Goal: Task Accomplishment & Management: Complete application form

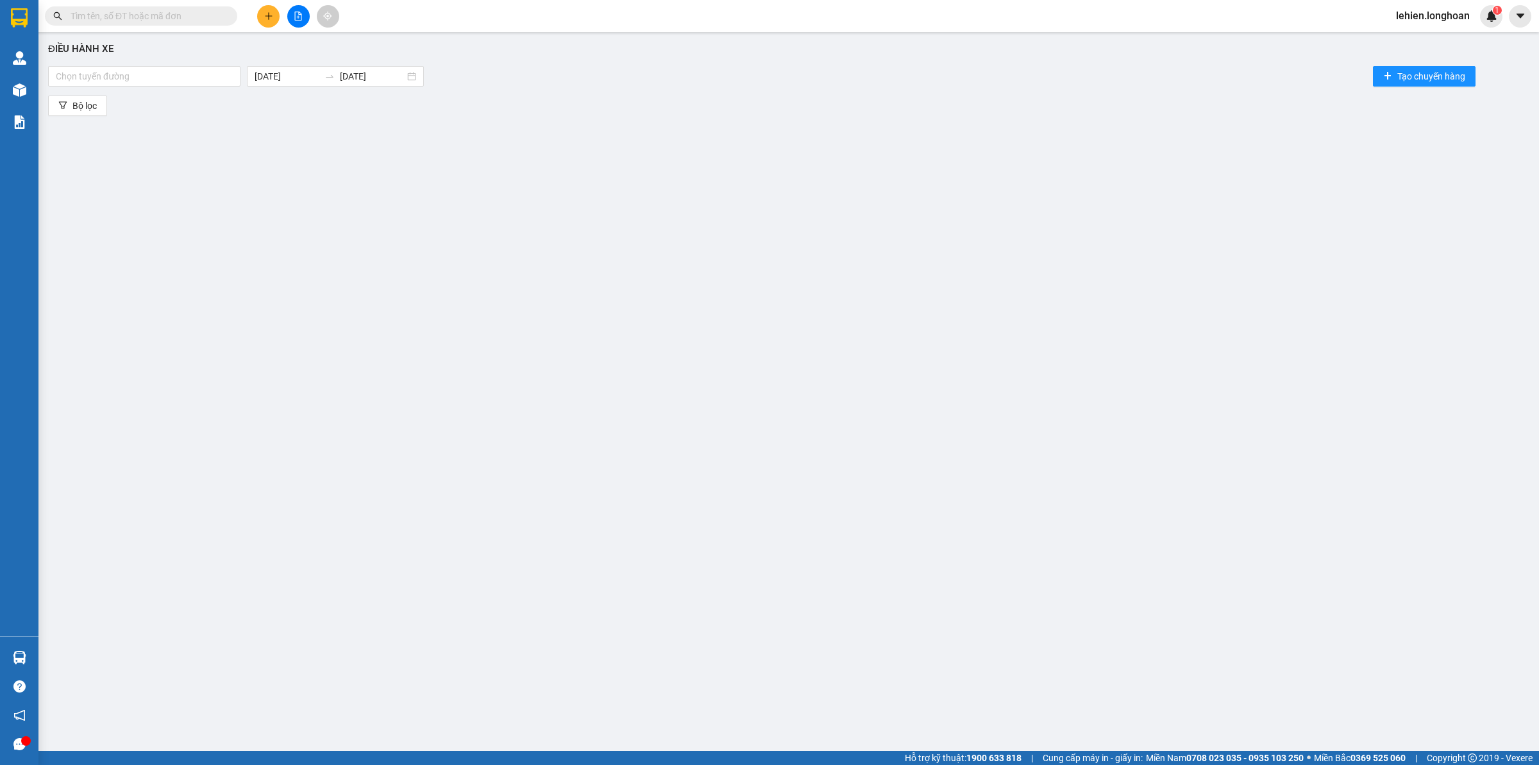
click at [196, 17] on input "text" at bounding box center [146, 16] width 151 height 14
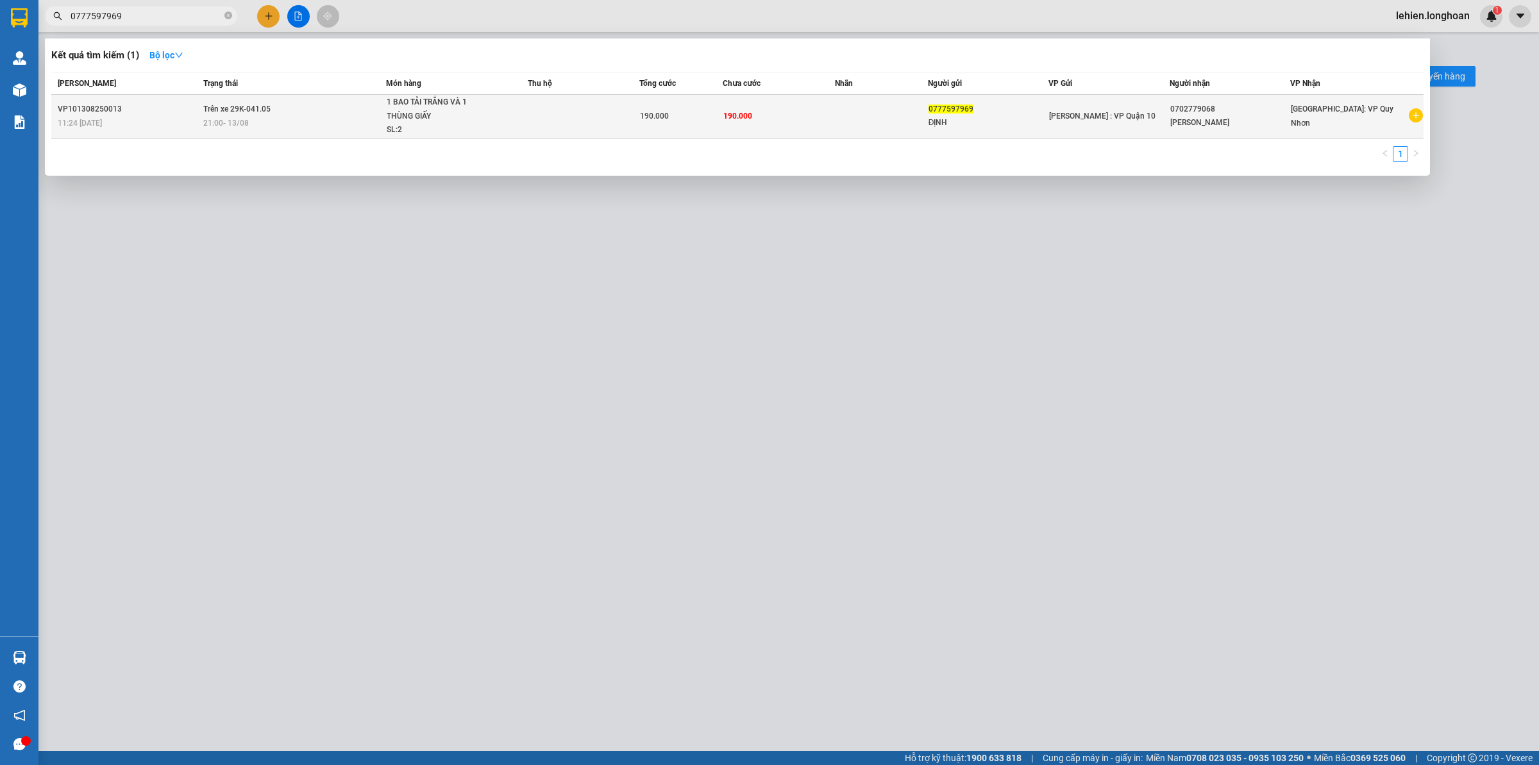
type input "0777597969"
click at [268, 125] on div "21:00 [DATE]" at bounding box center [294, 123] width 182 height 14
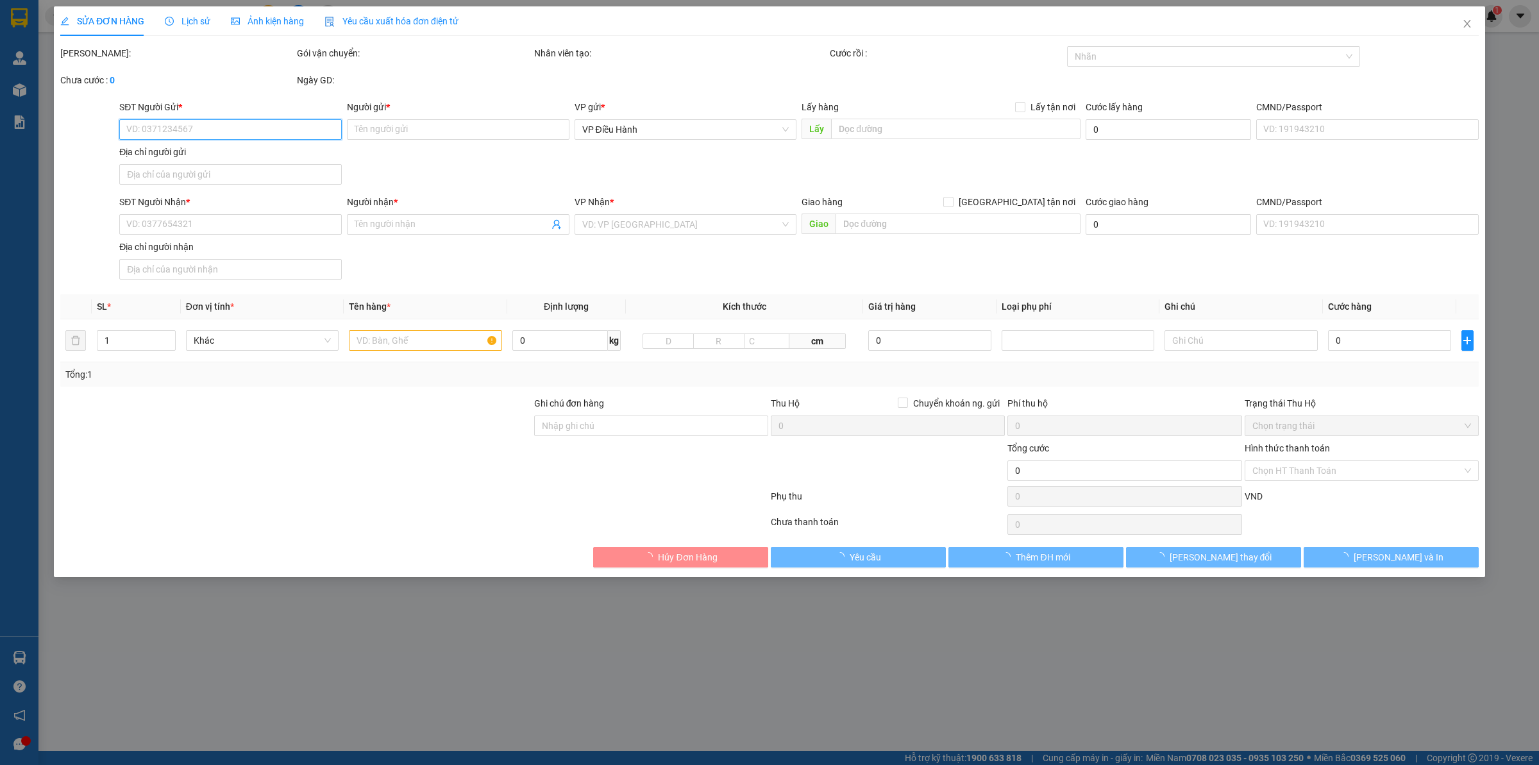
type input "0777597969"
type input "ĐỊNH"
type input "0702779068"
type input "[PERSON_NAME]"
type input "hàng k bao bể vỡ hư hỏng"
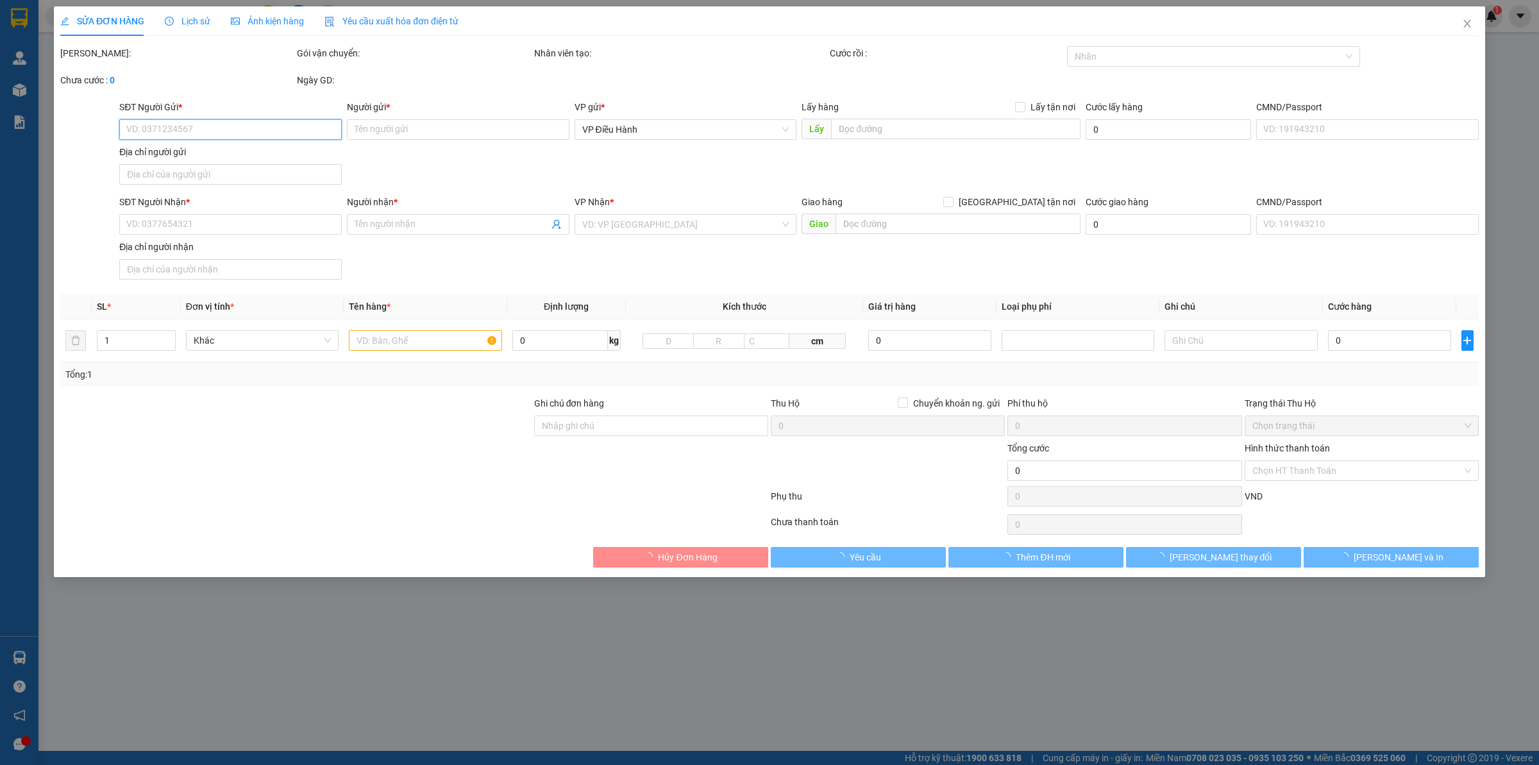
type input "190.000"
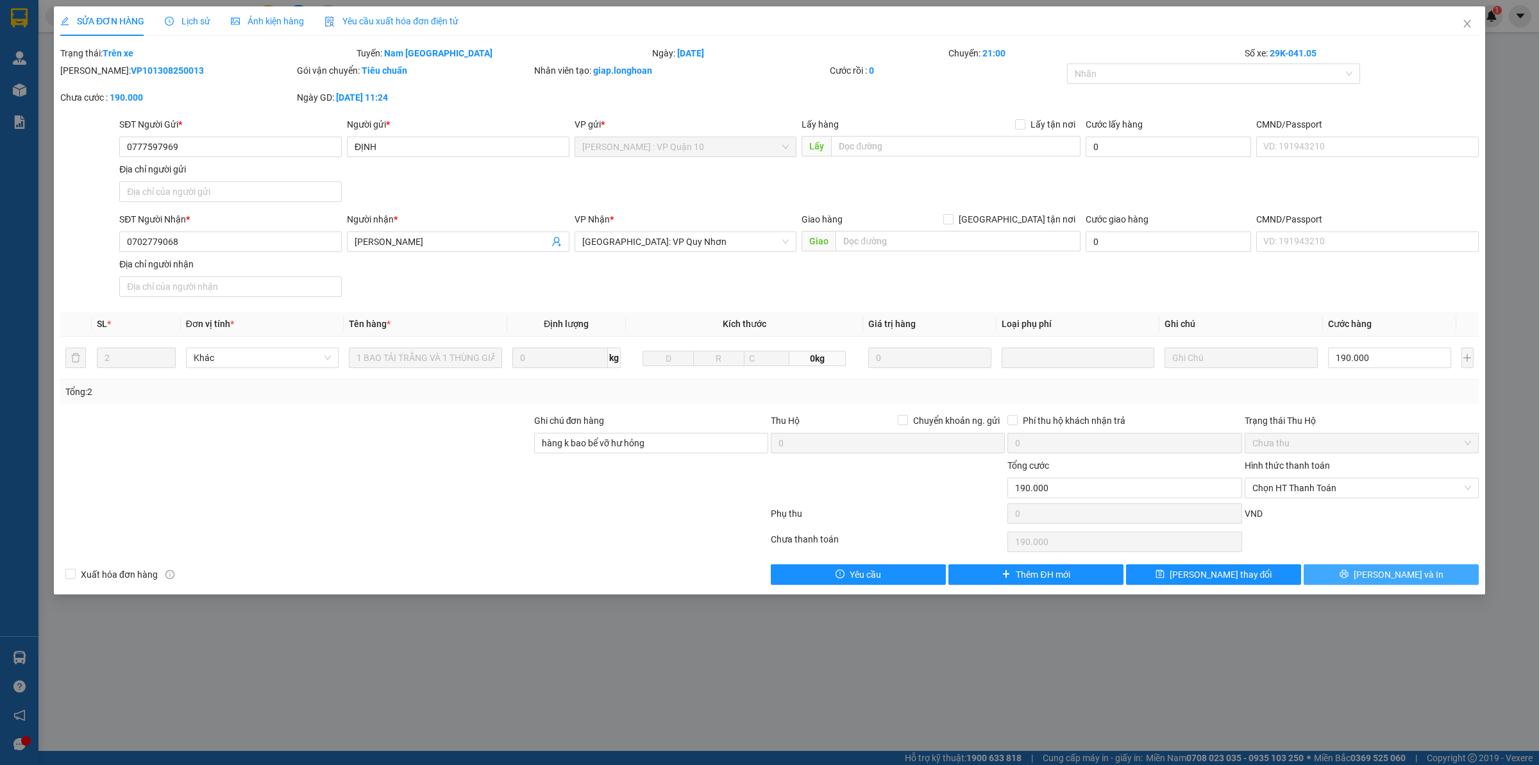
click at [1348, 575] on icon "printer" at bounding box center [1343, 573] width 9 height 9
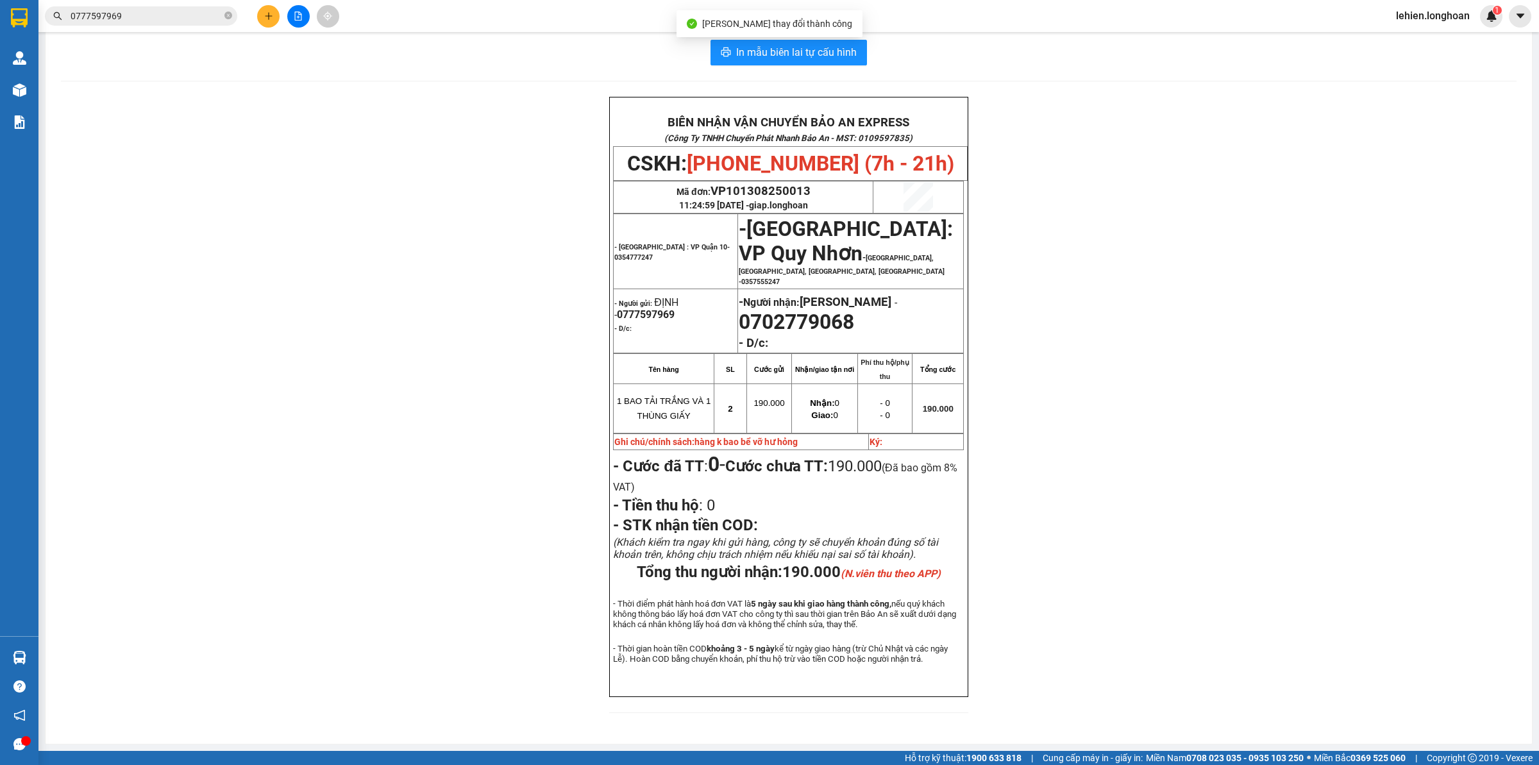
scroll to position [55, 0]
click at [229, 19] on icon "close-circle" at bounding box center [228, 16] width 8 height 8
paste input "0915170919"
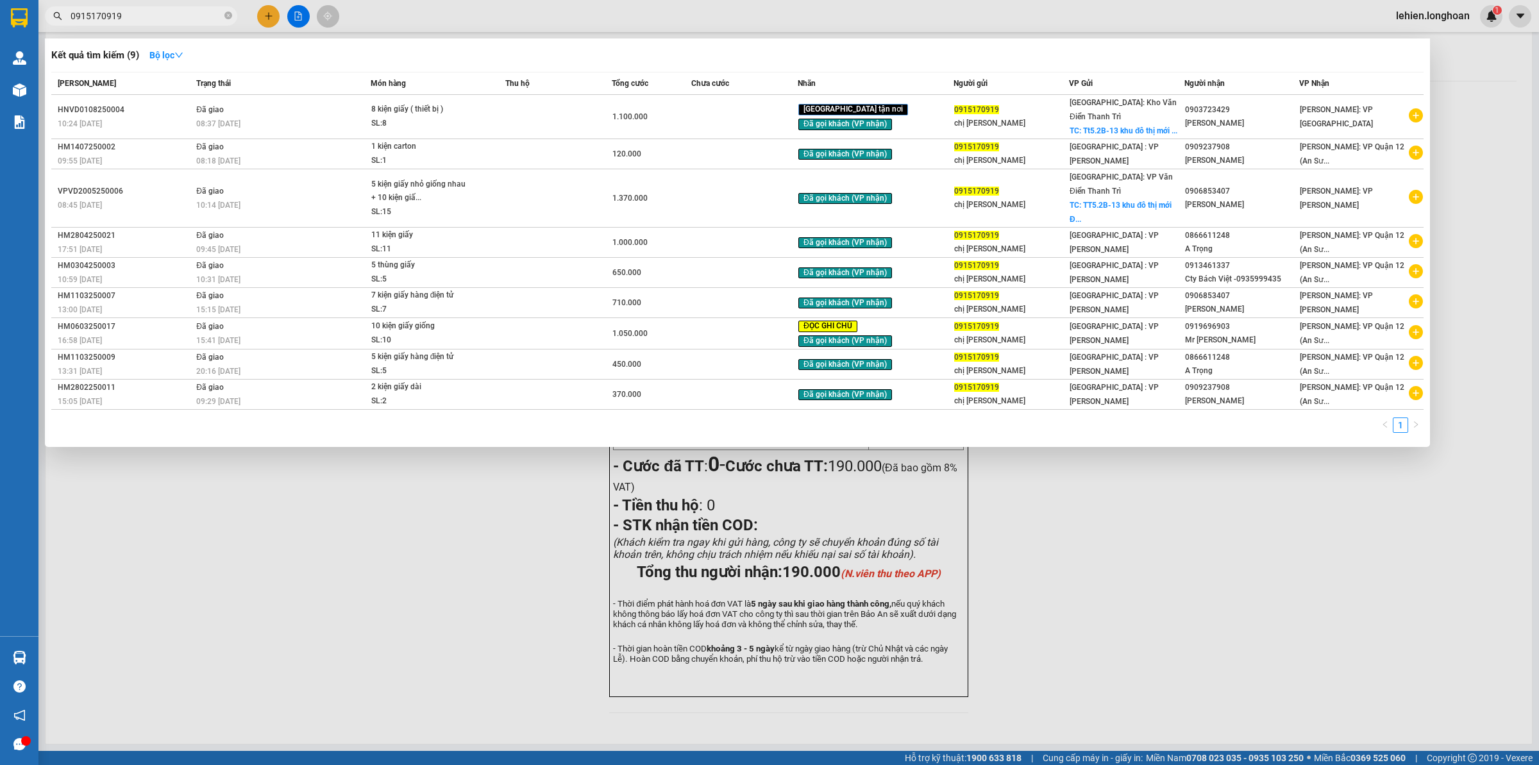
type input "0915170919"
click at [231, 17] on icon "close-circle" at bounding box center [228, 16] width 8 height 8
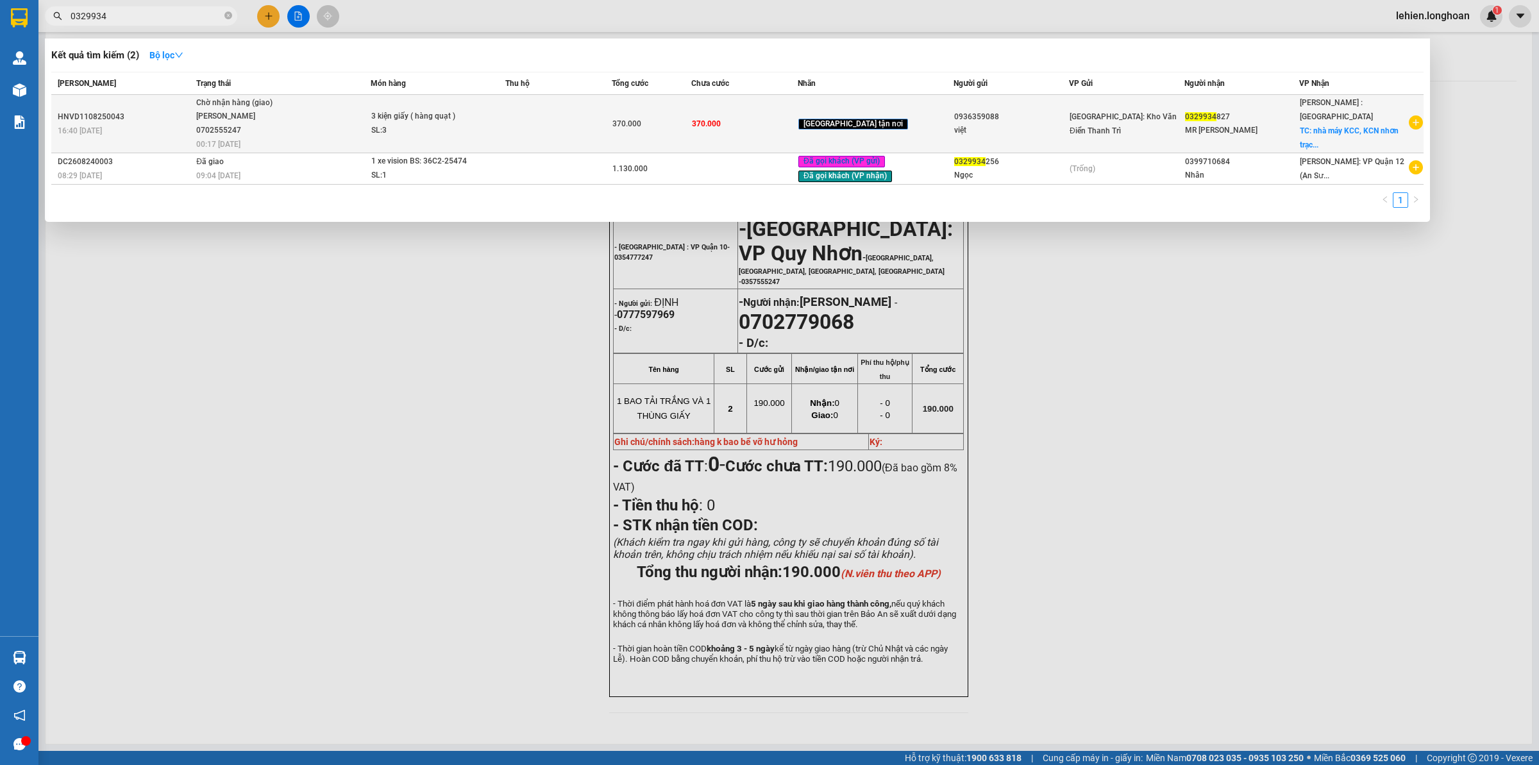
type input "0329934"
click at [447, 119] on div "3 kiện giấy ( hàng quạt )" at bounding box center [419, 117] width 96 height 14
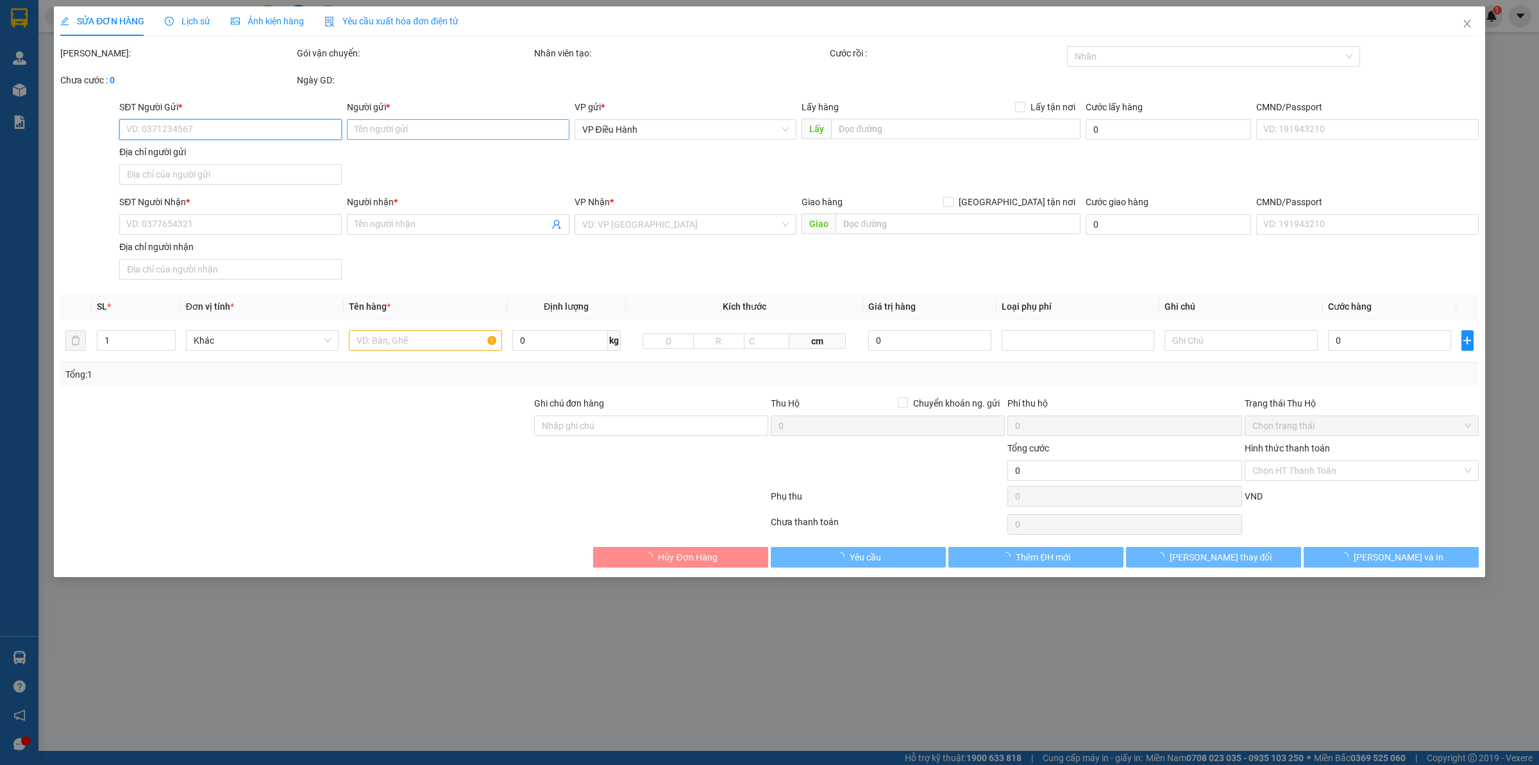
type input "0936359088"
type input "việt"
type input "0329934827"
type input "MR [PERSON_NAME]"
checkbox input "true"
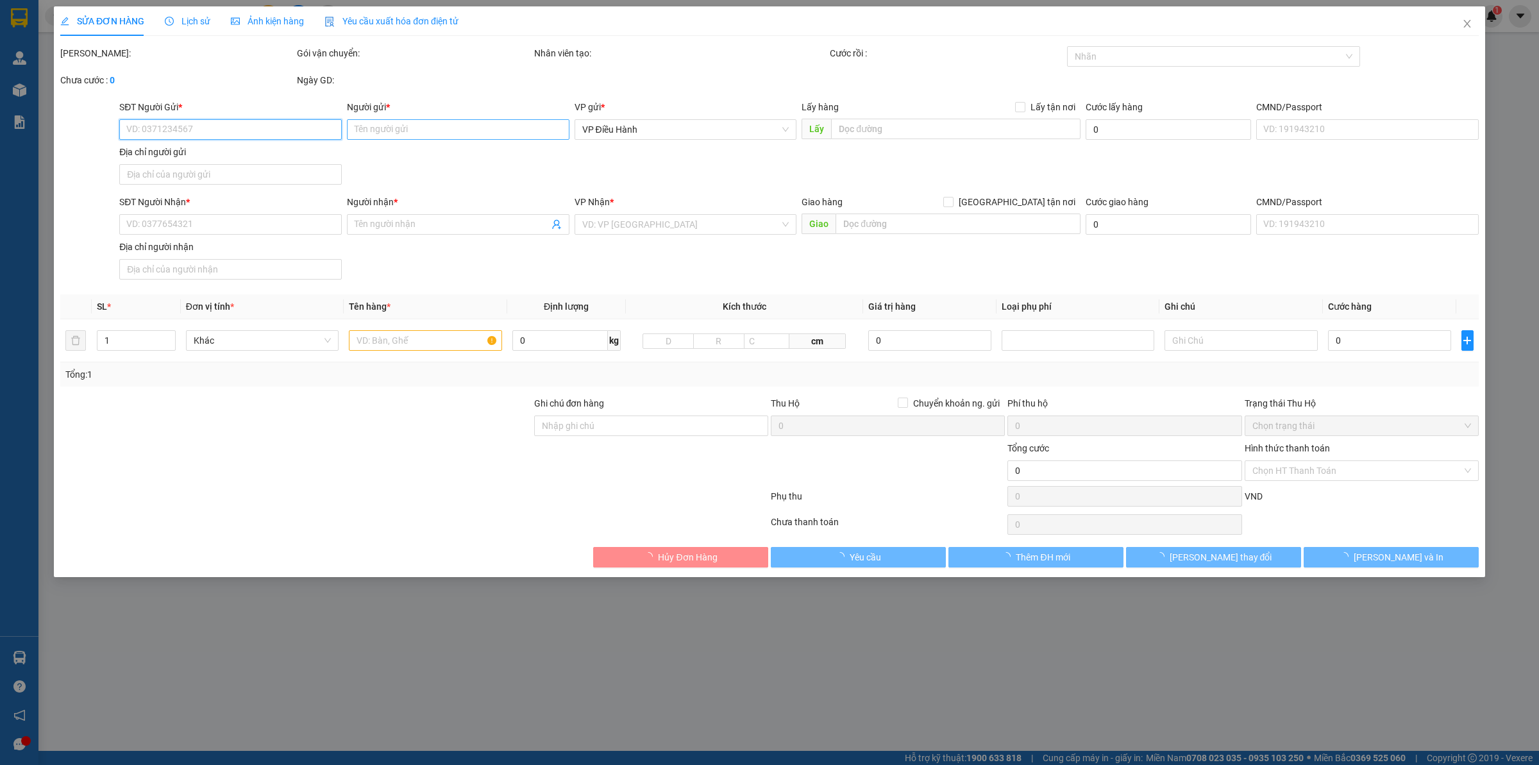
type input "nhà máy KCC, KCN nhơn trạch 6, [GEOGRAPHIC_DATA], [GEOGRAPHIC_DATA], [GEOGRAPHI…"
type input "370.000"
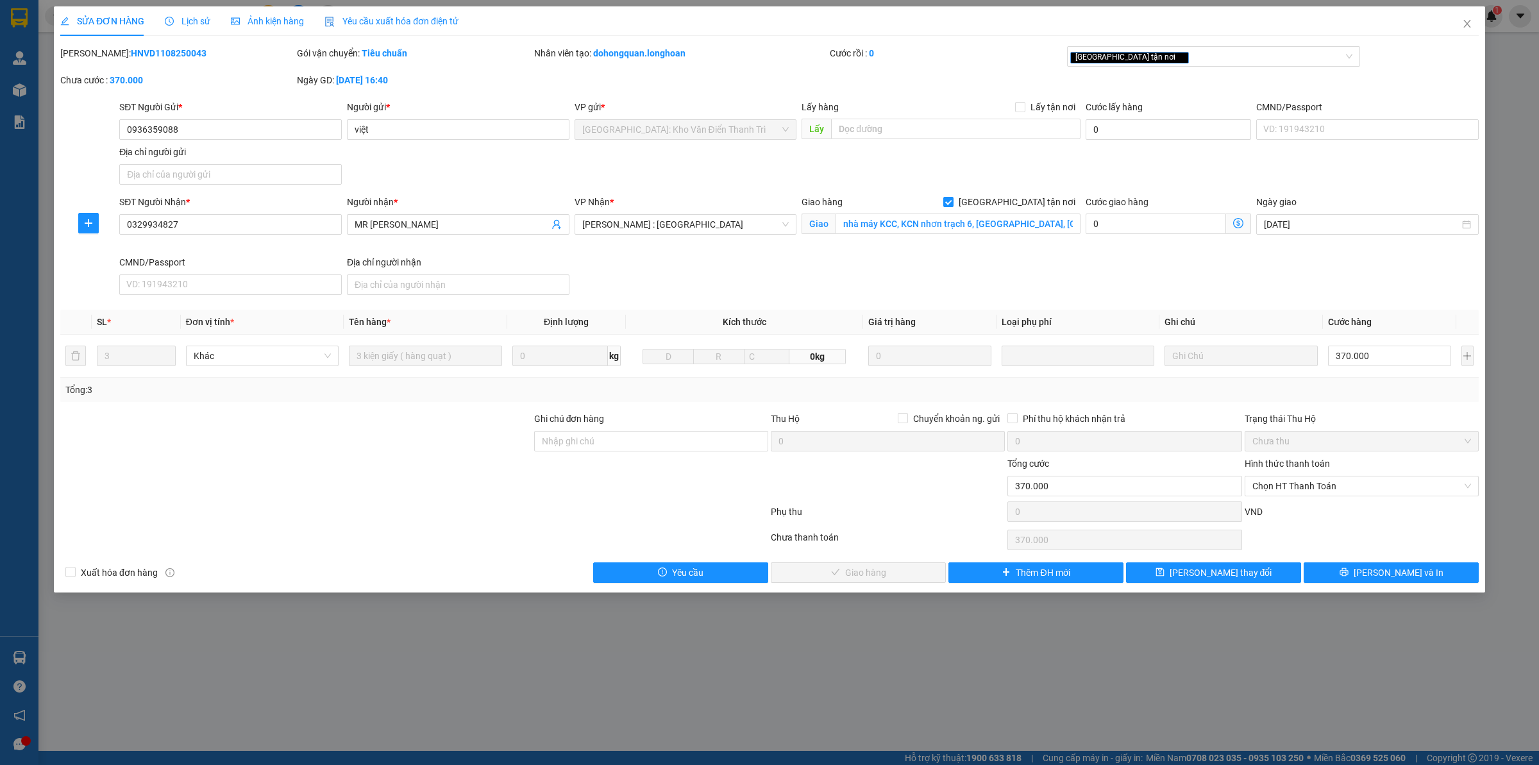
click at [200, 24] on span "Lịch sử" at bounding box center [188, 21] width 46 height 10
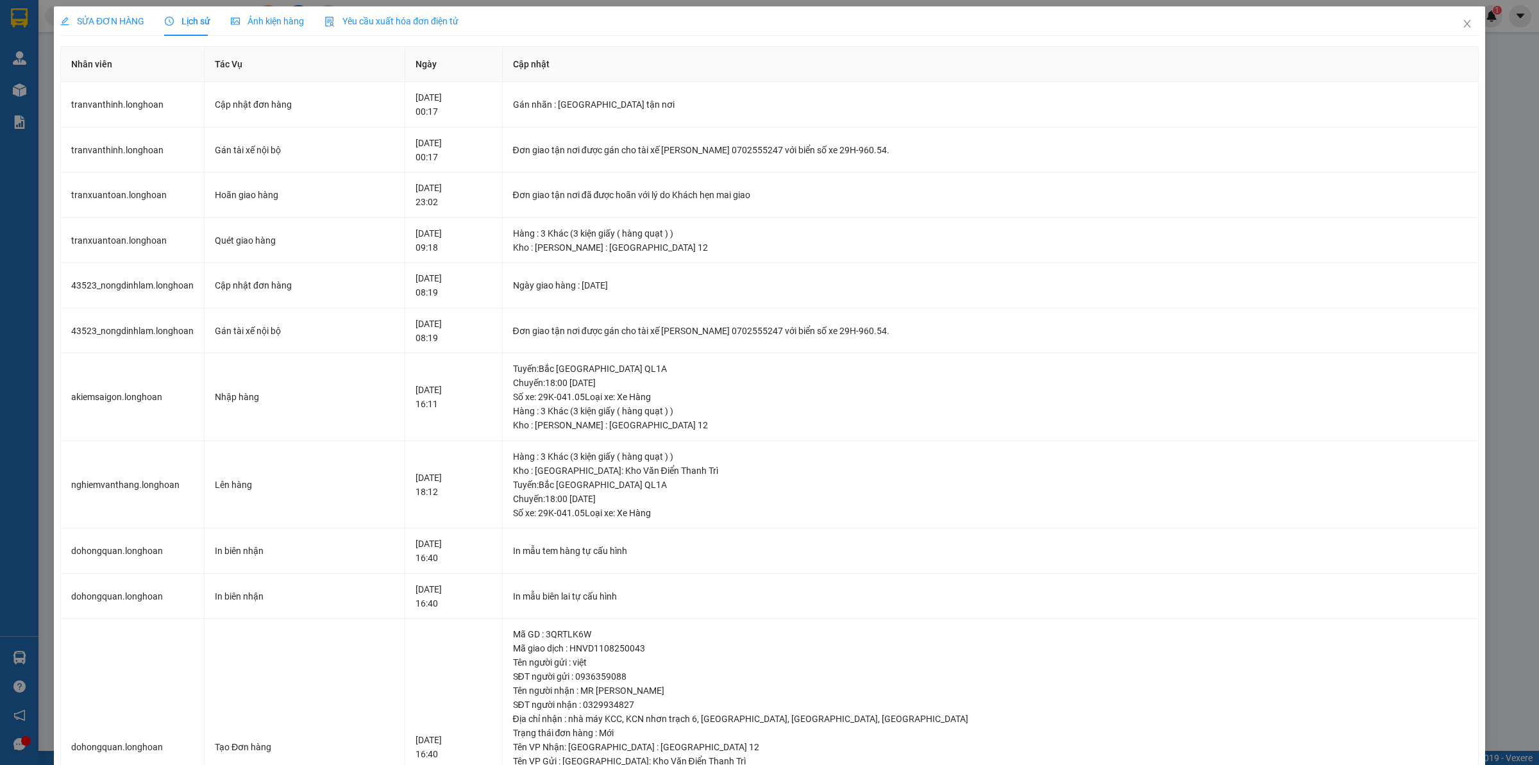
click at [116, 13] on div "SỬA ĐƠN HÀNG" at bounding box center [102, 20] width 84 height 29
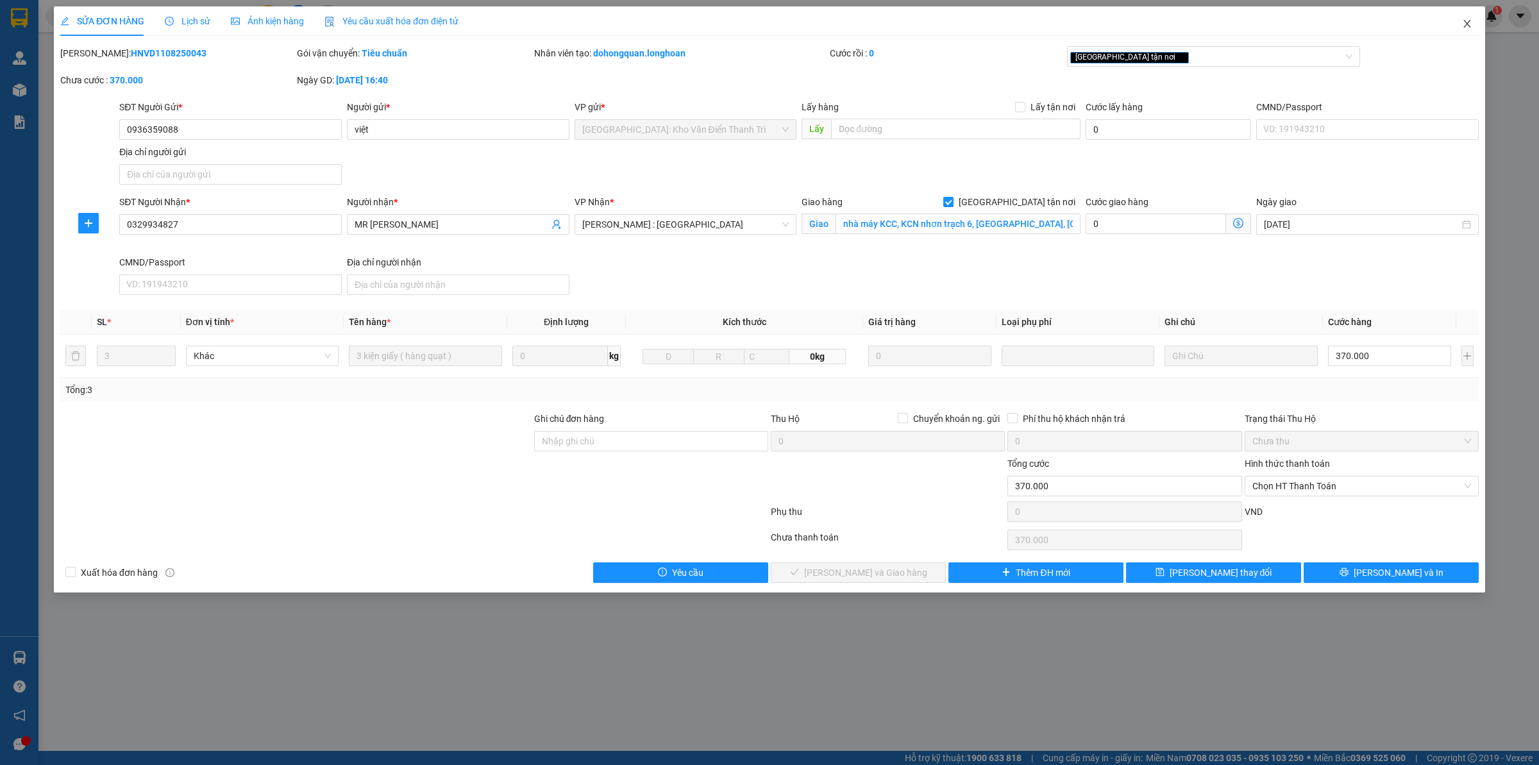
click at [1469, 28] on icon "close" at bounding box center [1467, 24] width 10 height 10
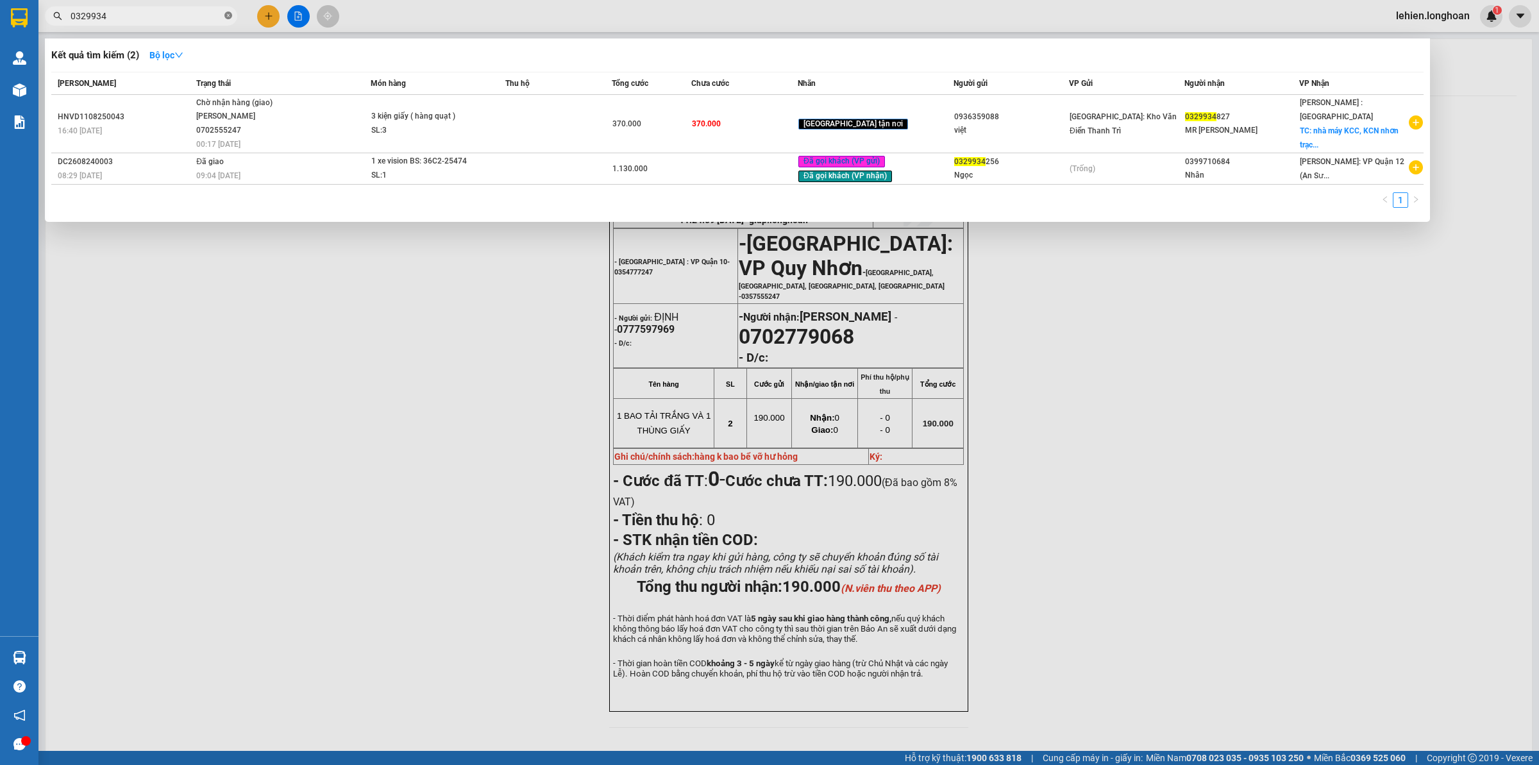
click at [225, 16] on icon "close-circle" at bounding box center [228, 16] width 8 height 8
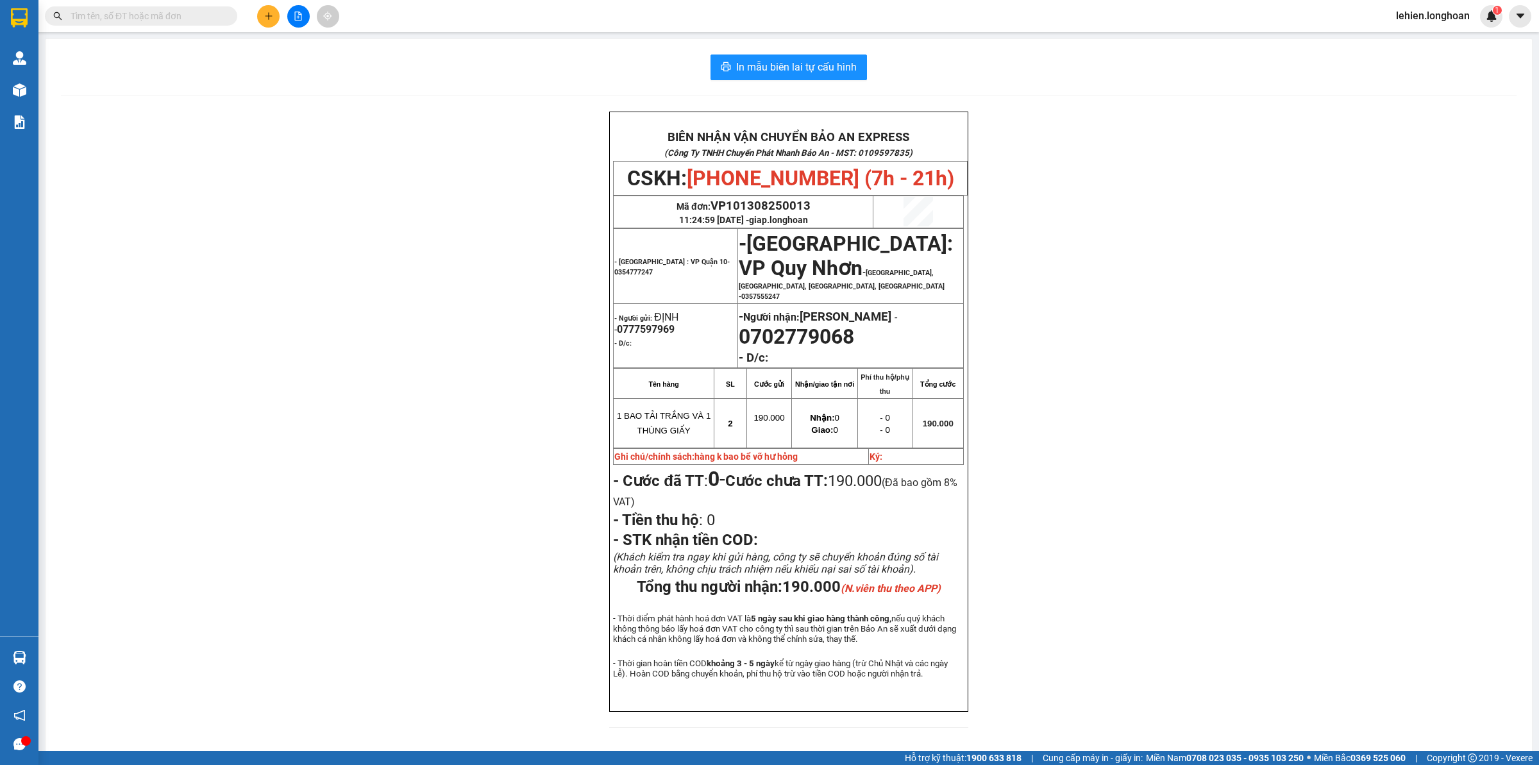
paste input "0979014385"
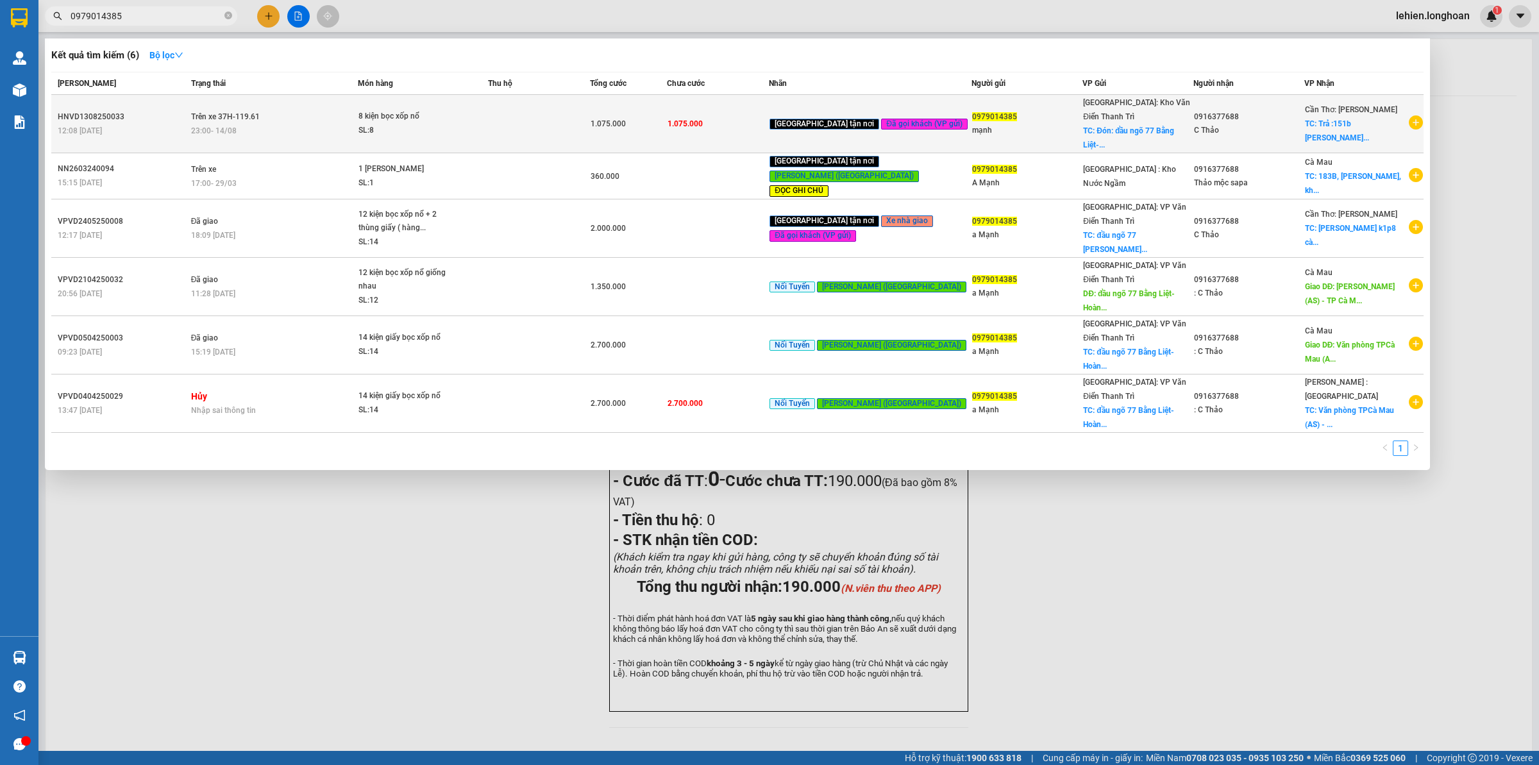
type input "0979014385"
click at [354, 103] on td "Trên xe 37H-119.61 23:00 [DATE]" at bounding box center [273, 124] width 171 height 58
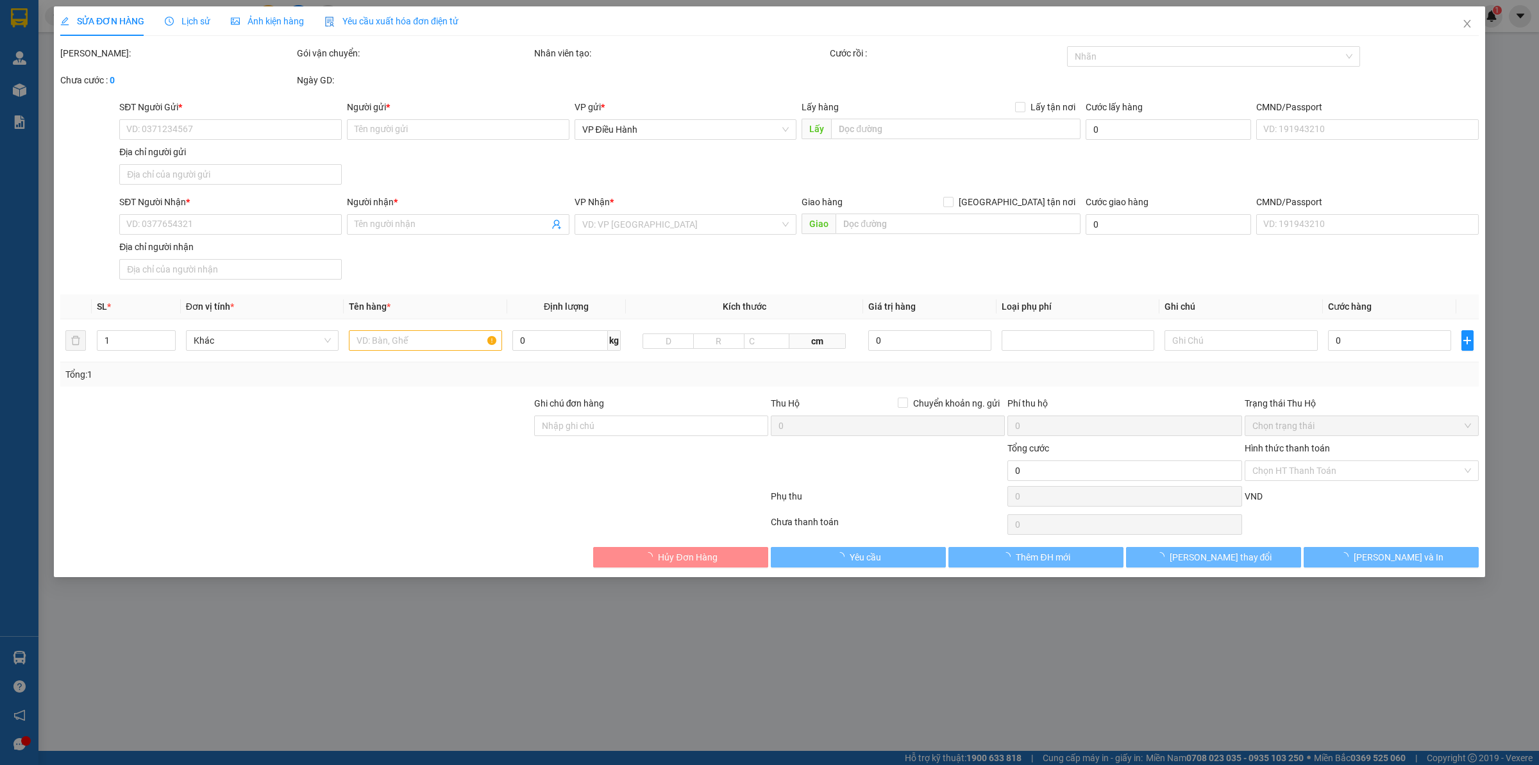
type input "0979014385"
type input "mạnh"
checkbox input "true"
type input "Đón: đầu ngõ 77 Bằng Liệt- [PERSON_NAME]"
type input "0916377688"
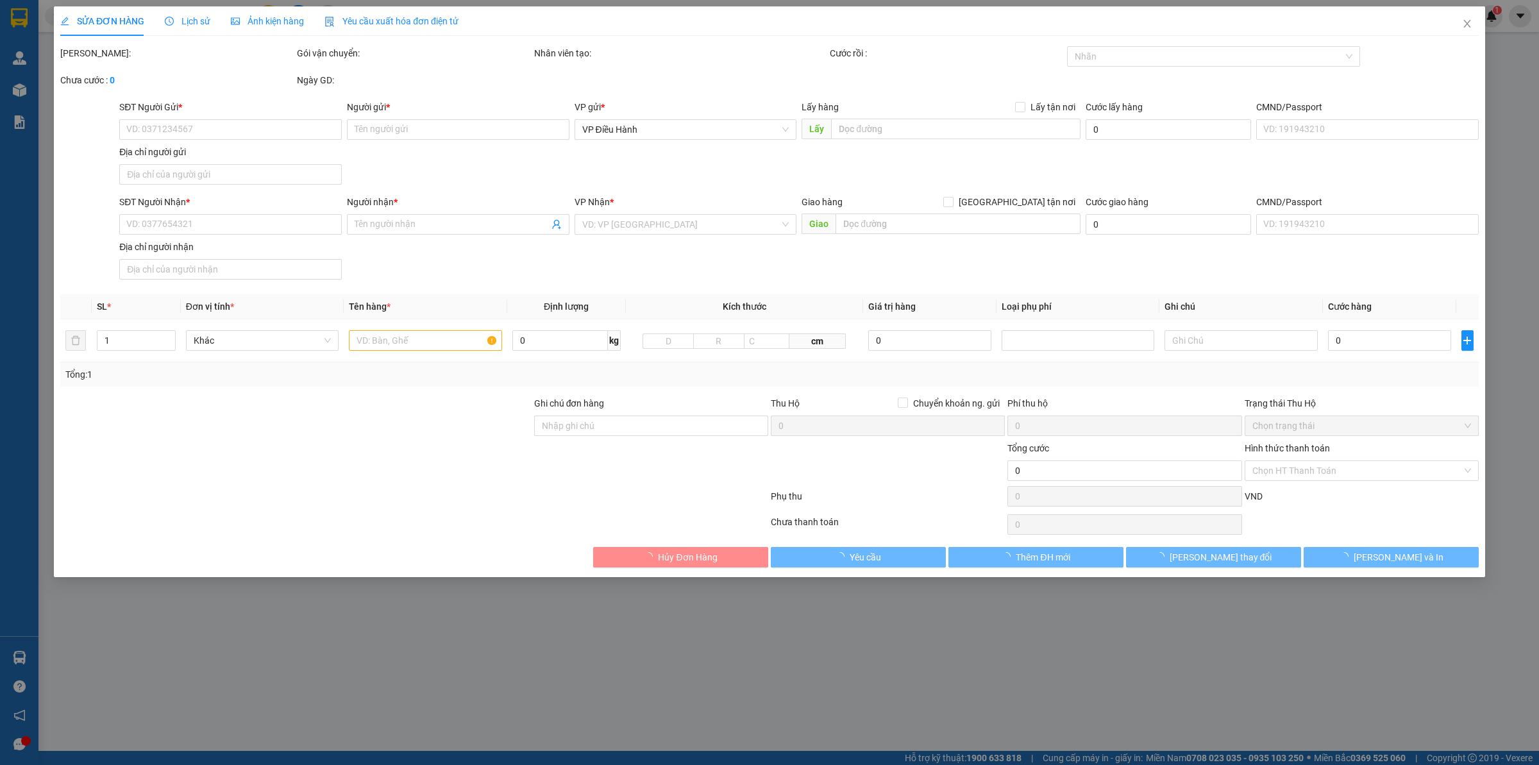
type input "C Thảo"
checkbox input "true"
type input "Trả :[STREET_ADDRESS][PERSON_NAME]"
type input "1.075.000"
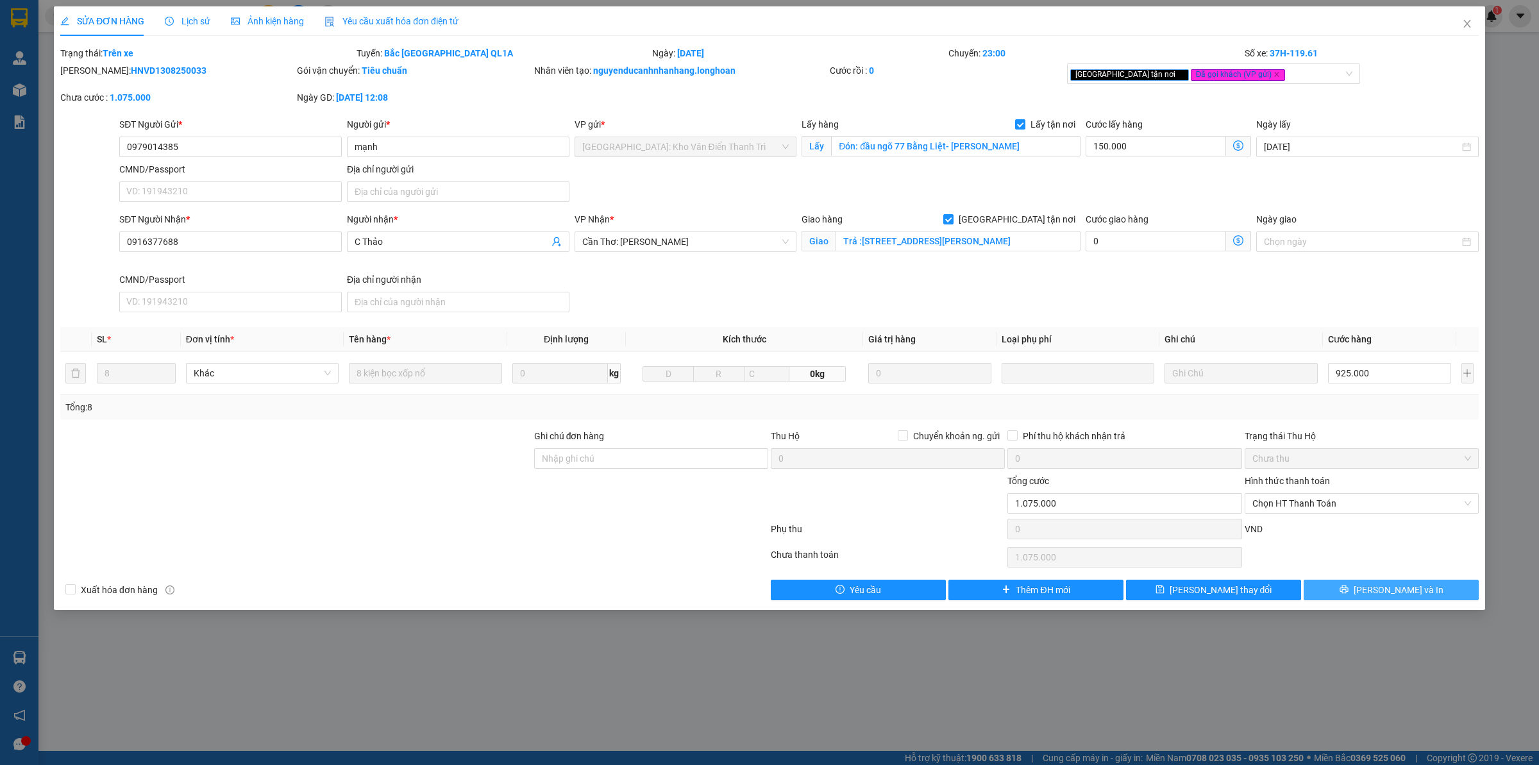
click at [1418, 590] on button "[PERSON_NAME] và In" at bounding box center [1390, 590] width 175 height 21
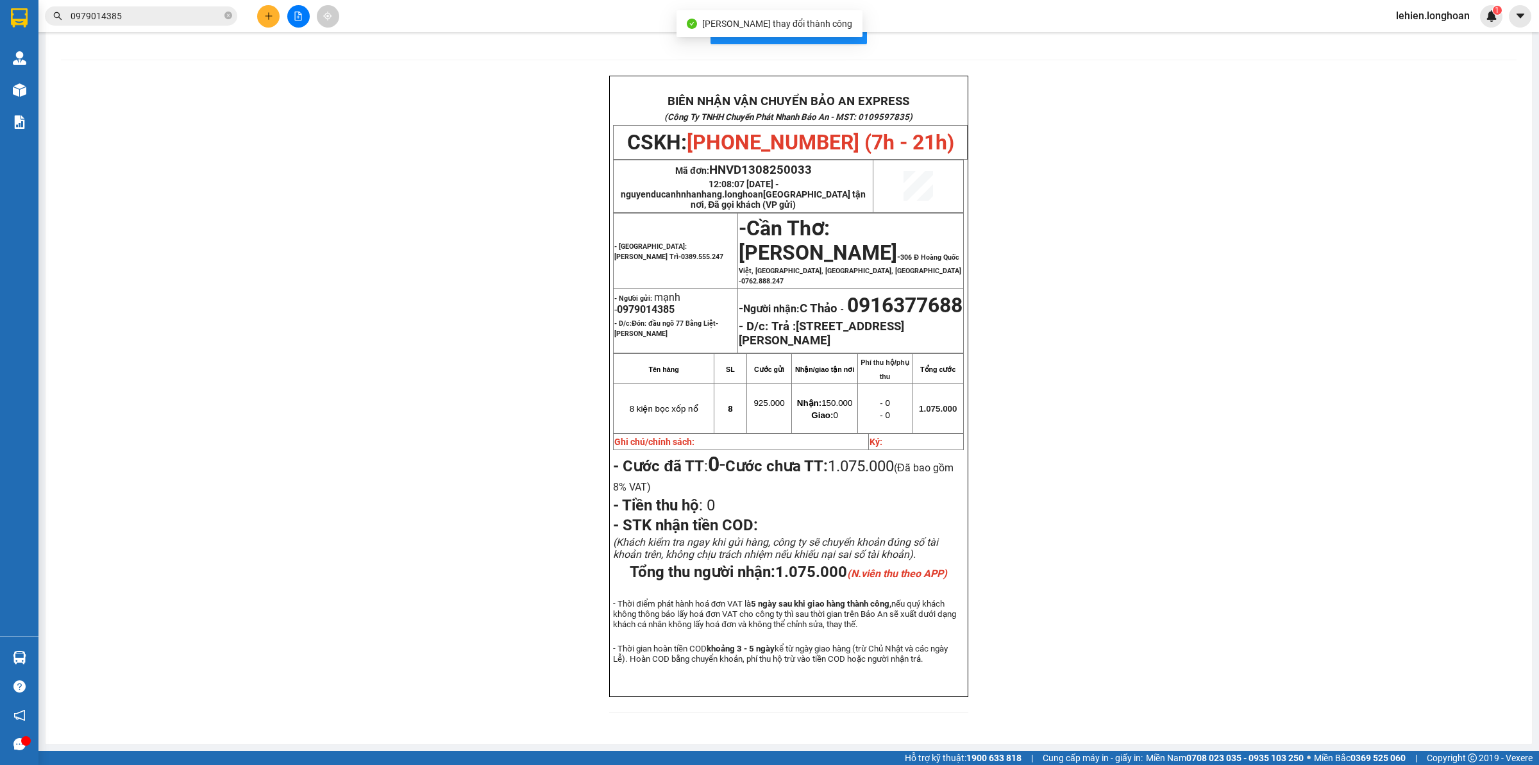
scroll to position [44, 0]
click at [157, 9] on input "0979014385" at bounding box center [146, 16] width 151 height 14
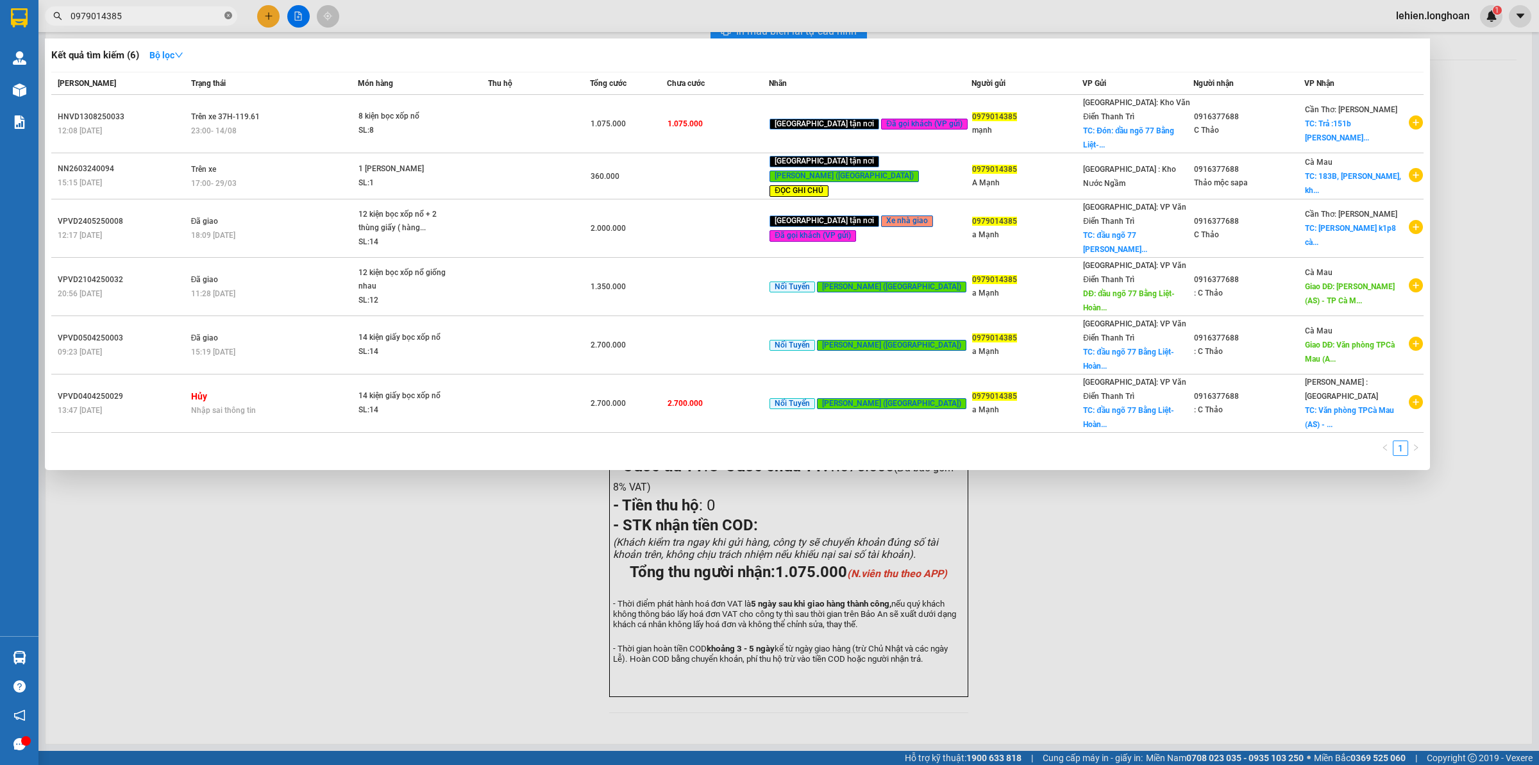
click at [226, 18] on icon "close-circle" at bounding box center [228, 16] width 8 height 8
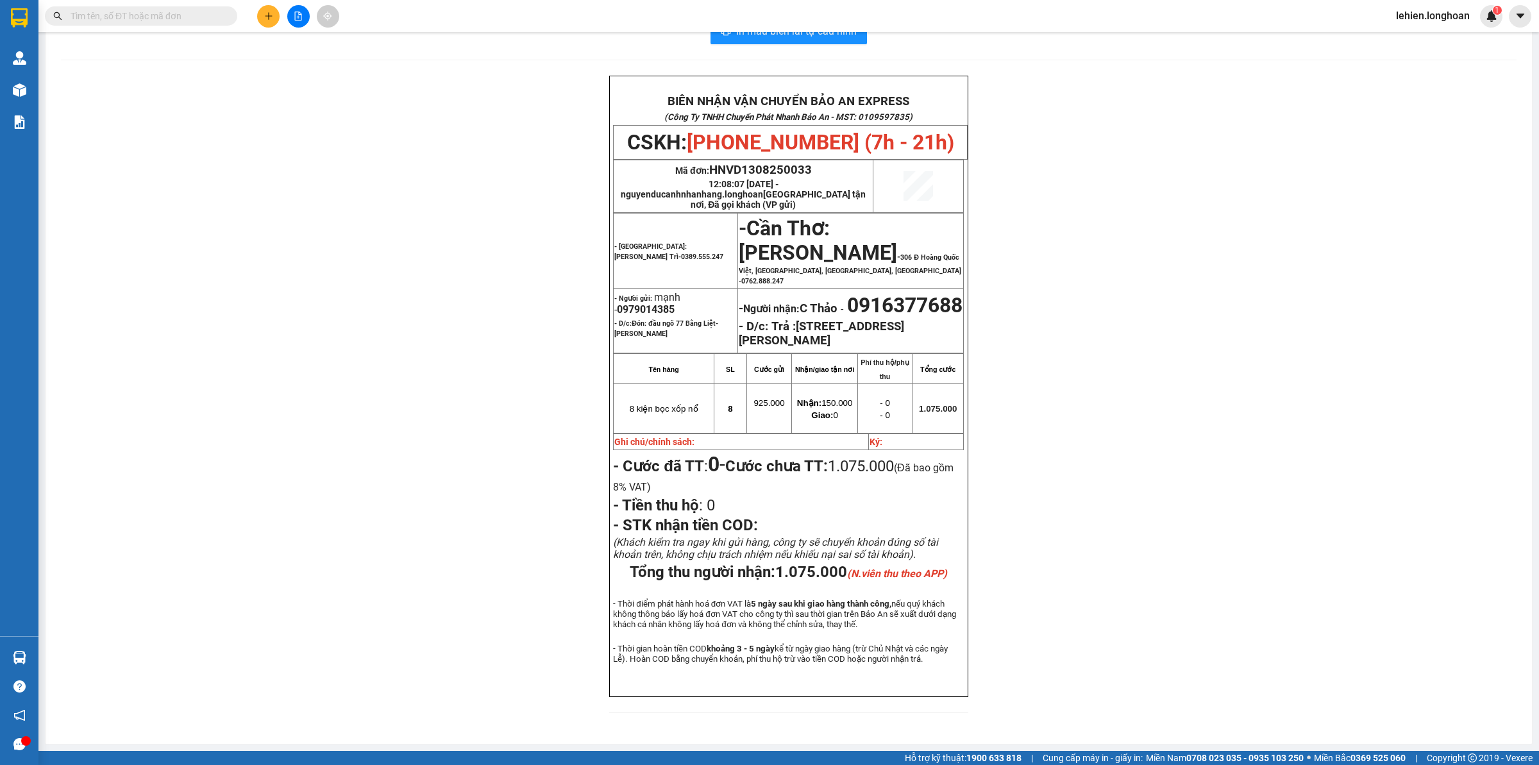
paste input "0915170919"
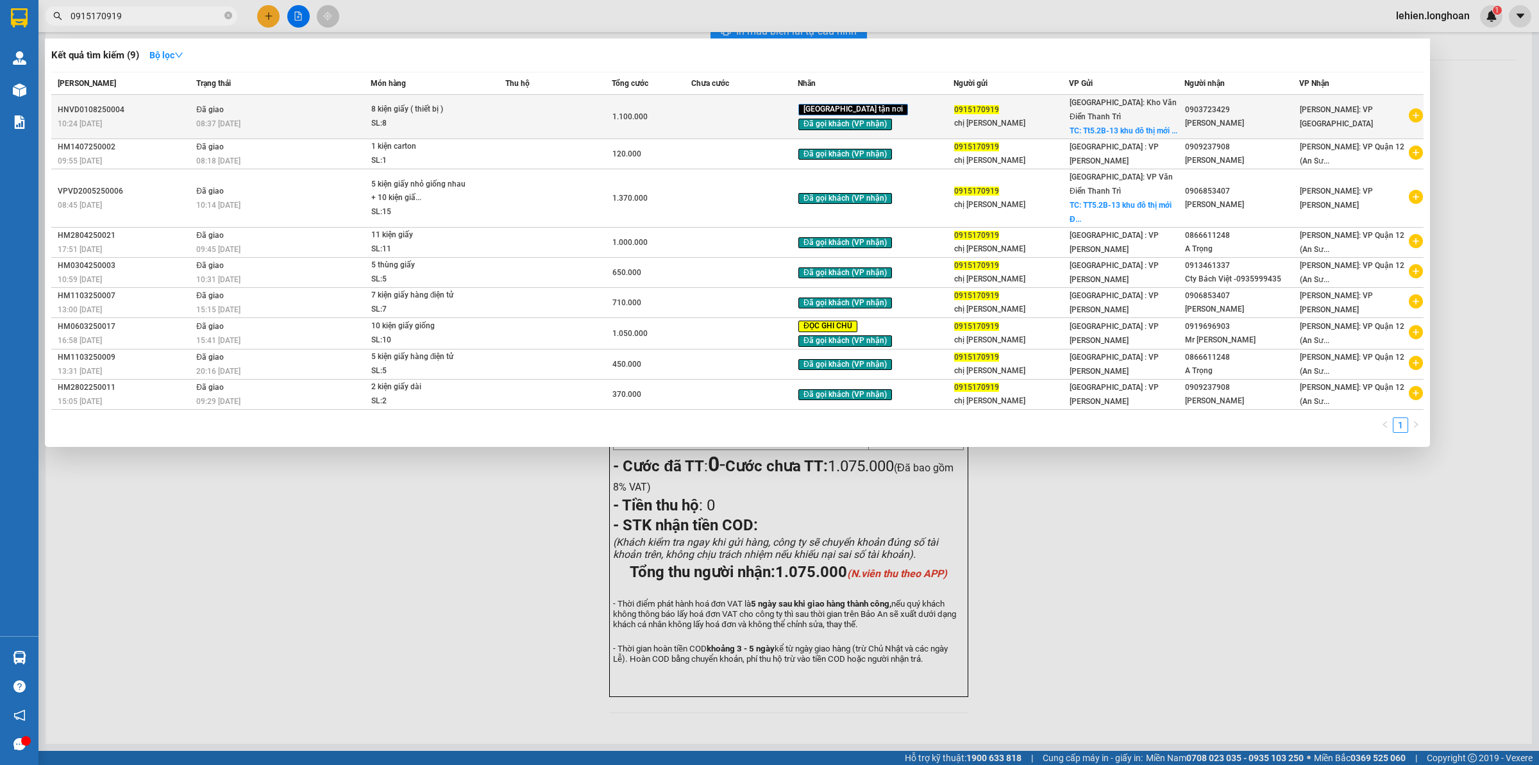
type input "0915170919"
click at [403, 105] on div "8 kiện giấy ( thiết bị )" at bounding box center [419, 110] width 96 height 14
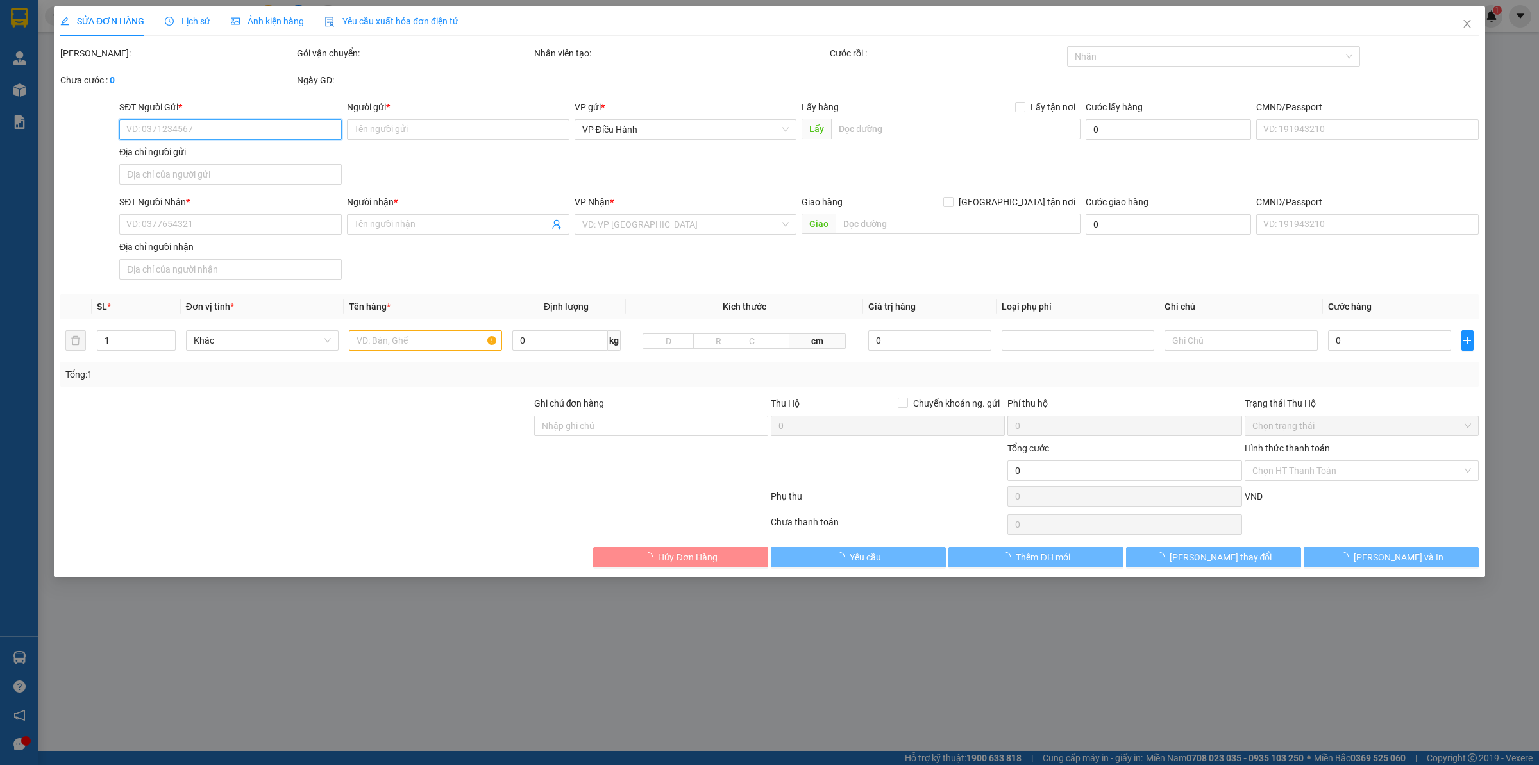
type input "0915170919"
type input "chị [PERSON_NAME]"
checkbox input "true"
type input "Tt5.2B-13 khu đô thị mới [GEOGRAPHIC_DATA], [GEOGRAPHIC_DATA], [GEOGRAPHIC_DATA…"
type input "100.000"
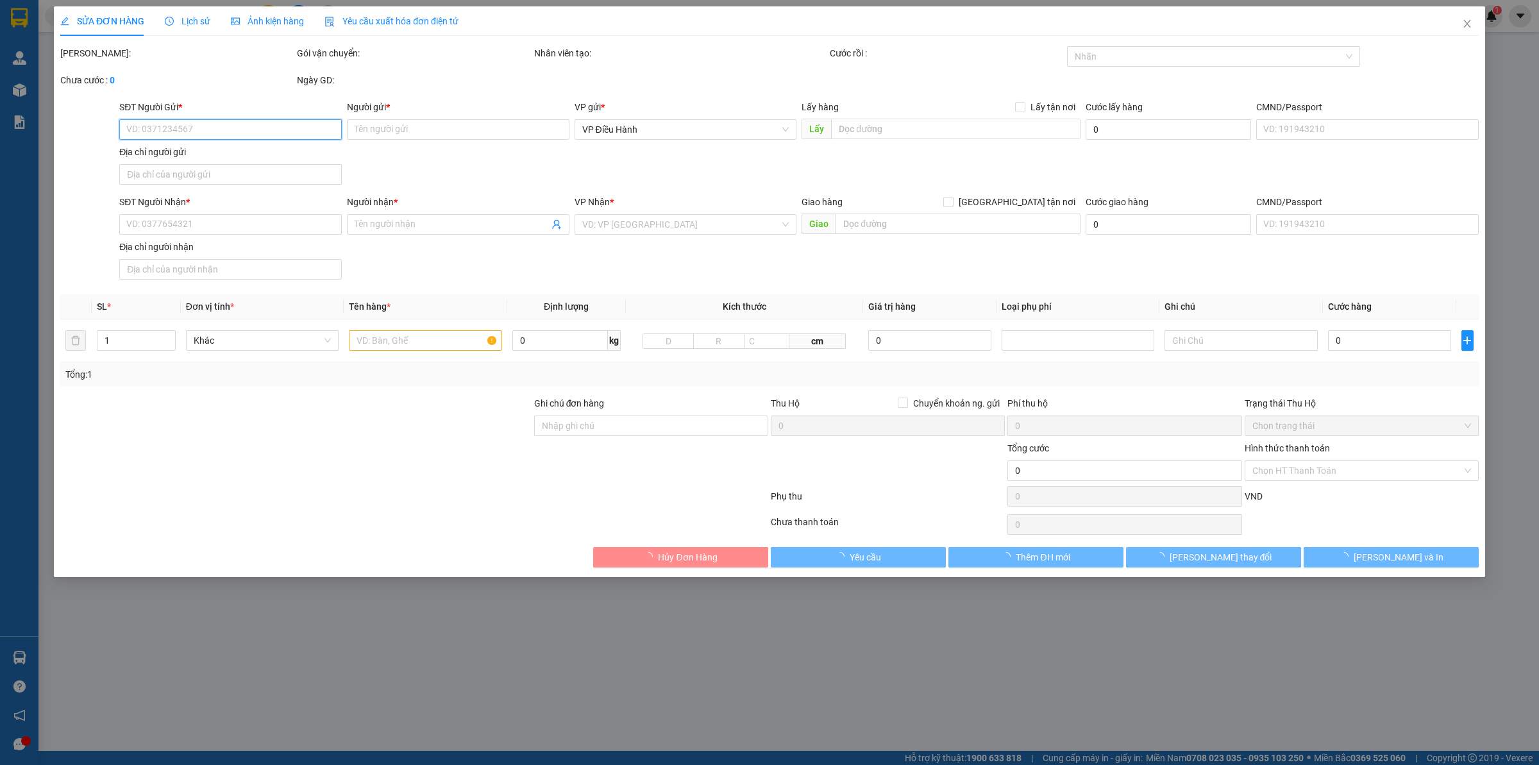
type input "0903723429"
type input "[PERSON_NAME]"
type input "HÀNG DỄ MÓP MÉO CHÚ Ý BỐC XẾP CẨN THẬN KHÔNG ĐÈ HÀNG ( HƯ VỠ KHÔNG ĐỀN GIÁ TRỊ …"
type input "1.100.000"
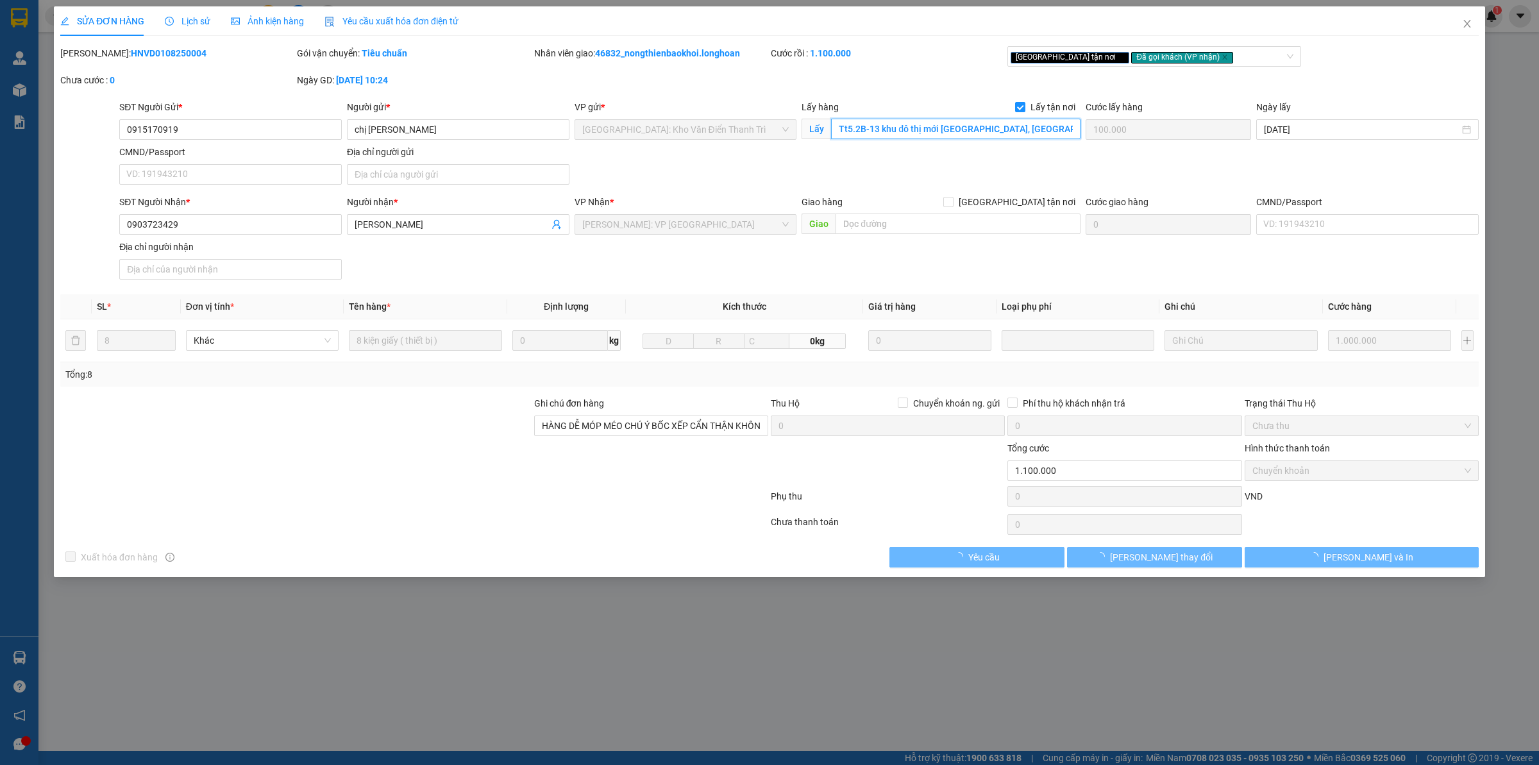
click at [940, 132] on input "Tt5.2B-13 khu đô thị mới [GEOGRAPHIC_DATA], [GEOGRAPHIC_DATA], [GEOGRAPHIC_DATA…" at bounding box center [955, 129] width 249 height 21
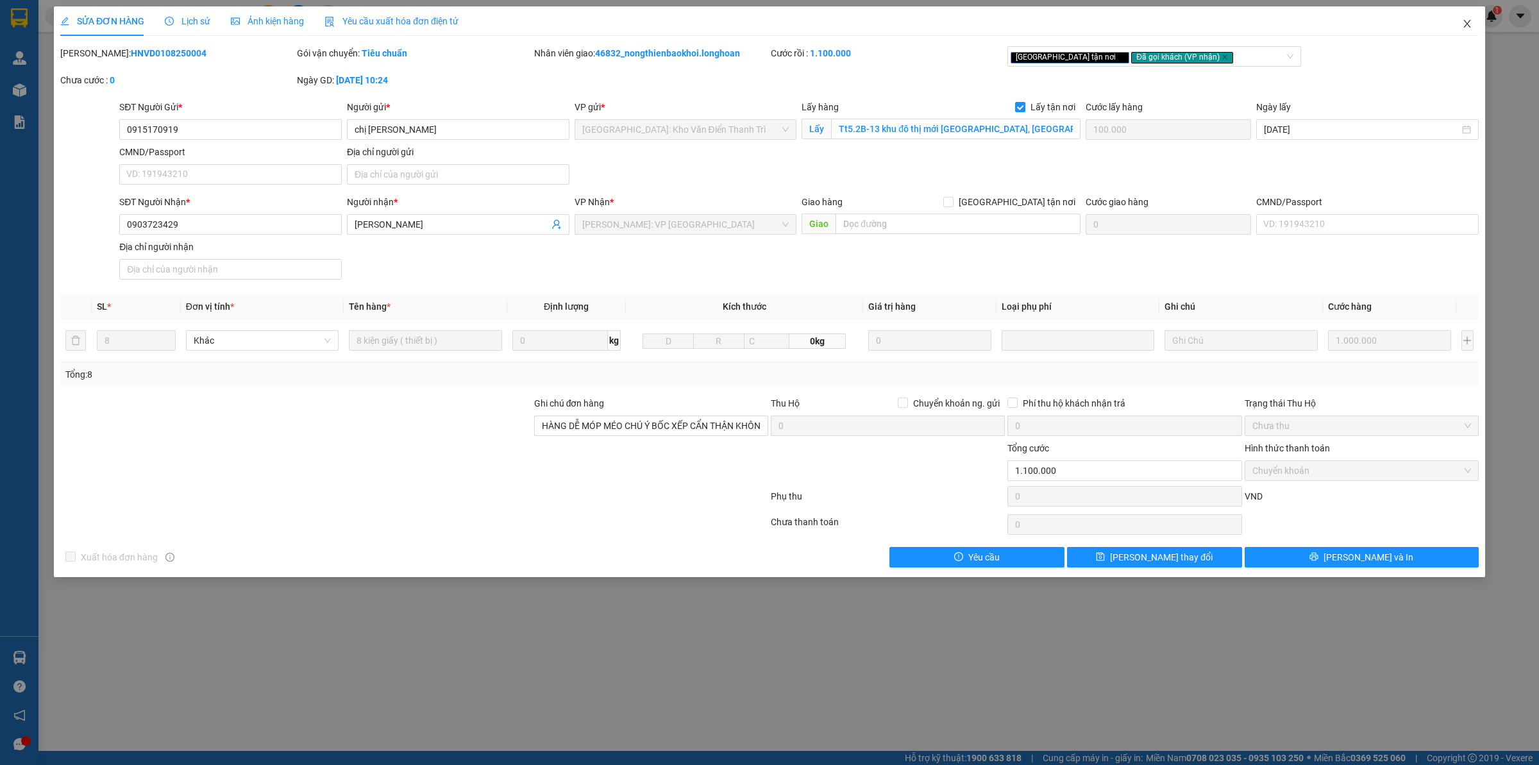
click at [1471, 26] on icon "close" at bounding box center [1467, 24] width 10 height 10
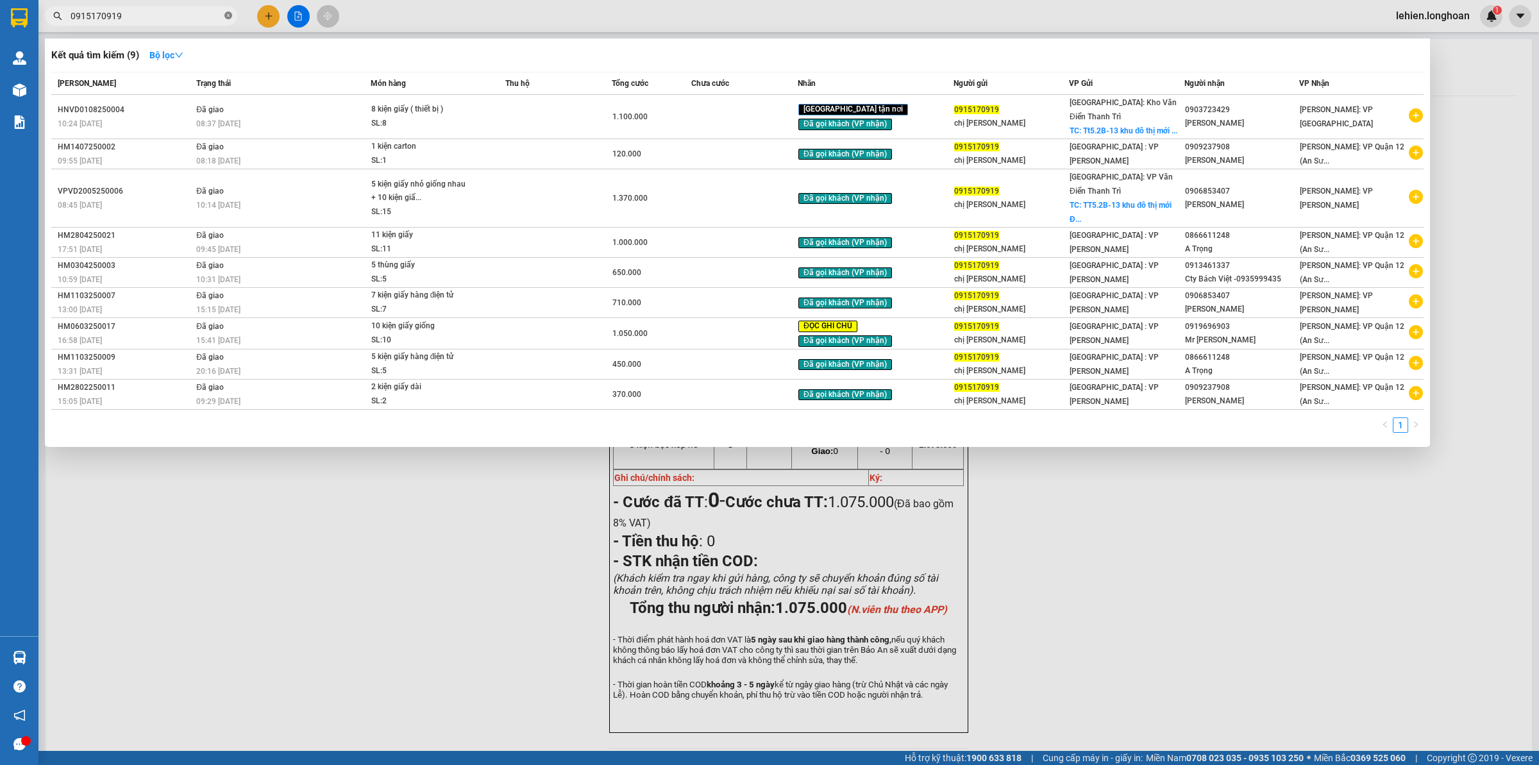
click at [228, 16] on icon "close-circle" at bounding box center [228, 16] width 8 height 8
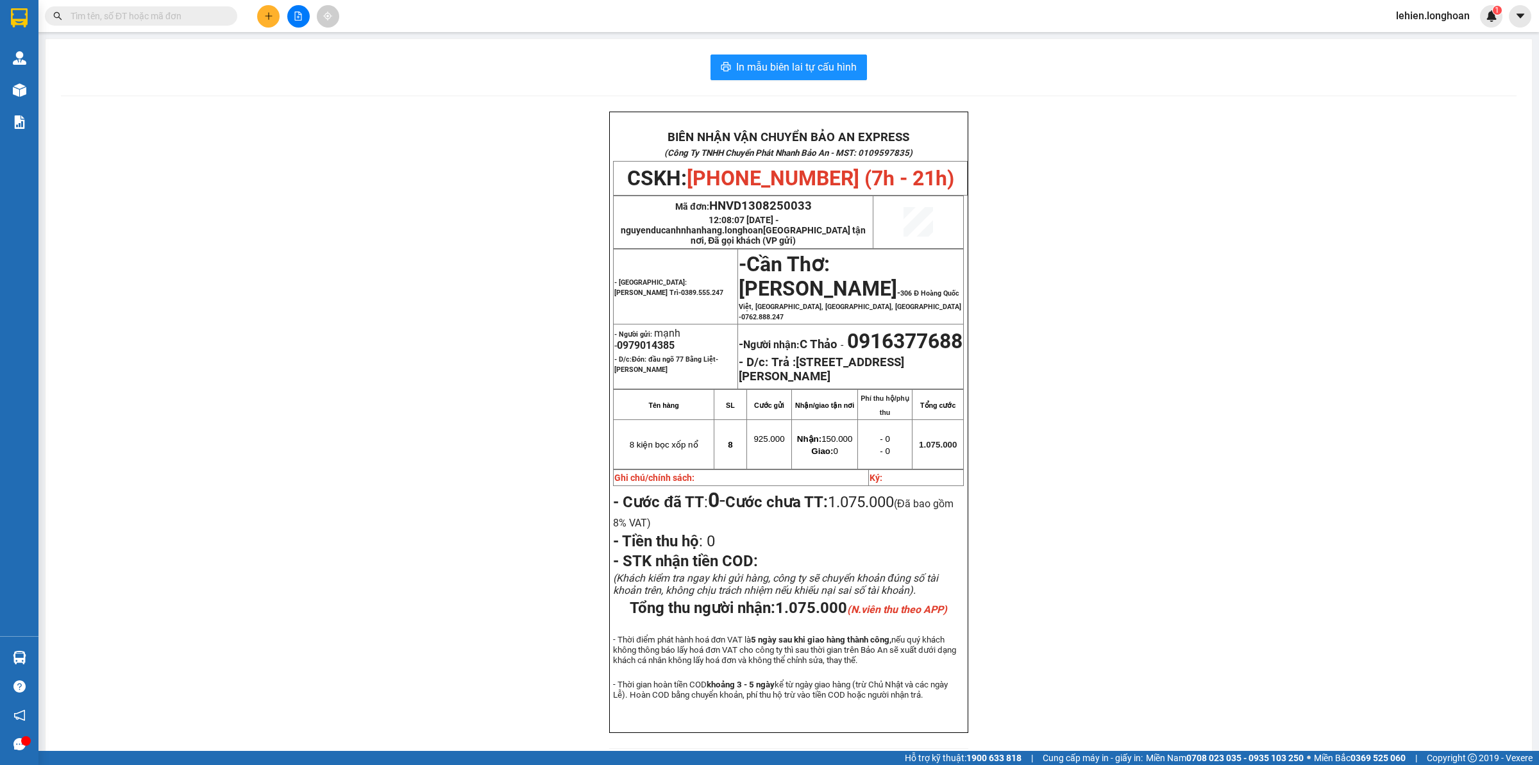
paste input "0979014385"
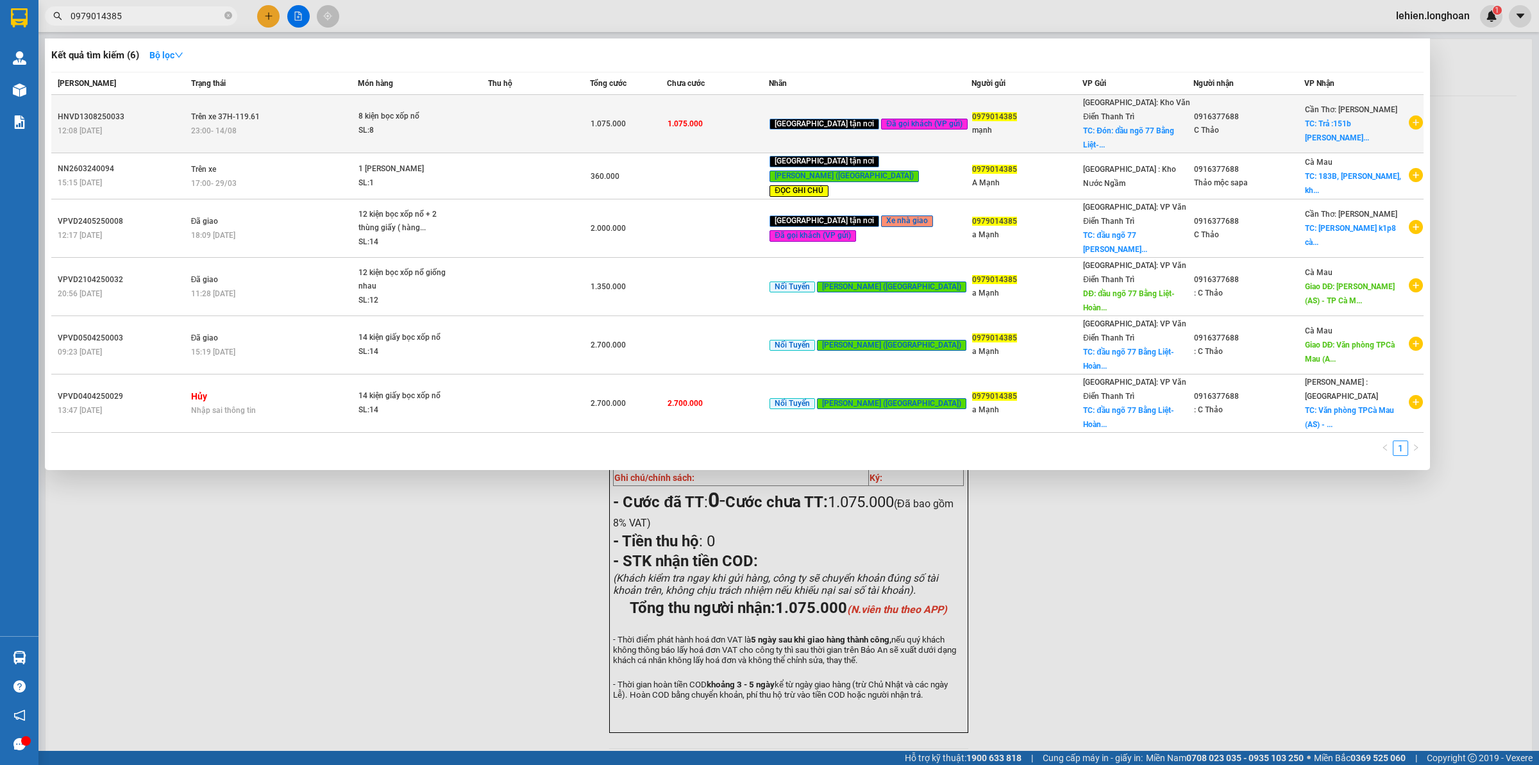
type input "0979014385"
click at [450, 110] on div "8 kiện bọc xốp nổ" at bounding box center [406, 117] width 96 height 14
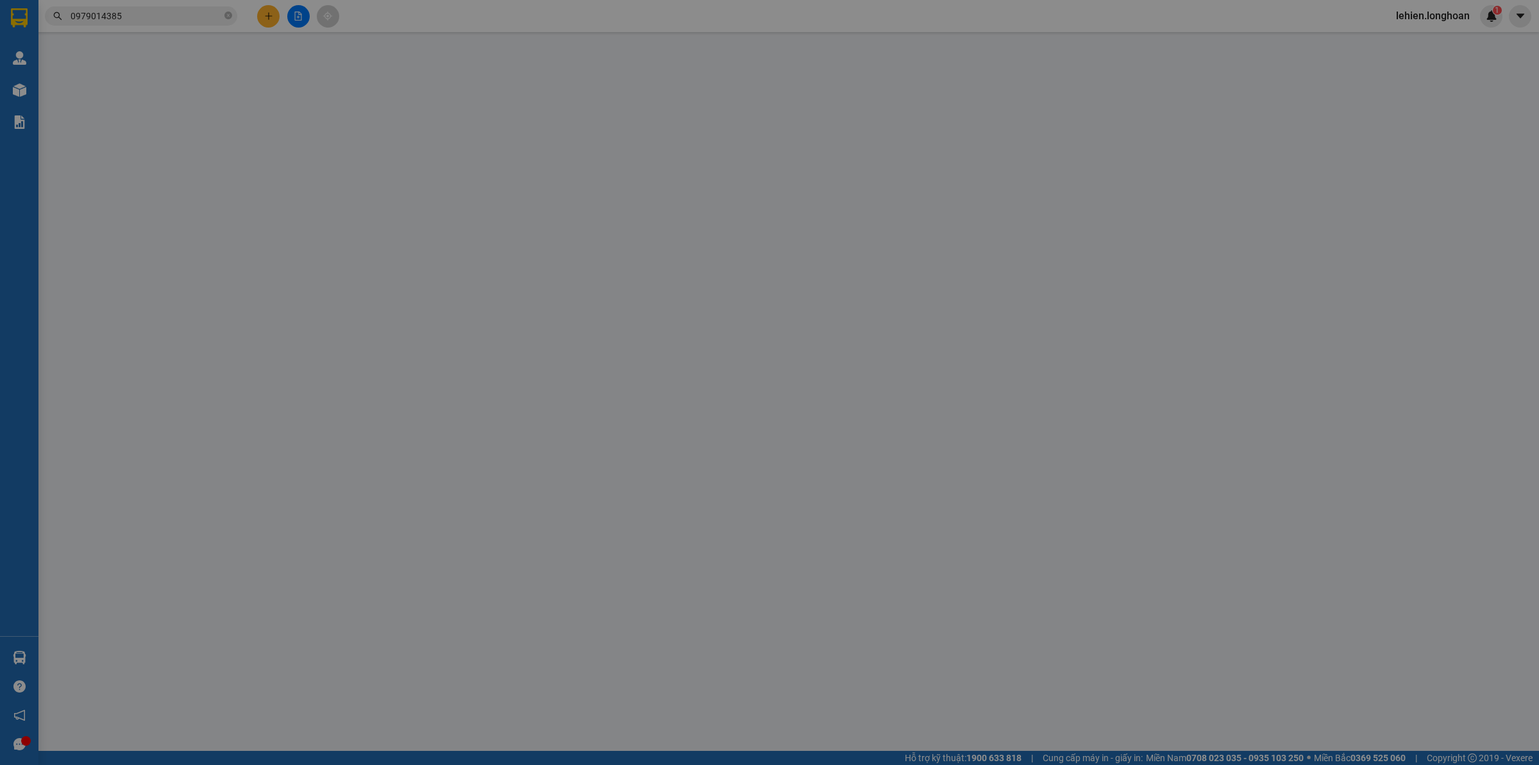
type input "0979014385"
type input "mạnh"
checkbox input "true"
type input "Đón: đầu ngõ 77 Bằng Liệt- [PERSON_NAME]"
type input "0916377688"
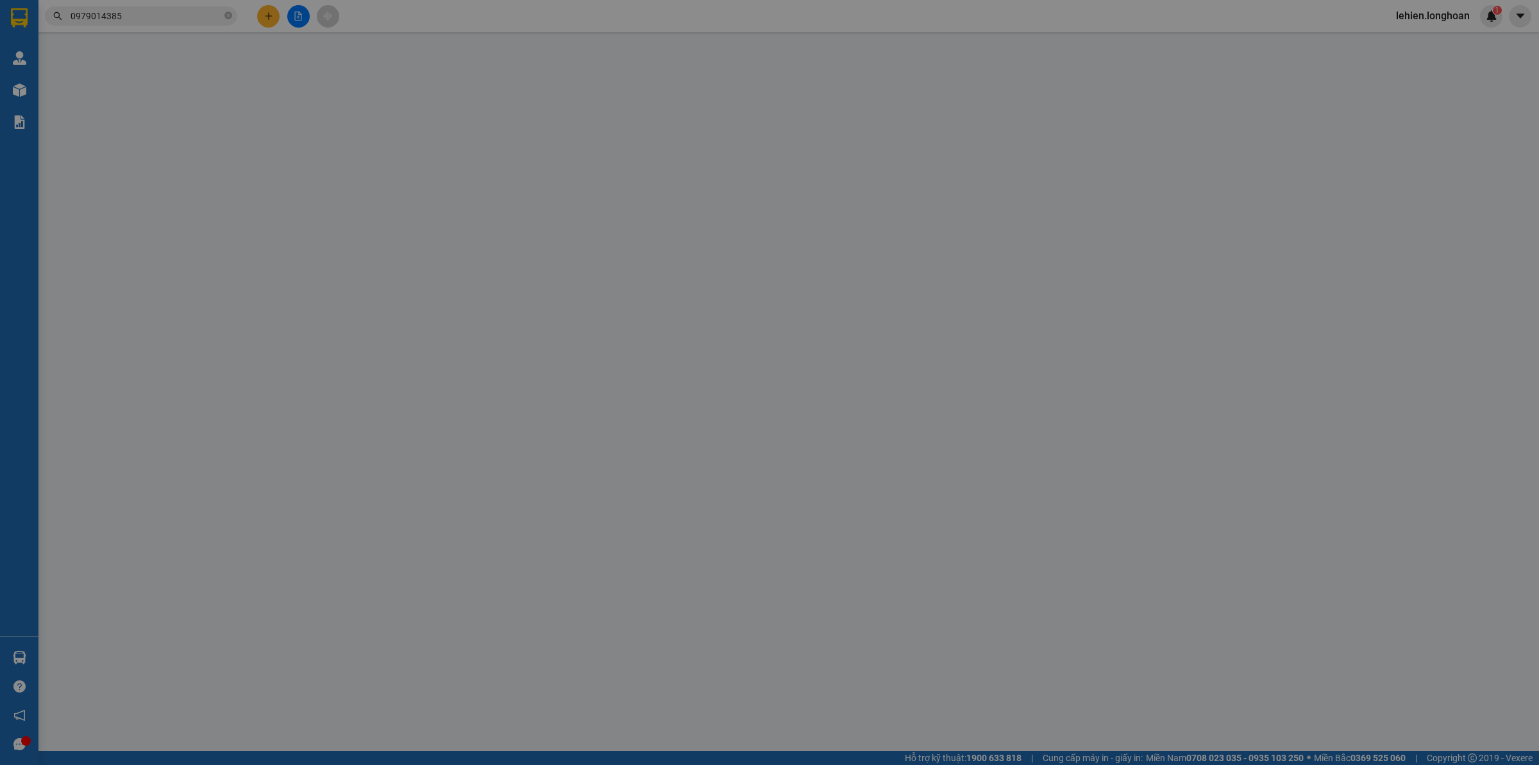
type input "C Thảo"
checkbox input "true"
type input "Trả :[STREET_ADDRESS][PERSON_NAME]"
type input "1.075.000"
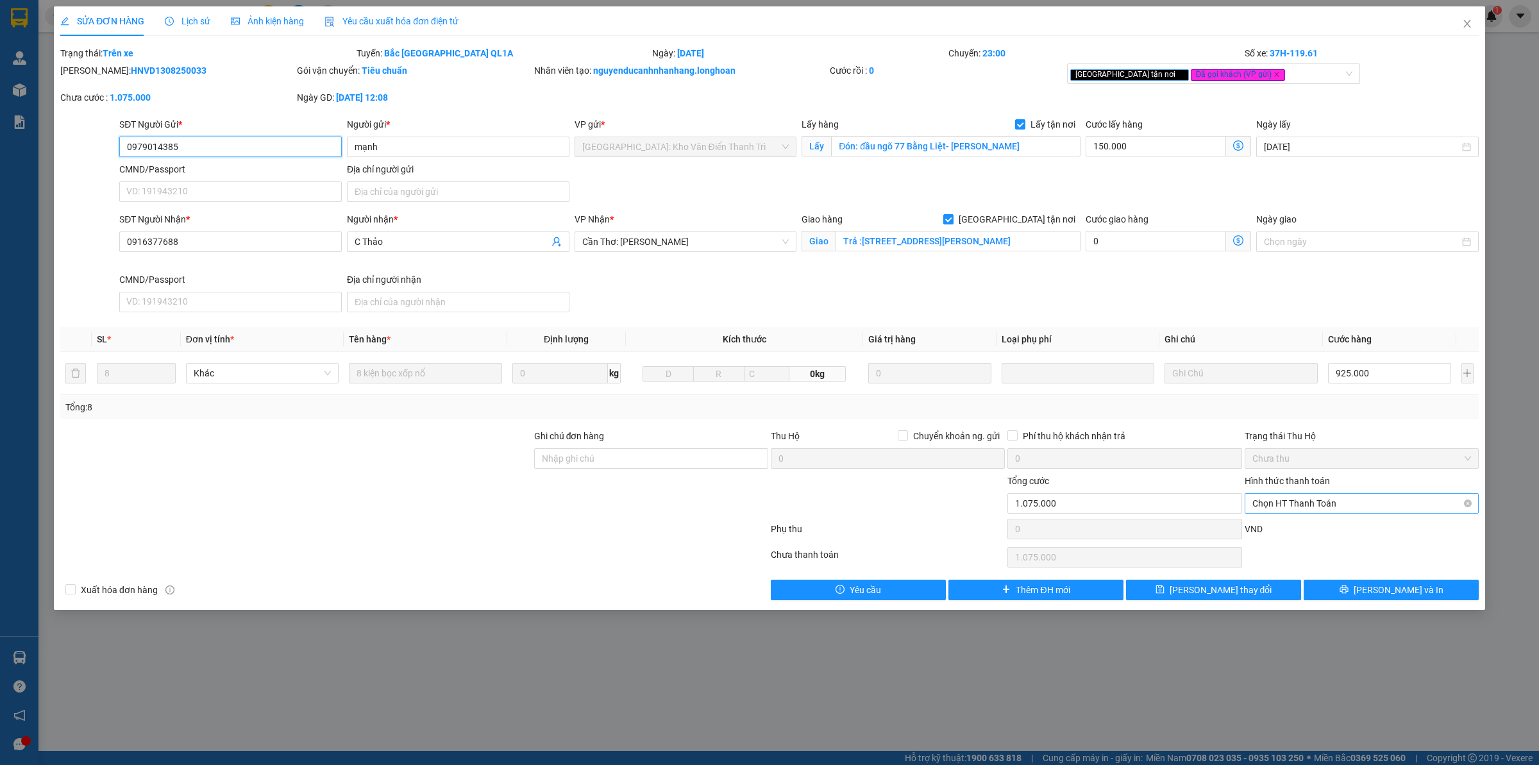
click at [1421, 502] on span "Chọn HT Thanh Toán" at bounding box center [1361, 503] width 219 height 19
click at [1303, 528] on div "Tại văn phòng" at bounding box center [1361, 530] width 219 height 14
type input "0"
click at [1301, 505] on span "Tại văn phòng" at bounding box center [1361, 503] width 219 height 19
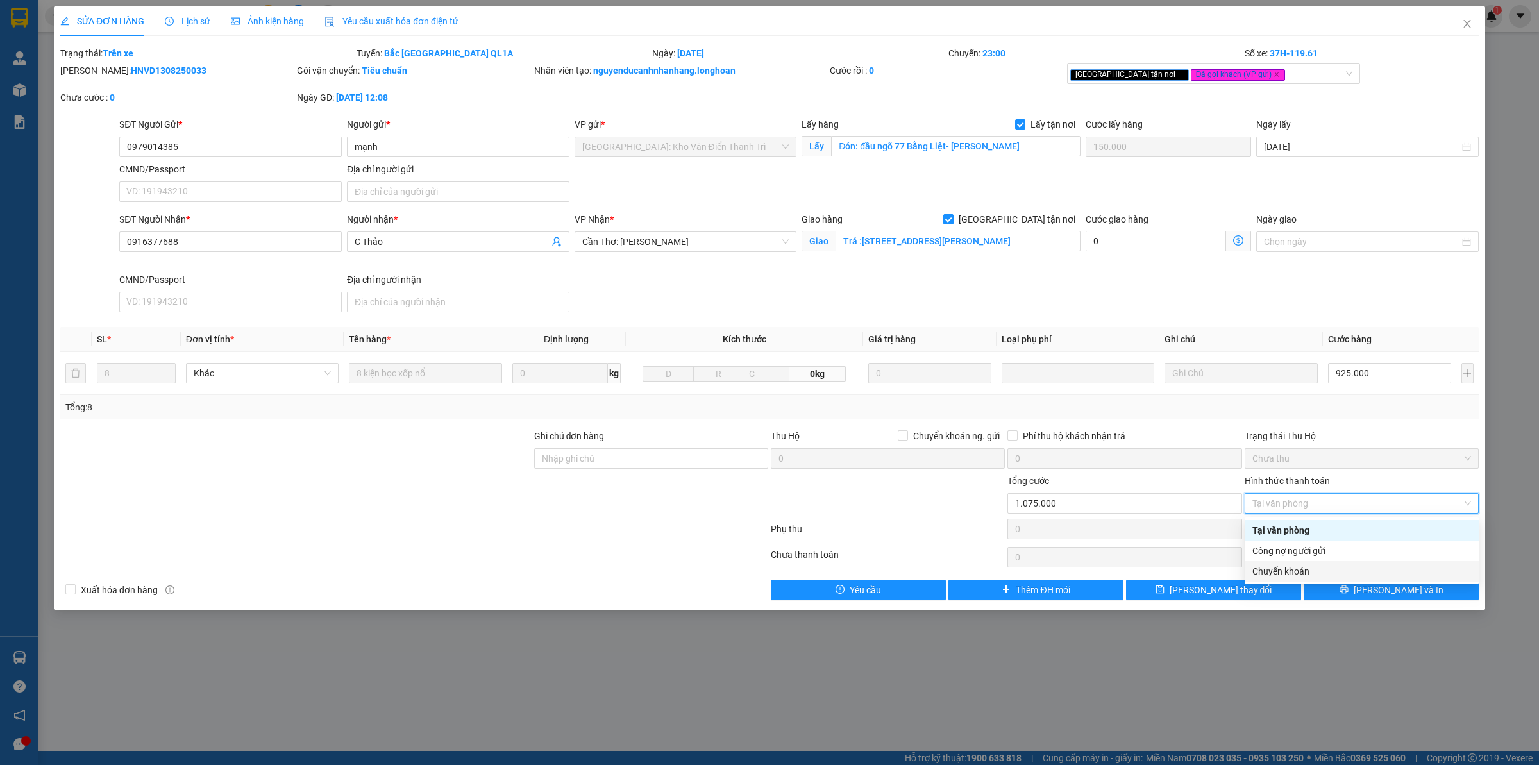
click at [1287, 574] on div "Chuyển khoản" at bounding box center [1361, 571] width 219 height 14
click at [463, 481] on div at bounding box center [296, 496] width 474 height 45
click at [1284, 500] on span "Chuyển khoản" at bounding box center [1361, 503] width 219 height 19
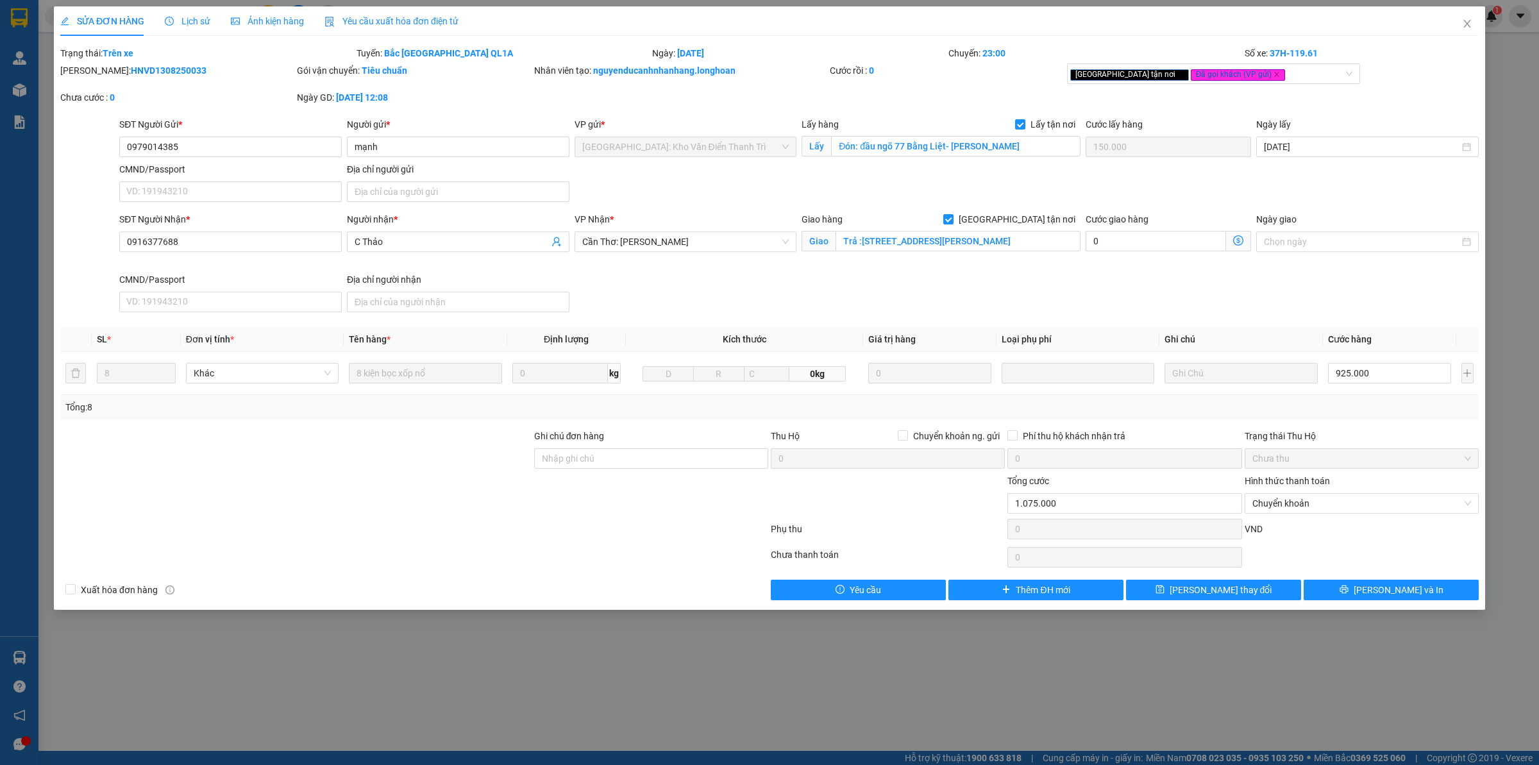
drag, startPoint x: 335, startPoint y: 438, endPoint x: 331, endPoint y: 271, distance: 167.4
click at [338, 438] on div at bounding box center [296, 451] width 474 height 45
click at [1337, 501] on span "Chuyển khoản" at bounding box center [1361, 503] width 219 height 19
click at [303, 458] on div at bounding box center [296, 451] width 474 height 45
click at [1003, 242] on input "Trả :[STREET_ADDRESS][PERSON_NAME]" at bounding box center [957, 241] width 245 height 21
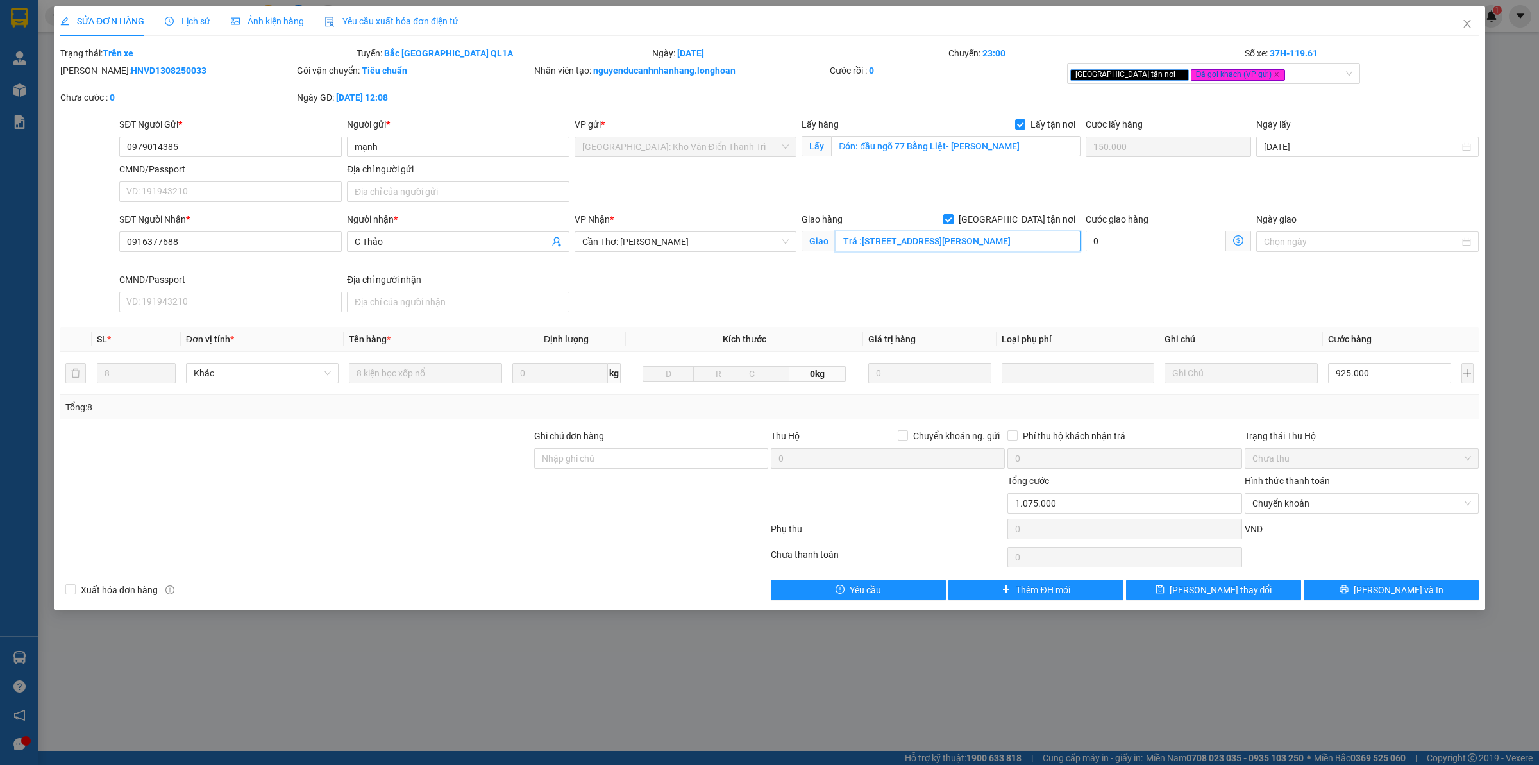
click at [1017, 239] on input "Trả :[STREET_ADDRESS][PERSON_NAME]" at bounding box center [957, 241] width 245 height 21
click at [350, 464] on div at bounding box center [296, 451] width 474 height 45
click at [1466, 17] on span "Close" at bounding box center [1467, 24] width 36 height 36
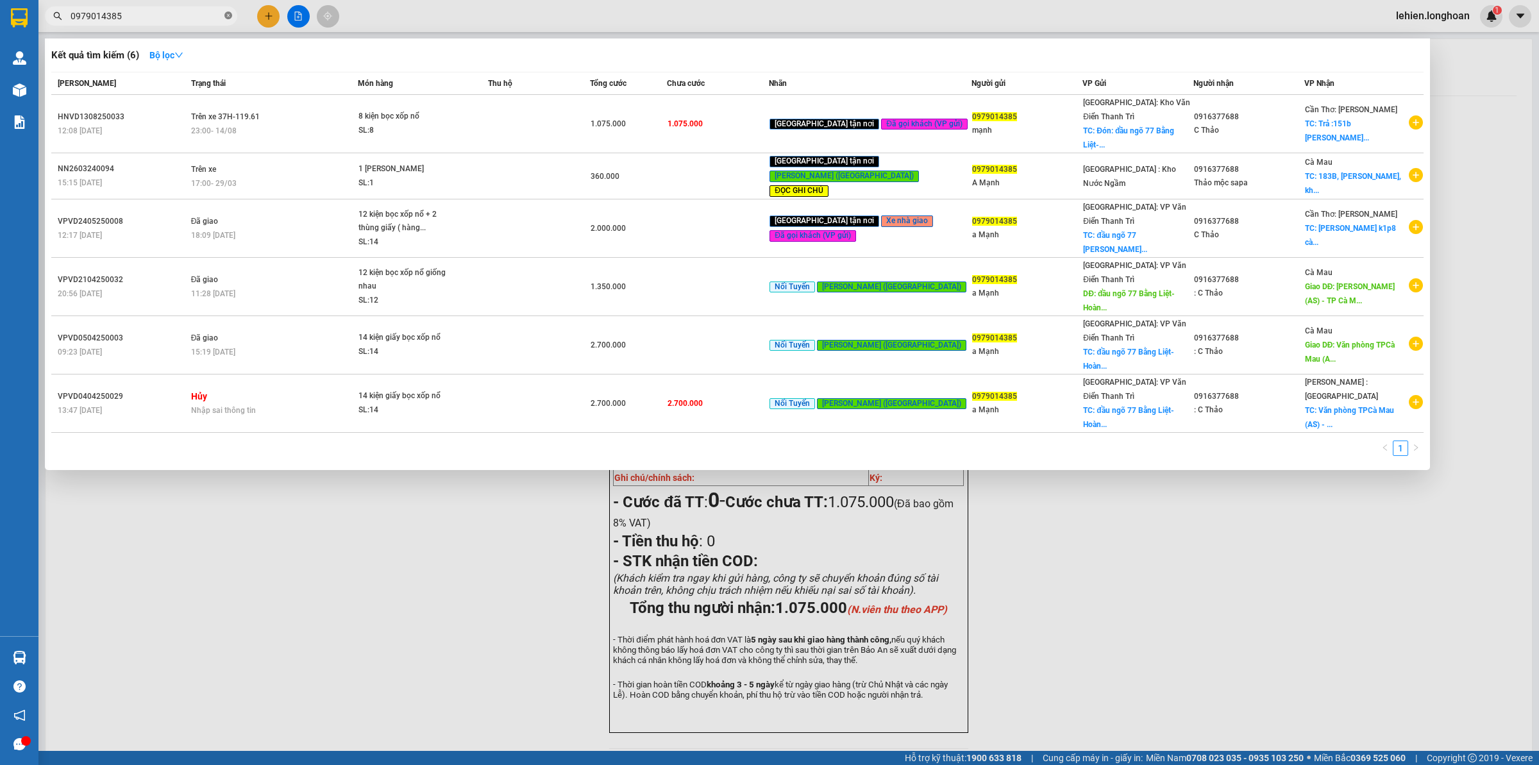
click at [228, 15] on icon "close-circle" at bounding box center [228, 16] width 8 height 8
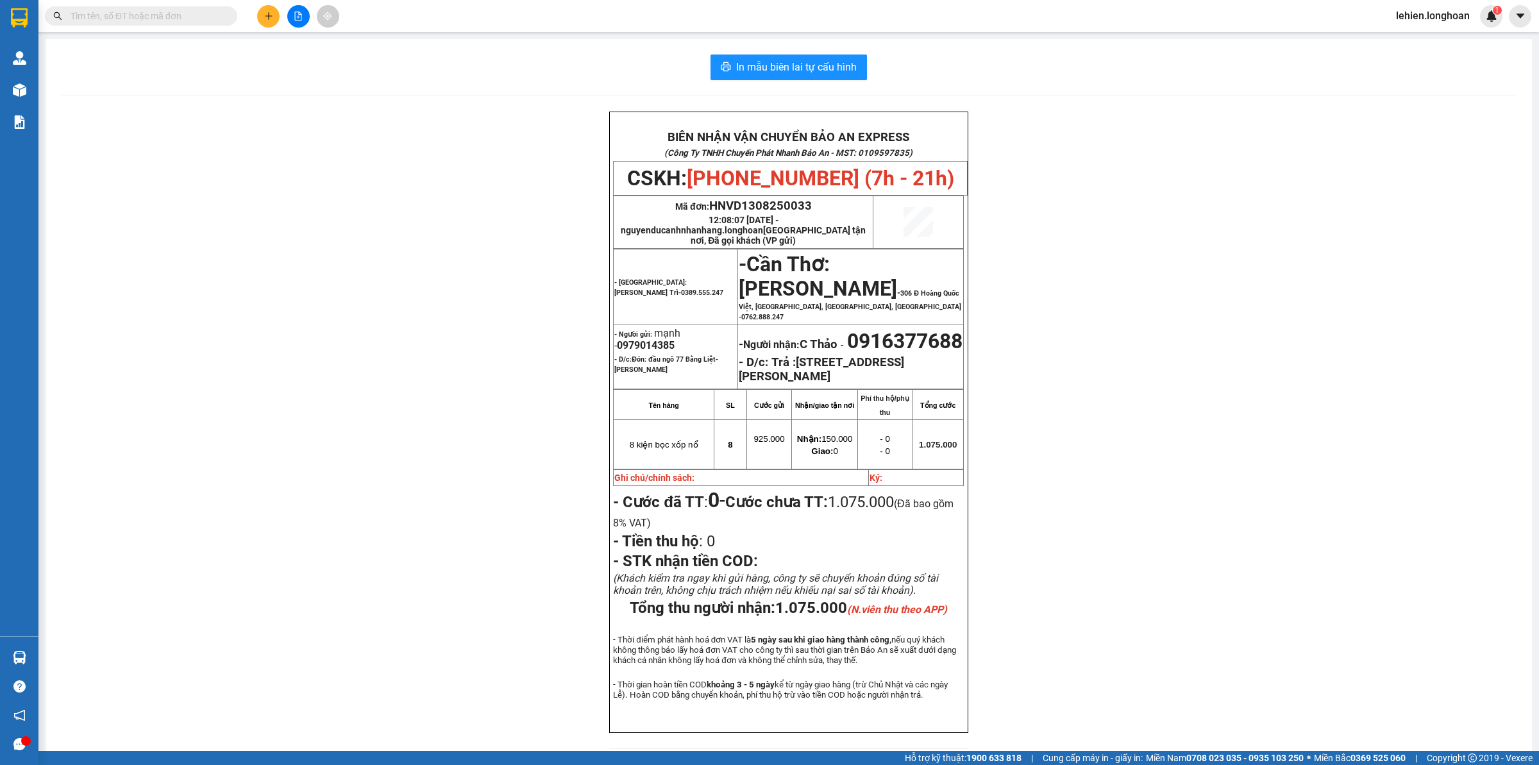
paste input "0707449209"
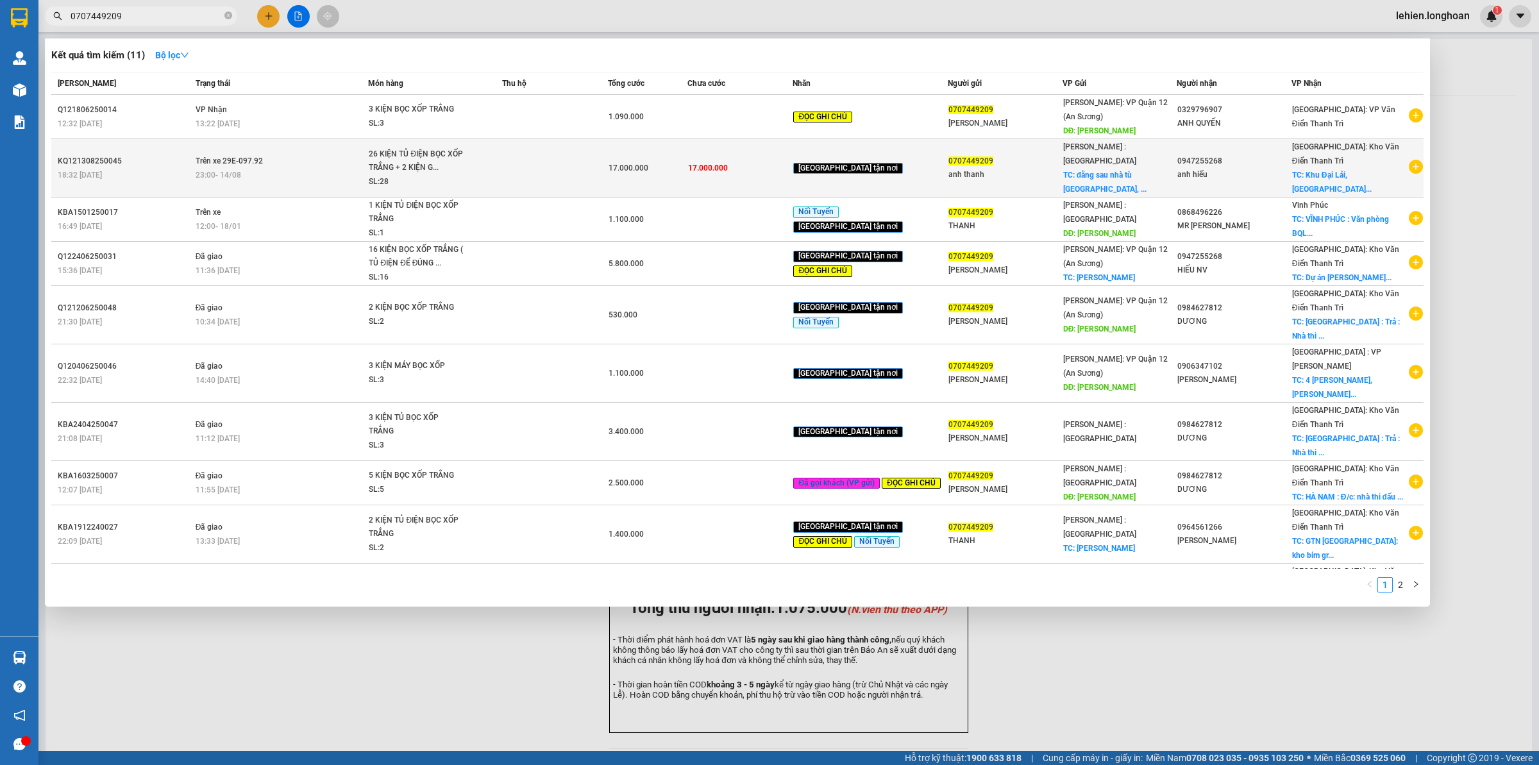
type input "0707449209"
click at [465, 167] on div "26 KIỆN TỦ ĐIỆN BỌC XỐP TRẮNG + 2 KIỆN G..." at bounding box center [417, 161] width 96 height 28
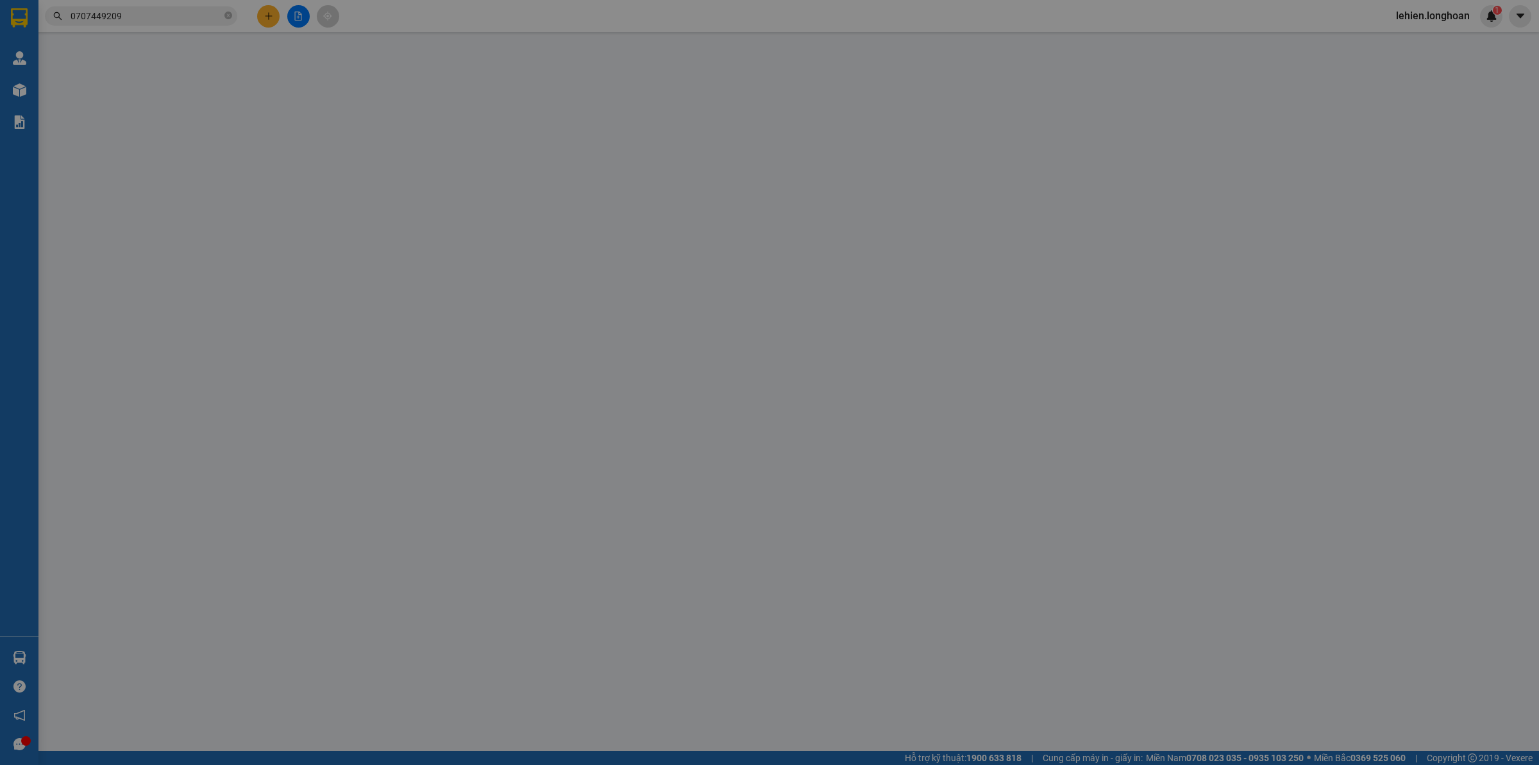
type input "0707449209"
type input "anh thanh"
checkbox input "true"
type input "đằng sau nhà tù [GEOGRAPHIC_DATA], [GEOGRAPHIC_DATA]"
type input "0947255268"
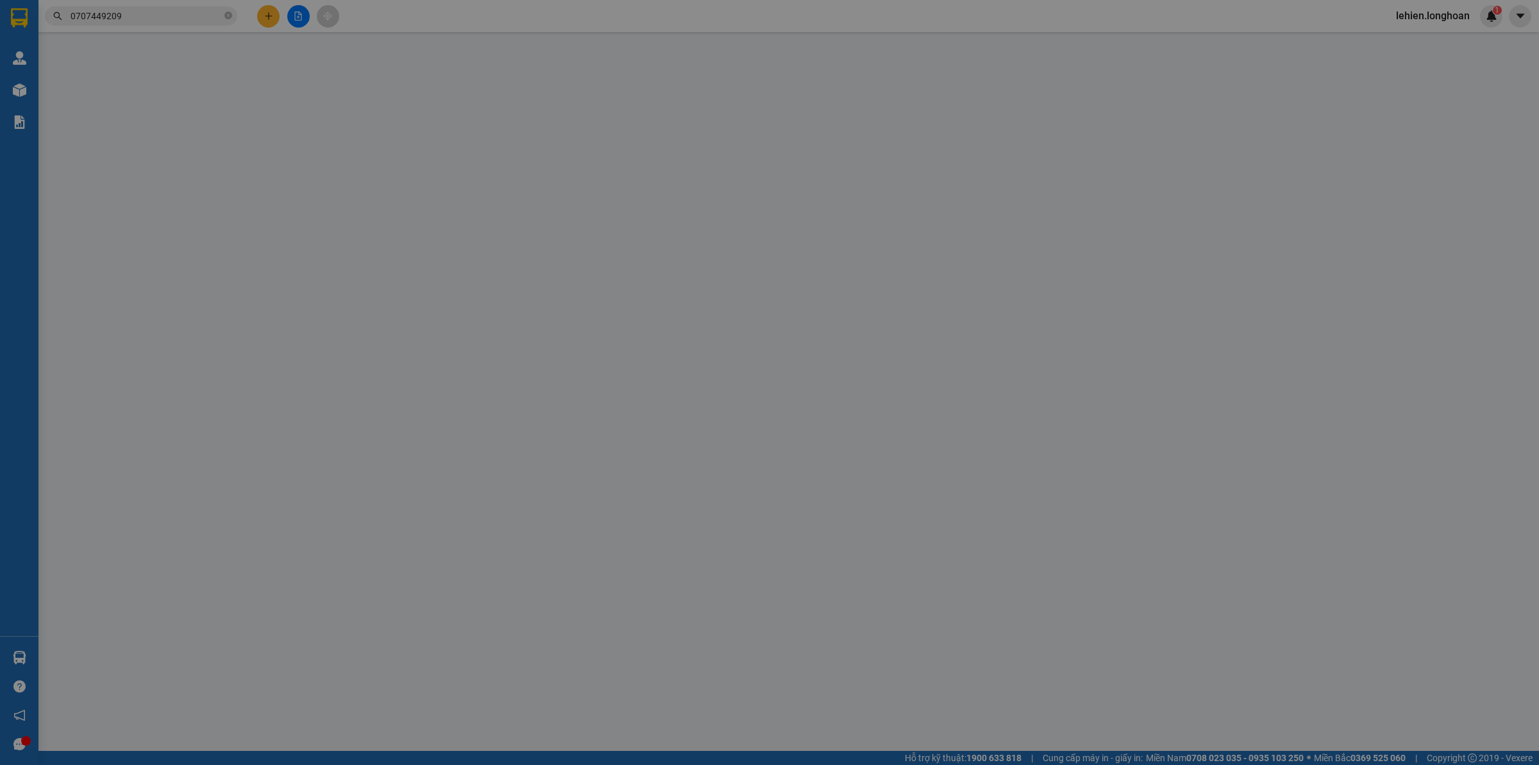
type input "anh hiếu"
checkbox input "true"
type input "Khu Đại Lải, [GEOGRAPHIC_DATA], [GEOGRAPHIC_DATA] , [GEOGRAPHIC_DATA] (tỉnh [GE…"
type input "17.000.000"
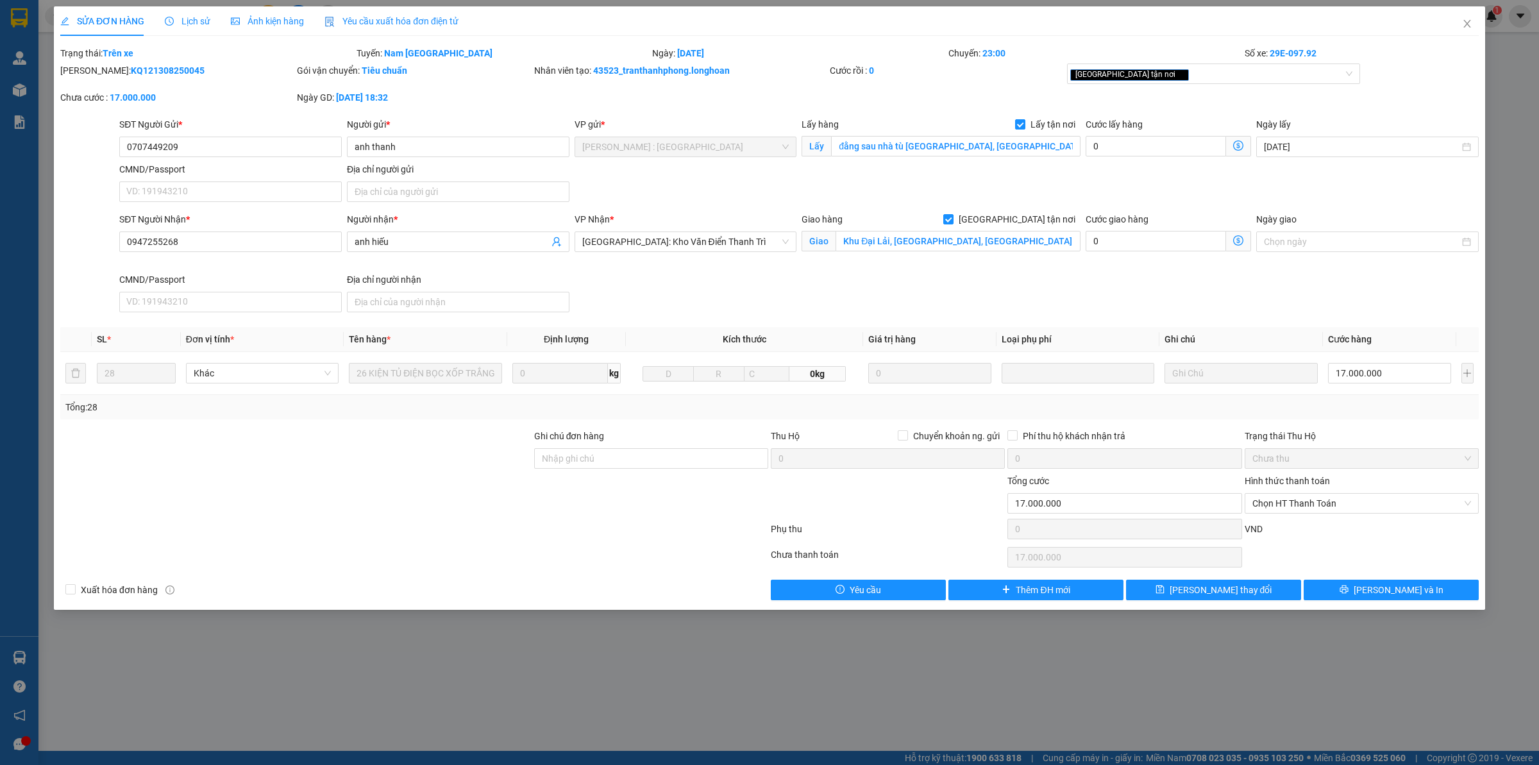
drag, startPoint x: 92, startPoint y: 72, endPoint x: 199, endPoint y: 74, distance: 107.7
click at [199, 74] on div "Mã ĐH: KQ121308250045" at bounding box center [177, 70] width 234 height 14
copy b "KQ121308250045"
click at [565, 455] on input "Ghi chú đơn hàng" at bounding box center [651, 458] width 234 height 21
type input "giao gọi trước 1 ngày cho khách nhé"
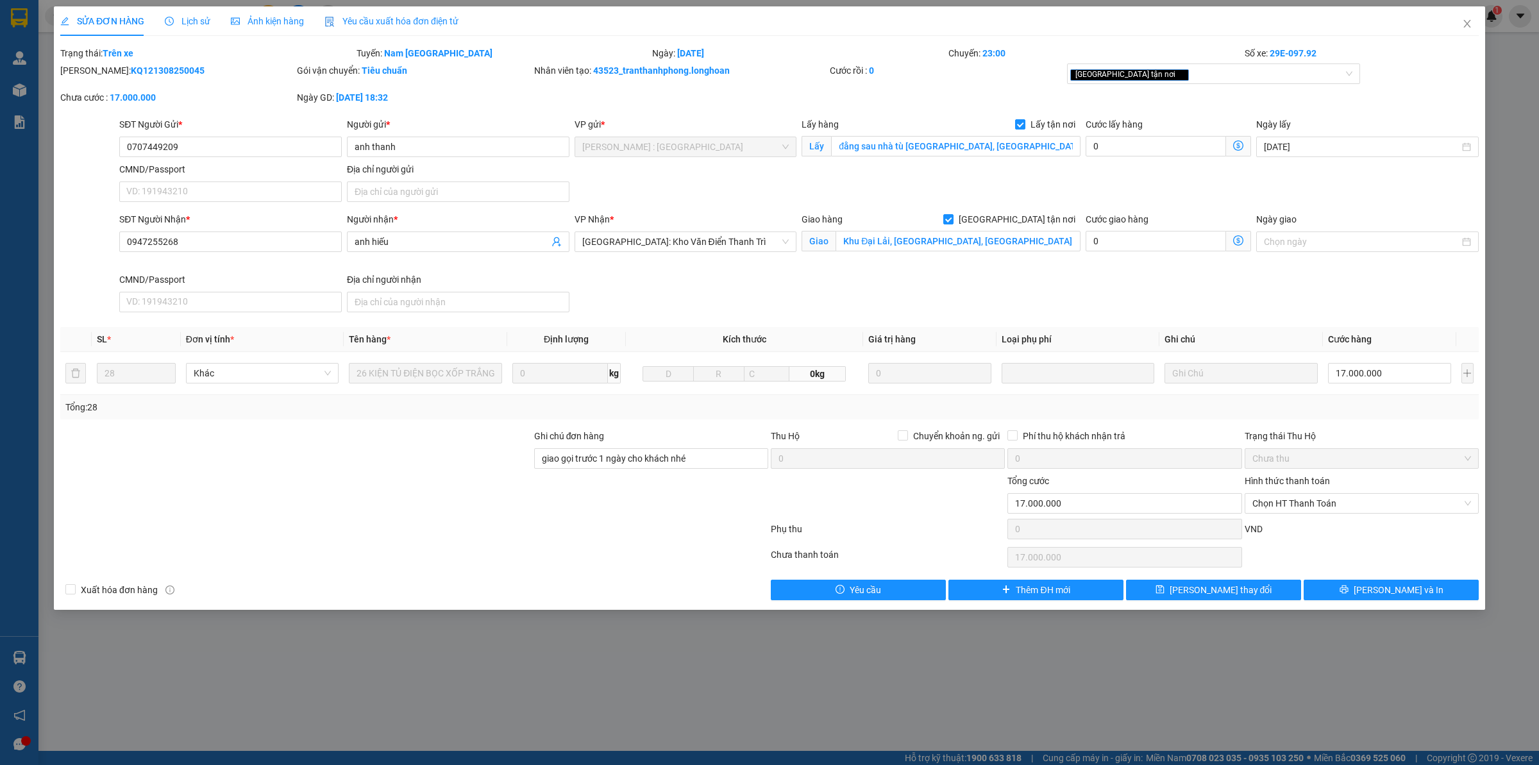
click at [1212, 87] on div "[GEOGRAPHIC_DATA] tận nơi" at bounding box center [1214, 76] width 294 height 26
click at [1218, 74] on div "[GEOGRAPHIC_DATA] tận nơi" at bounding box center [1207, 73] width 274 height 15
type input "doc"
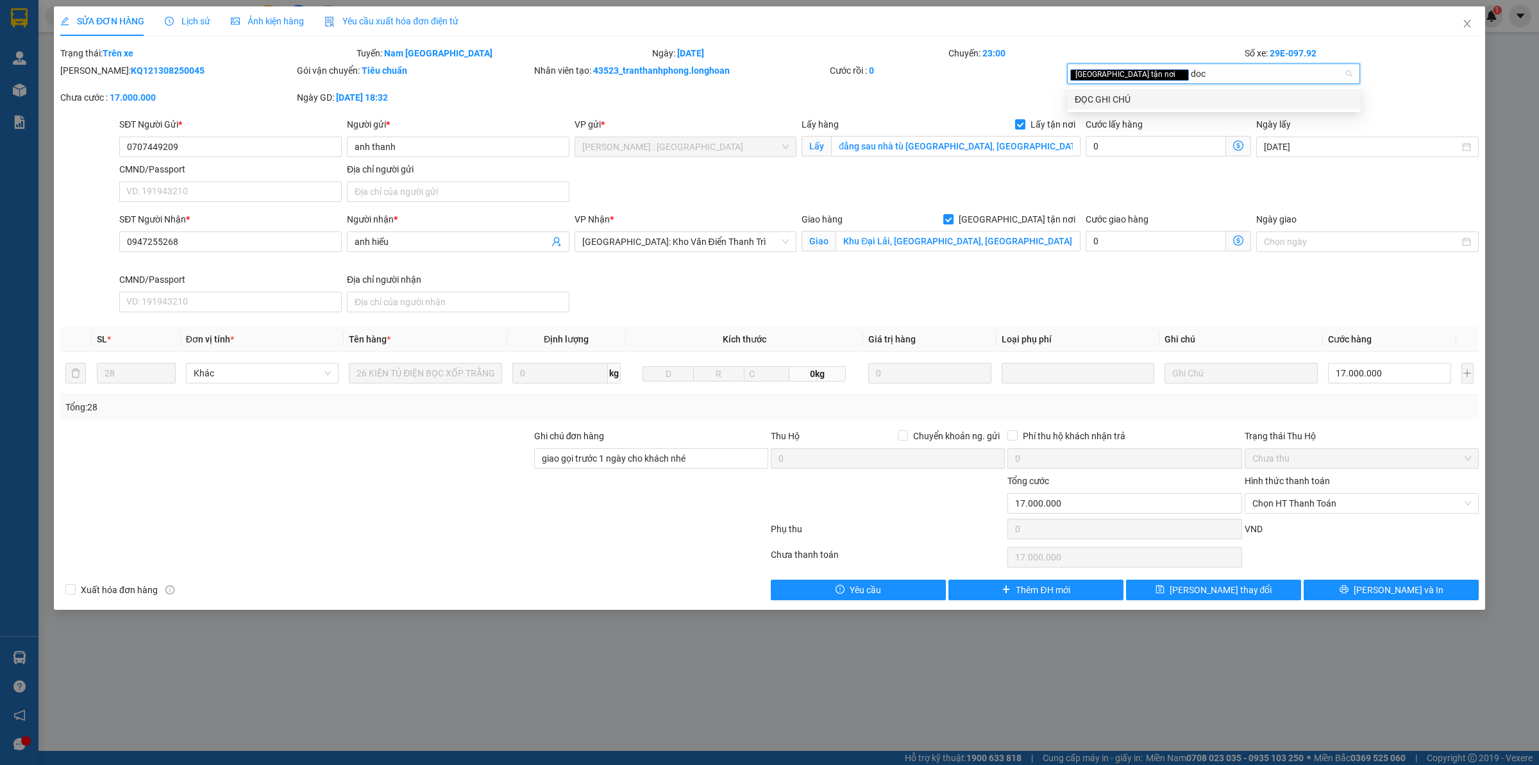
click at [1194, 93] on div "ĐỌC GHI CHÚ" at bounding box center [1214, 99] width 278 height 14
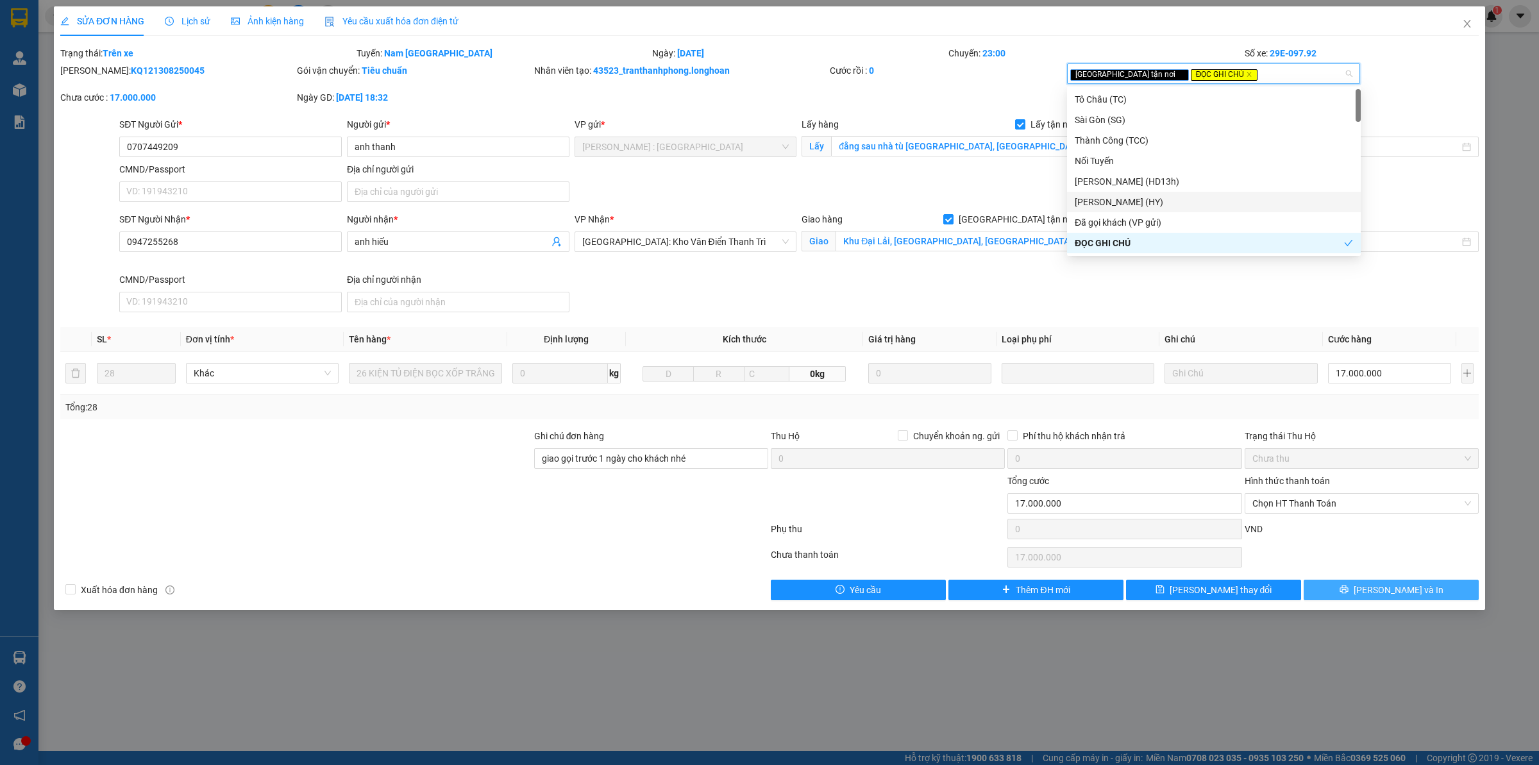
click at [1348, 588] on icon "printer" at bounding box center [1343, 589] width 8 height 8
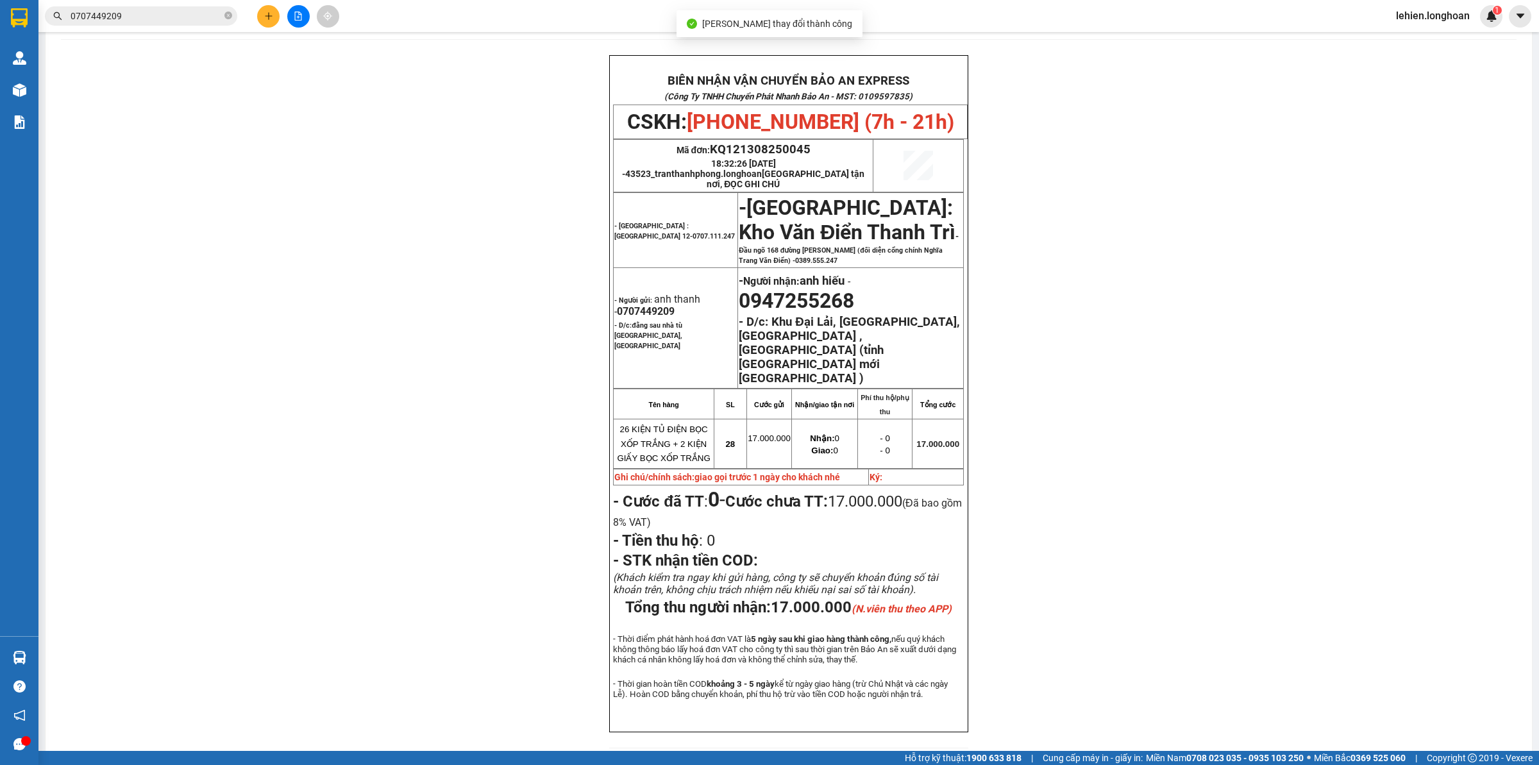
scroll to position [59, 0]
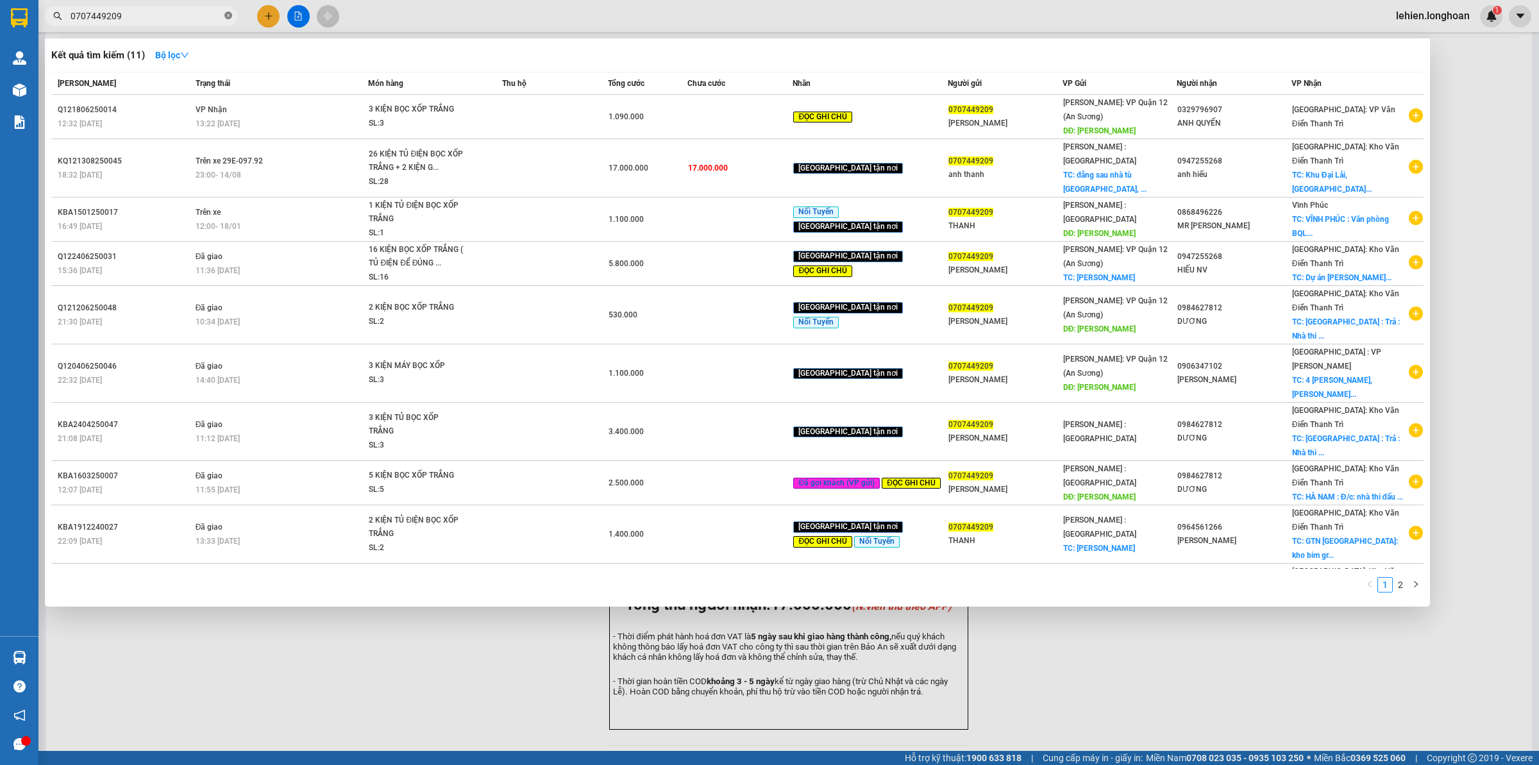
click at [224, 18] on icon "close-circle" at bounding box center [228, 16] width 8 height 8
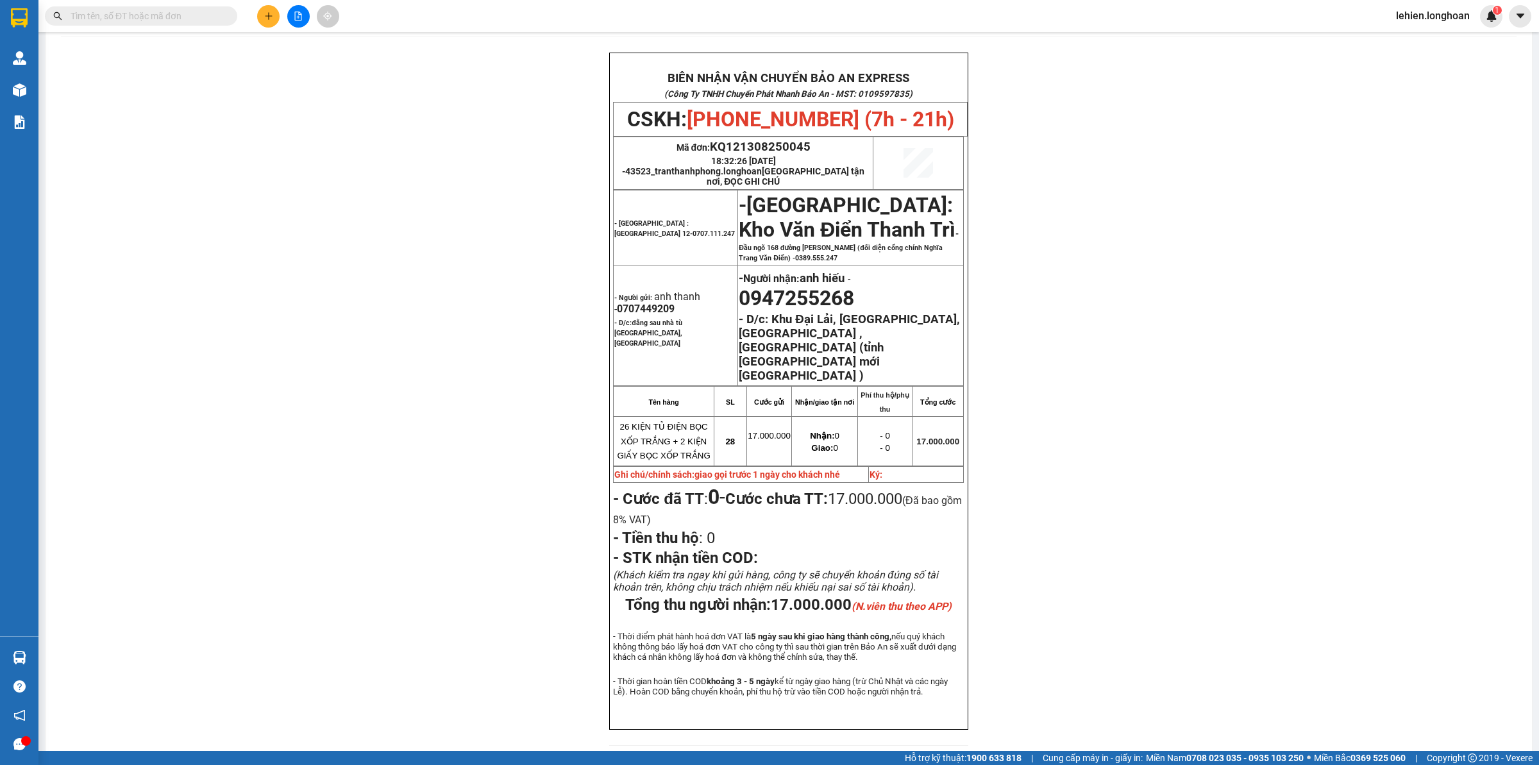
drag, startPoint x: 201, startPoint y: 8, endPoint x: 133, endPoint y: 20, distance: 69.0
click at [131, 20] on input "text" at bounding box center [146, 16] width 151 height 14
paste input "0916377688"
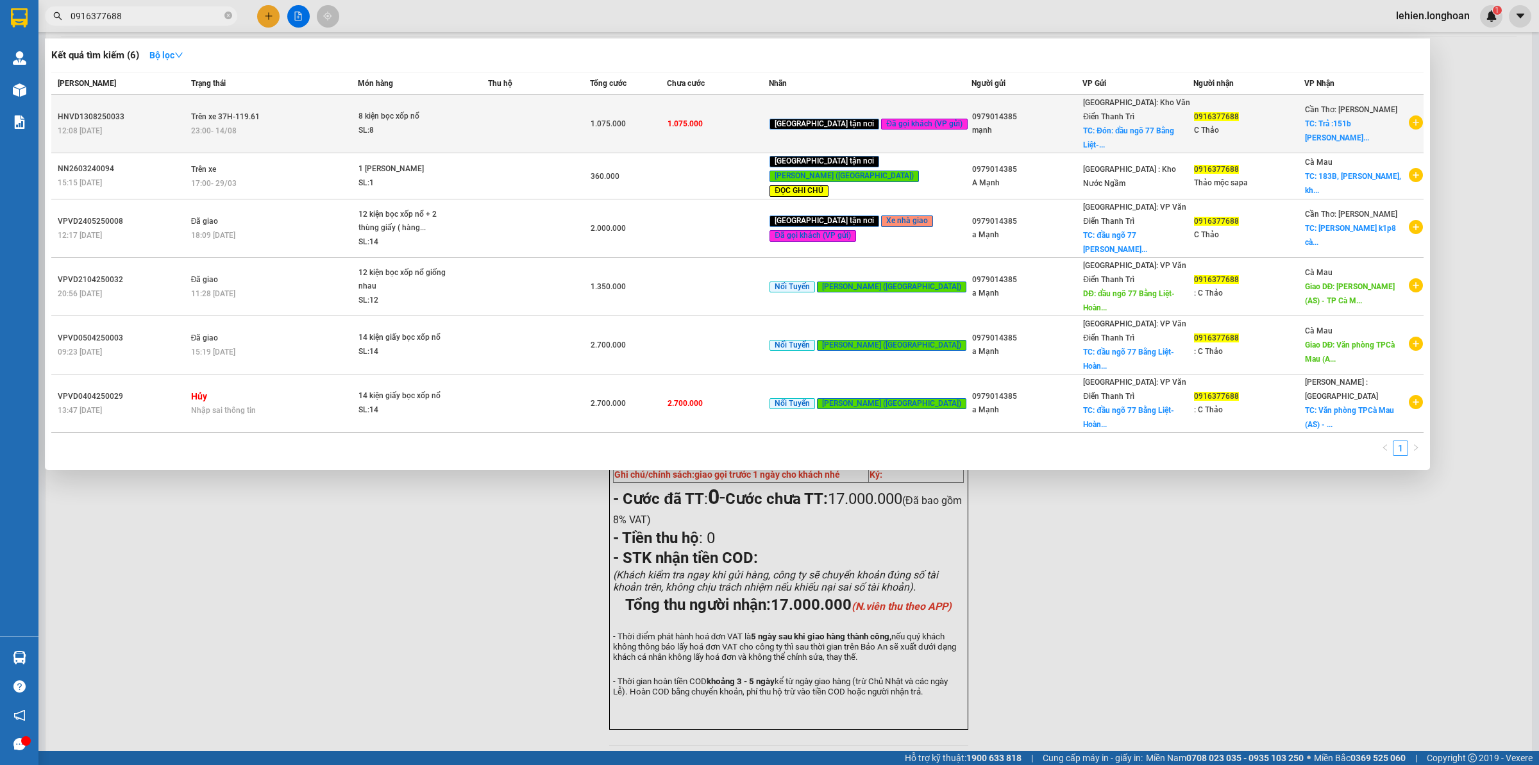
type input "0916377688"
click at [358, 131] on td "Trên xe 37H-119.61 23:00 [DATE]" at bounding box center [273, 124] width 171 height 58
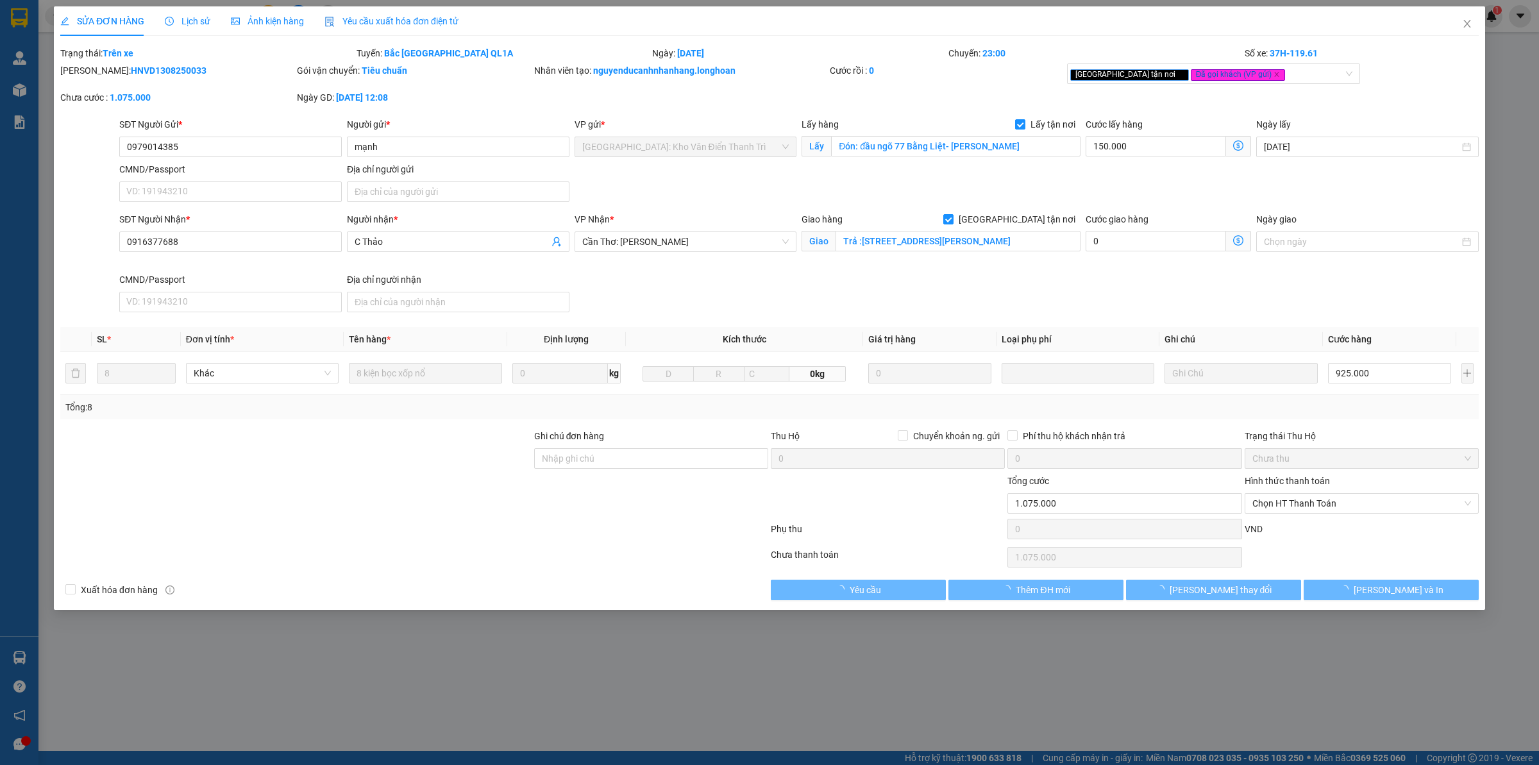
type input "0979014385"
type input "mạnh"
checkbox input "true"
type input "Đón: đầu ngõ 77 Bằng Liệt- [PERSON_NAME]"
type input "0916377688"
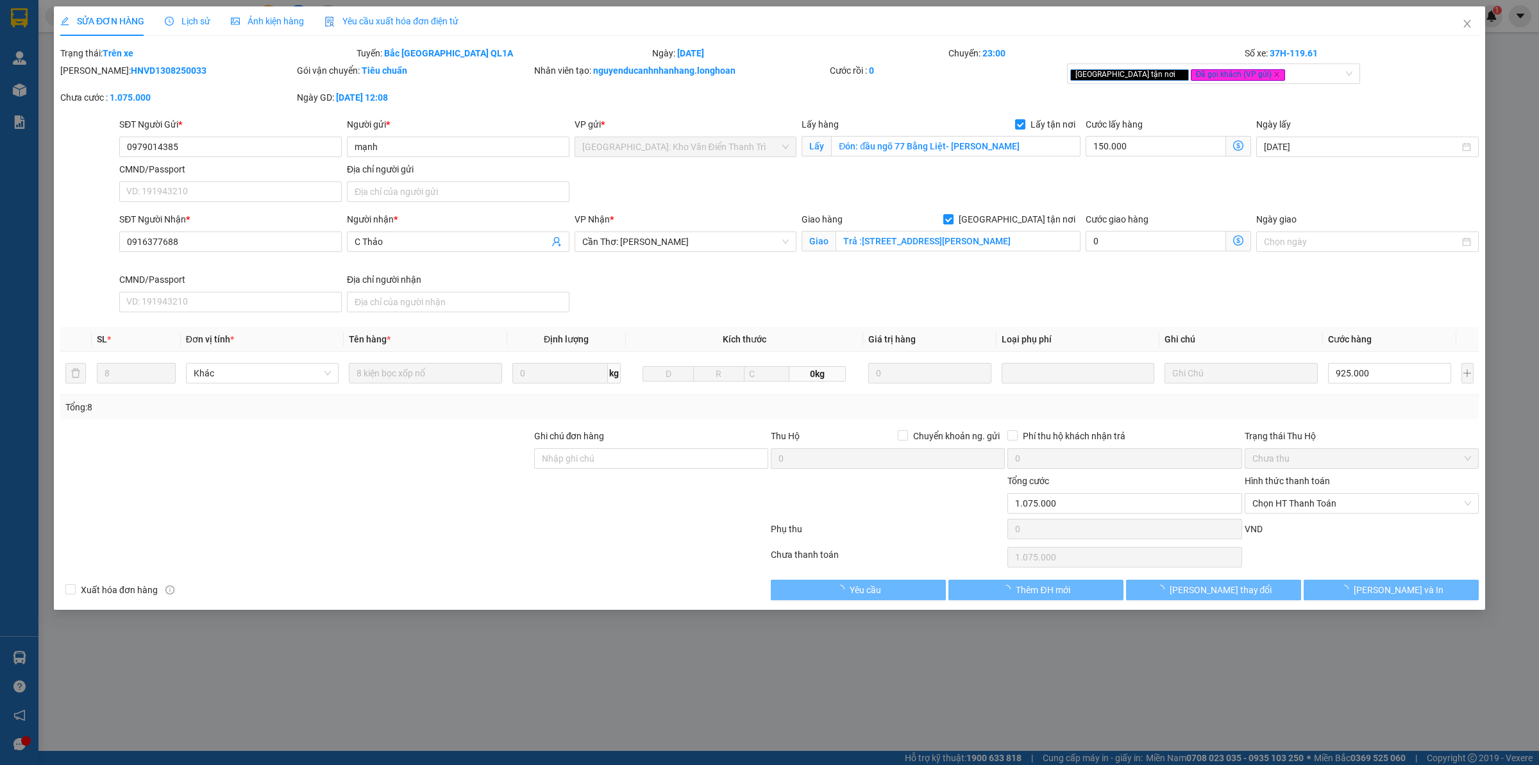
type input "C Thảo"
checkbox input "true"
type input "Trả :[STREET_ADDRESS][PERSON_NAME]"
type input "1.075.000"
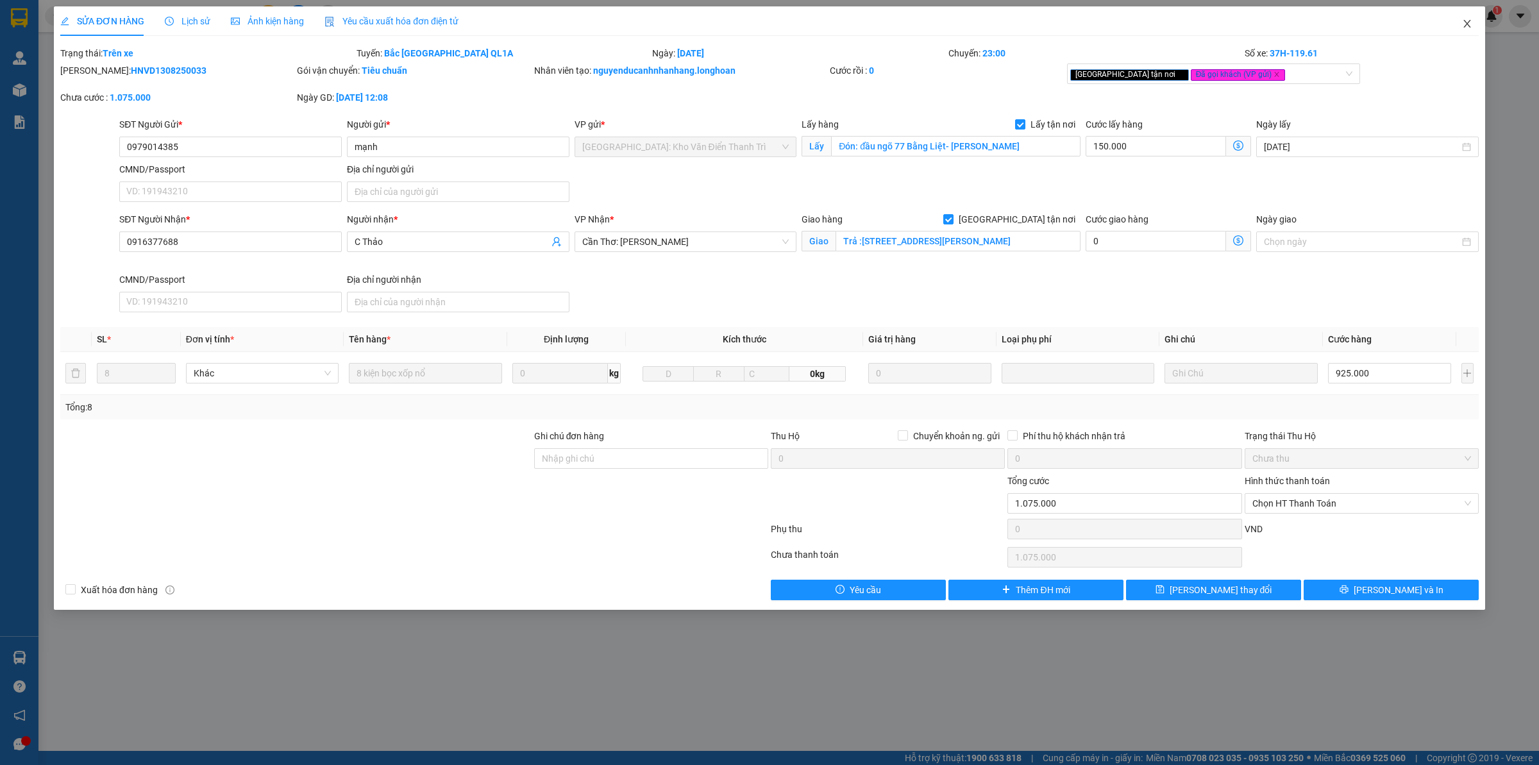
click at [1466, 24] on icon "close" at bounding box center [1466, 24] width 7 height 8
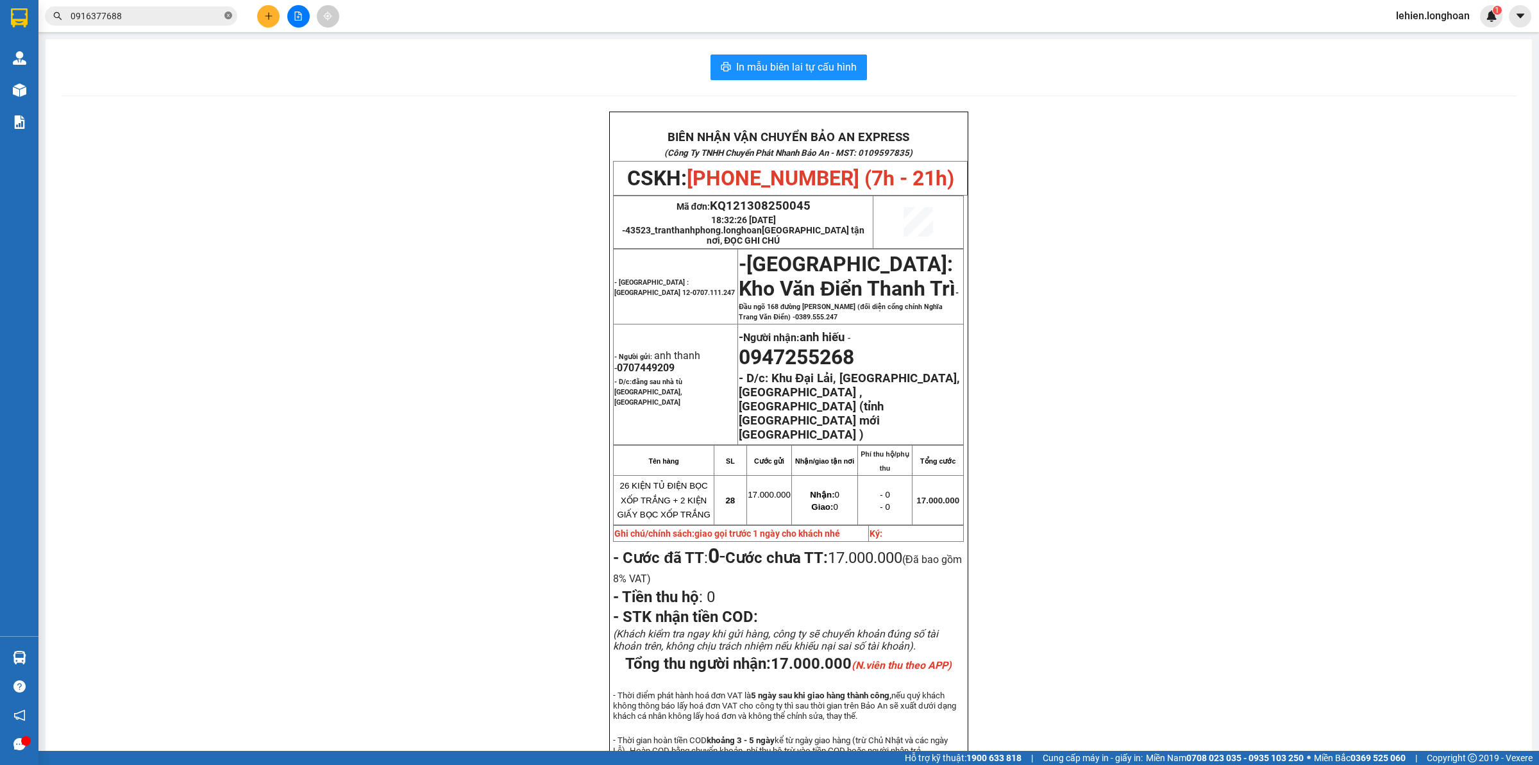
click at [231, 19] on icon "close-circle" at bounding box center [228, 16] width 8 height 8
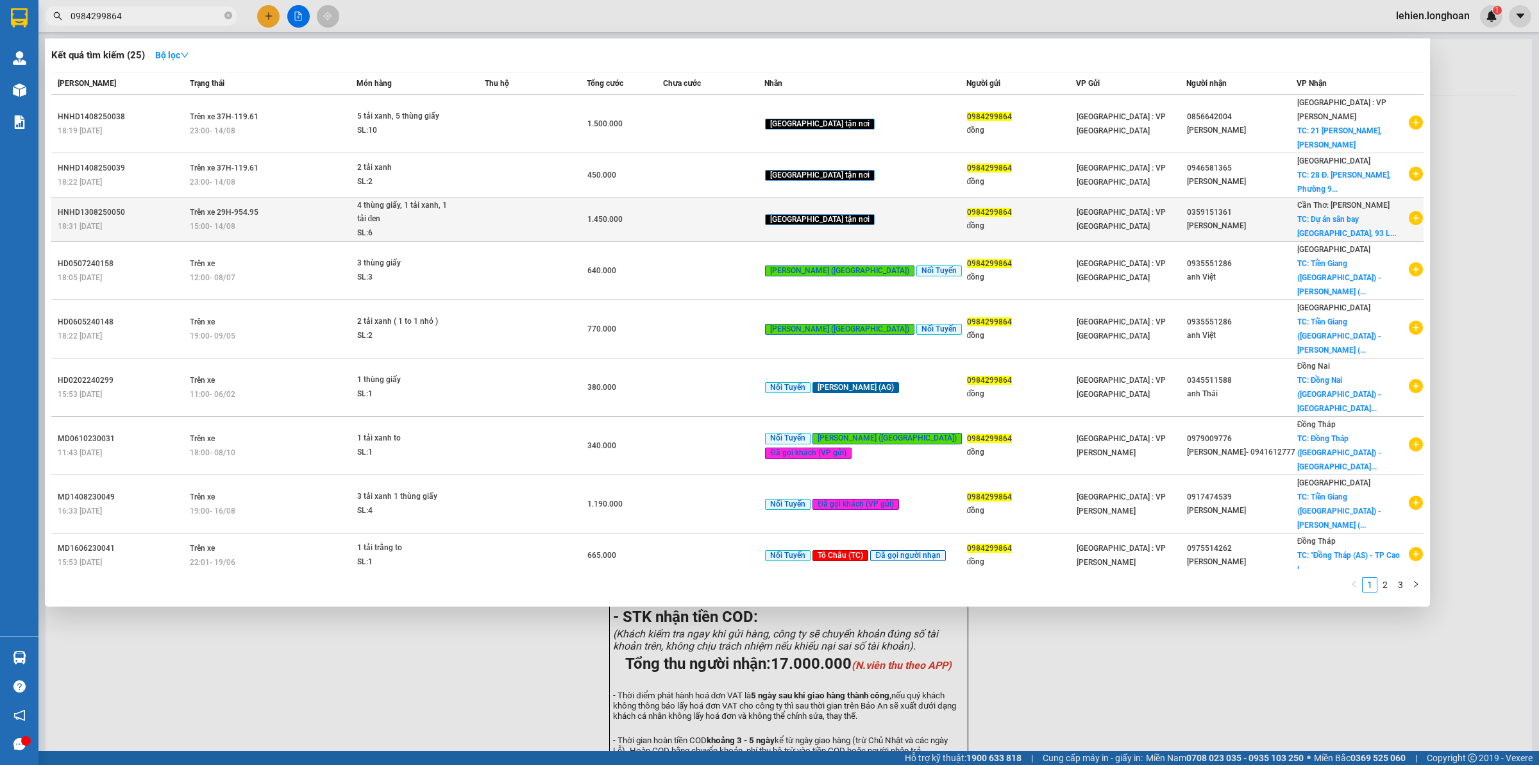
type input "0984299864"
click at [428, 199] on div "4 thùng giấy, 1 tải xanh, 1 tải đen" at bounding box center [405, 213] width 96 height 28
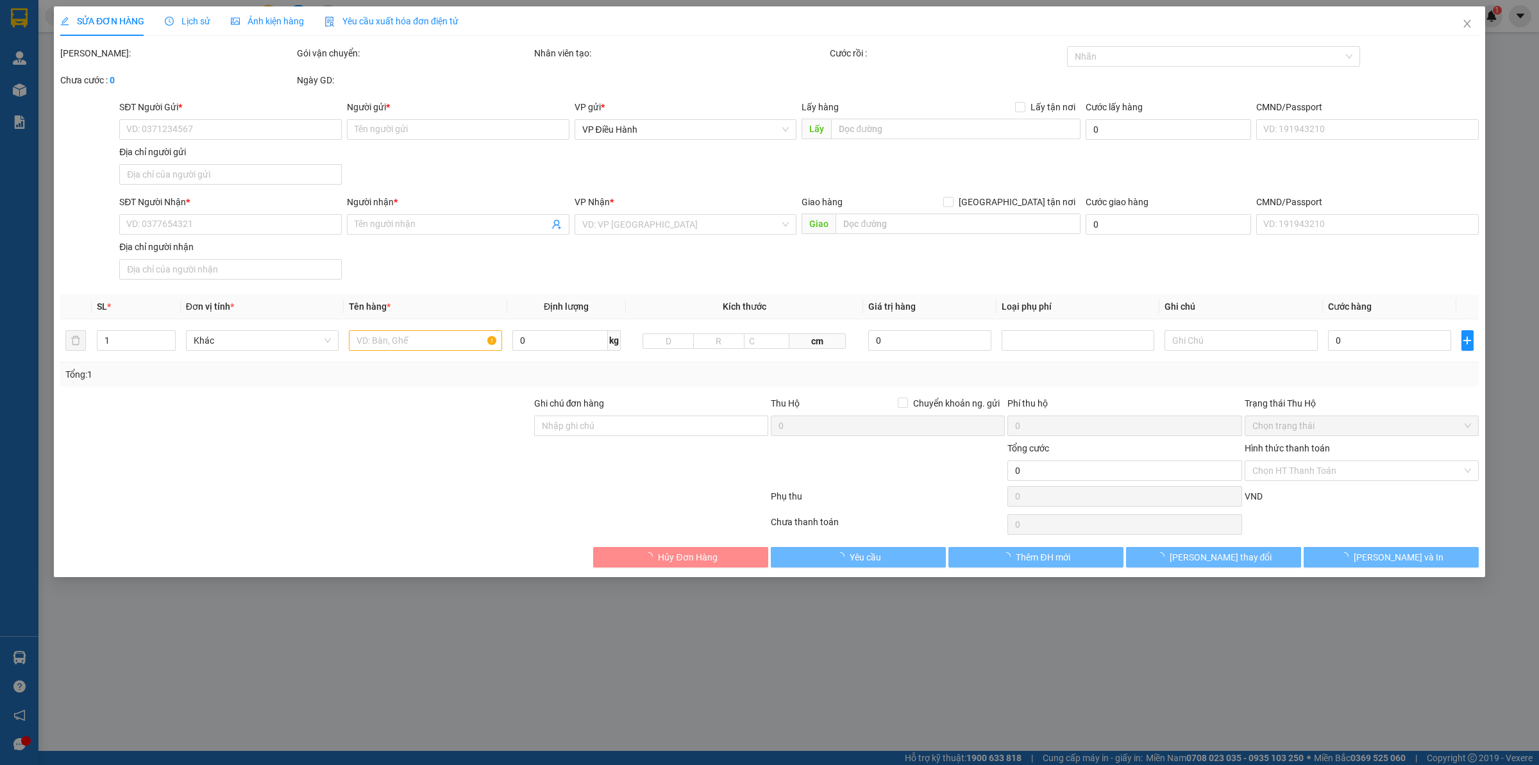
type input "0984299864"
type input "đồng"
type input "0359151361"
type input "[PERSON_NAME]"
checkbox input "true"
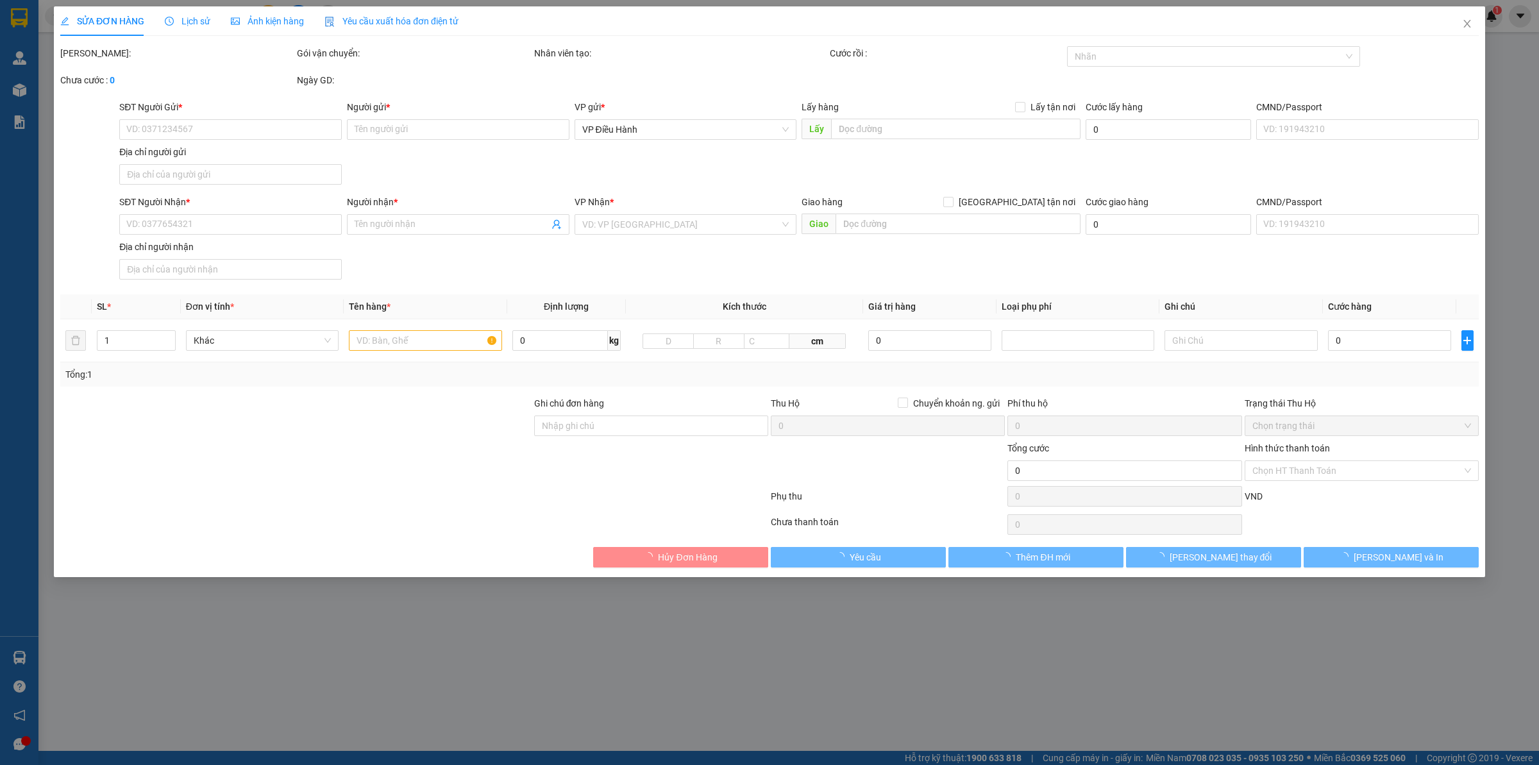
type input "Dự án sân bay [GEOGRAPHIC_DATA], [GEOGRAPHIC_DATA][PERSON_NAME], P6, [PERSON_NA…"
type input "1.450.000"
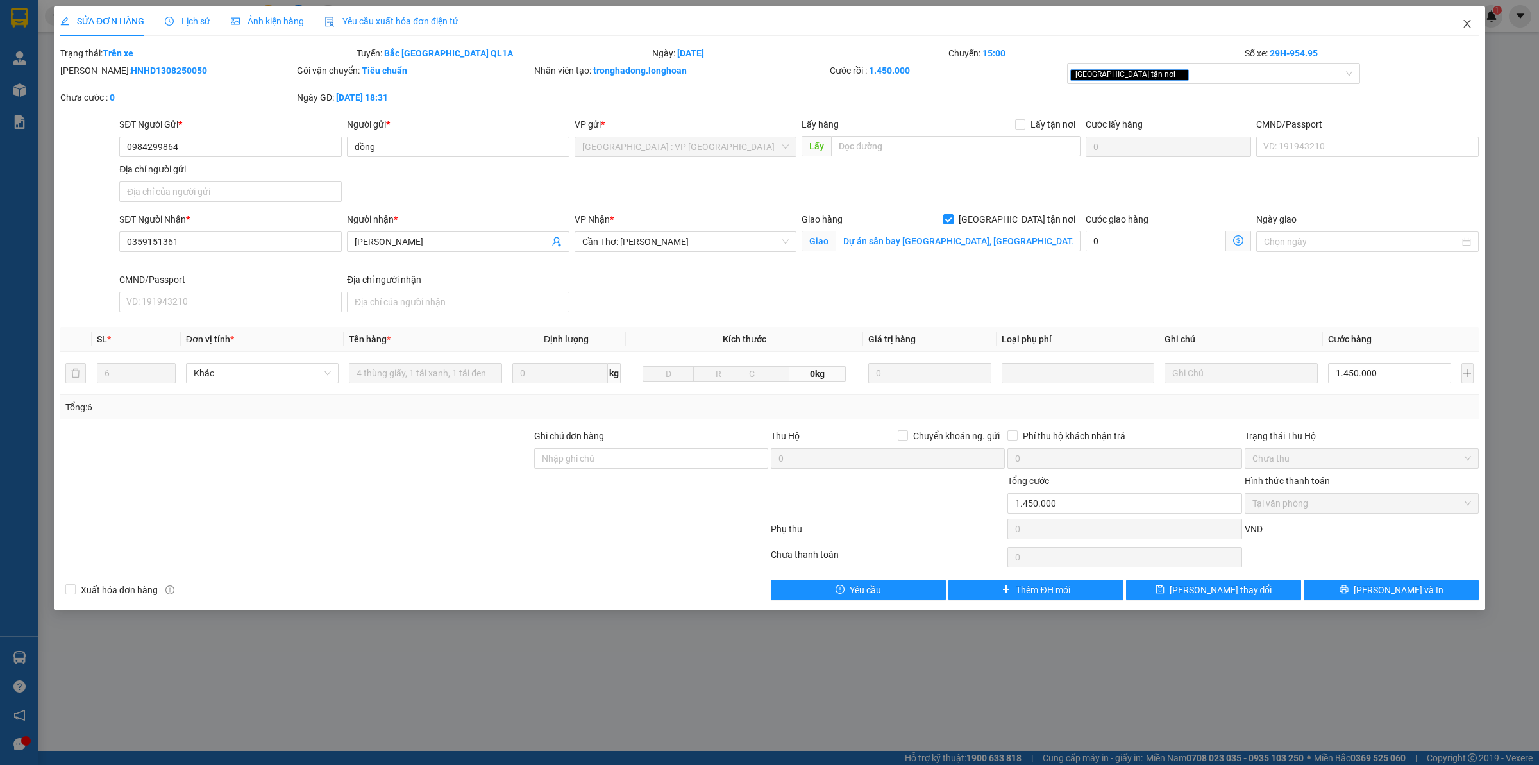
click at [1470, 19] on icon "close" at bounding box center [1467, 24] width 10 height 10
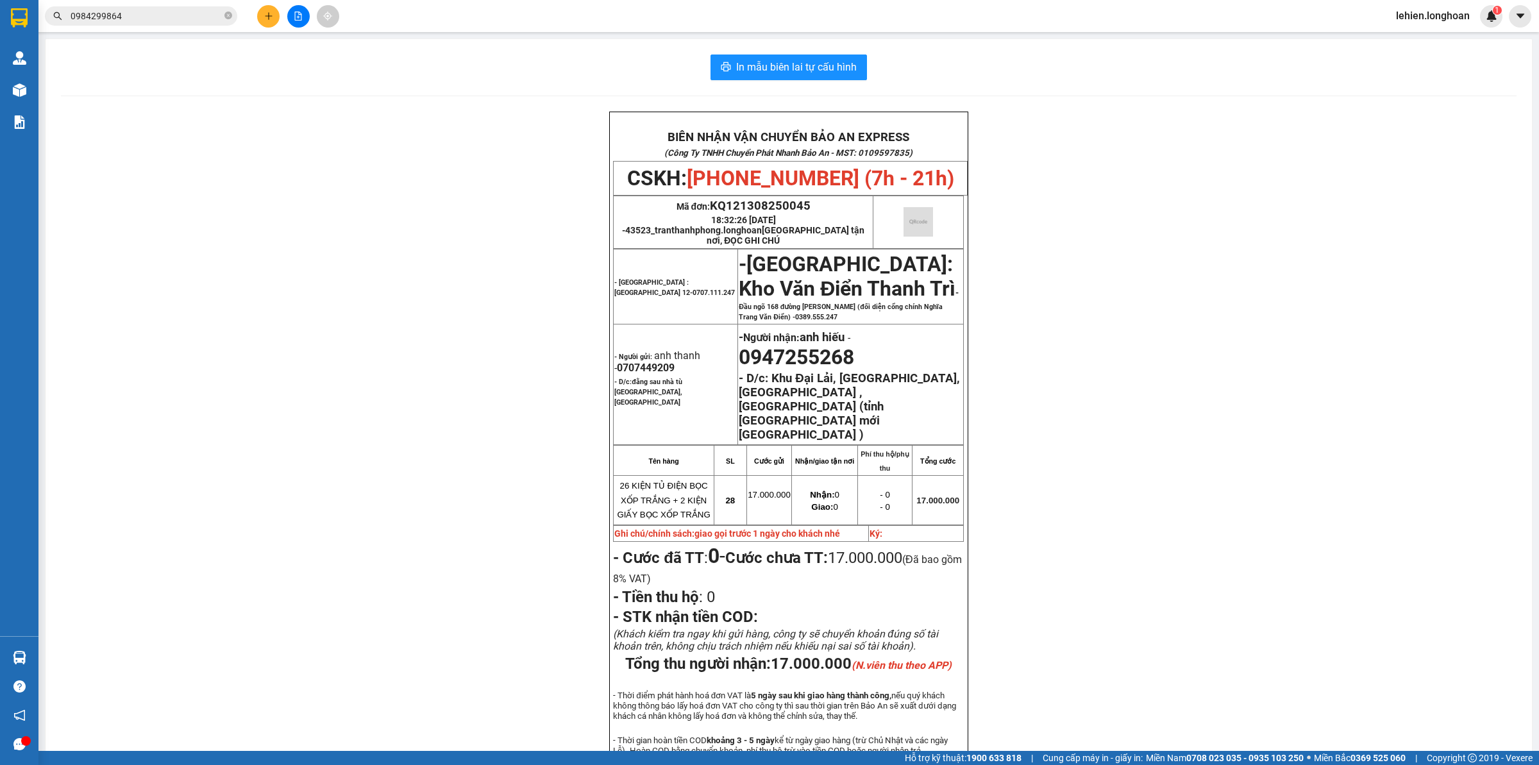
click at [219, 17] on input "0984299864" at bounding box center [146, 16] width 151 height 14
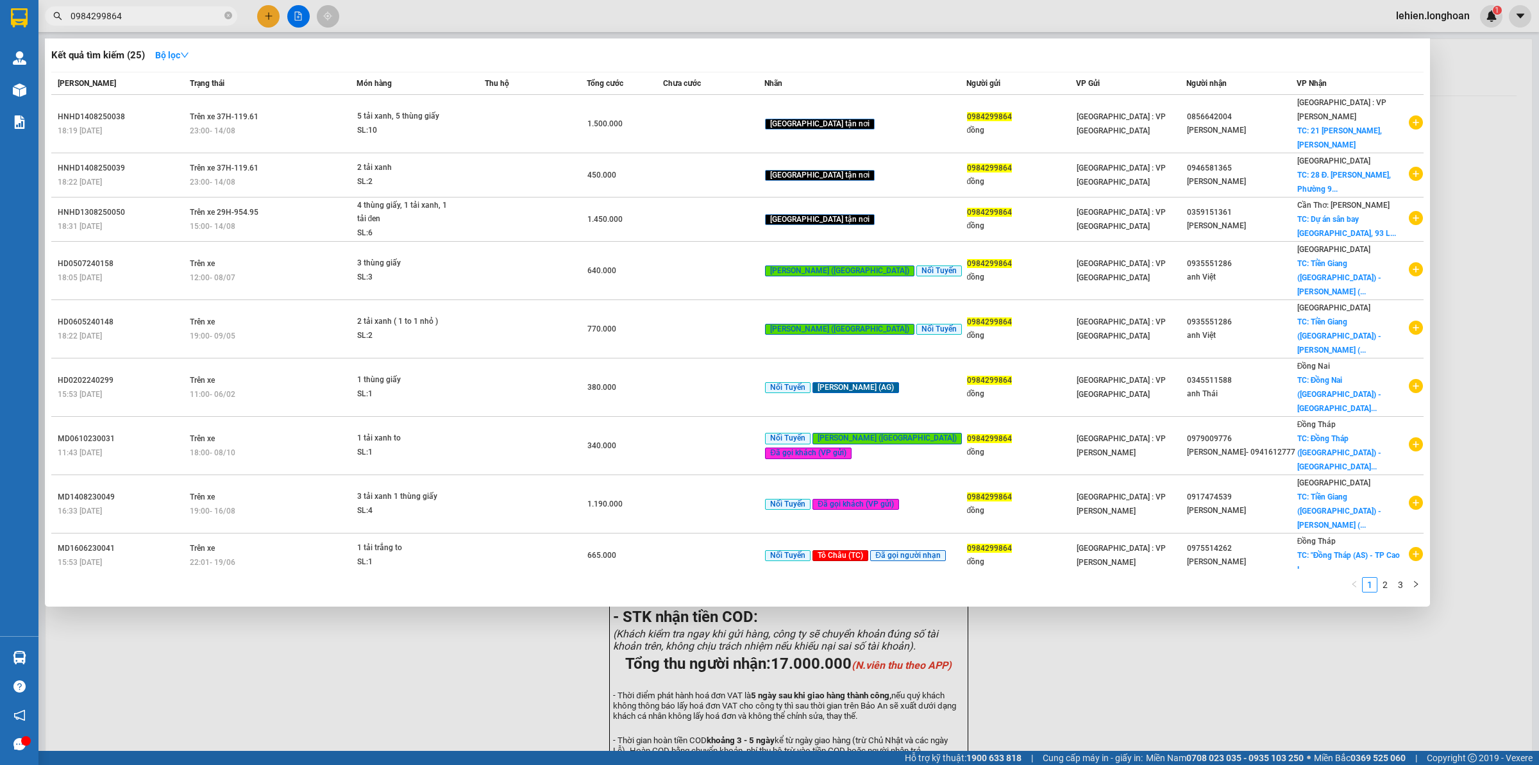
click at [236, 13] on span "0984299864" at bounding box center [141, 15] width 192 height 19
click at [226, 14] on icon "close-circle" at bounding box center [228, 16] width 8 height 8
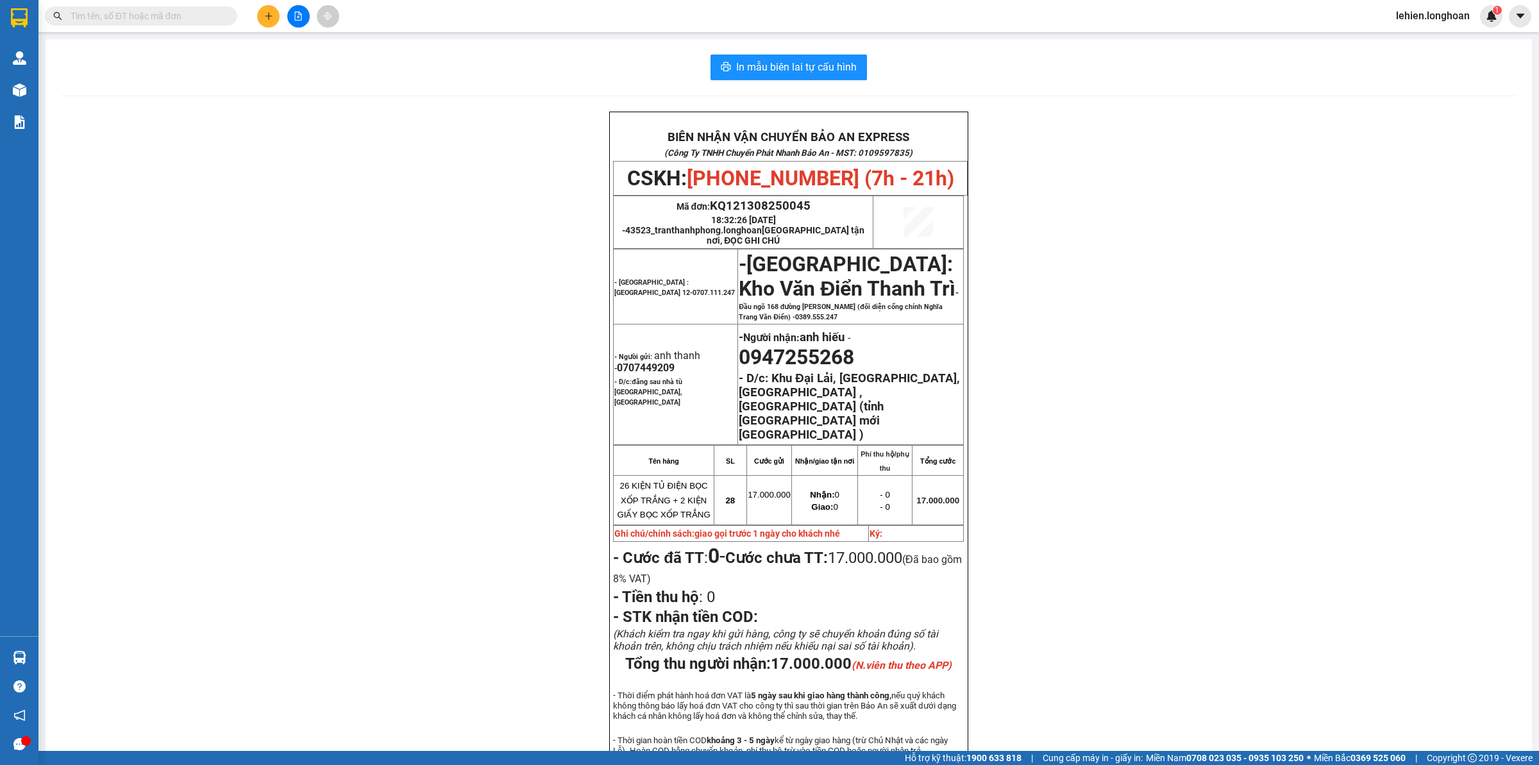
paste input "0354174605"
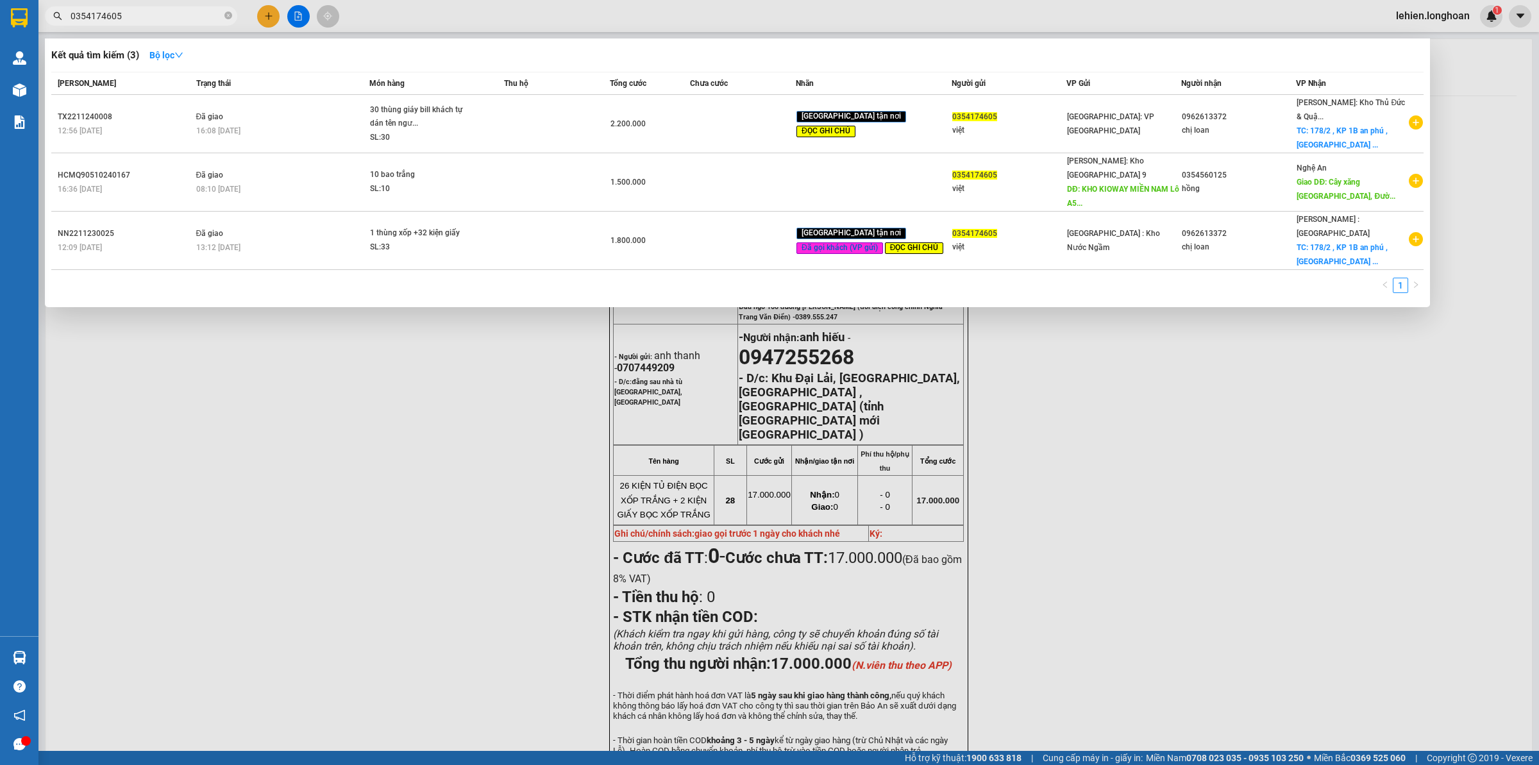
click at [103, 14] on input "0354174605" at bounding box center [146, 16] width 151 height 14
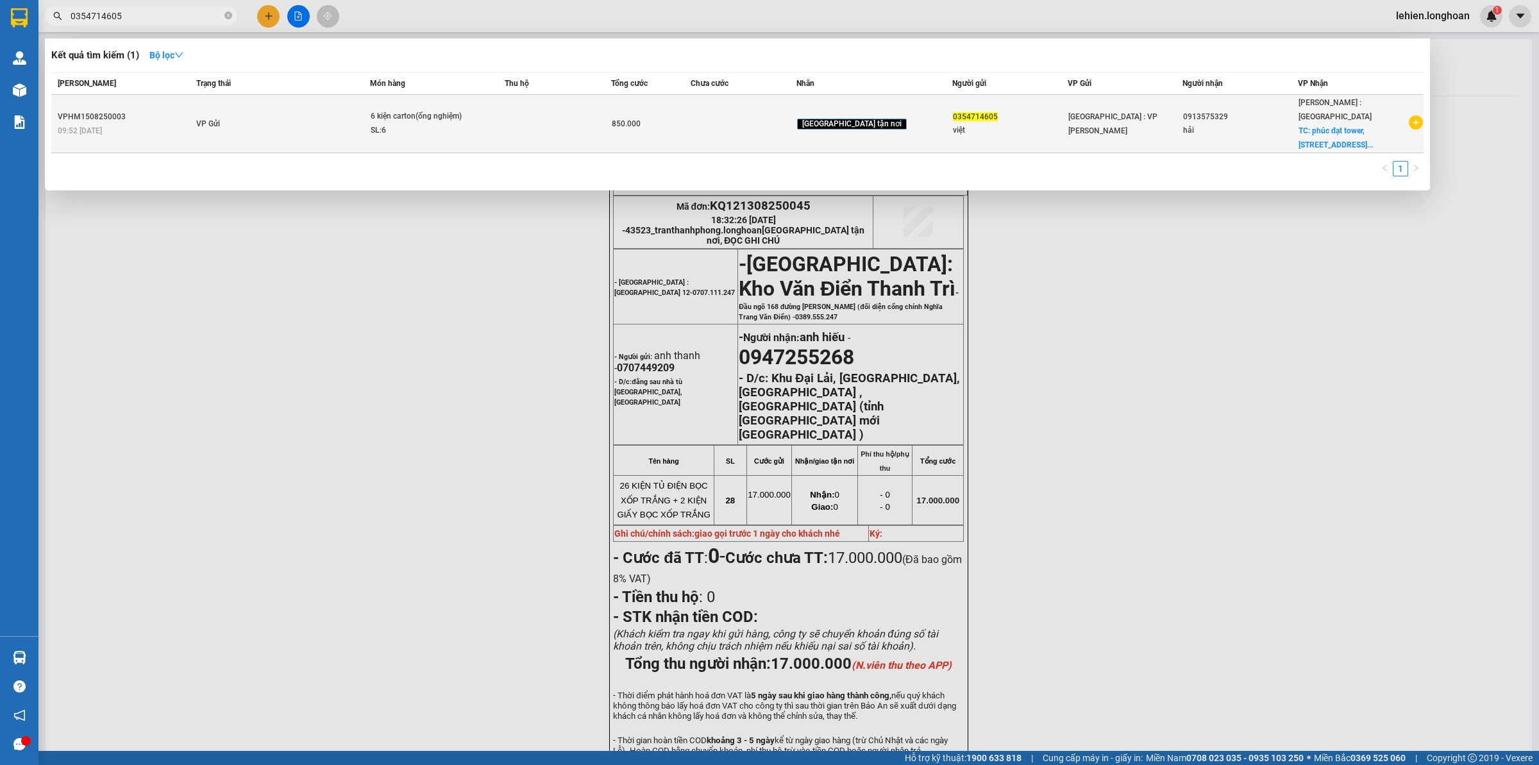
type input "0354714605"
click at [370, 129] on td "VP Gửi" at bounding box center [281, 124] width 177 height 58
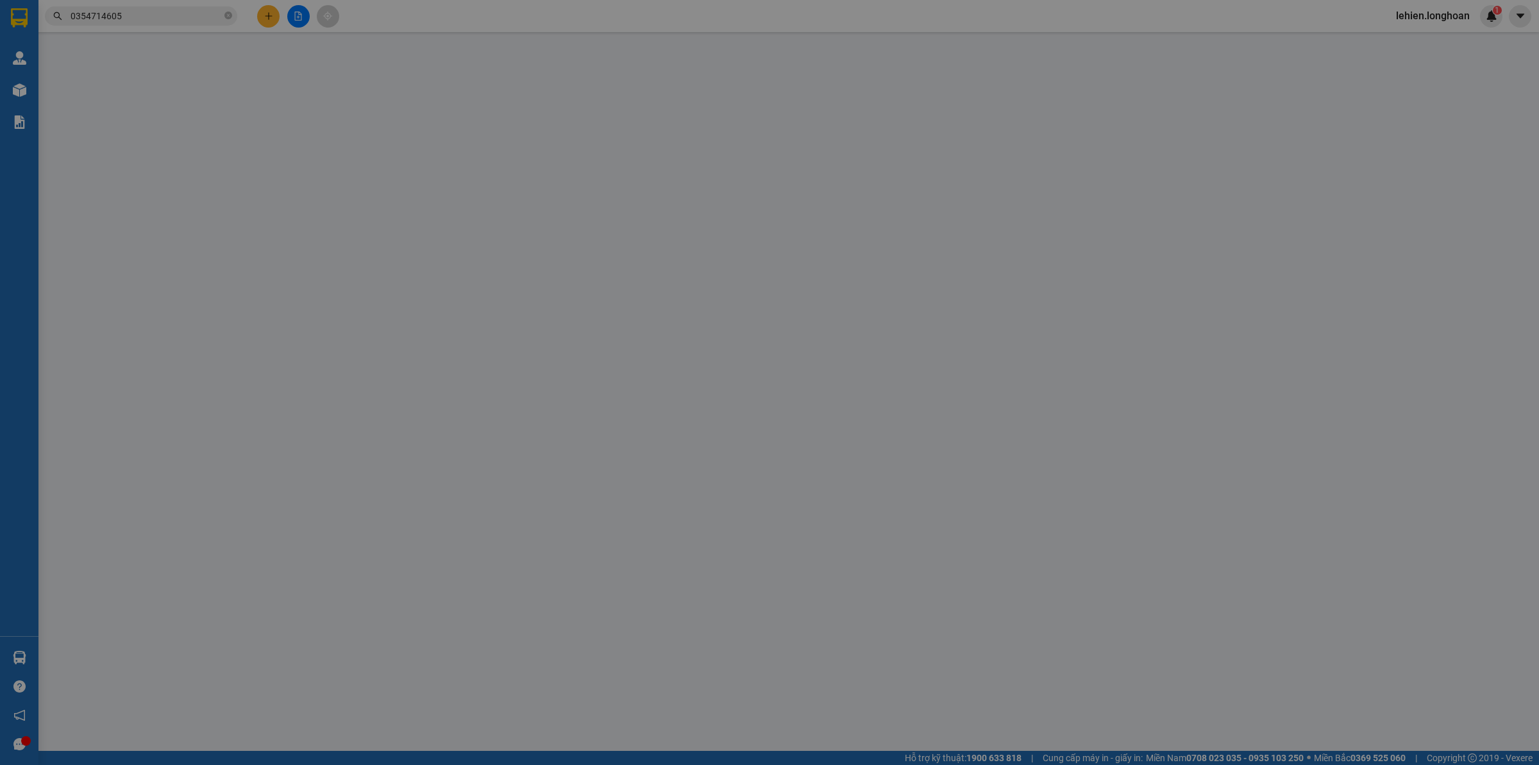
type input "0354714605"
type input "việt"
type input "0913575329"
type input "hải"
checkbox input "true"
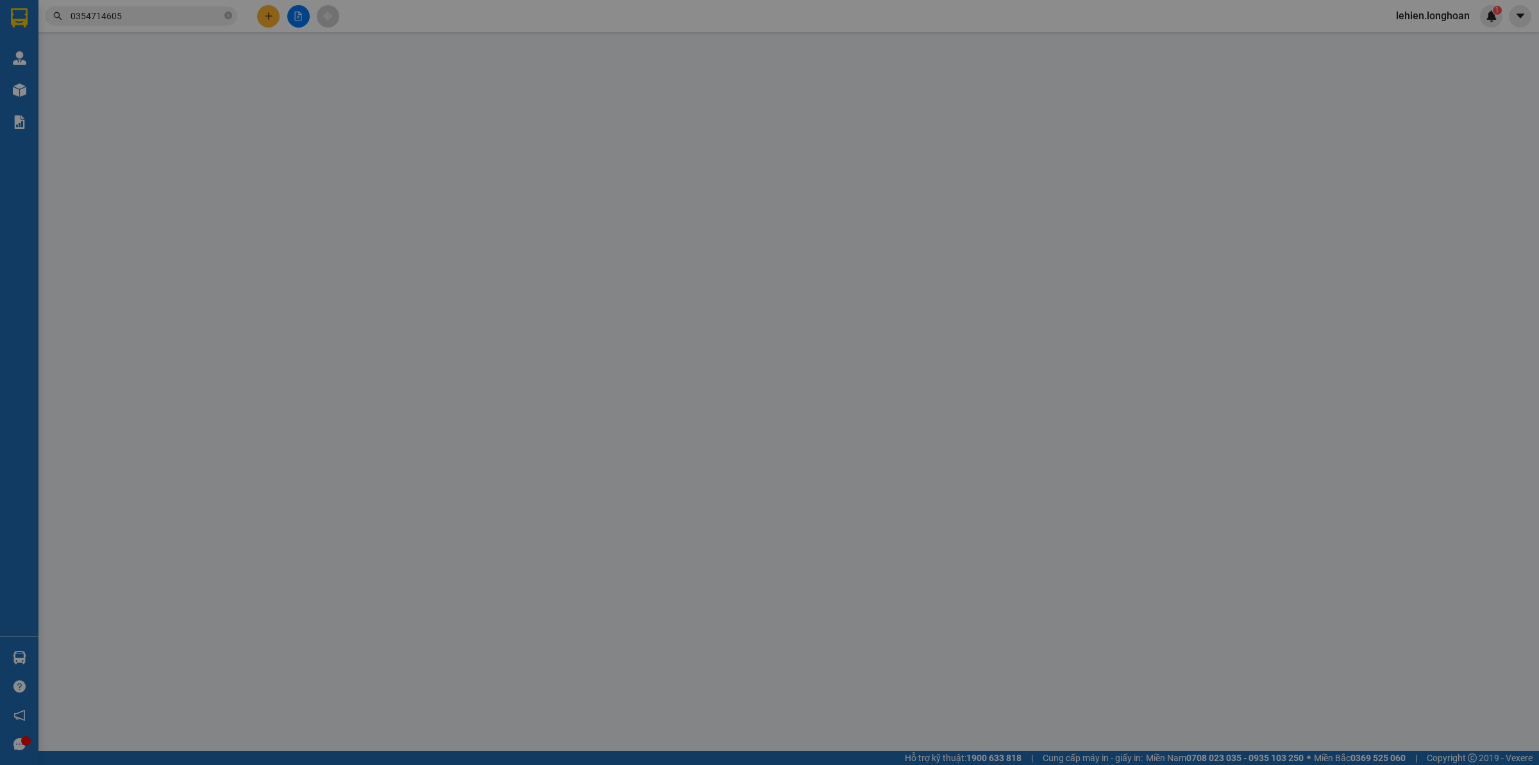
type input "phúc đạt tower,159 ql1k,[GEOGRAPHIC_DATA],[GEOGRAPHIC_DATA],[GEOGRAPHIC_DATA]"
type input "nhận nguyên kiện,giao nguyên kiện,bể vỡ k đền"
type input "850.000"
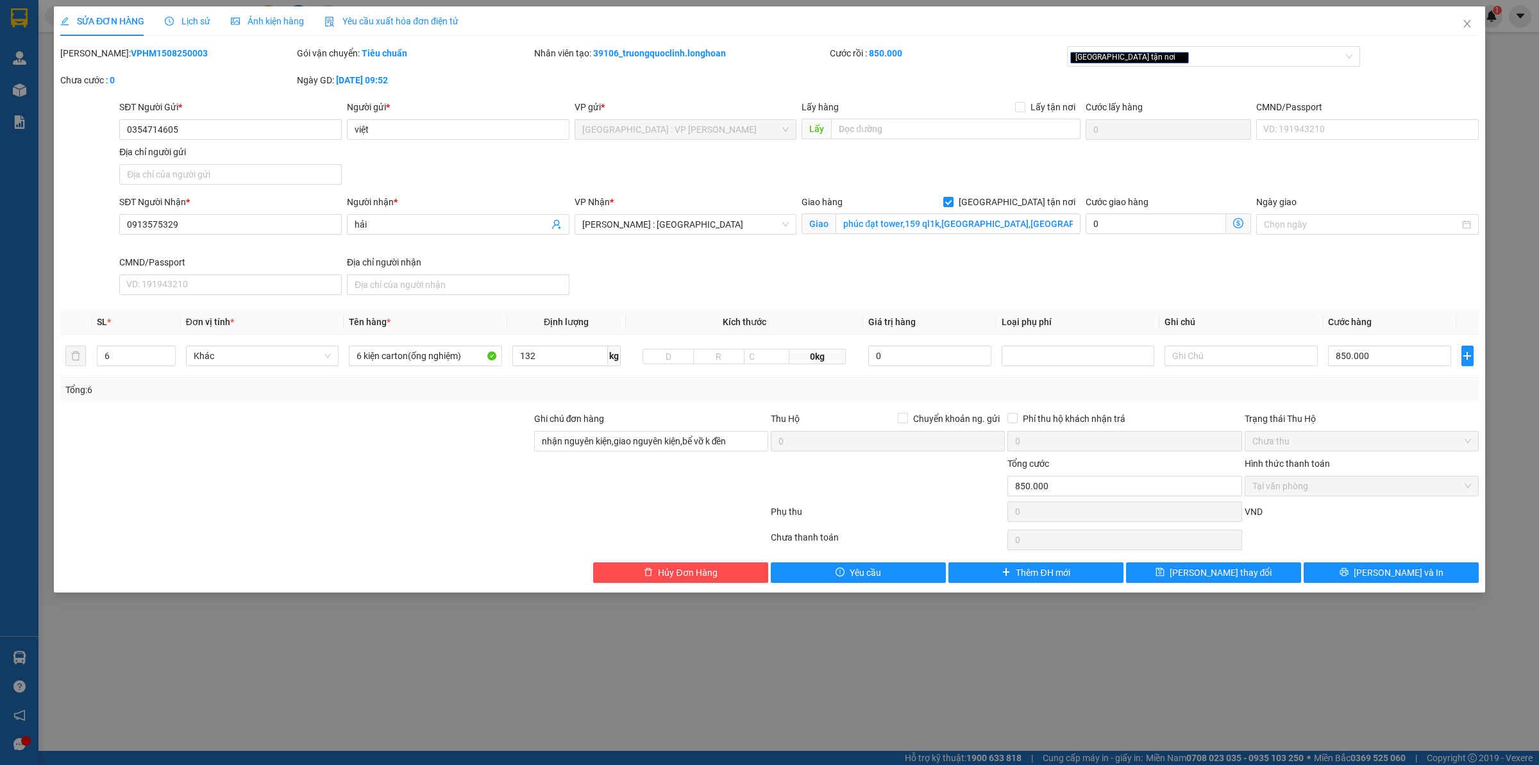
drag, startPoint x: 92, startPoint y: 49, endPoint x: 219, endPoint y: 53, distance: 127.0
click at [219, 53] on div "[PERSON_NAME]: VPHM1508250003" at bounding box center [177, 53] width 234 height 14
copy b "VPHM1508250003"
drag, startPoint x: 232, startPoint y: 137, endPoint x: 4, endPoint y: 136, distance: 228.2
click at [4, 136] on div "SỬA ĐƠN HÀNG Lịch sử Ảnh kiện hàng Yêu cầu xuất hóa đơn điện tử Total Paid Fee …" at bounding box center [769, 382] width 1539 height 765
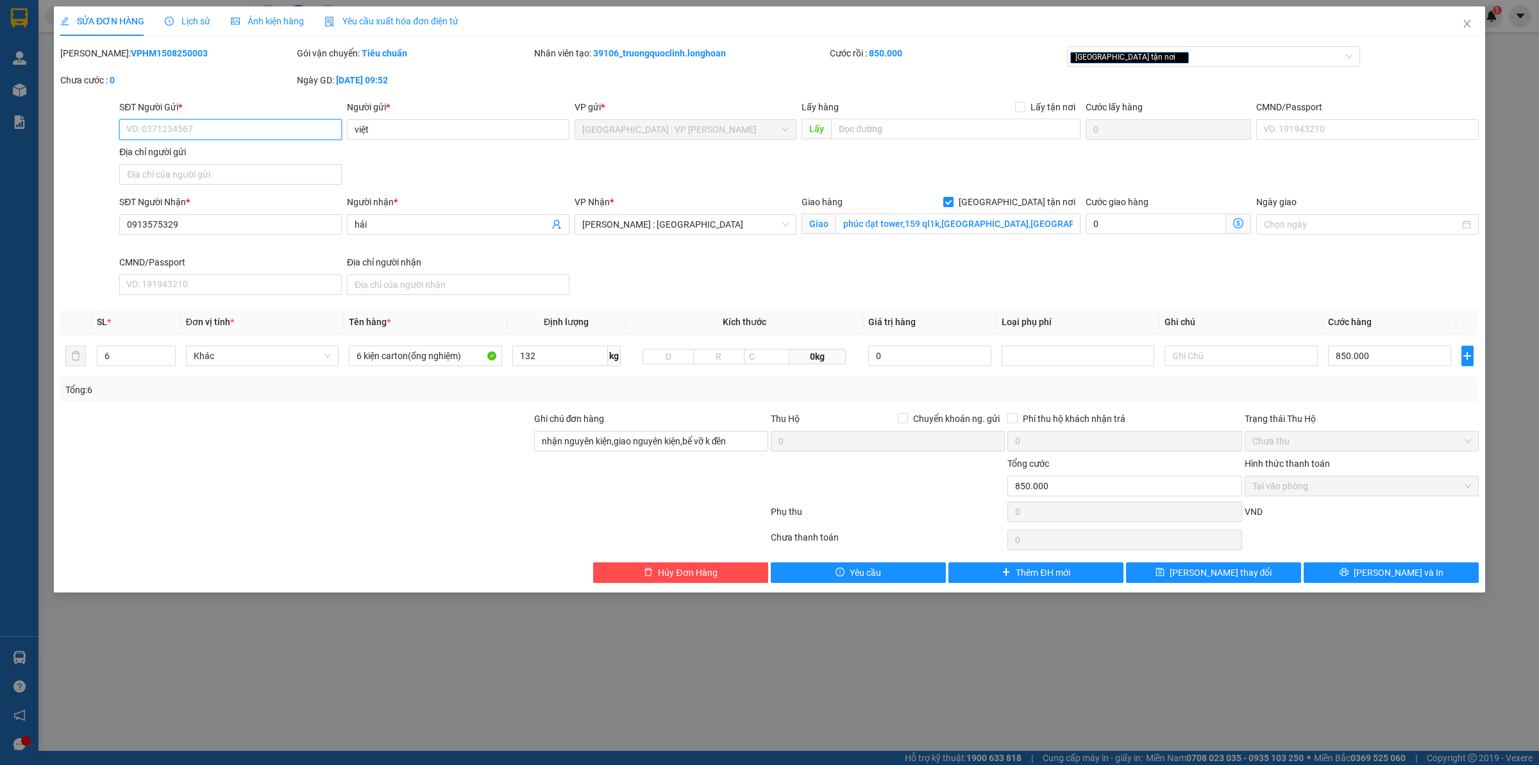
paste input "0354174605"
type input "0354174605"
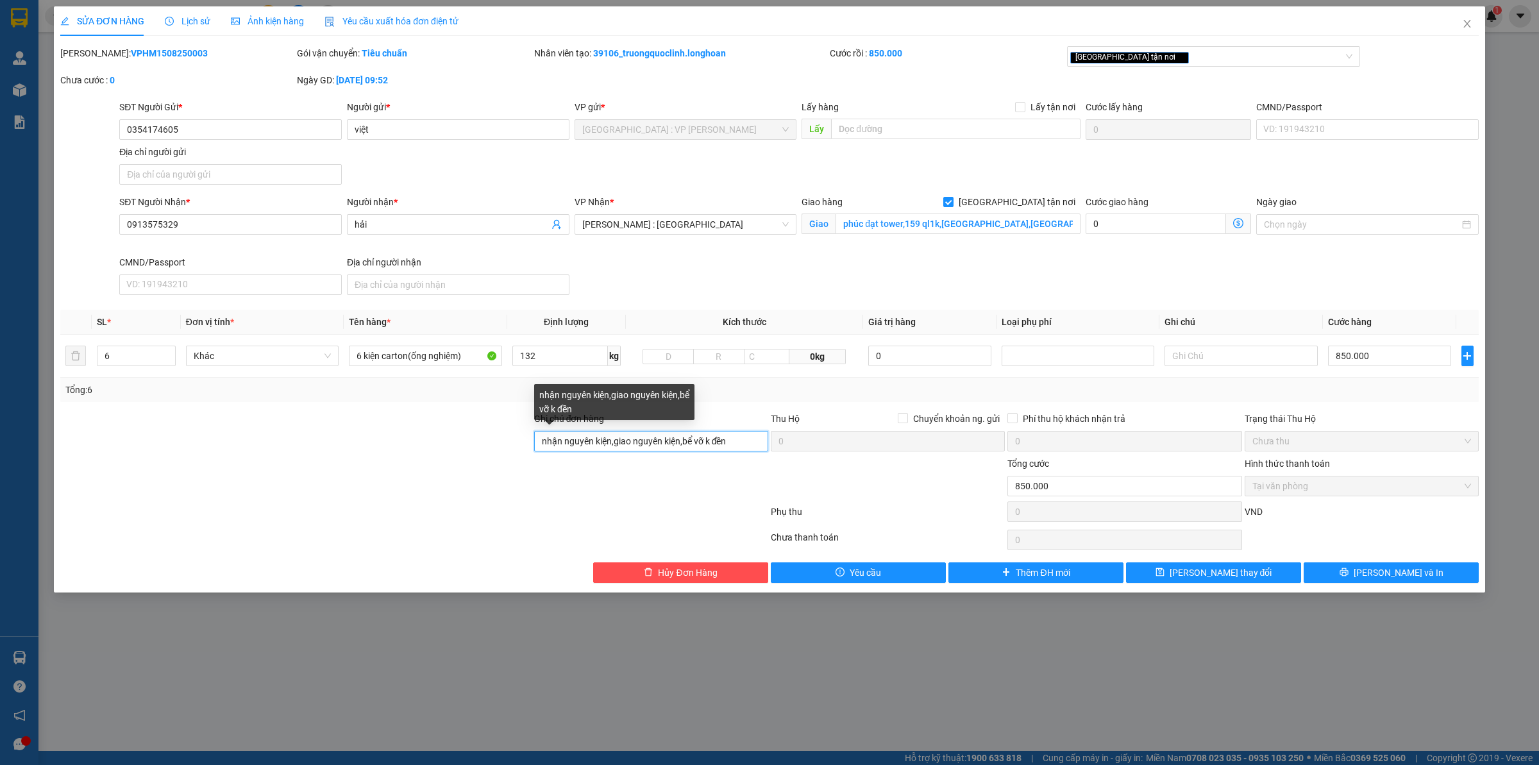
click at [542, 442] on input "nhận nguyên kiện,giao nguyên kiện,bể vỡ k đền" at bounding box center [651, 441] width 234 height 21
type input "nhận nguyên kiện,giao nguyên kiện,bể vỡ k đền"
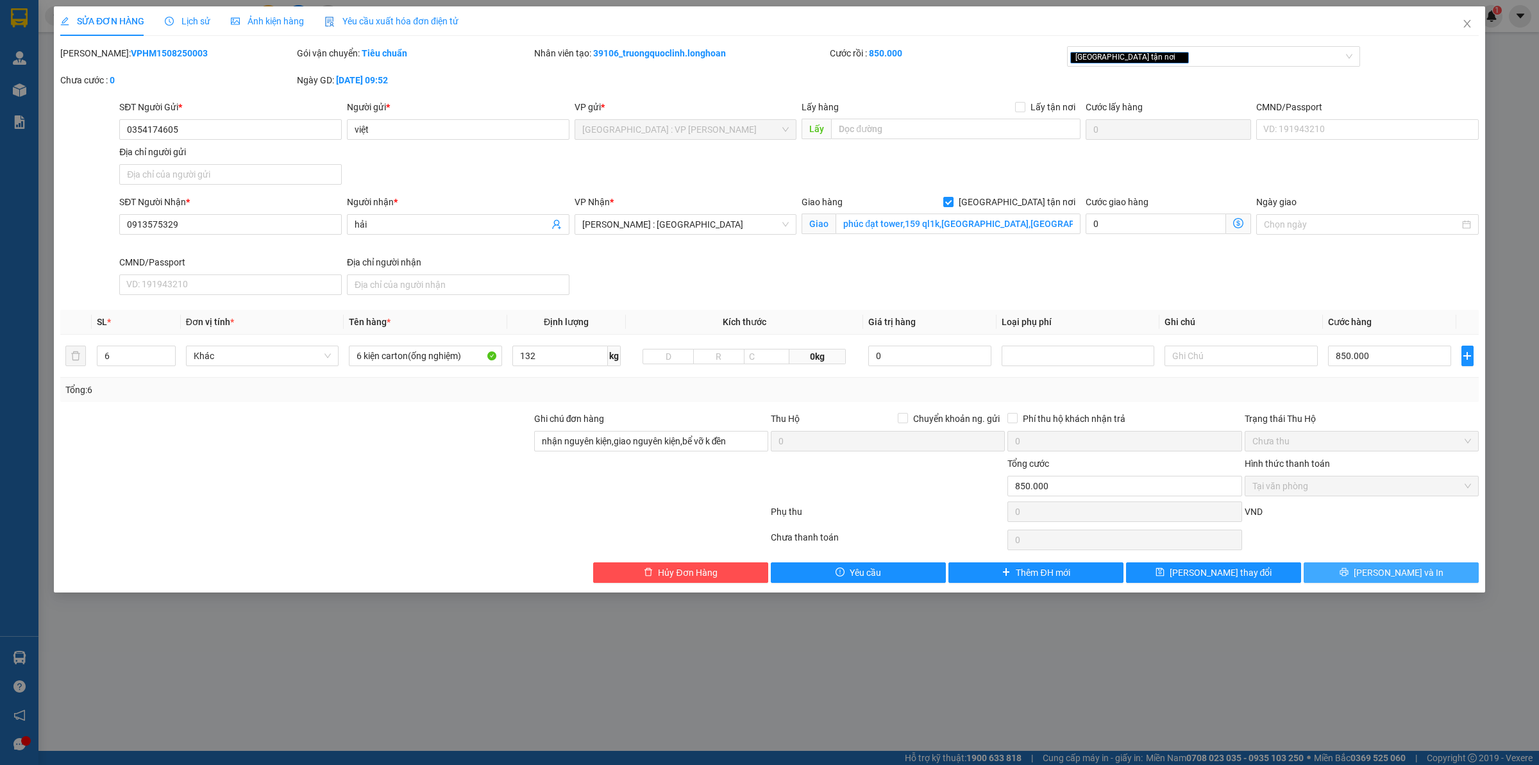
click at [1362, 573] on button "[PERSON_NAME] và In" at bounding box center [1390, 572] width 175 height 21
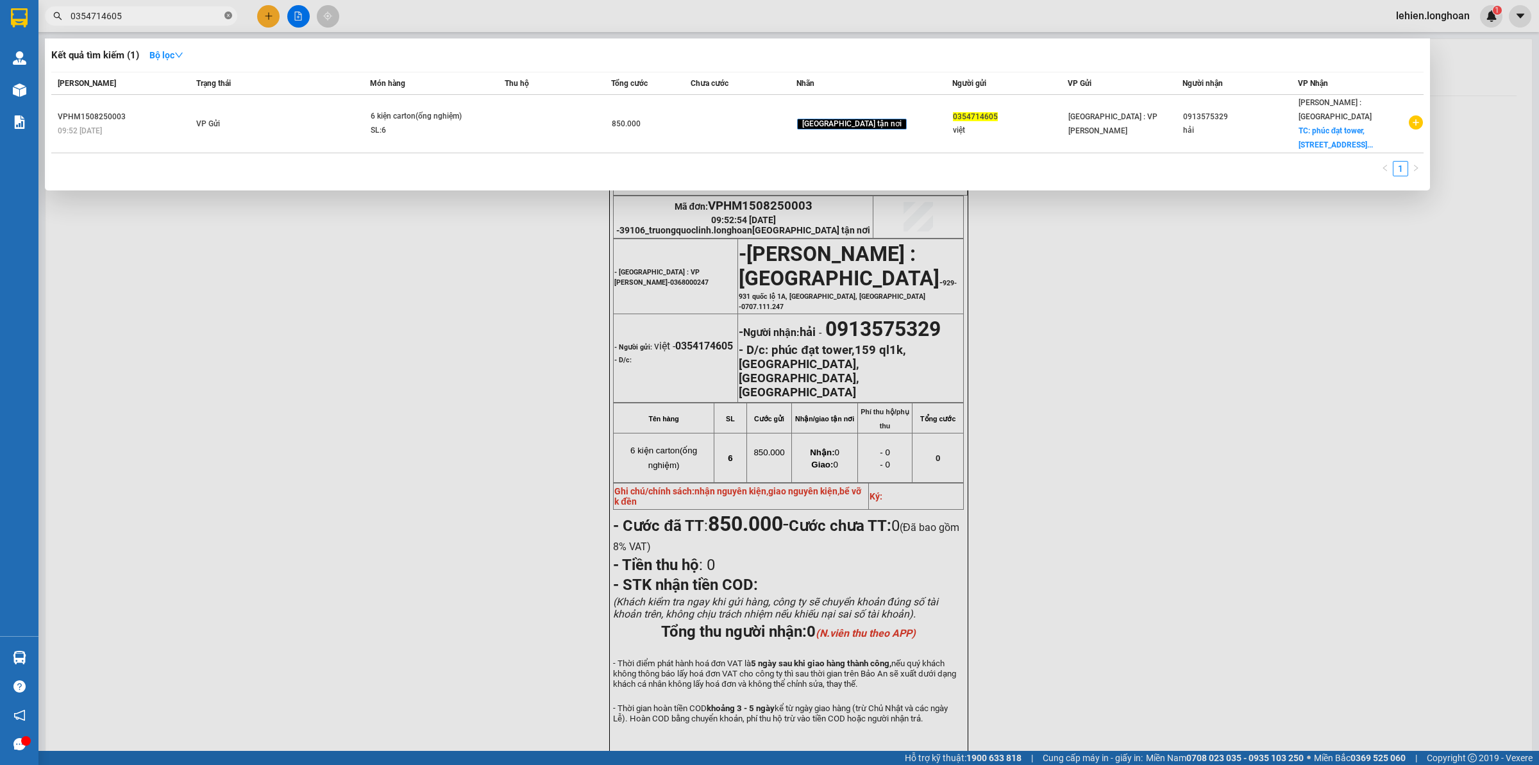
click at [226, 17] on icon "close-circle" at bounding box center [228, 16] width 8 height 8
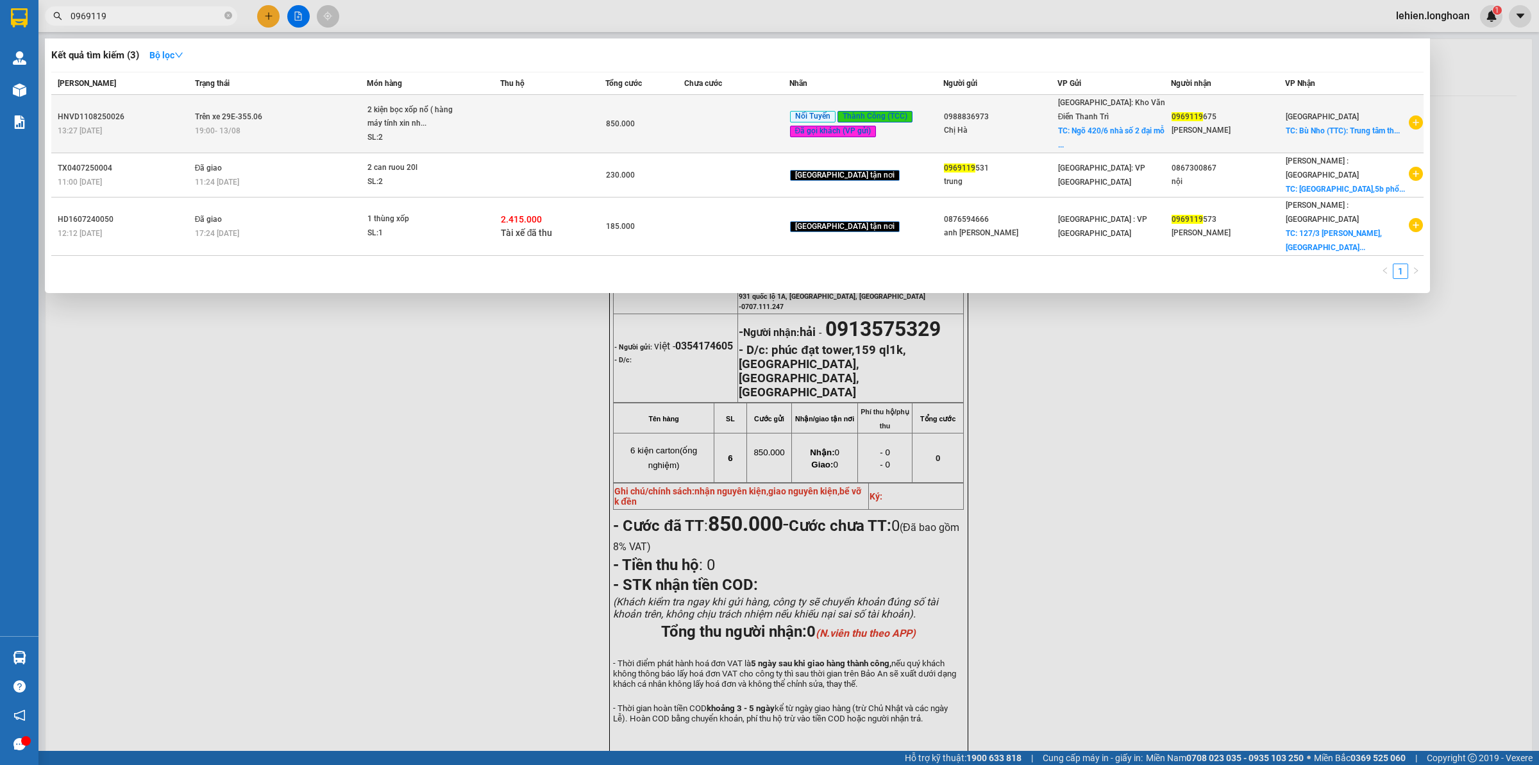
type input "0969119"
click at [299, 107] on td "Trên xe 29E-355.06 19:00 [DATE]" at bounding box center [279, 124] width 175 height 58
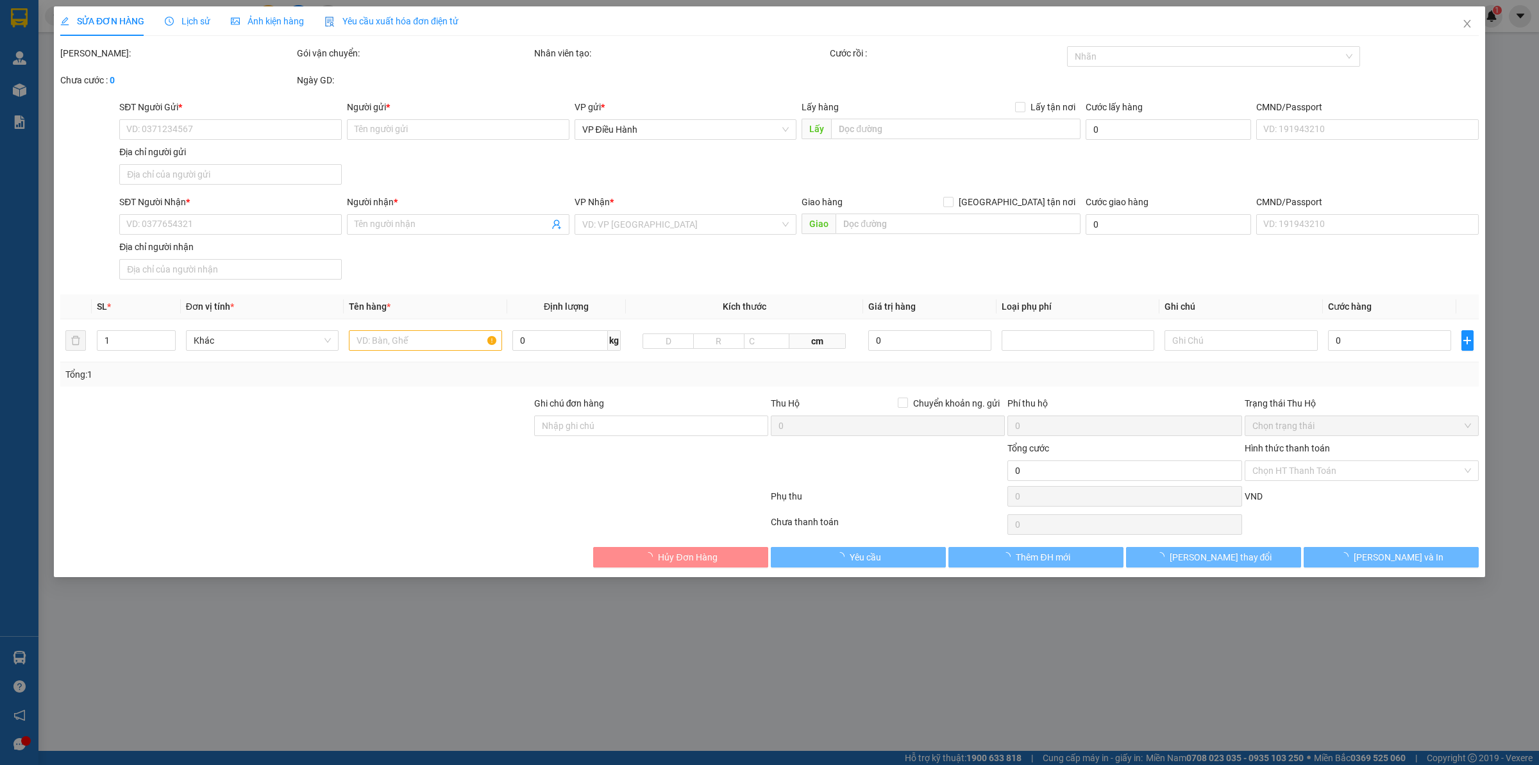
type input "0988836973"
type input "Chị Hà"
checkbox input "true"
type input "Ngõ 420/6 nhà số 2 đại mỗ nam từ liêm hn"
type input "100.000"
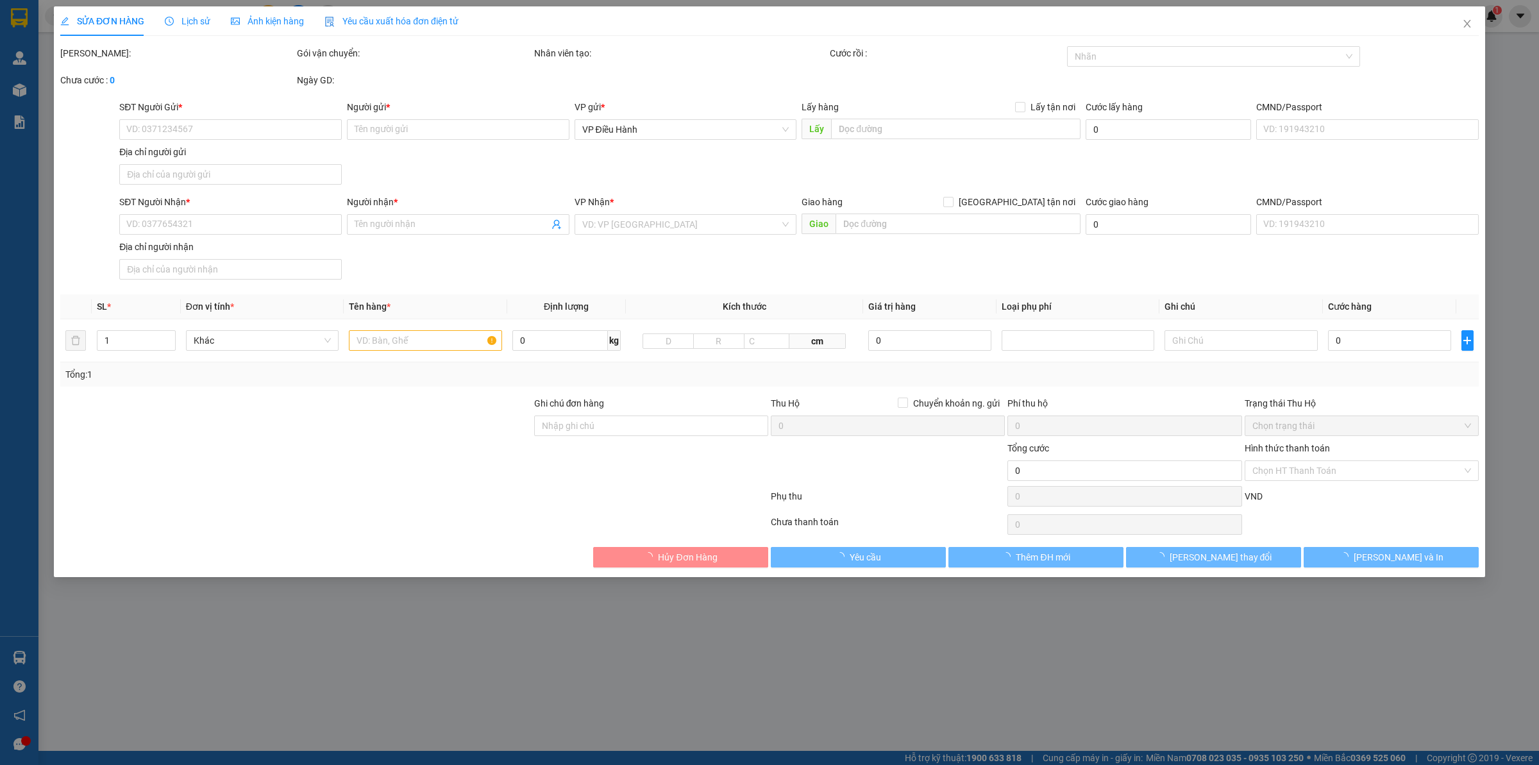
type input "0969119675"
type input "[PERSON_NAME]"
checkbox input "true"
type input "Bù Nho (TTC): Trung tâm thương mại [GEOGRAPHIC_DATA] ([GEOGRAPHIC_DATA]), H. [G…"
type input "850.000"
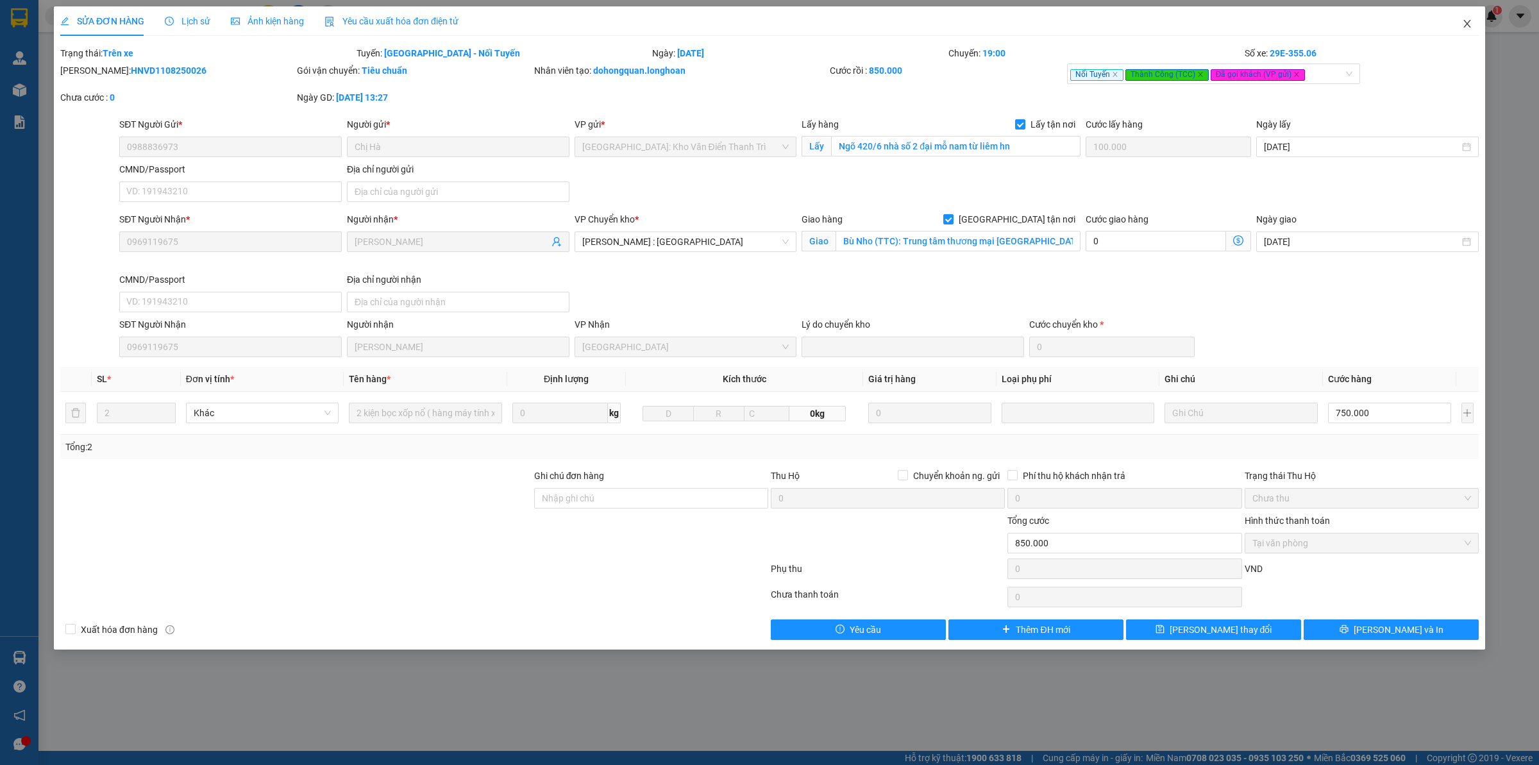
click at [1459, 22] on span "Close" at bounding box center [1467, 24] width 36 height 36
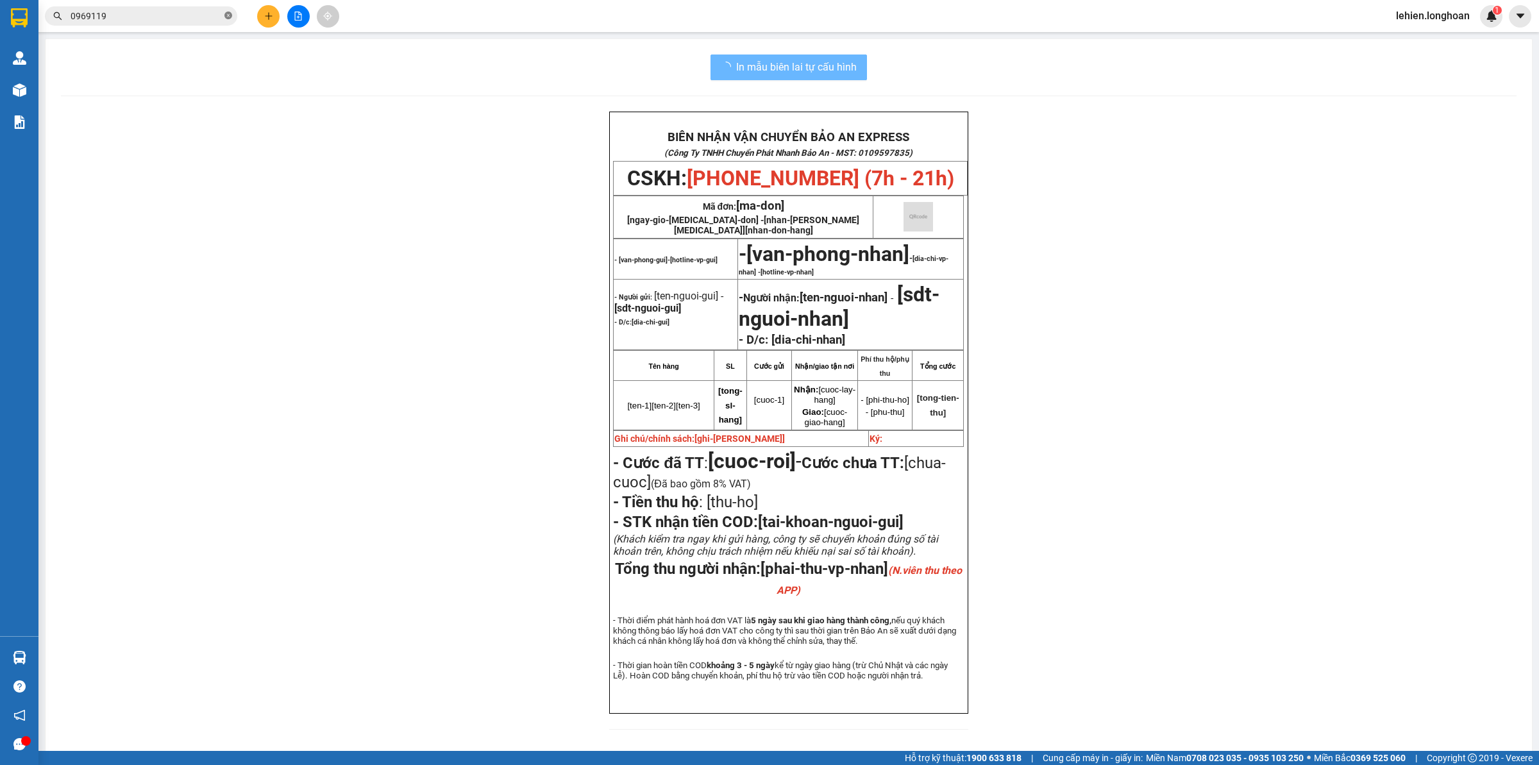
click at [228, 17] on icon "close-circle" at bounding box center [228, 16] width 8 height 8
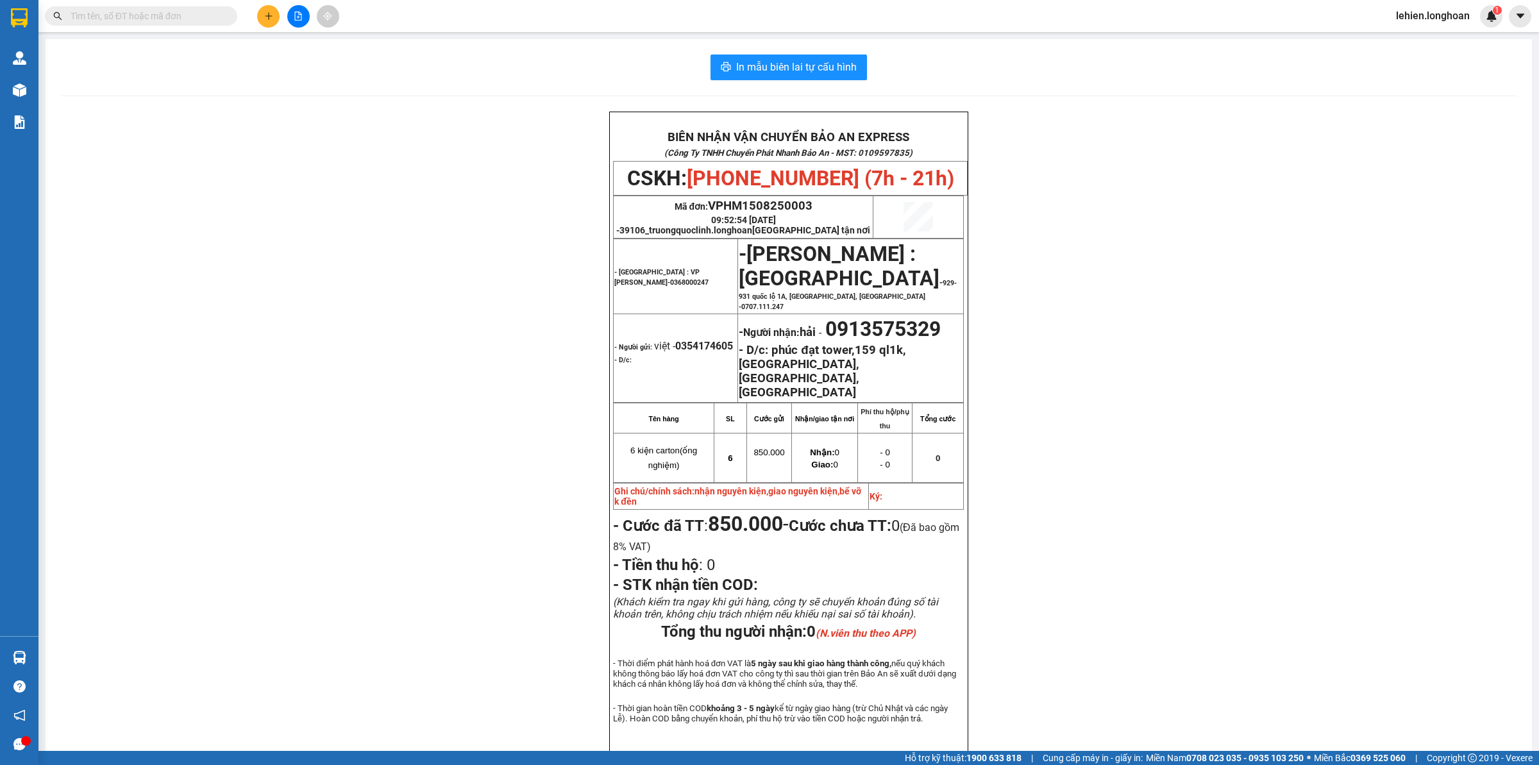
paste input "0946255668"
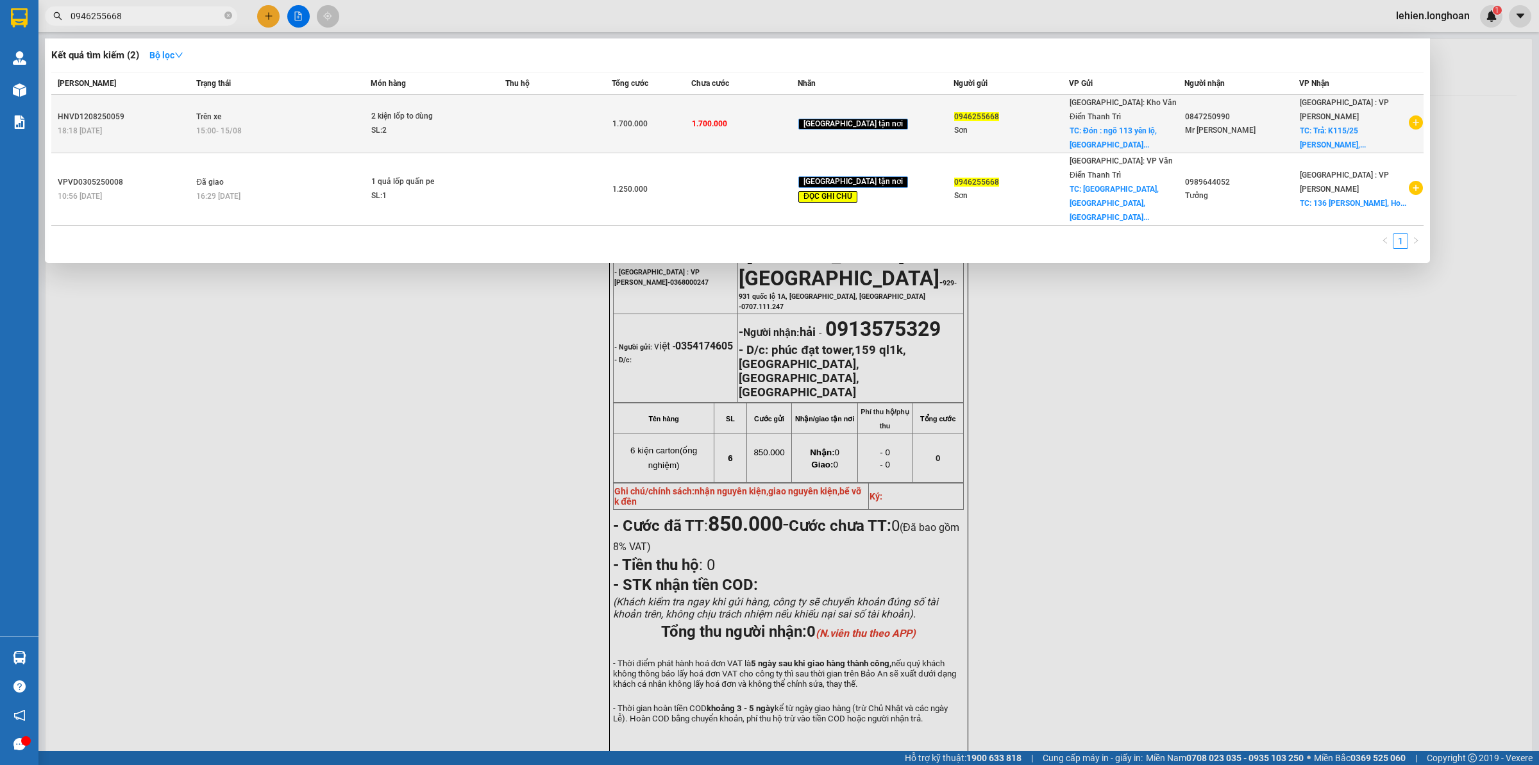
type input "0946255668"
click at [369, 124] on div "15:00 [DATE]" at bounding box center [282, 131] width 173 height 14
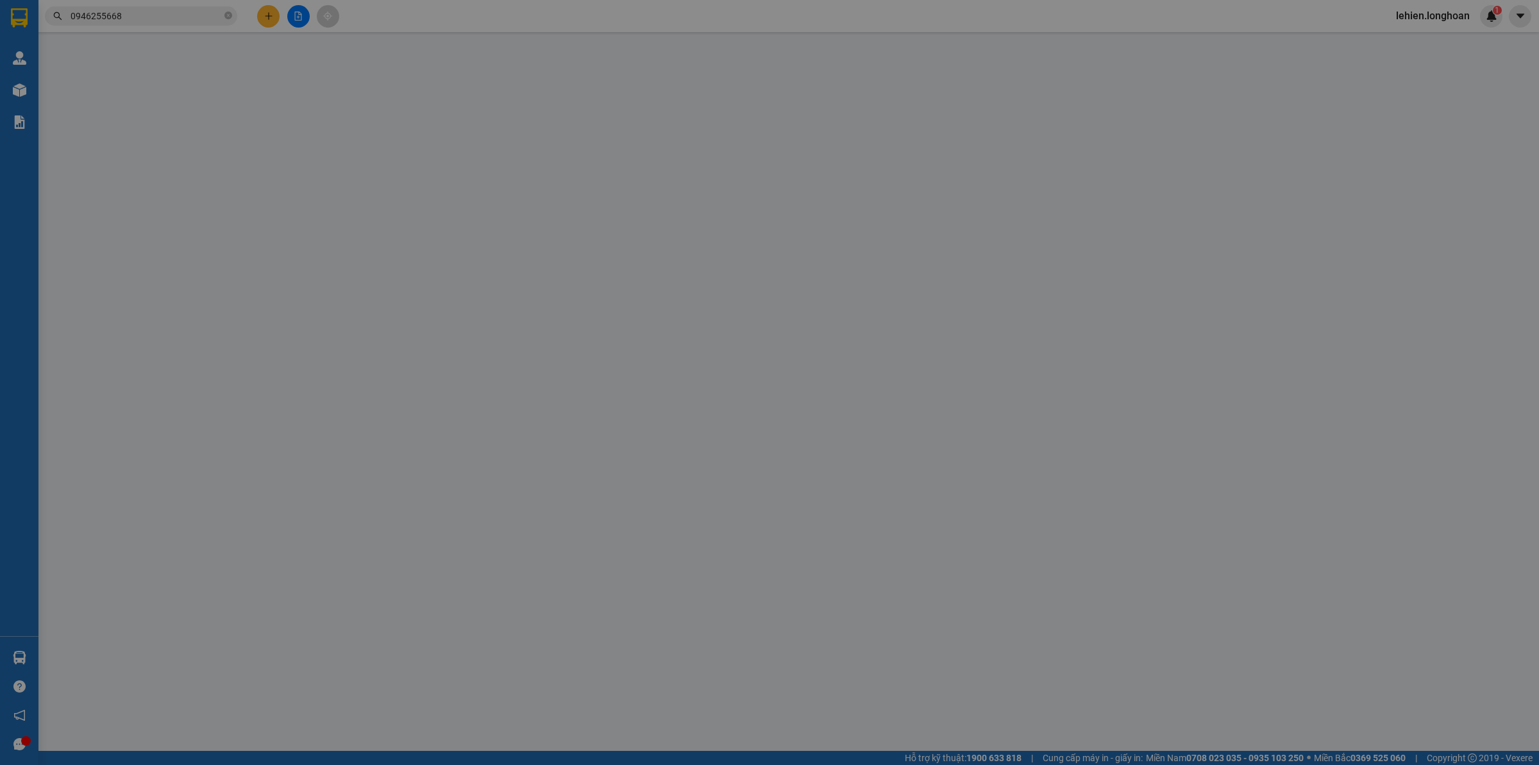
type input "0946255668"
type input "Sơn"
checkbox input "true"
type input "Đón : ngõ 113 yên lộ, [GEOGRAPHIC_DATA], [GEOGRAPHIC_DATA]"
type input "0847250990"
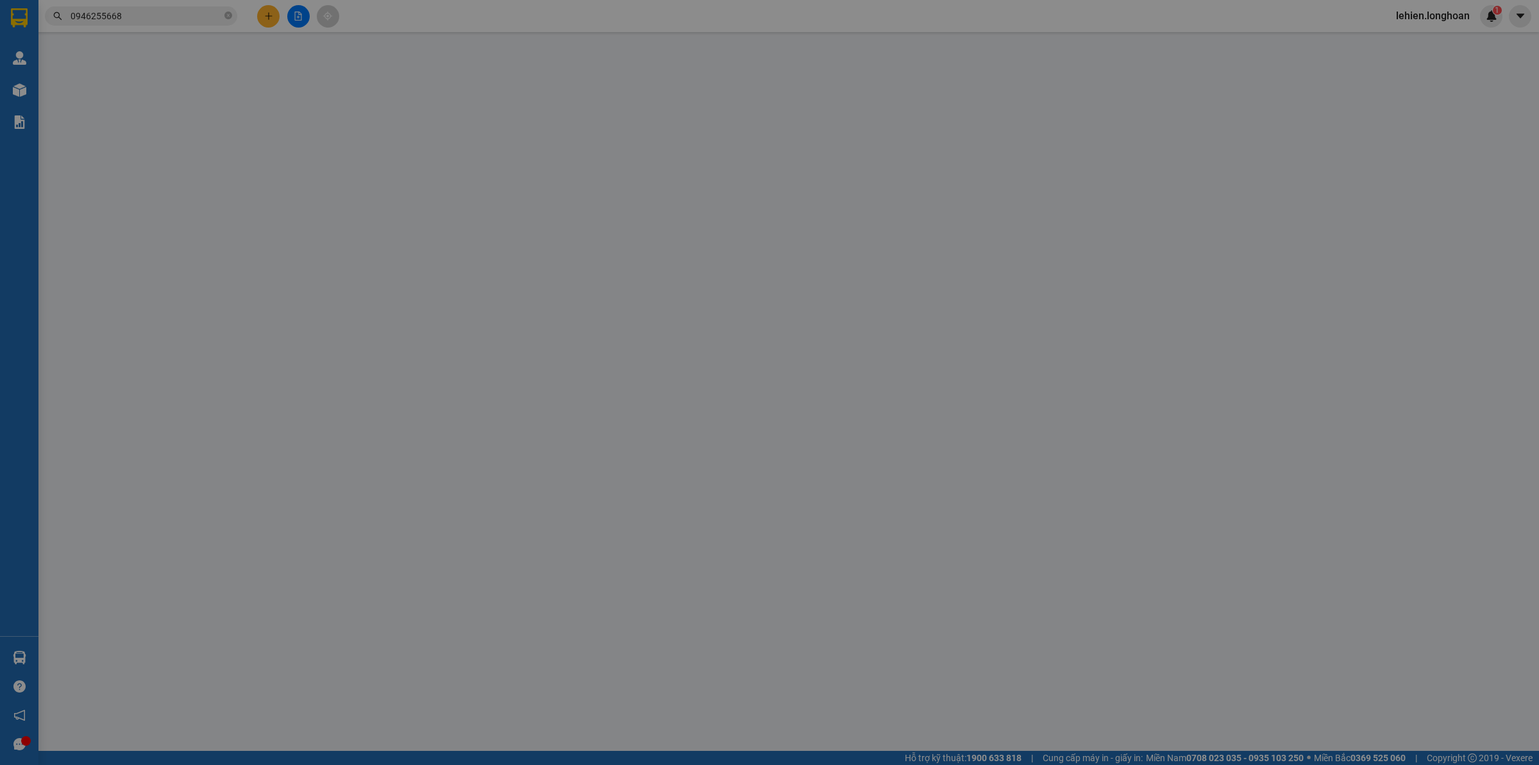
type input "Mr [PERSON_NAME]"
checkbox input "true"
type input "Trả: K115/25 [PERSON_NAME], [GEOGRAPHIC_DATA]"
type input "1.700.000"
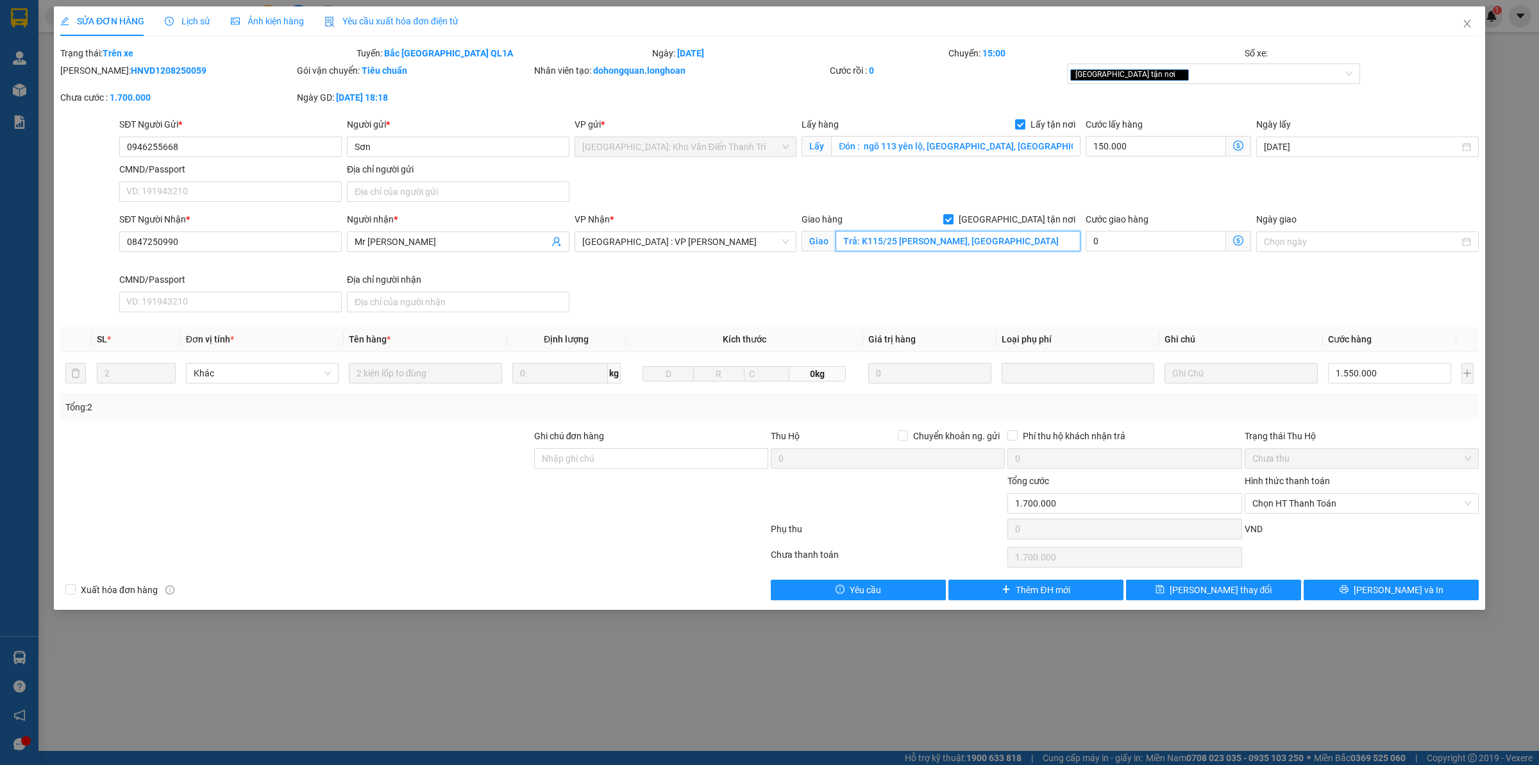
click at [1000, 247] on input "Trả: K115/25 [PERSON_NAME], [GEOGRAPHIC_DATA]" at bounding box center [957, 241] width 245 height 21
click at [1014, 246] on input "Trả: K115/25 [PERSON_NAME], [GEOGRAPHIC_DATA]" at bounding box center [957, 241] width 245 height 21
click at [185, 26] on span "Lịch sử" at bounding box center [188, 21] width 46 height 10
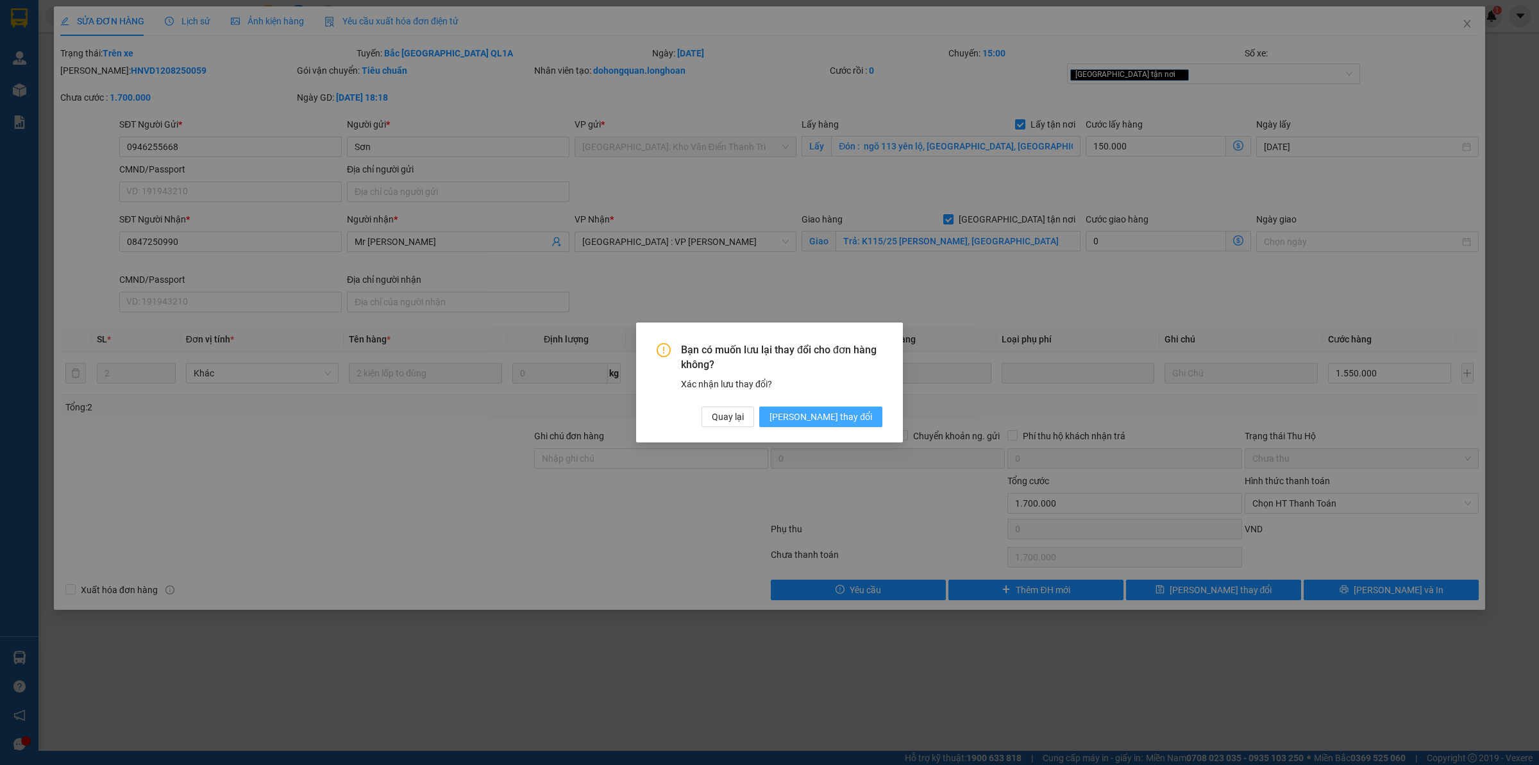
click at [860, 417] on span "[PERSON_NAME] thay đổi" at bounding box center [820, 417] width 103 height 14
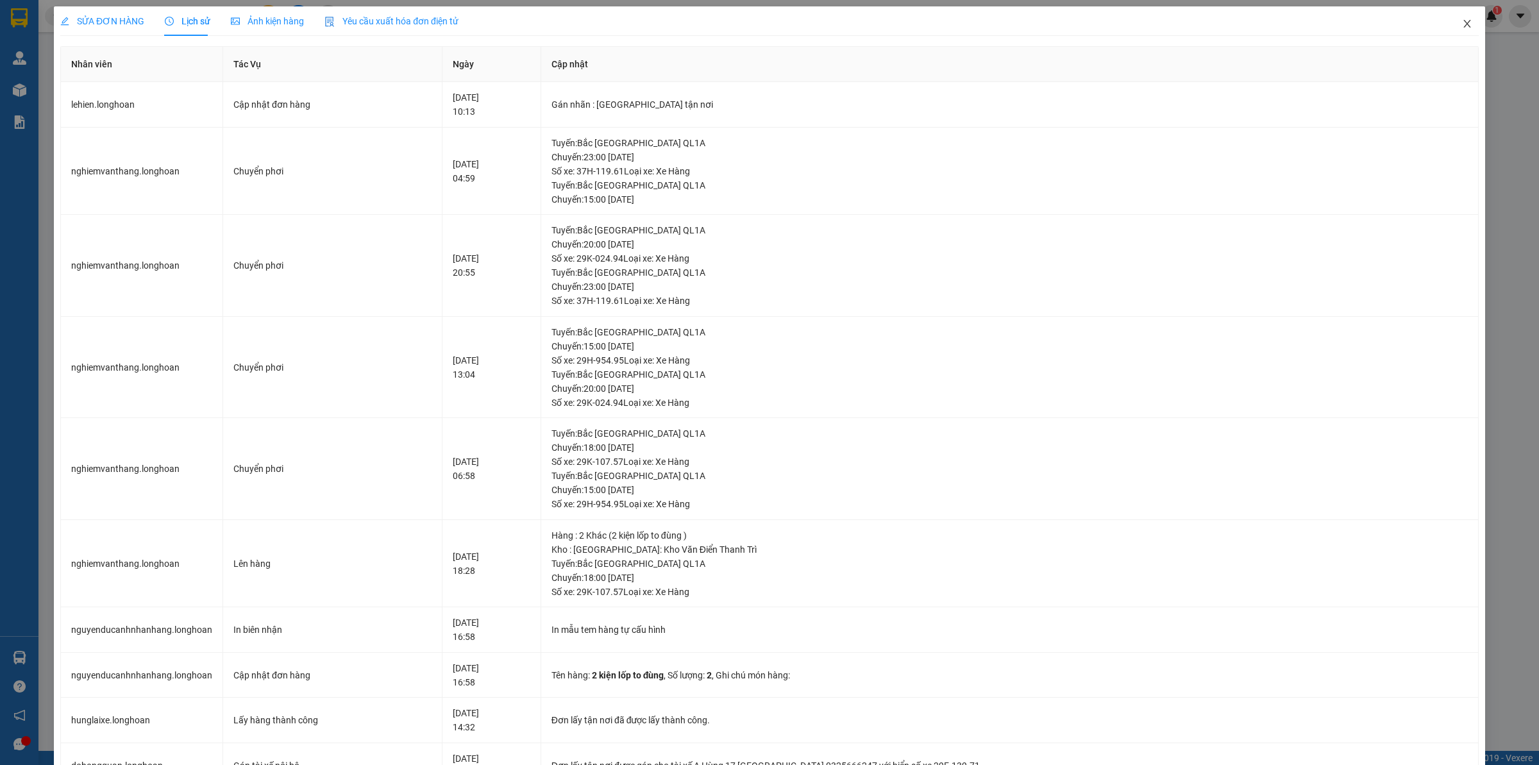
click at [1457, 15] on span "Close" at bounding box center [1467, 24] width 36 height 36
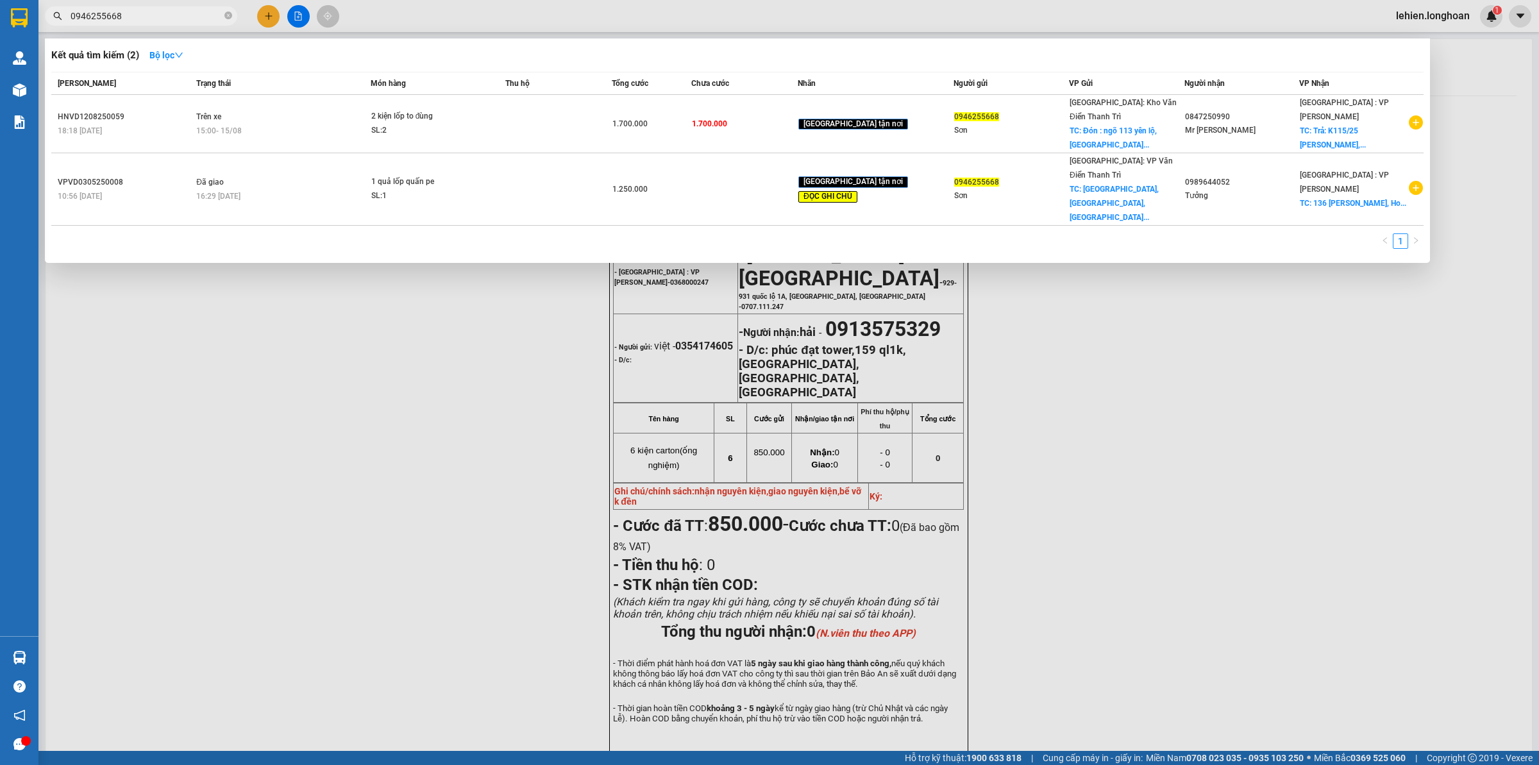
click at [203, 11] on input "0946255668" at bounding box center [146, 16] width 151 height 14
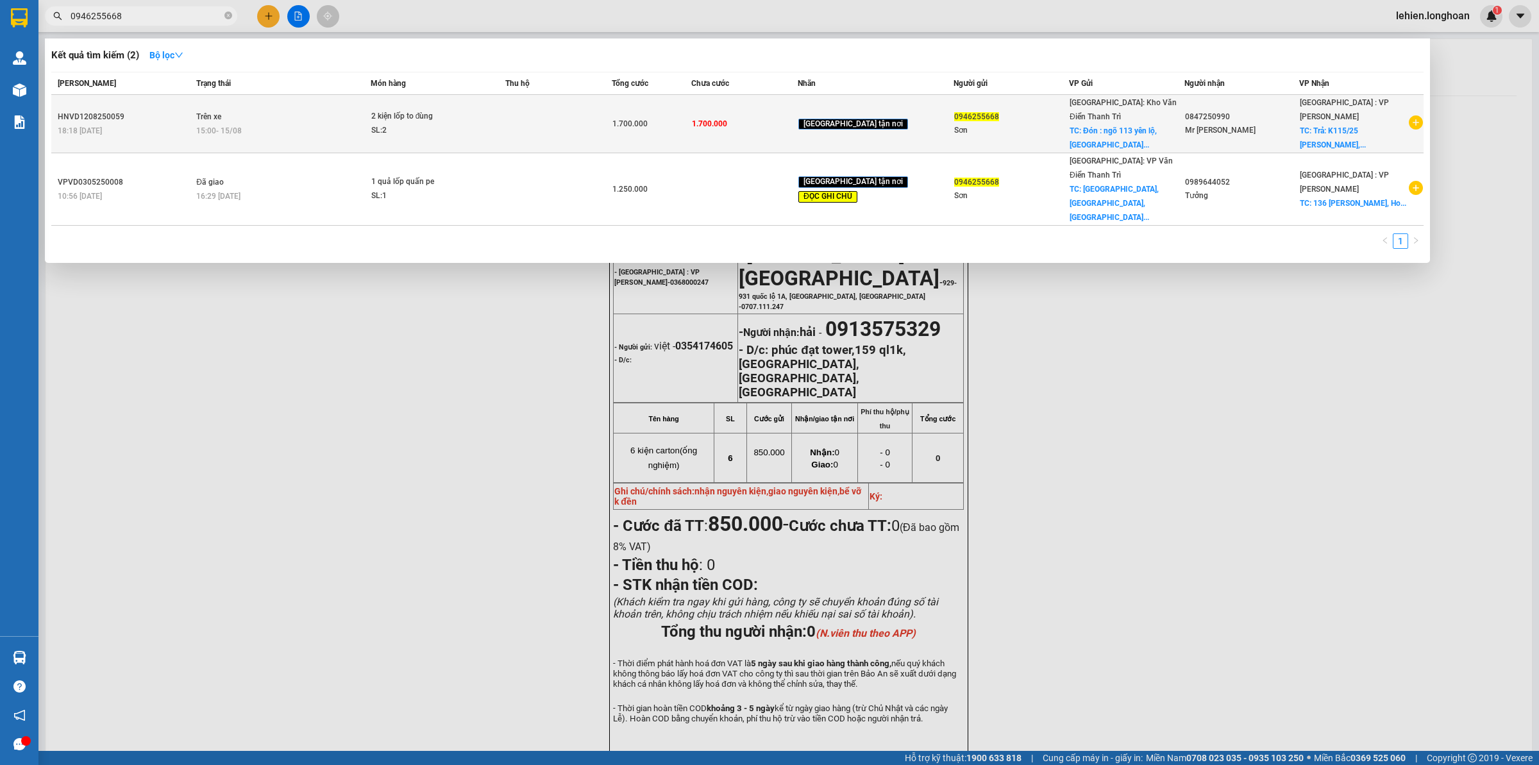
click at [350, 110] on td "Trên xe 15:00 [DATE]" at bounding box center [281, 124] width 177 height 58
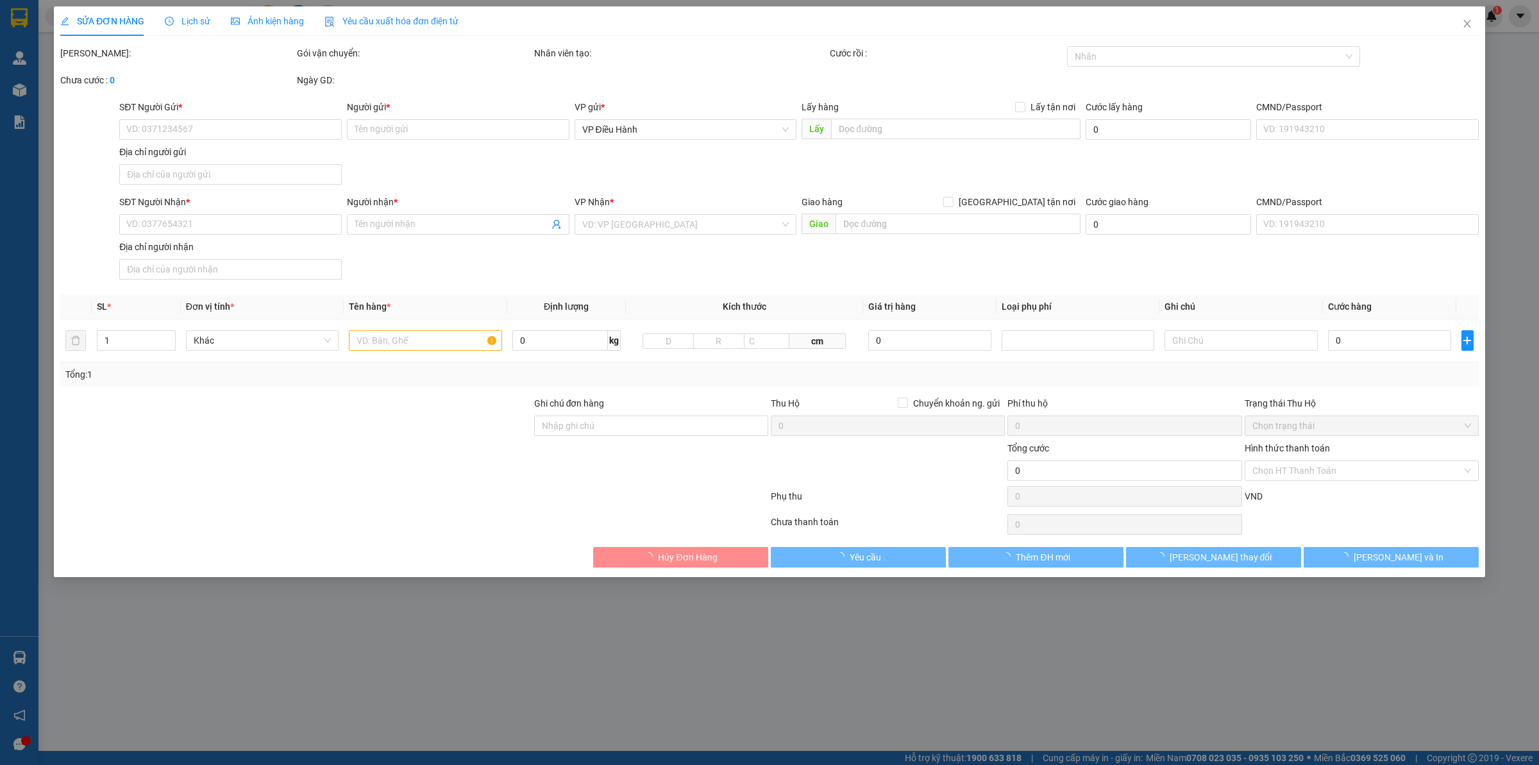
type input "0946255668"
type input "Sơn"
checkbox input "true"
type input "Đón : ngõ 113 yên lộ, [GEOGRAPHIC_DATA], [GEOGRAPHIC_DATA]"
type input "0847250990"
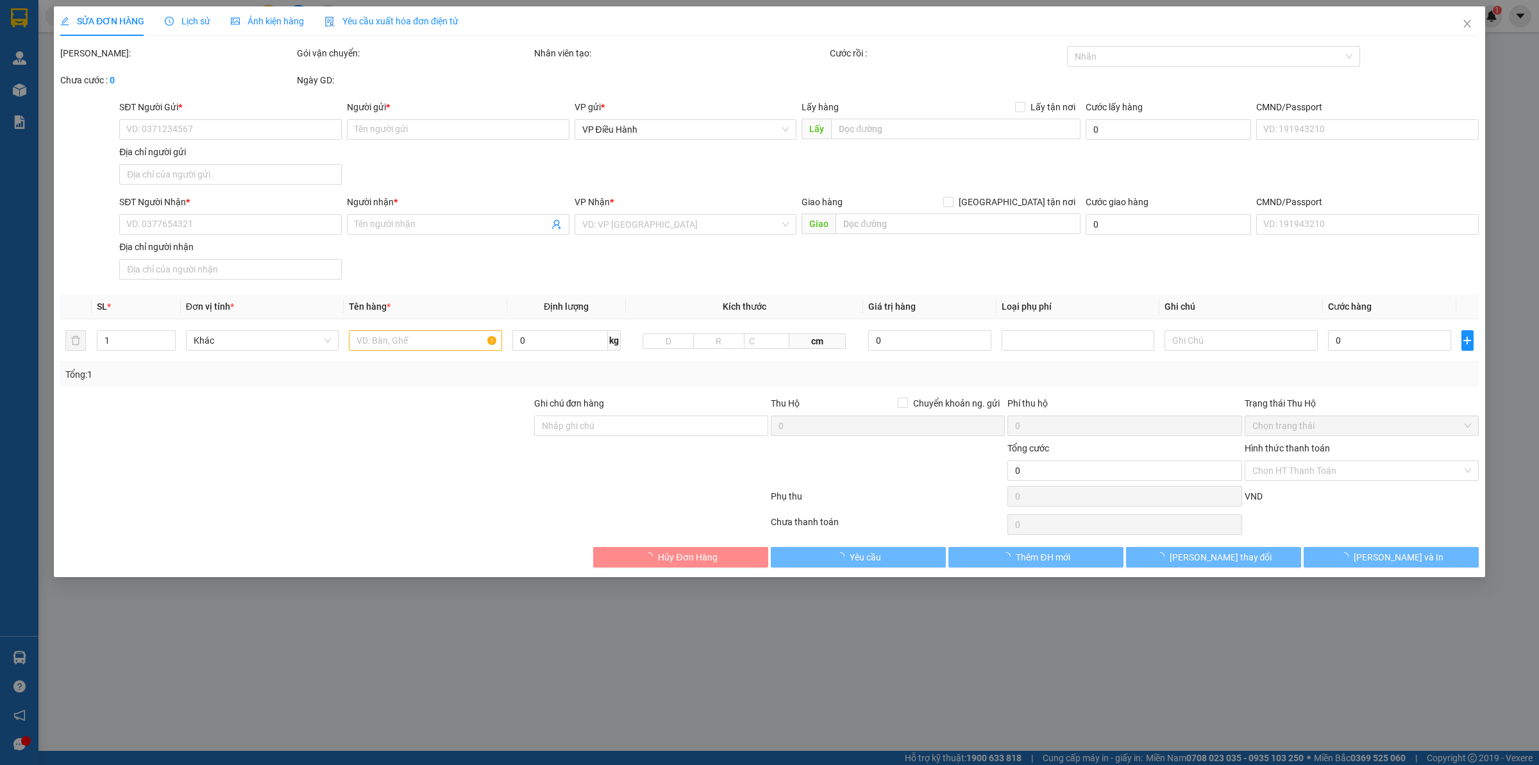
type input "Mr [PERSON_NAME]"
checkbox input "true"
type input "Trả: K115/25 [PERSON_NAME], [GEOGRAPHIC_DATA]"
type input "1.700.000"
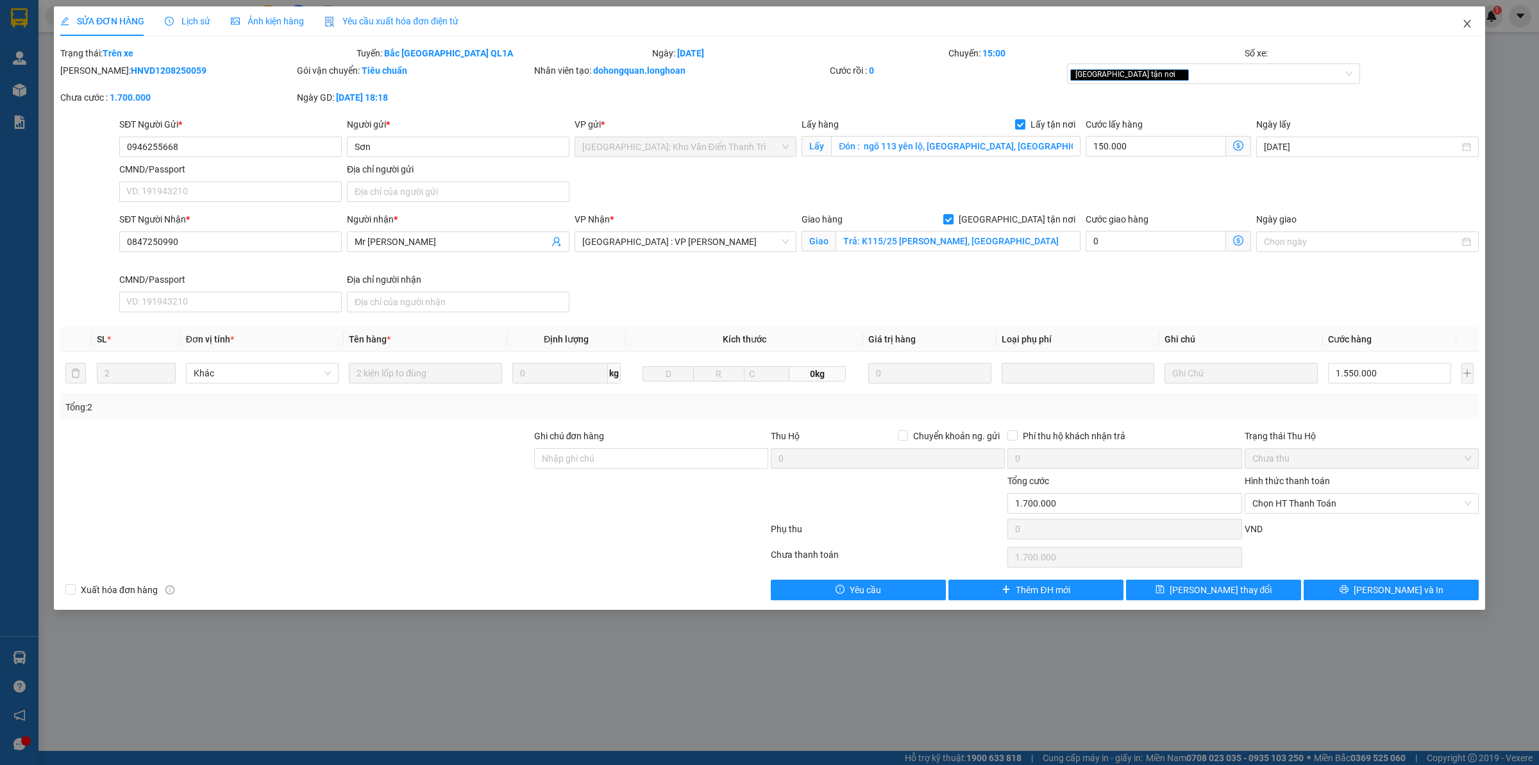
click at [1469, 20] on icon "close" at bounding box center [1467, 24] width 10 height 10
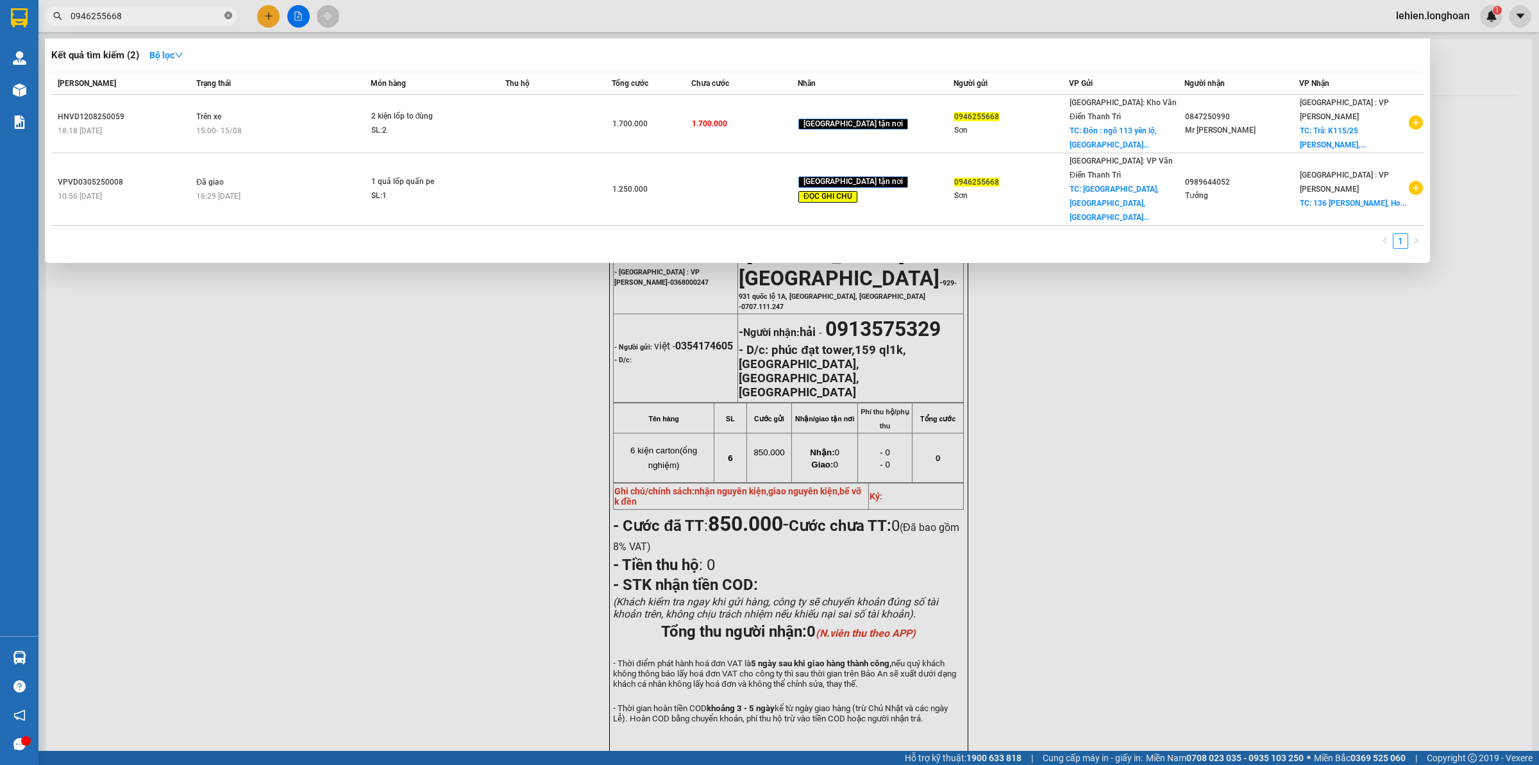
click at [225, 12] on icon "close-circle" at bounding box center [228, 16] width 8 height 8
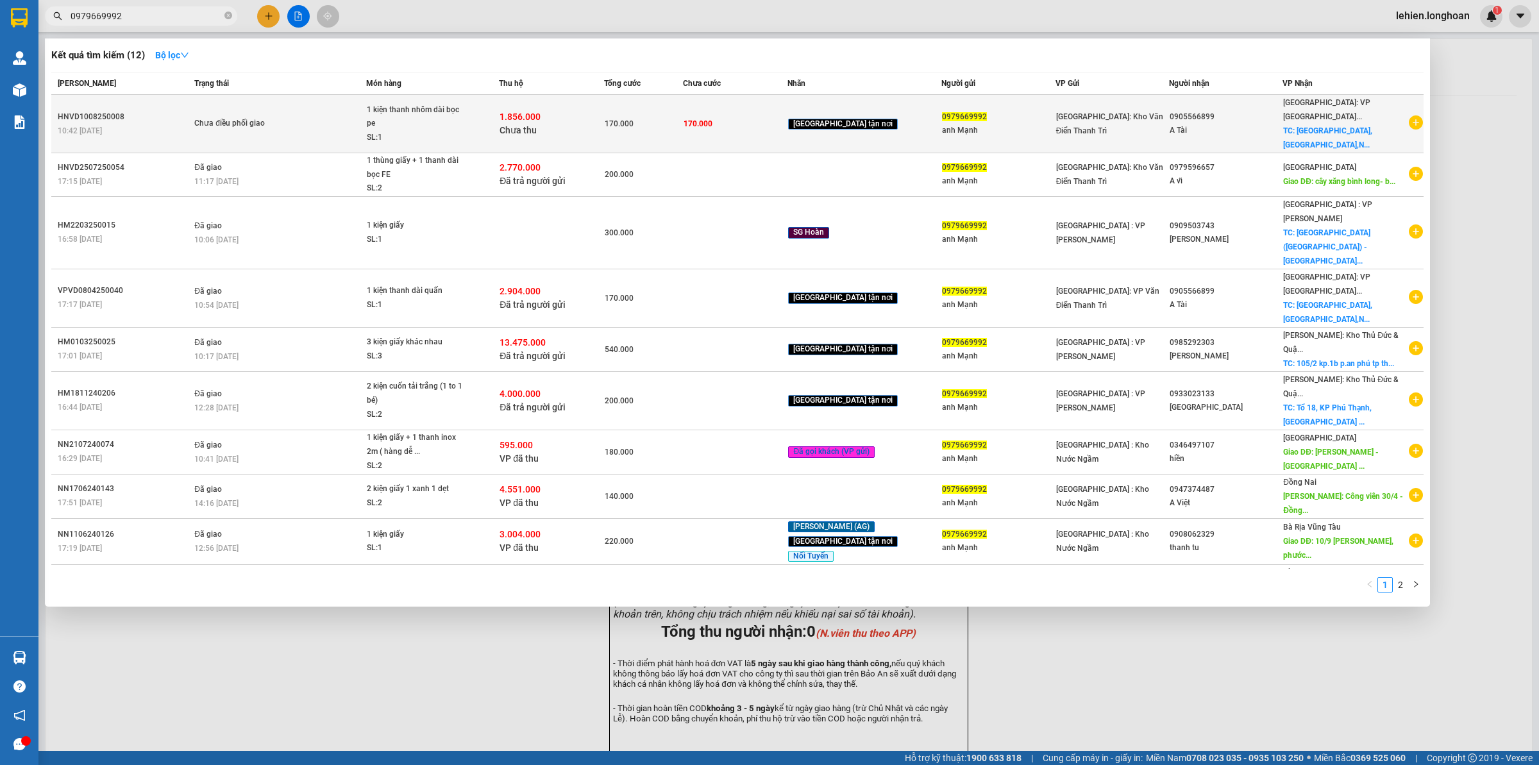
type input "0979669992"
click at [393, 120] on div "1 kiện thanh nhôm dài bọc pe" at bounding box center [415, 117] width 96 height 28
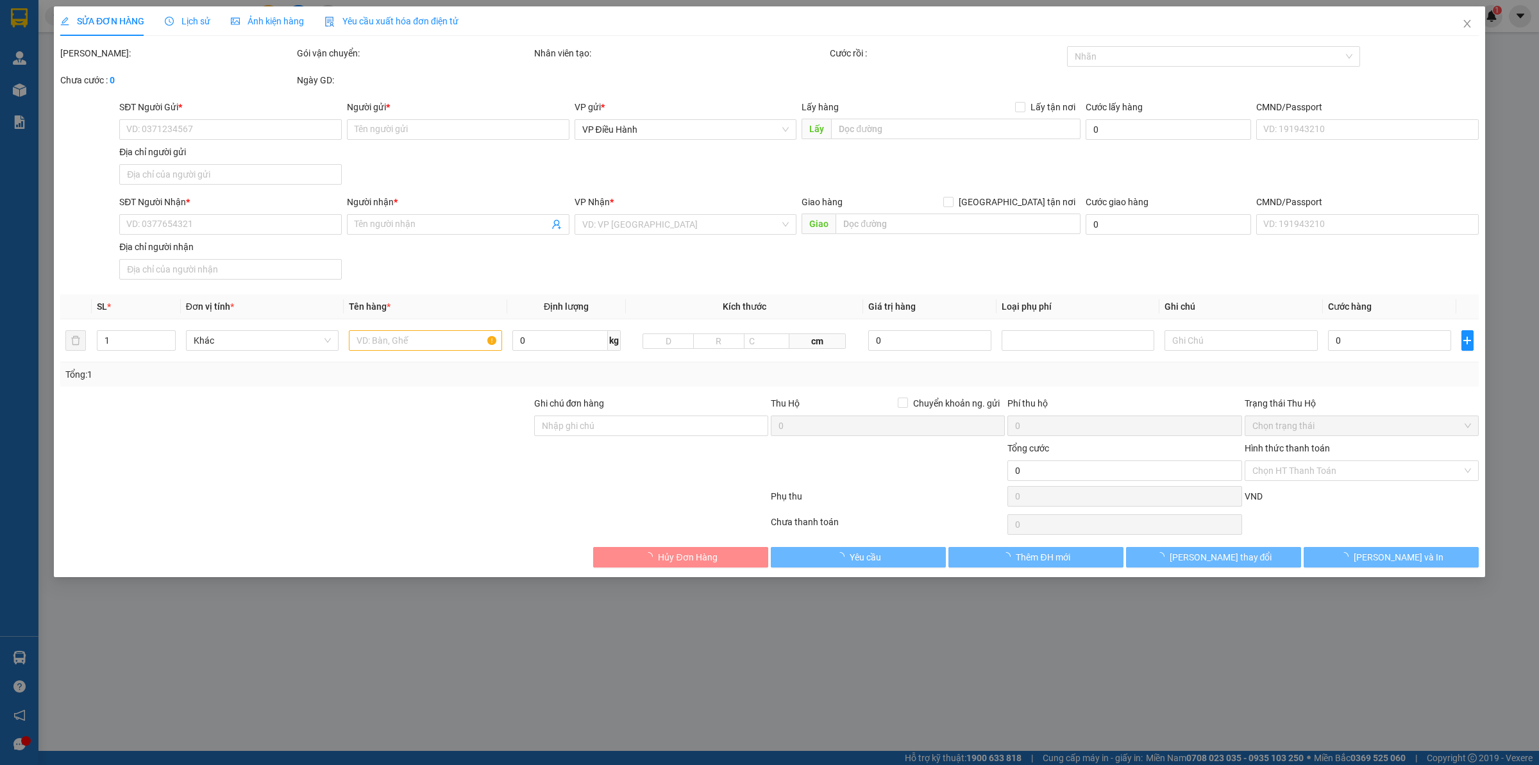
type input "0979669992"
type input "anh Mạnh"
type input "0905566899"
type input "A Tài"
checkbox input "true"
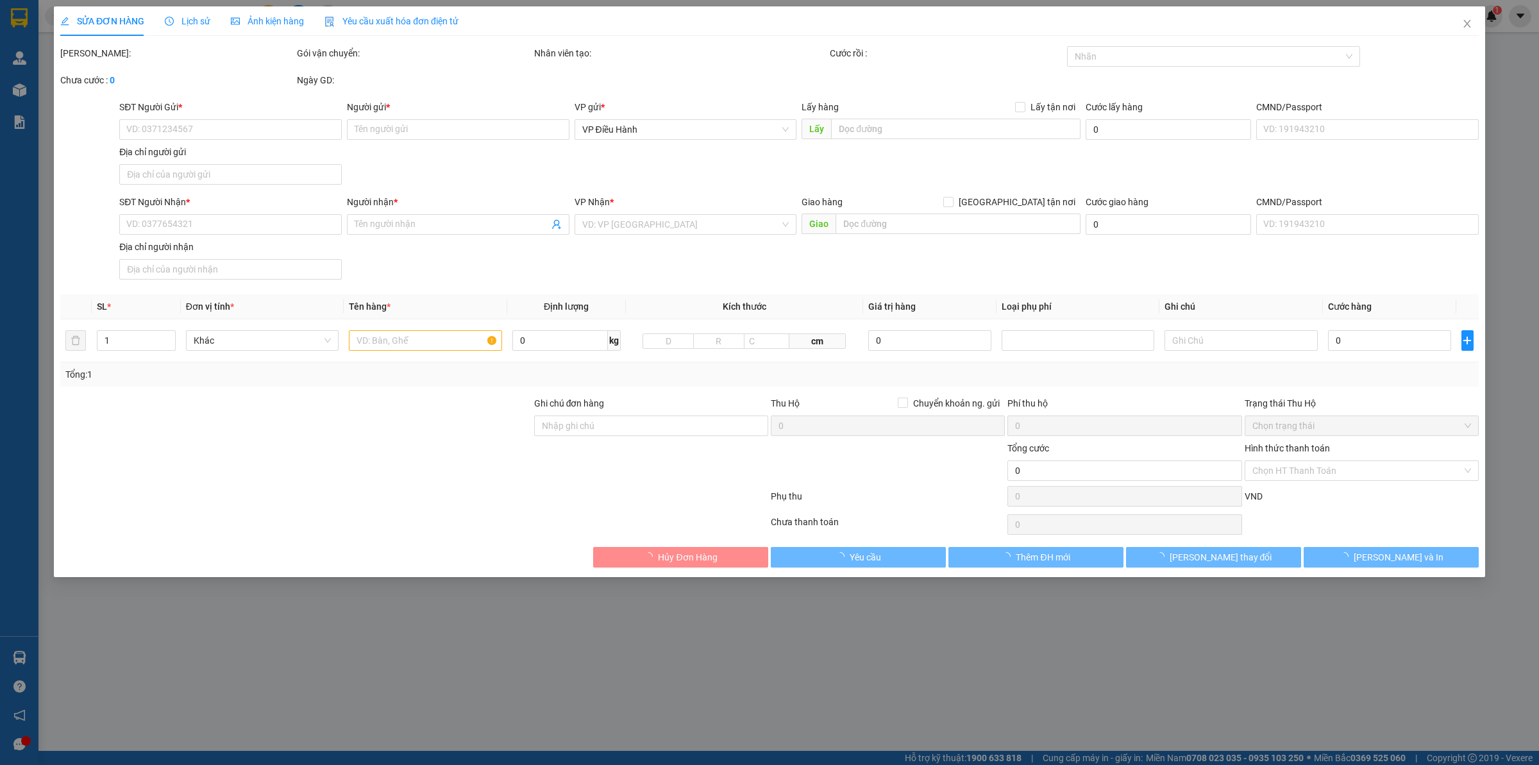
type input "[GEOGRAPHIC_DATA],[GEOGRAPHIC_DATA],[GEOGRAPHIC_DATA]"
type input "170.000"
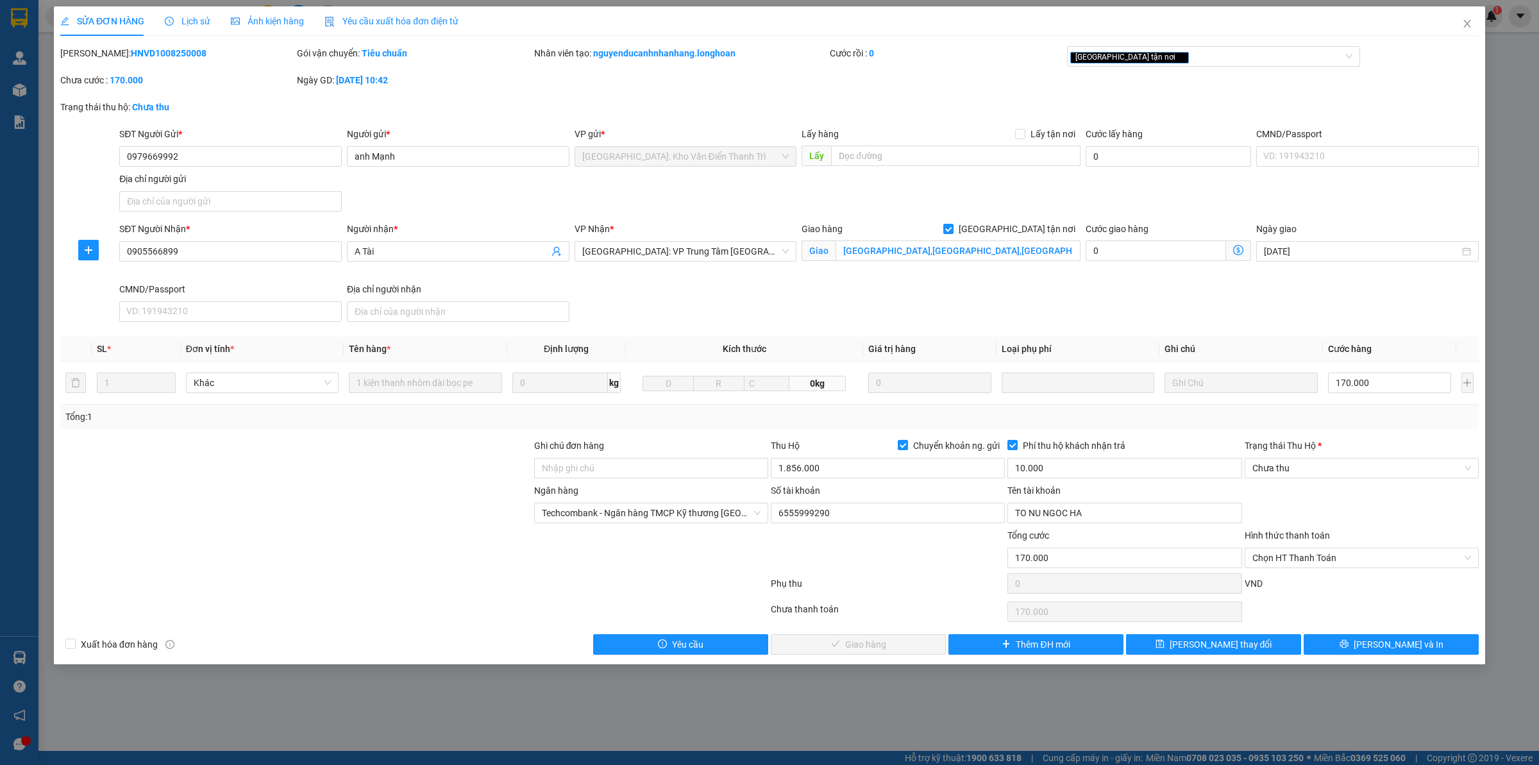
click at [180, 20] on span "Lịch sử" at bounding box center [188, 21] width 46 height 10
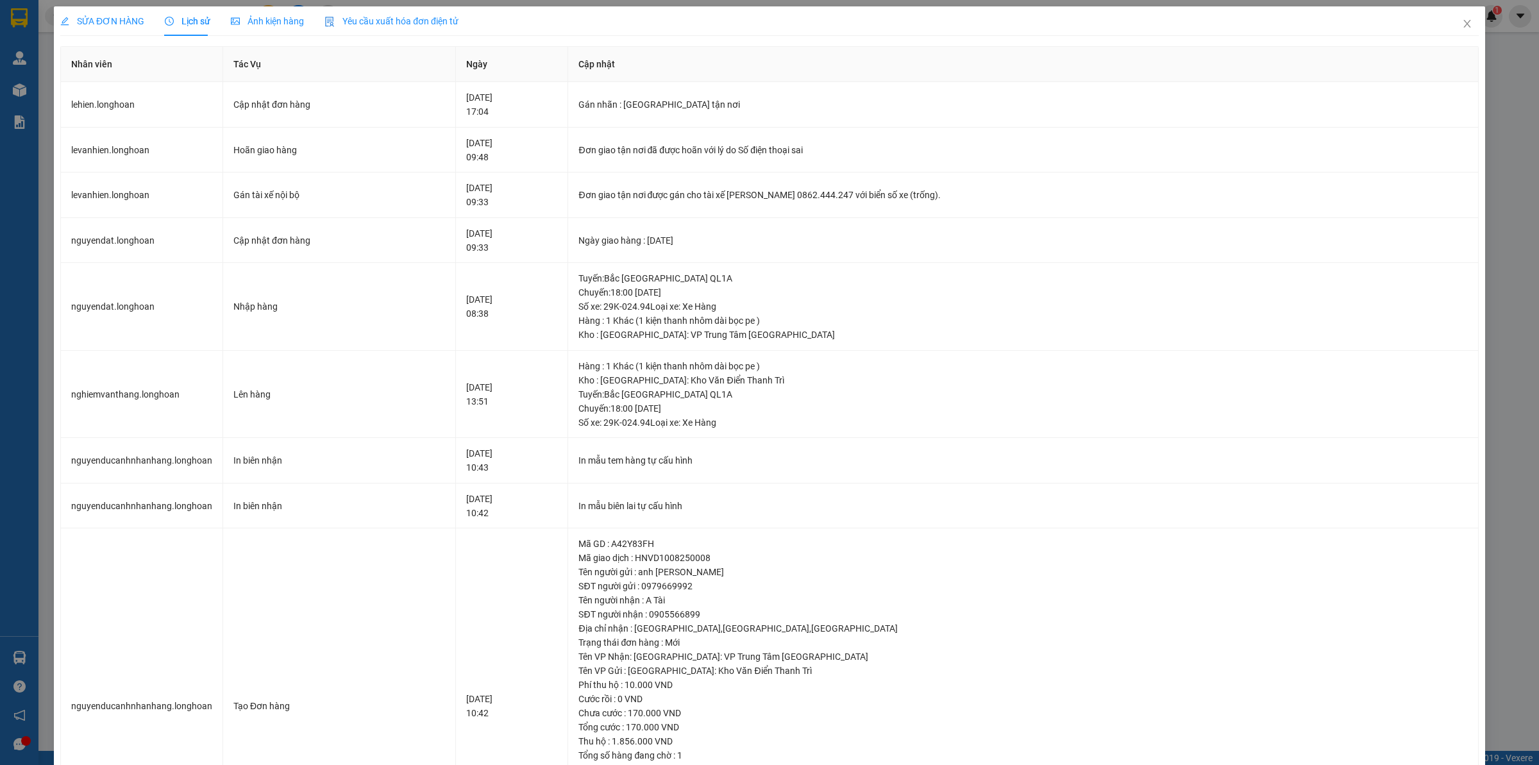
click at [106, 18] on span "SỬA ĐƠN HÀNG" at bounding box center [102, 21] width 84 height 10
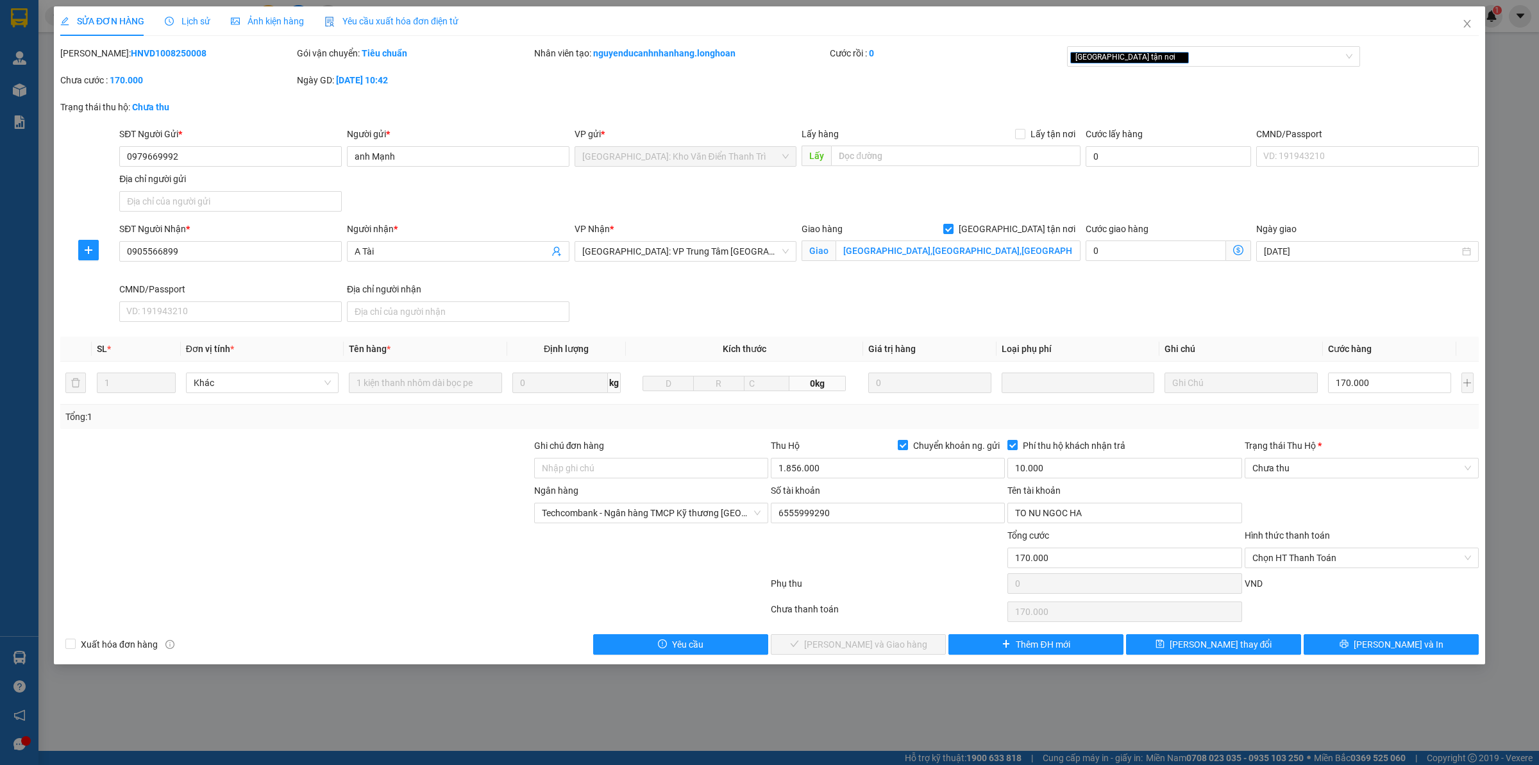
click at [106, 18] on span "SỬA ĐƠN HÀNG" at bounding box center [102, 21] width 84 height 10
click at [1466, 19] on icon "close" at bounding box center [1467, 24] width 10 height 10
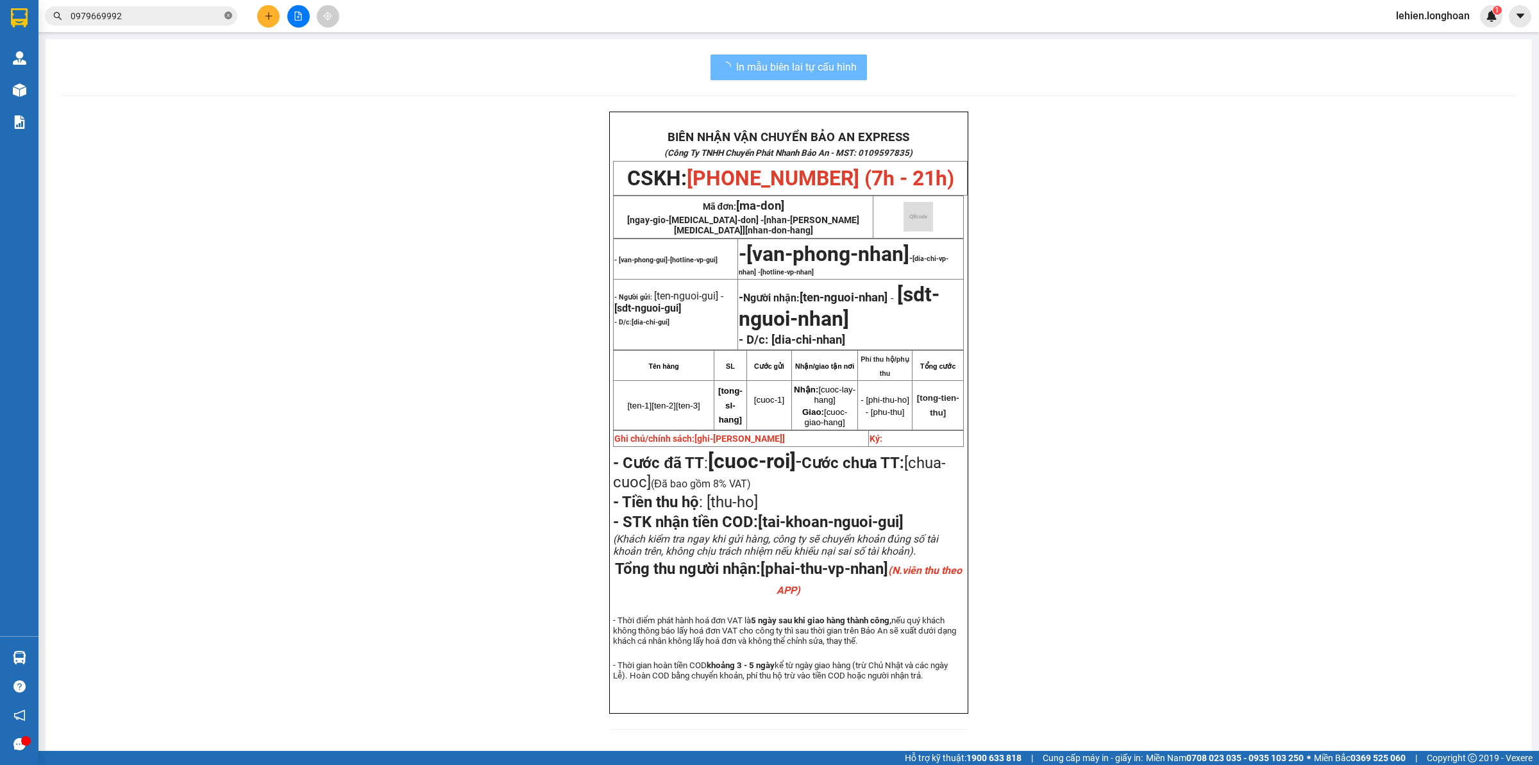
click at [226, 10] on span at bounding box center [228, 16] width 8 height 12
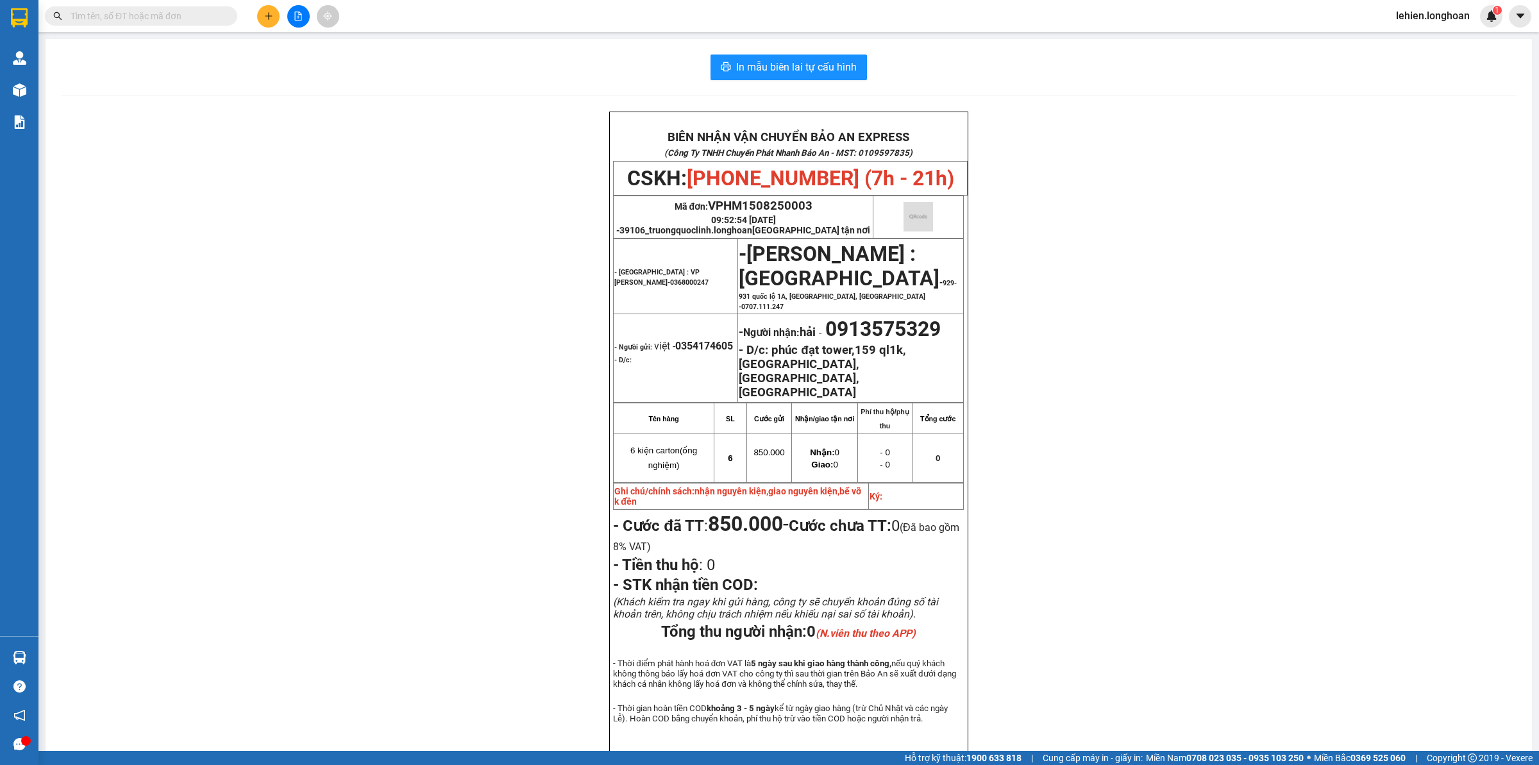
paste input "0978988991"
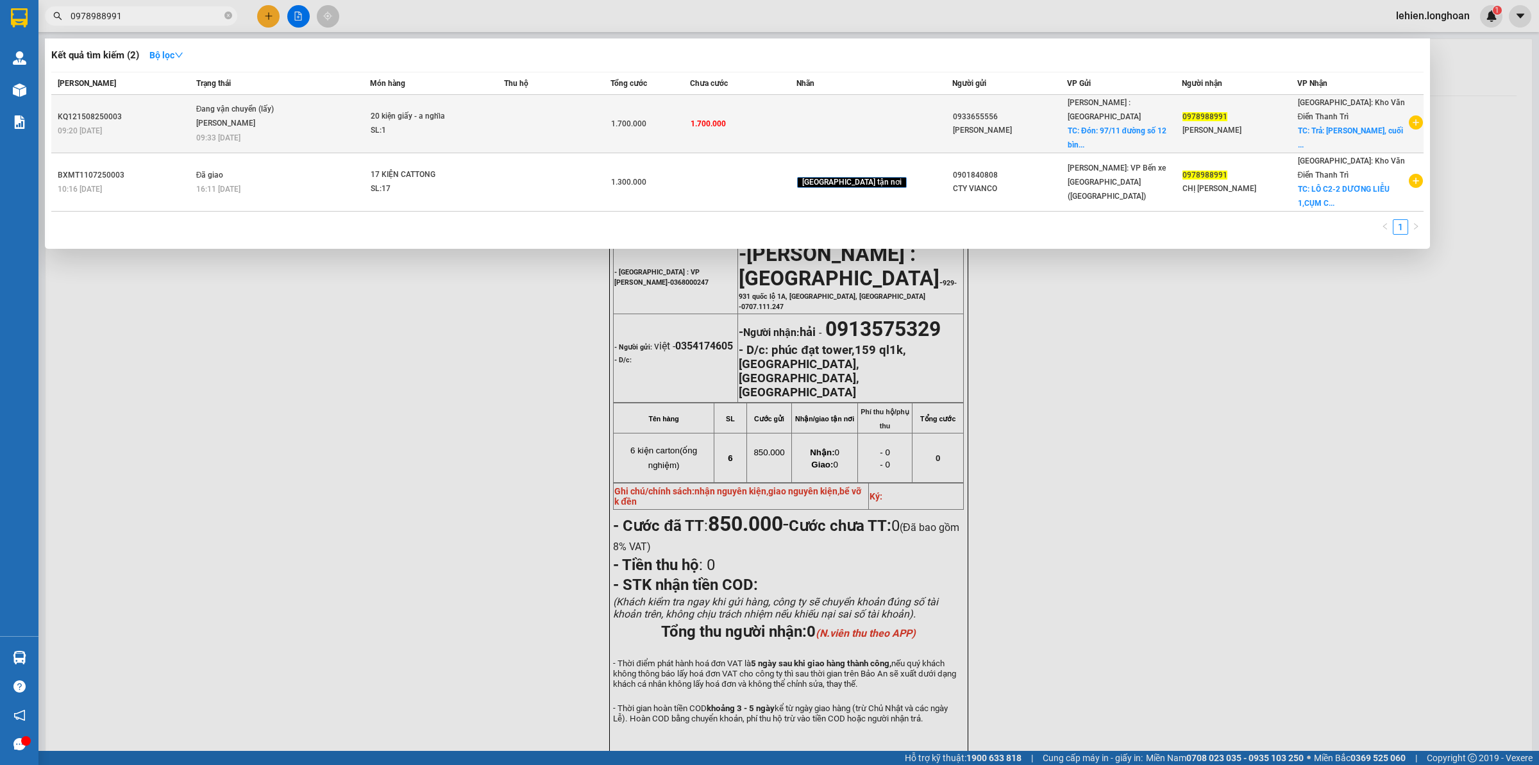
type input "0978988991"
click at [287, 113] on div "Đang vận chuyển (lấy)" at bounding box center [244, 110] width 96 height 14
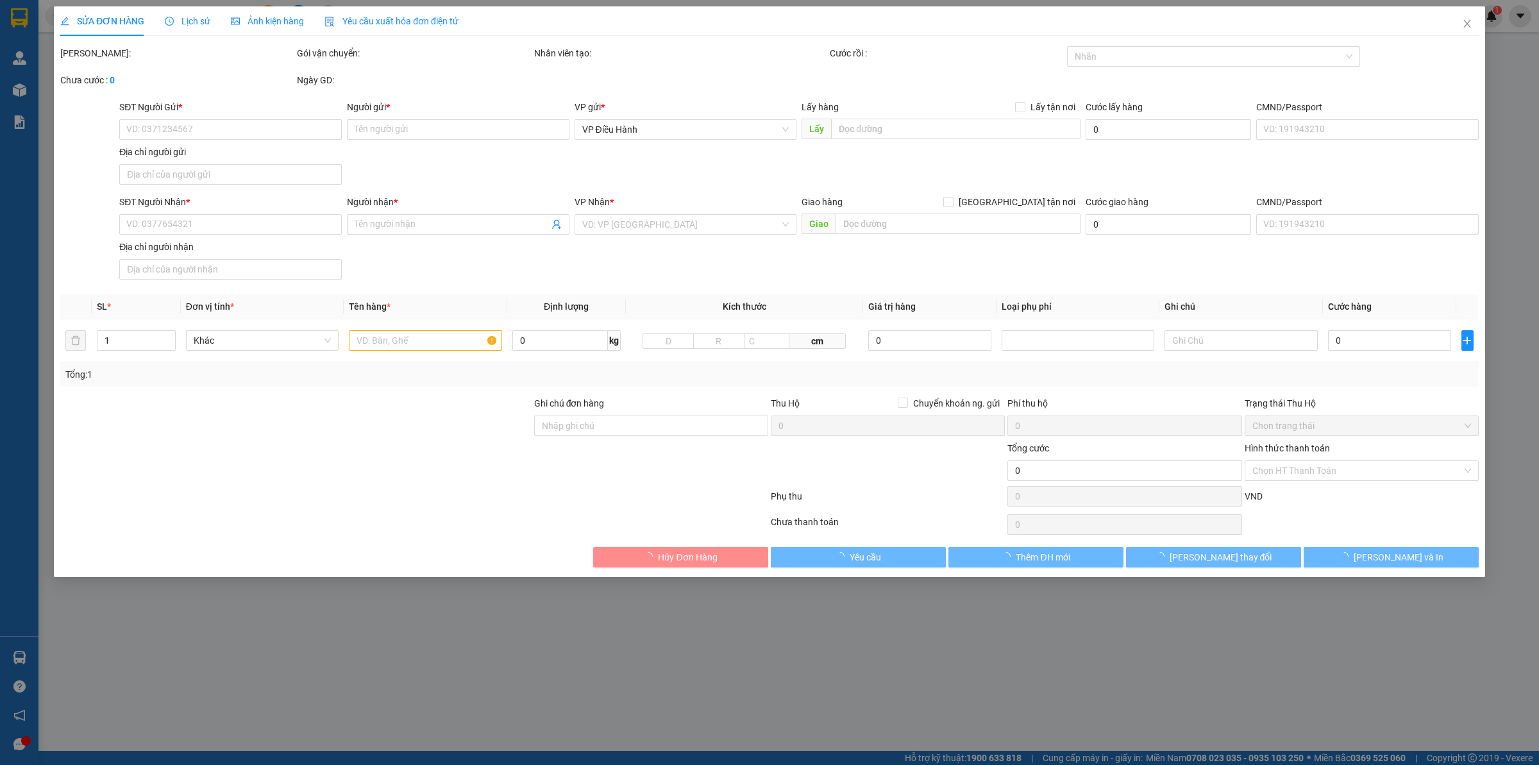
type input "0933655556"
type input "[PERSON_NAME]"
checkbox input "true"
type input "Đón: 97/11 đường số 12 [GEOGRAPHIC_DATA],[GEOGRAPHIC_DATA],[GEOGRAPHIC_DATA]"
type input "0978988991"
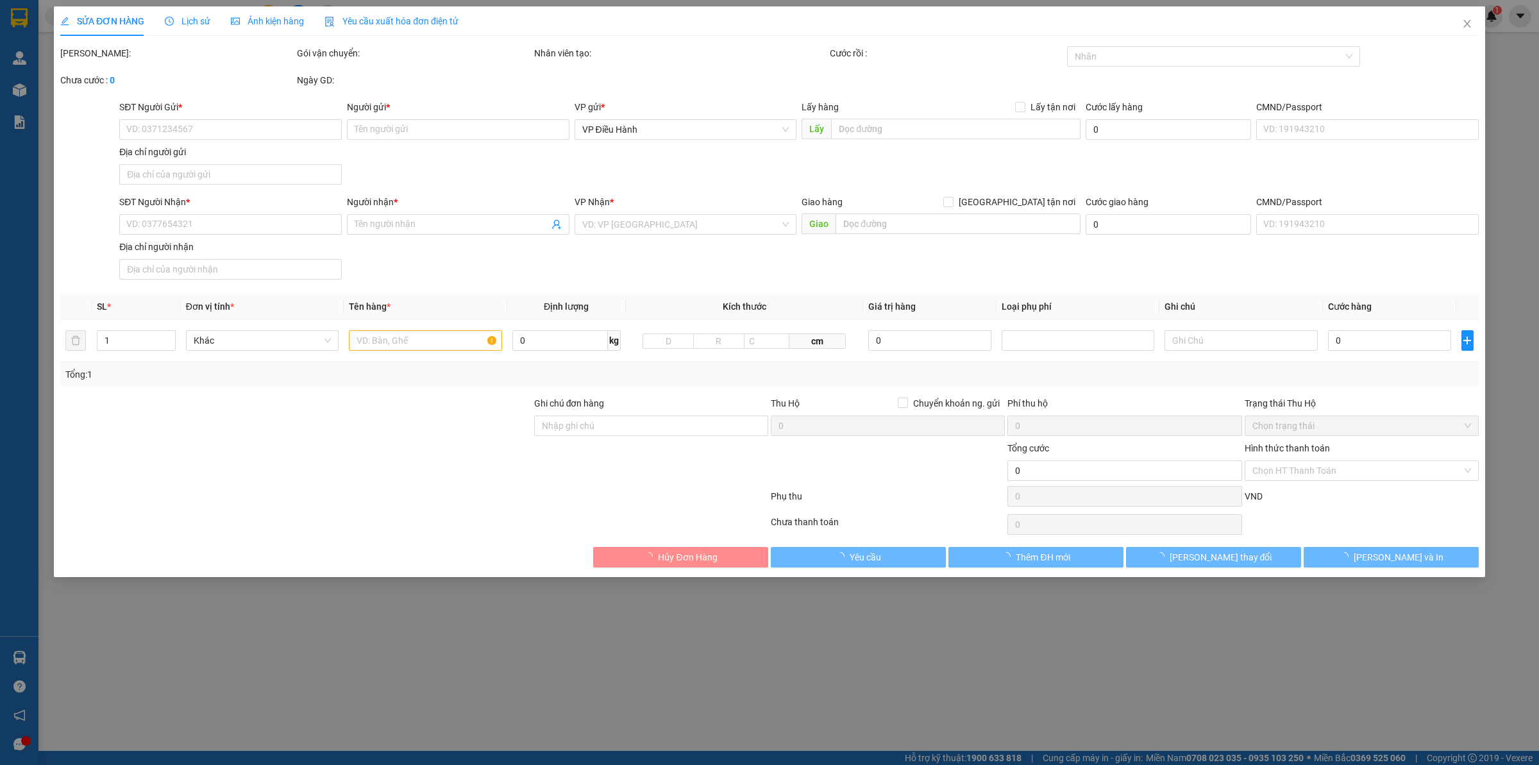
type input "[PERSON_NAME]"
checkbox input "true"
type input "Trả: [PERSON_NAME], cuối đường [PERSON_NAME] 1, cụm [GEOGRAPHIC_DATA], [GEOGRAP…"
type input "1.700.000"
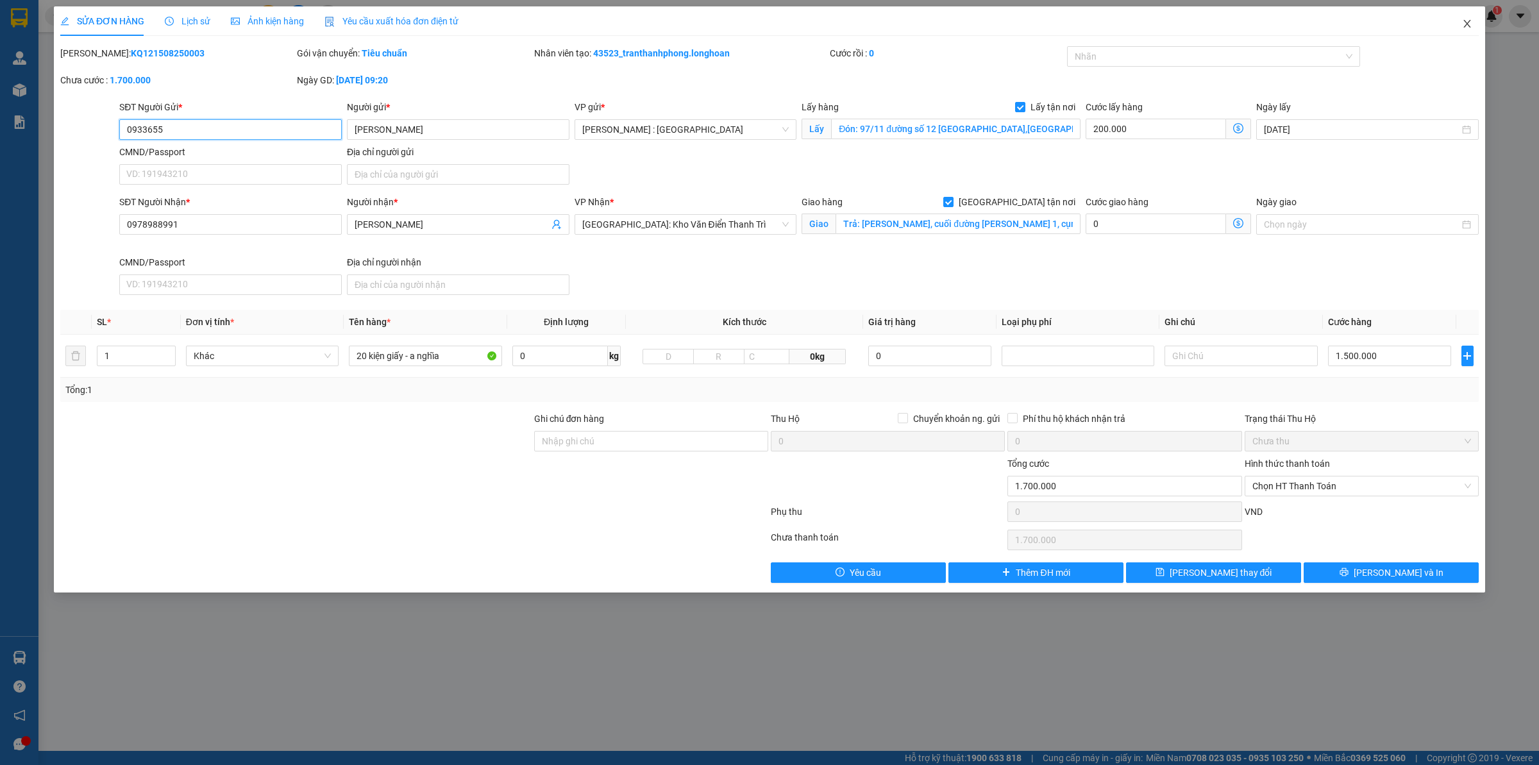
type input "0933655"
click at [1465, 21] on icon "close" at bounding box center [1466, 24] width 7 height 8
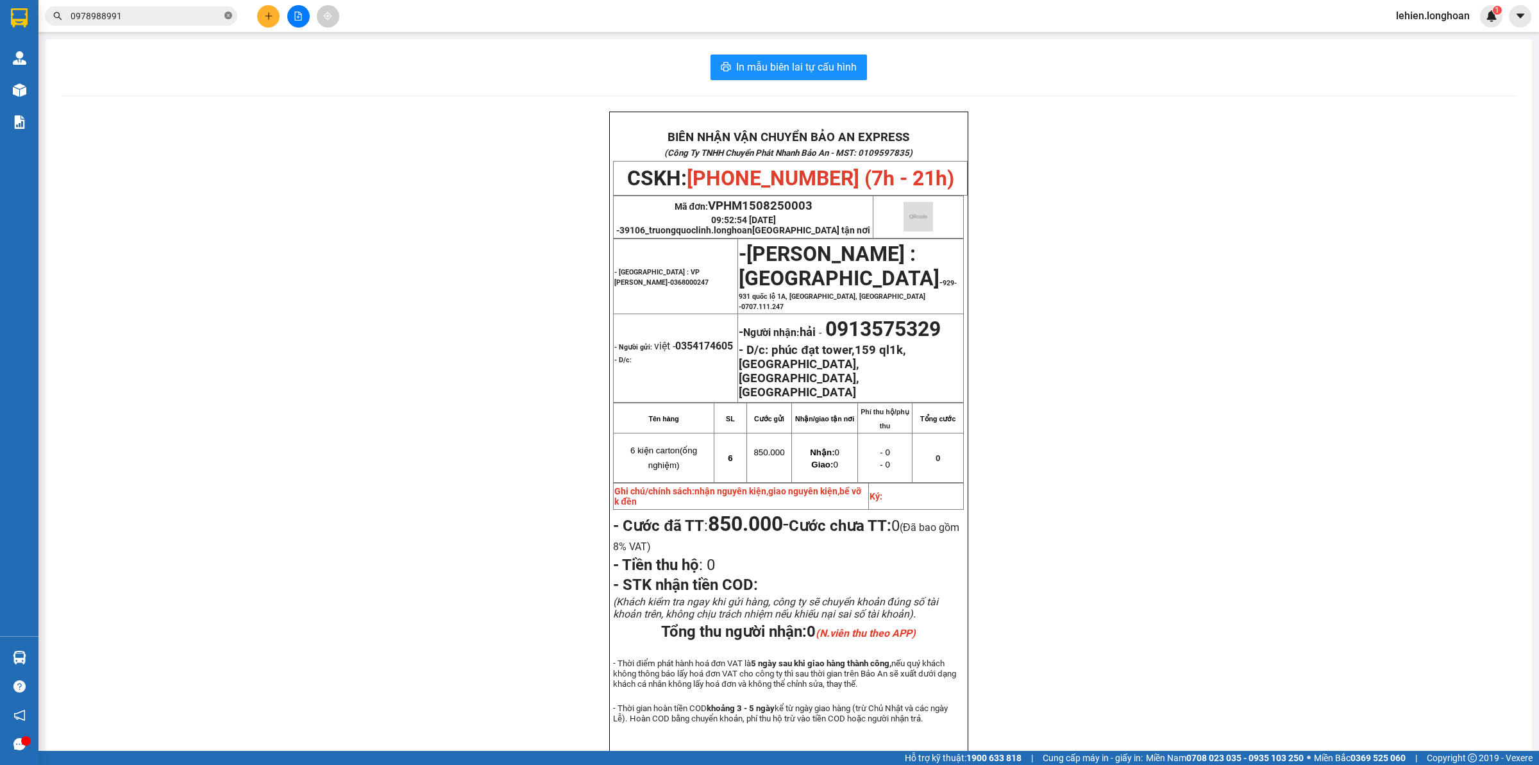
click at [231, 16] on icon "close-circle" at bounding box center [228, 16] width 8 height 8
paste input "0946255668"
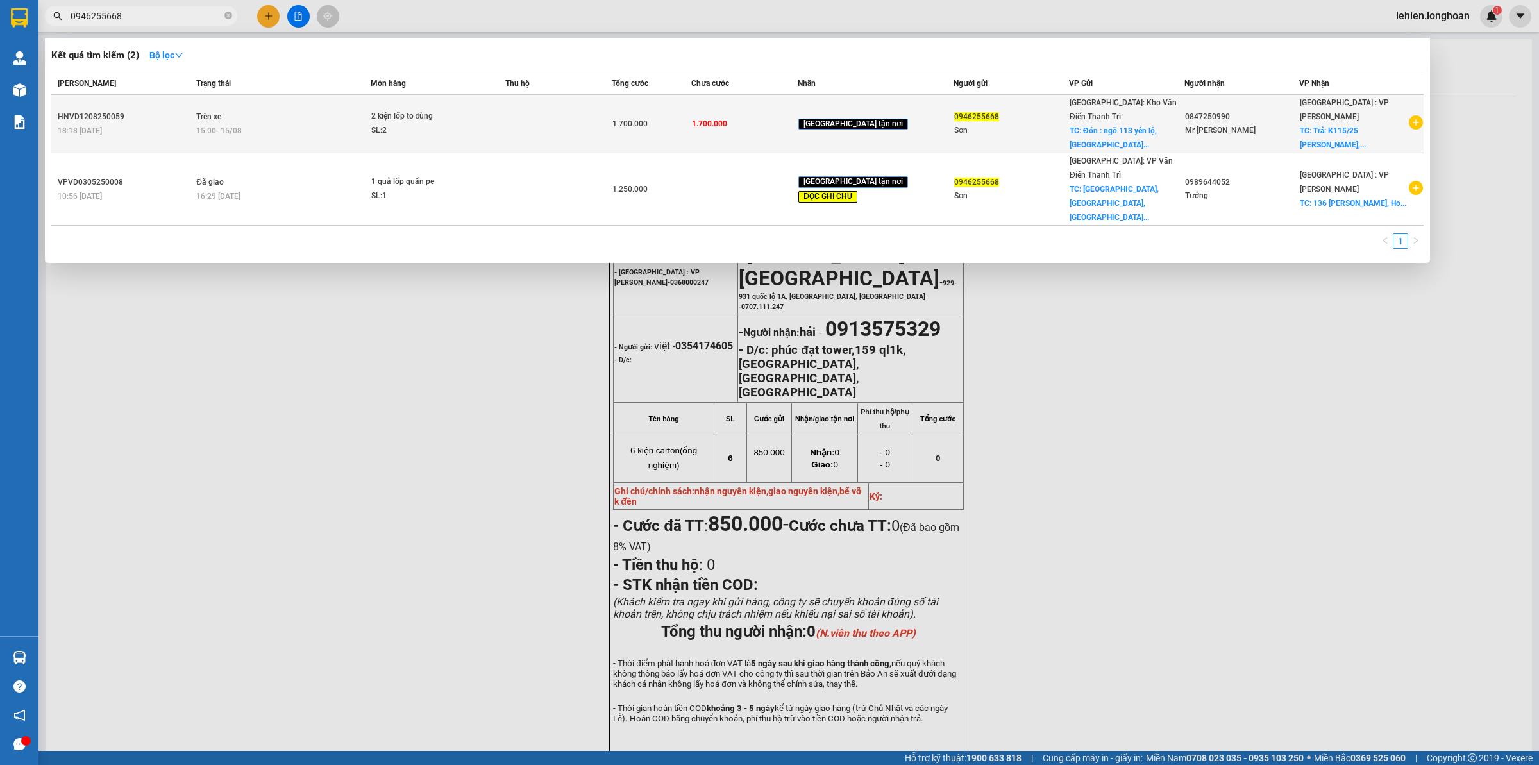
type input "0946255668"
click at [316, 124] on div "15:00 [DATE]" at bounding box center [282, 131] width 173 height 14
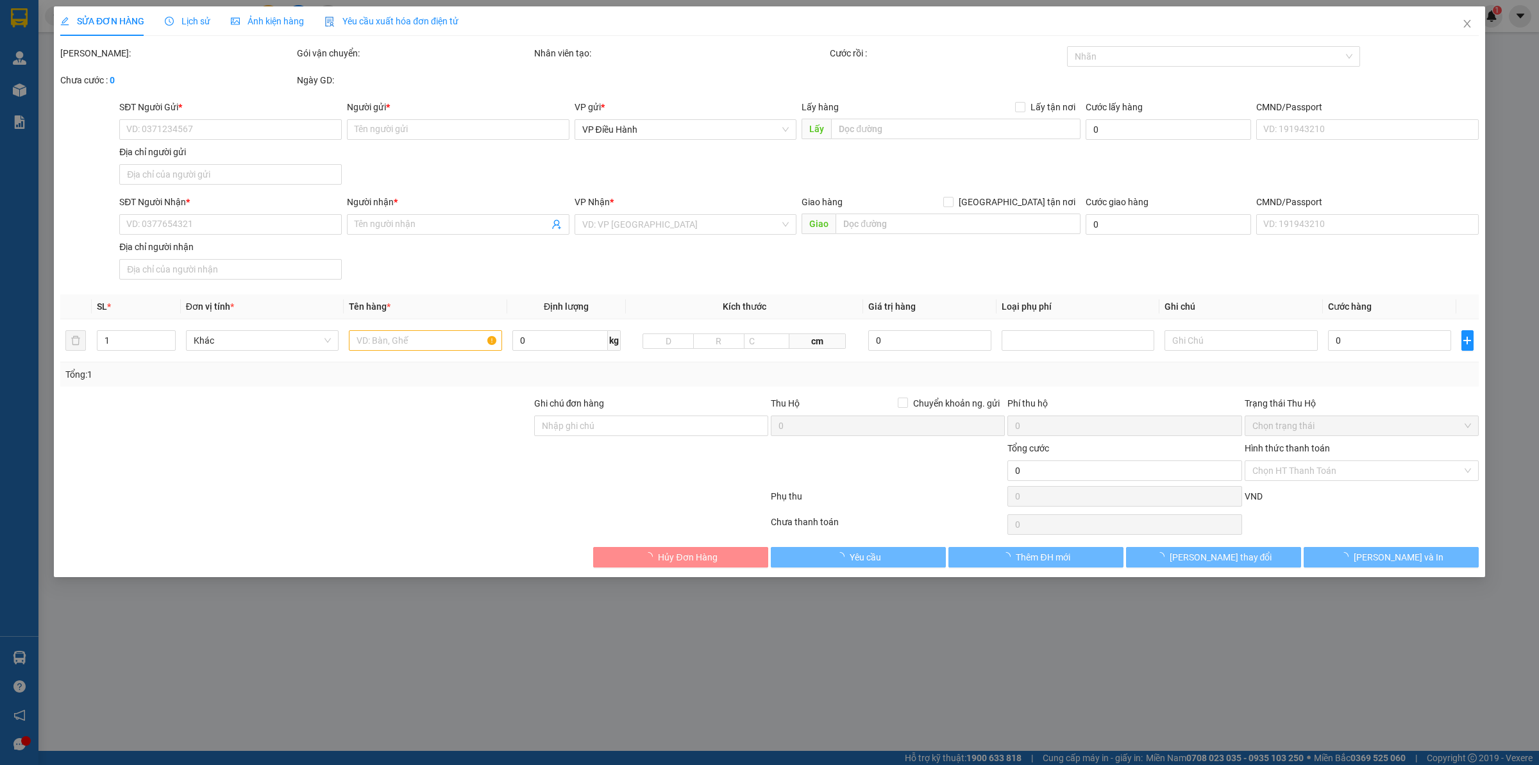
type input "0946255668"
type input "Sơn"
checkbox input "true"
type input "Đón : ngõ 113 yên lộ, [GEOGRAPHIC_DATA], [GEOGRAPHIC_DATA]"
type input "0847250990"
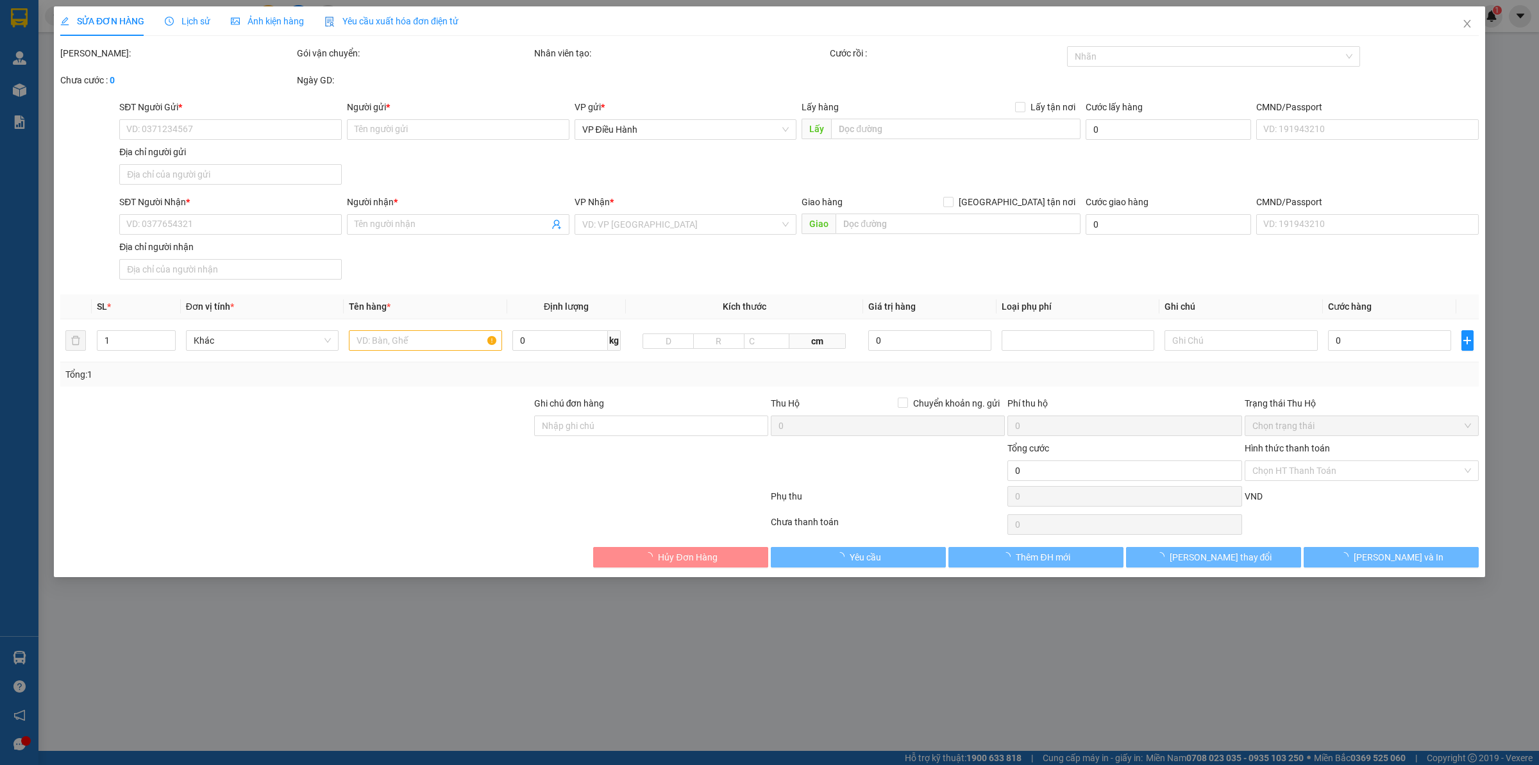
type input "Mr [PERSON_NAME]"
checkbox input "true"
type input "Trả: K115/25 [PERSON_NAME], [GEOGRAPHIC_DATA]"
type input "1.700.000"
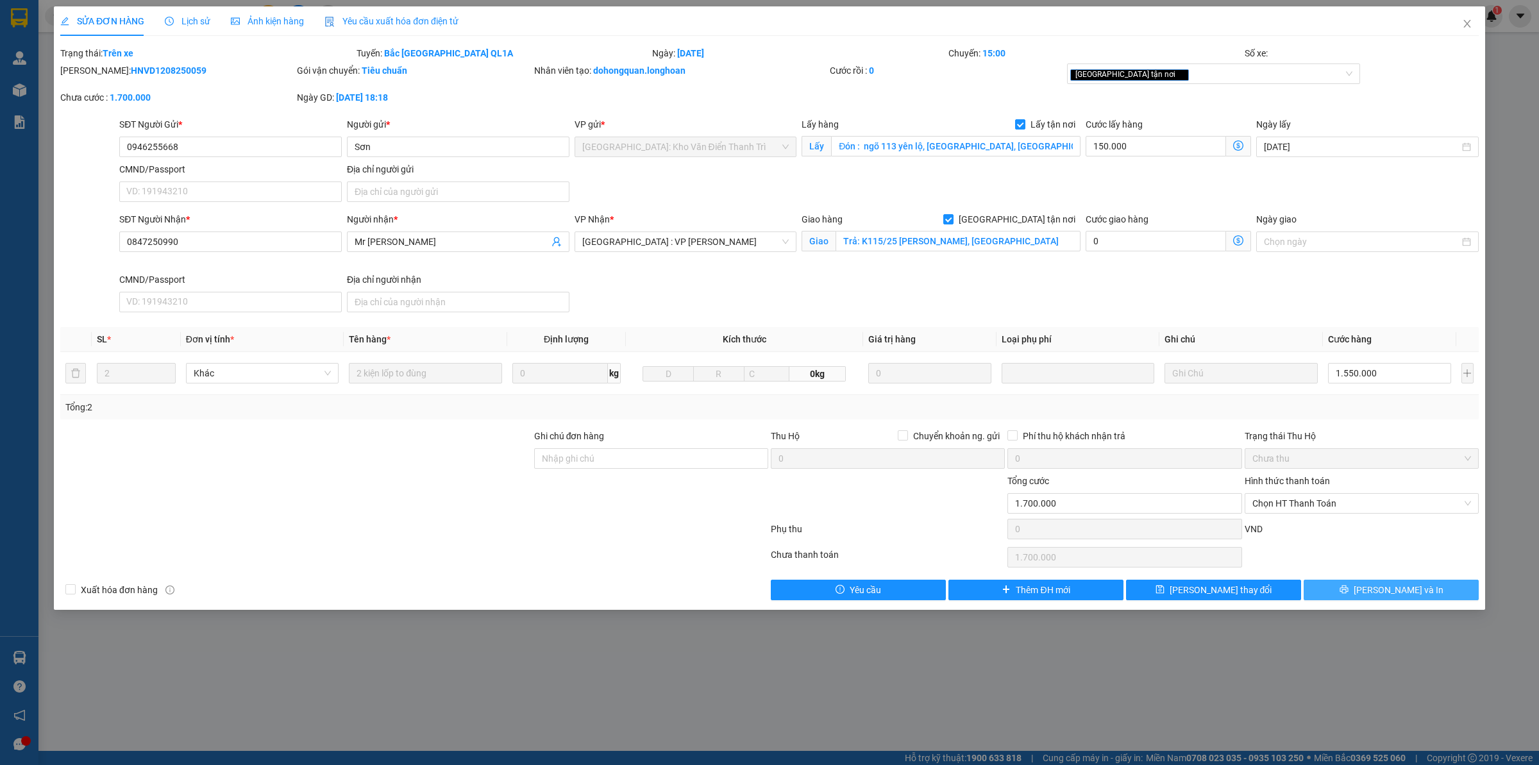
click at [1405, 587] on span "[PERSON_NAME] và In" at bounding box center [1398, 590] width 90 height 14
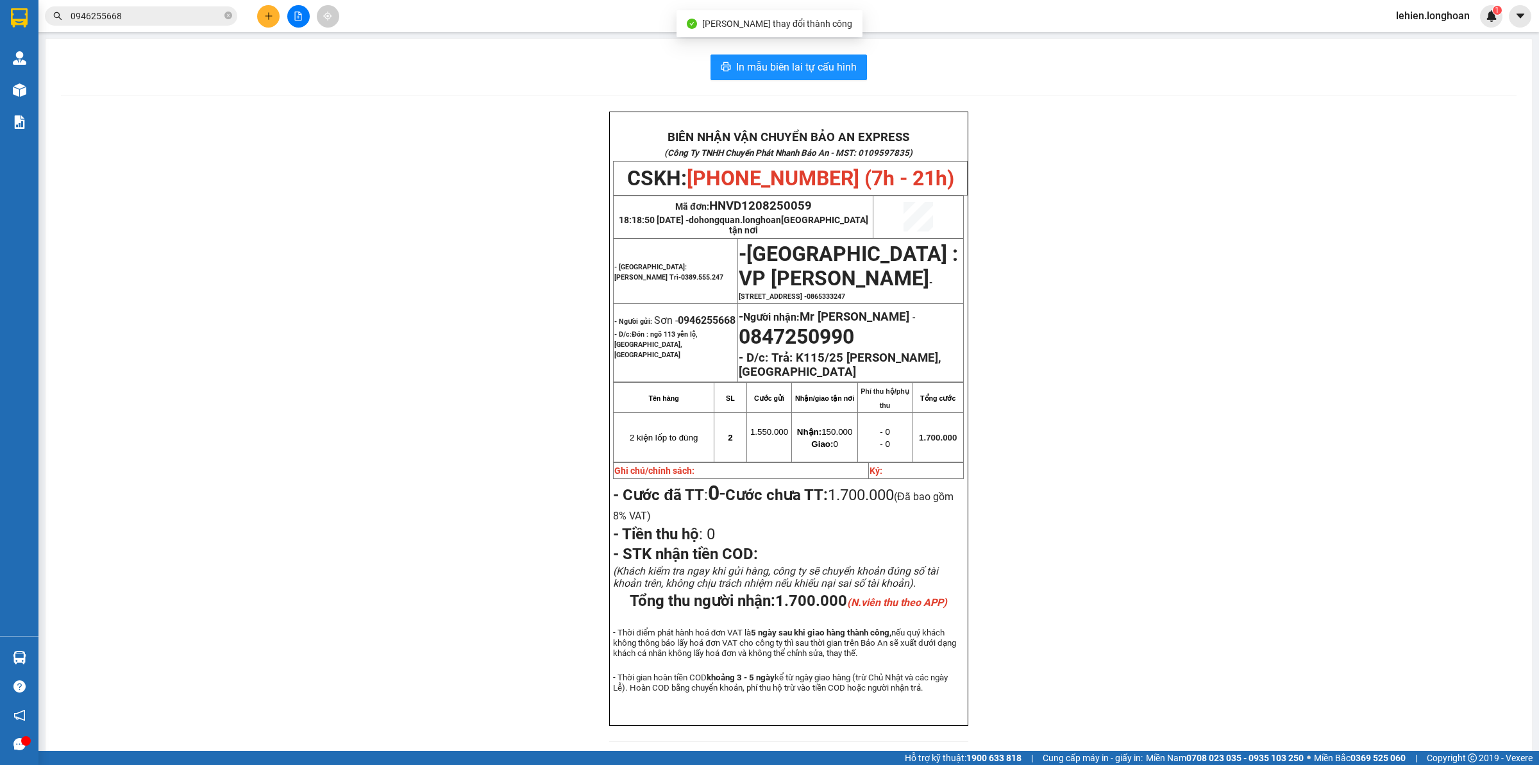
scroll to position [51, 0]
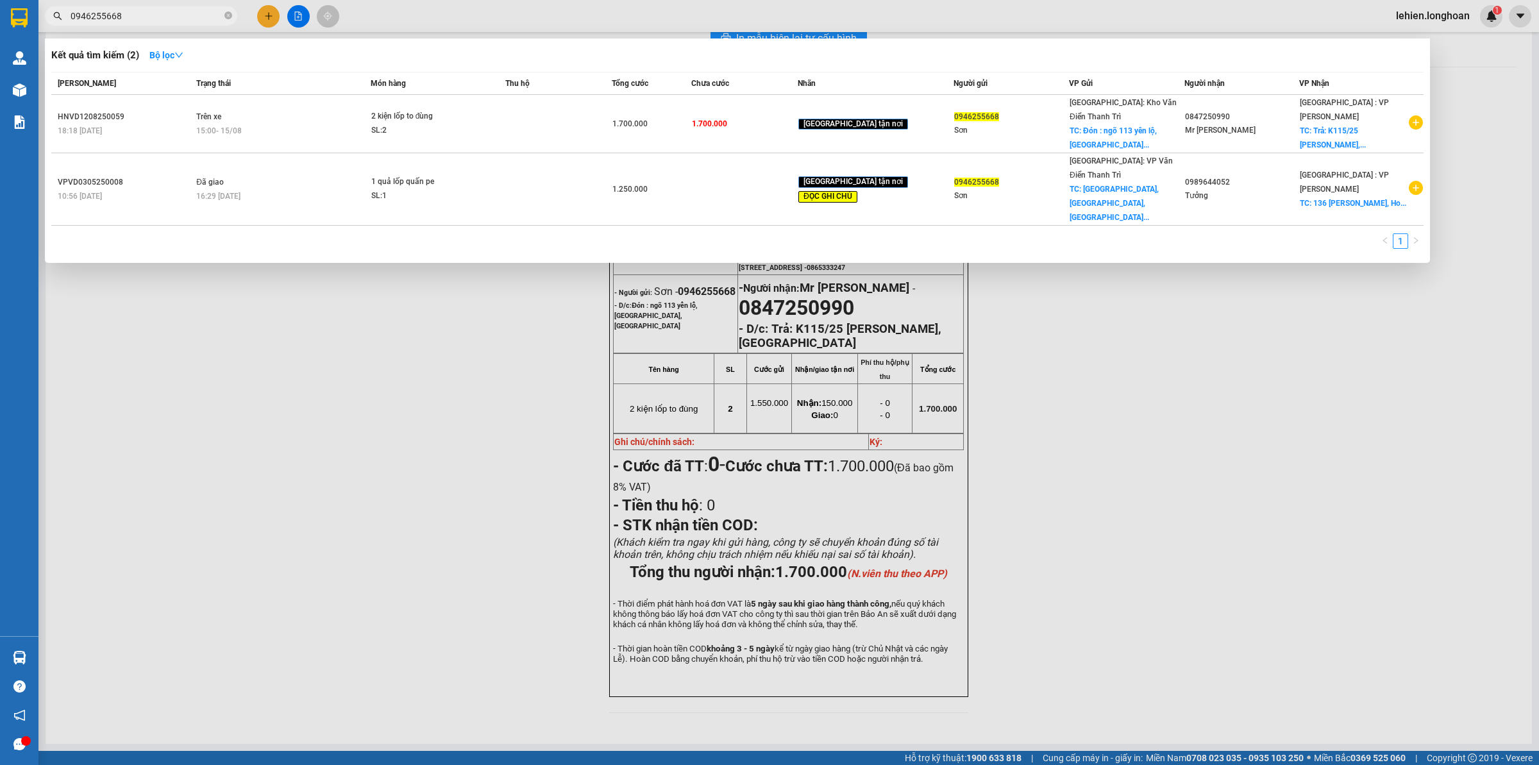
click at [136, 10] on input "0946255668" at bounding box center [146, 16] width 151 height 14
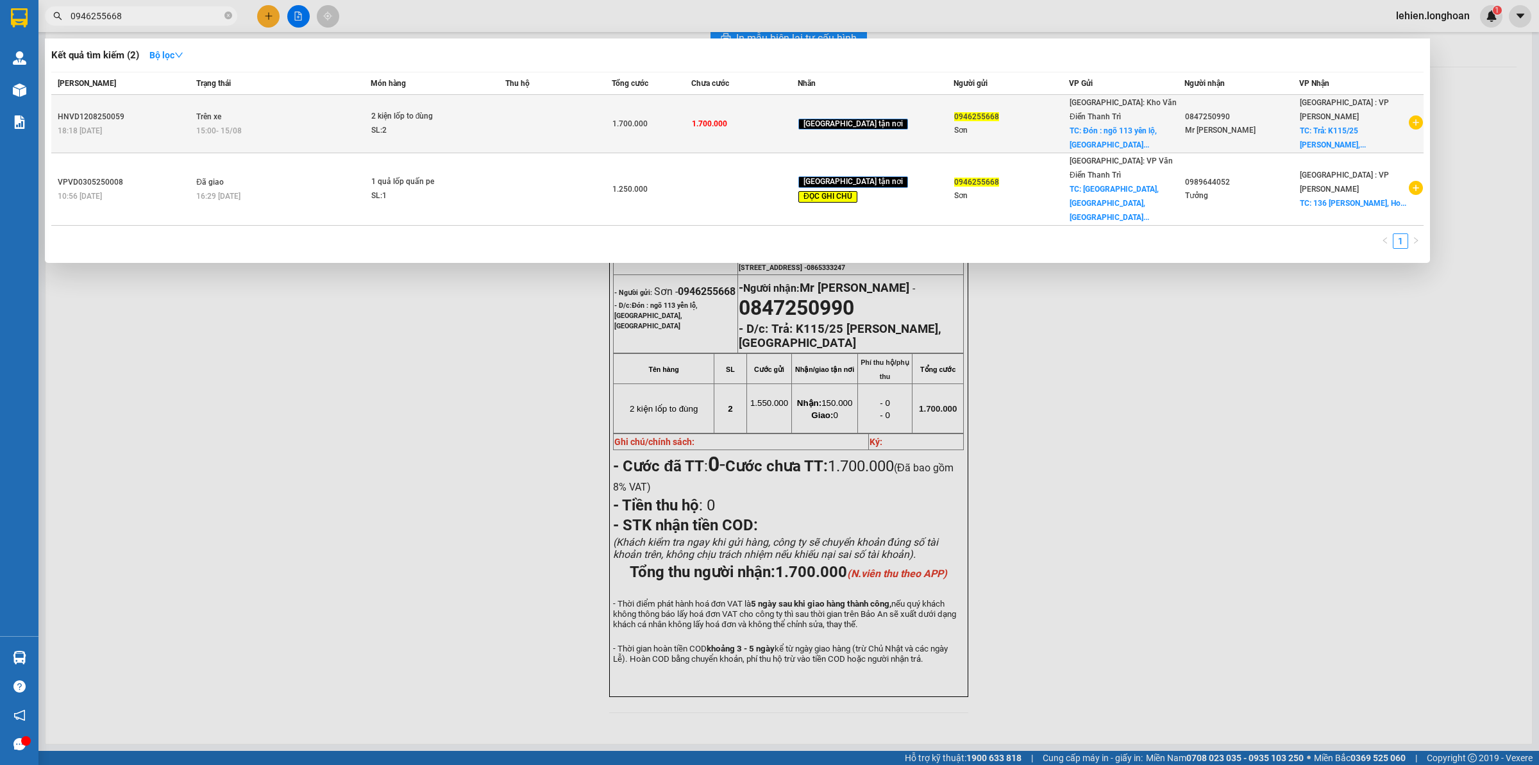
click at [267, 109] on td "Trên xe 15:00 [DATE]" at bounding box center [281, 124] width 177 height 58
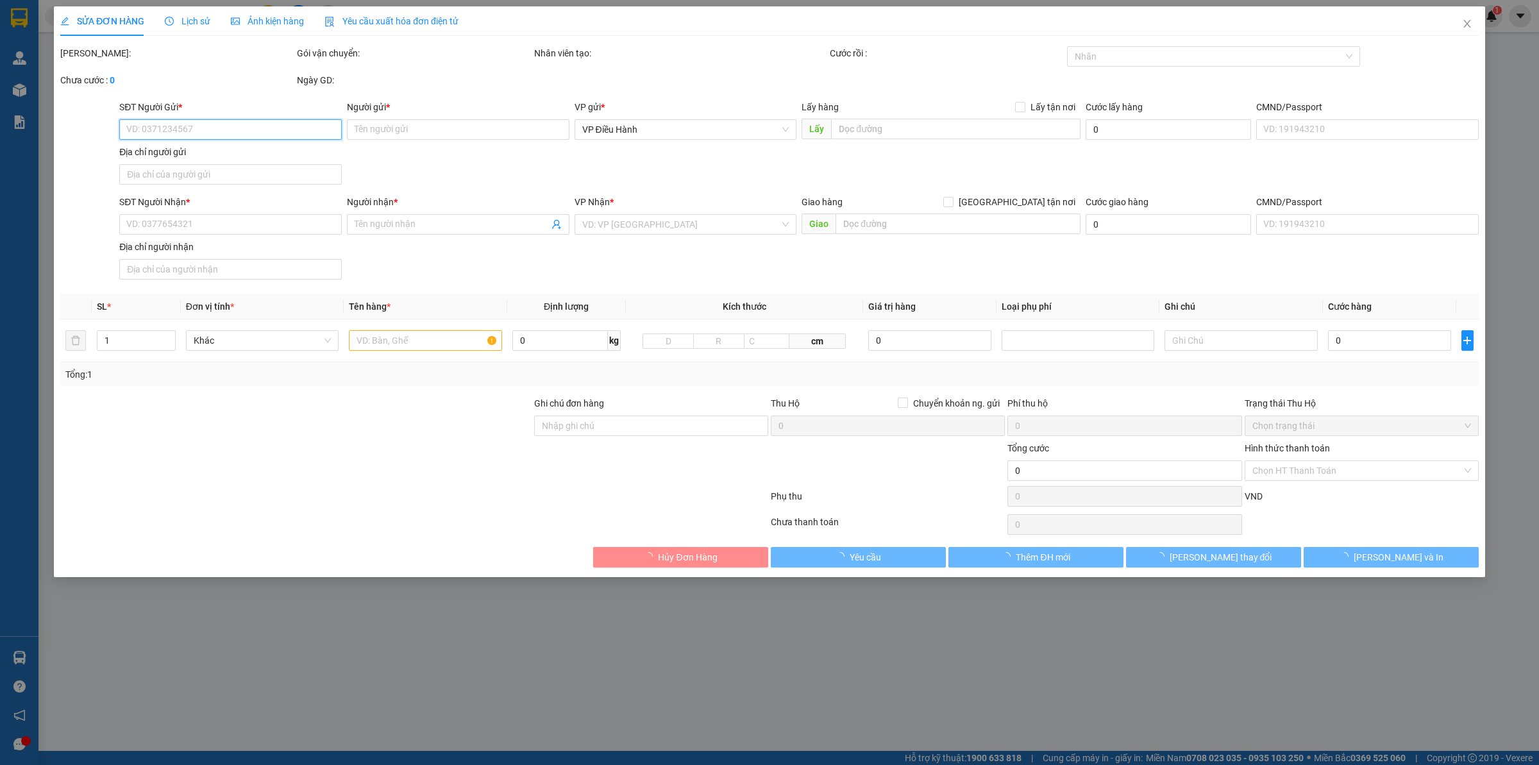
type input "0946255668"
type input "Sơn"
checkbox input "true"
type input "Đón : ngõ 113 yên lộ, [GEOGRAPHIC_DATA], [GEOGRAPHIC_DATA]"
type input "0847250990"
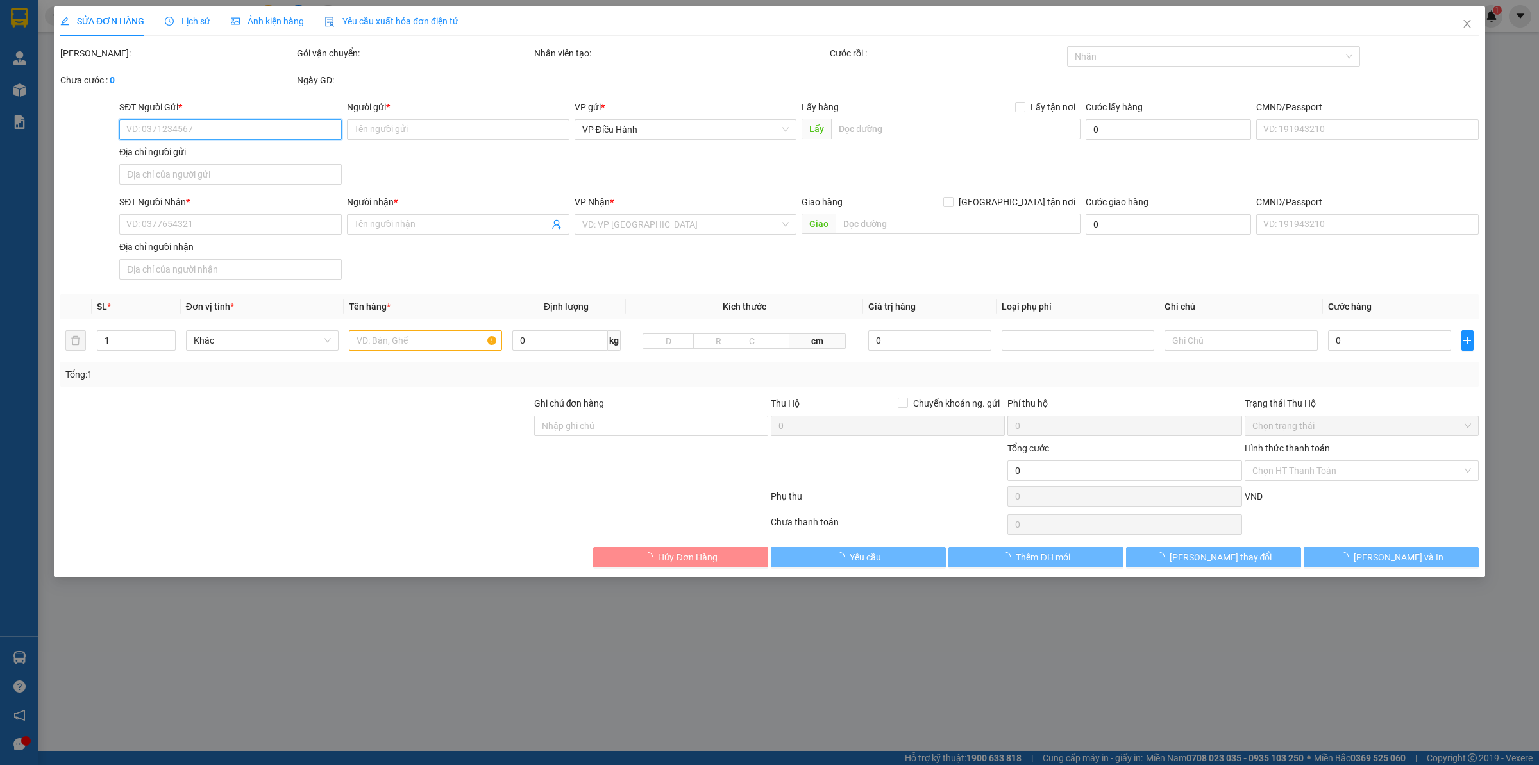
type input "Mr [PERSON_NAME]"
checkbox input "true"
type input "Trả: K115/25 [PERSON_NAME], [GEOGRAPHIC_DATA]"
type input "1.700.000"
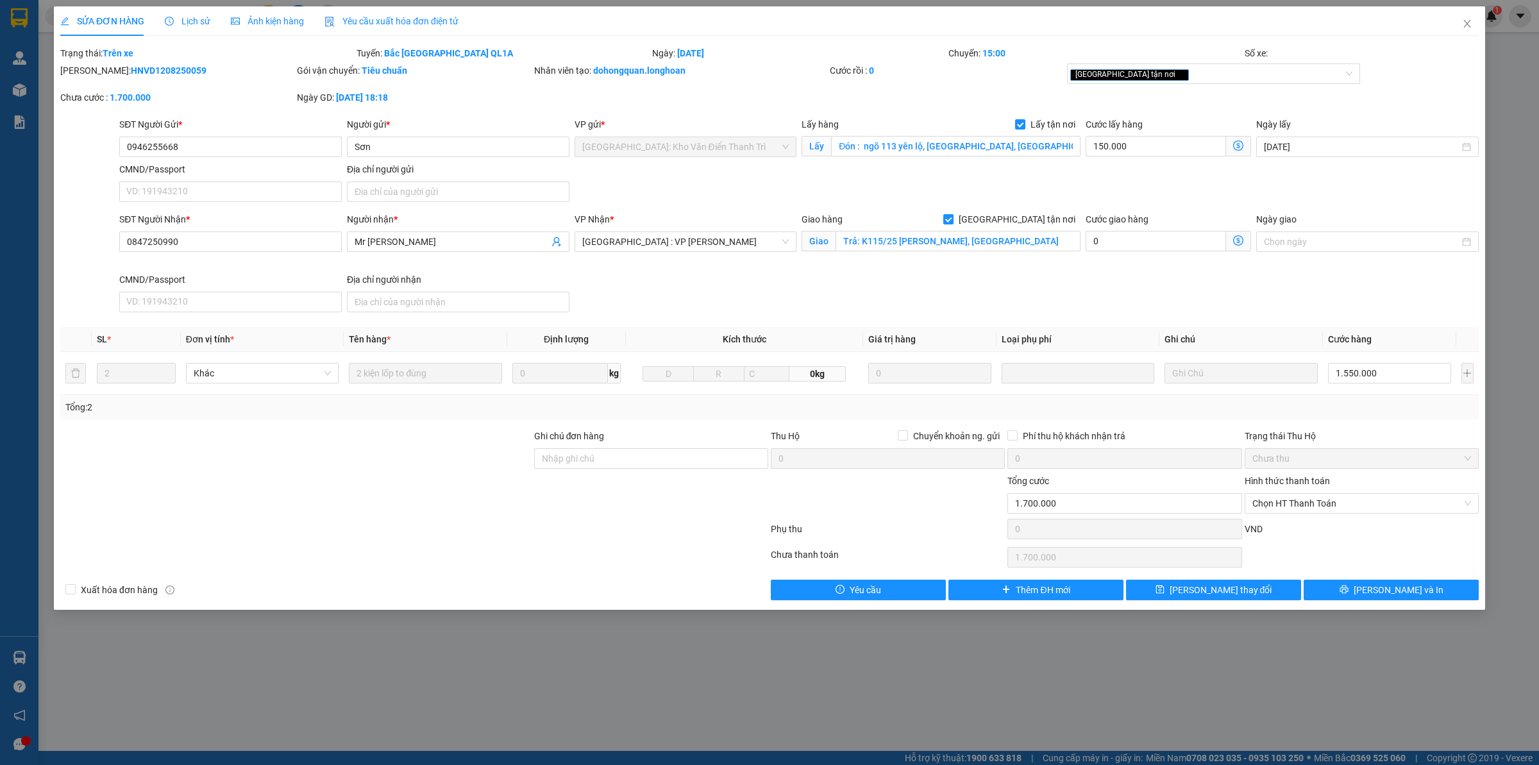
click at [192, 14] on div "Lịch sử" at bounding box center [188, 21] width 46 height 14
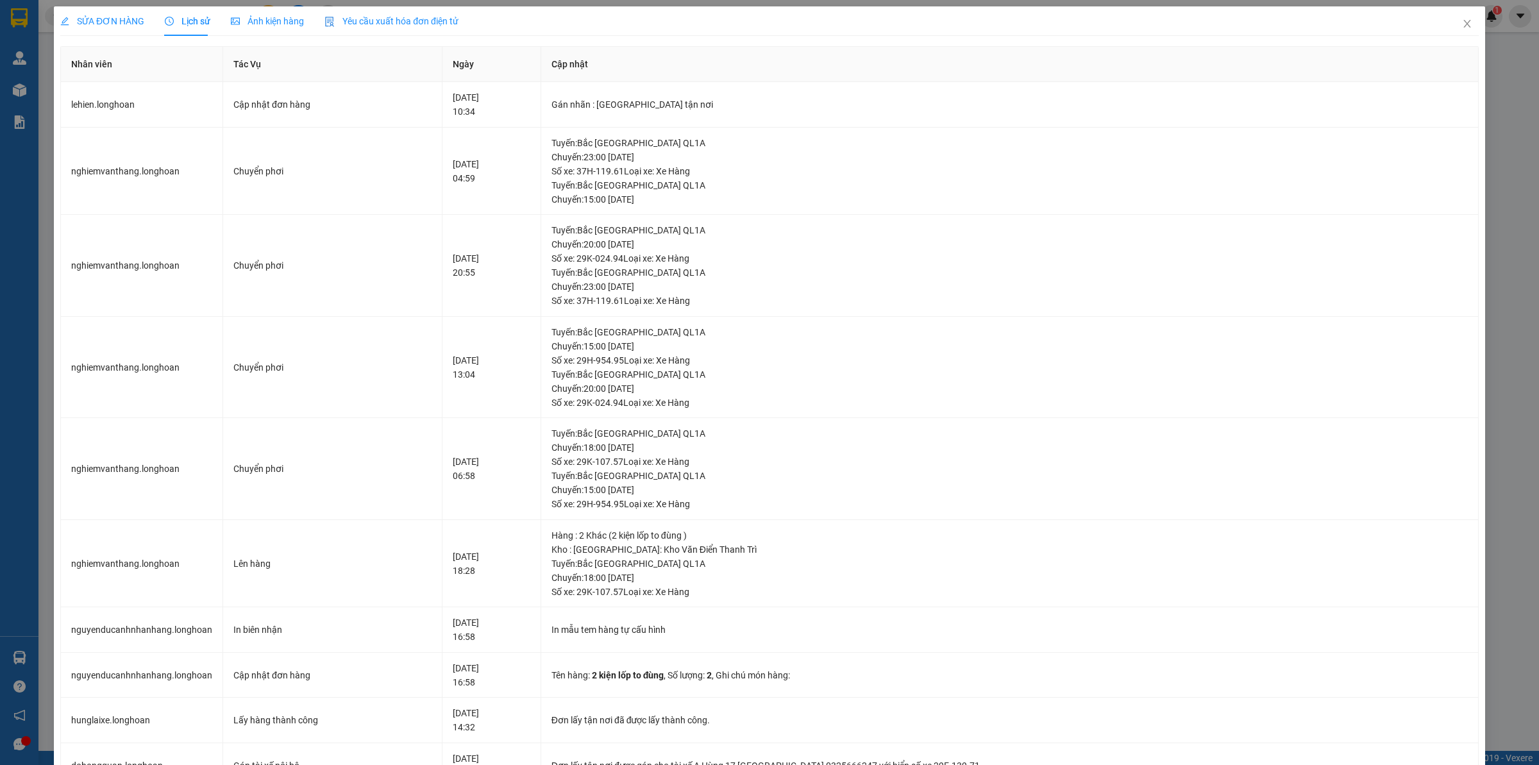
click at [110, 23] on span "SỬA ĐƠN HÀNG" at bounding box center [102, 21] width 84 height 10
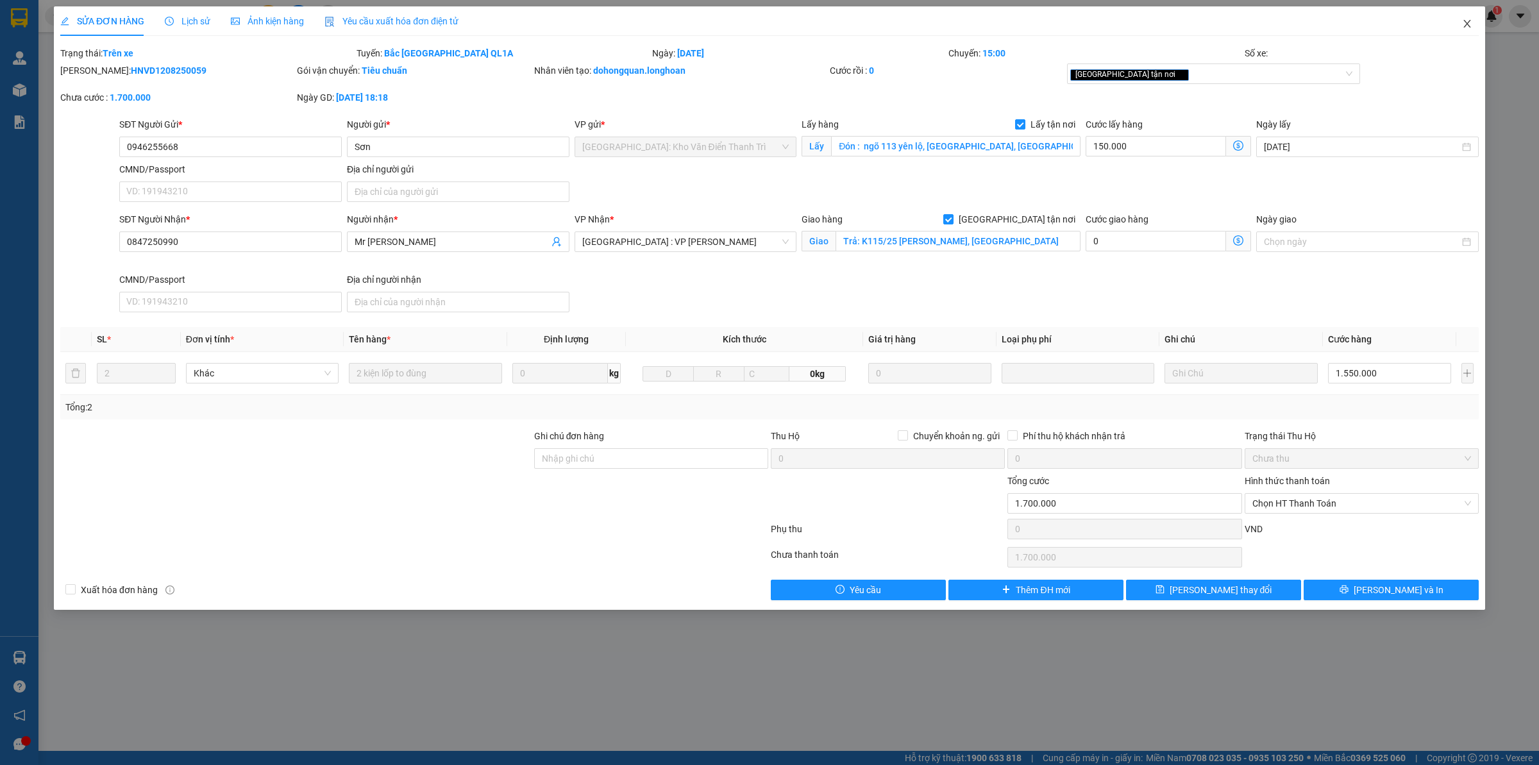
click at [1476, 23] on span "Close" at bounding box center [1467, 24] width 36 height 36
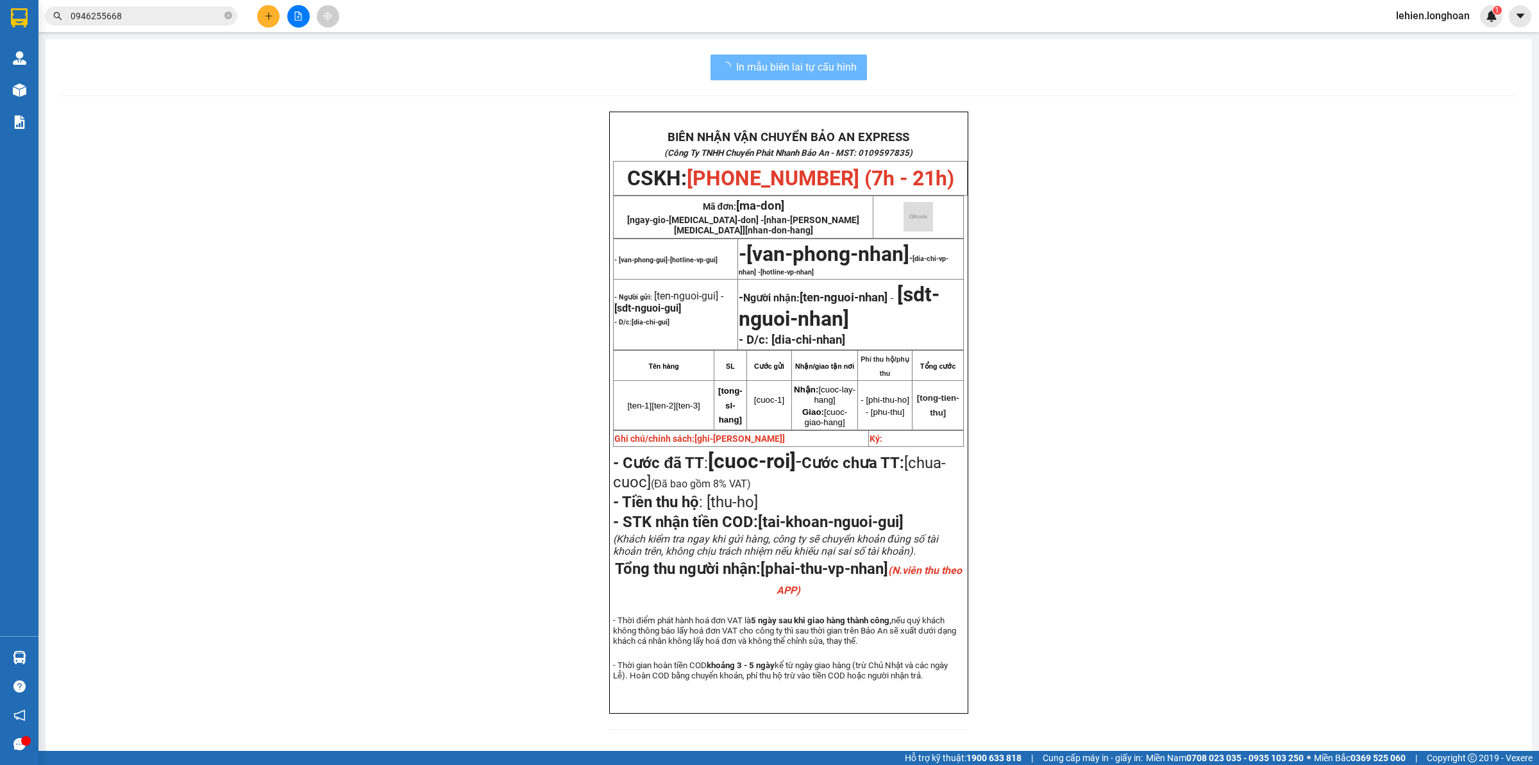
click at [223, 14] on span "0946255668" at bounding box center [141, 15] width 192 height 19
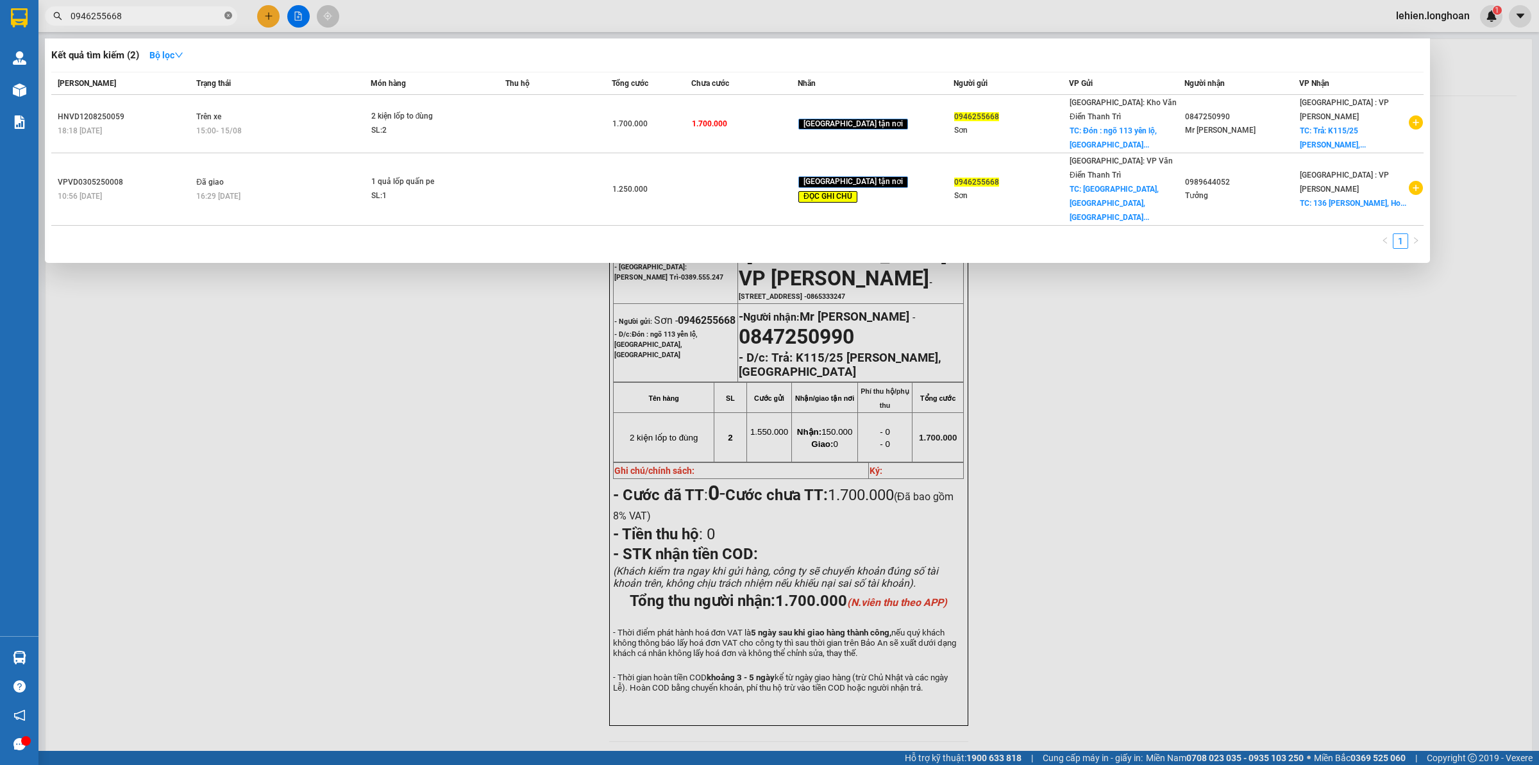
click at [224, 13] on icon "close-circle" at bounding box center [228, 16] width 8 height 8
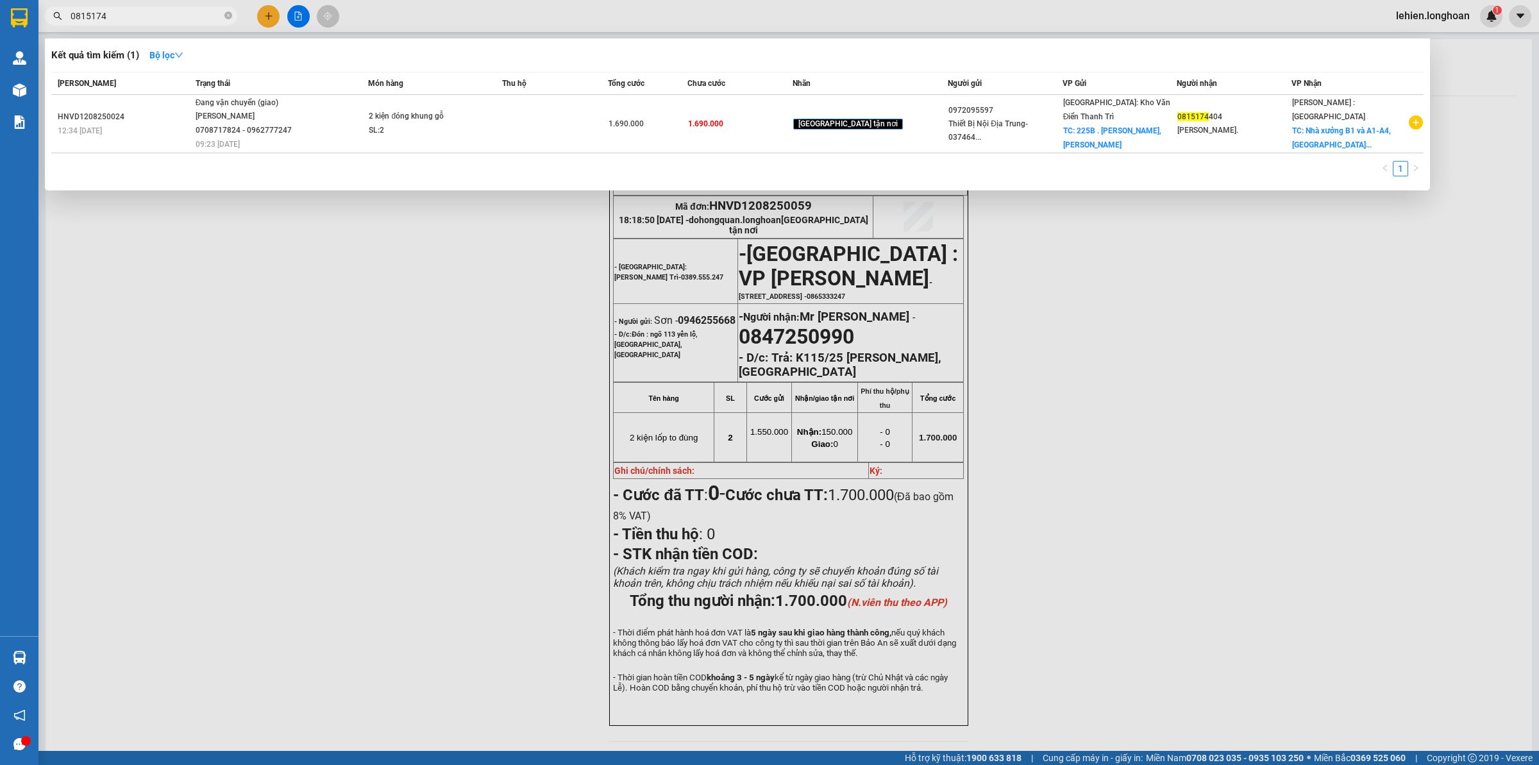
type input "0815174"
click at [350, 94] on th "Trạng thái" at bounding box center [280, 83] width 176 height 22
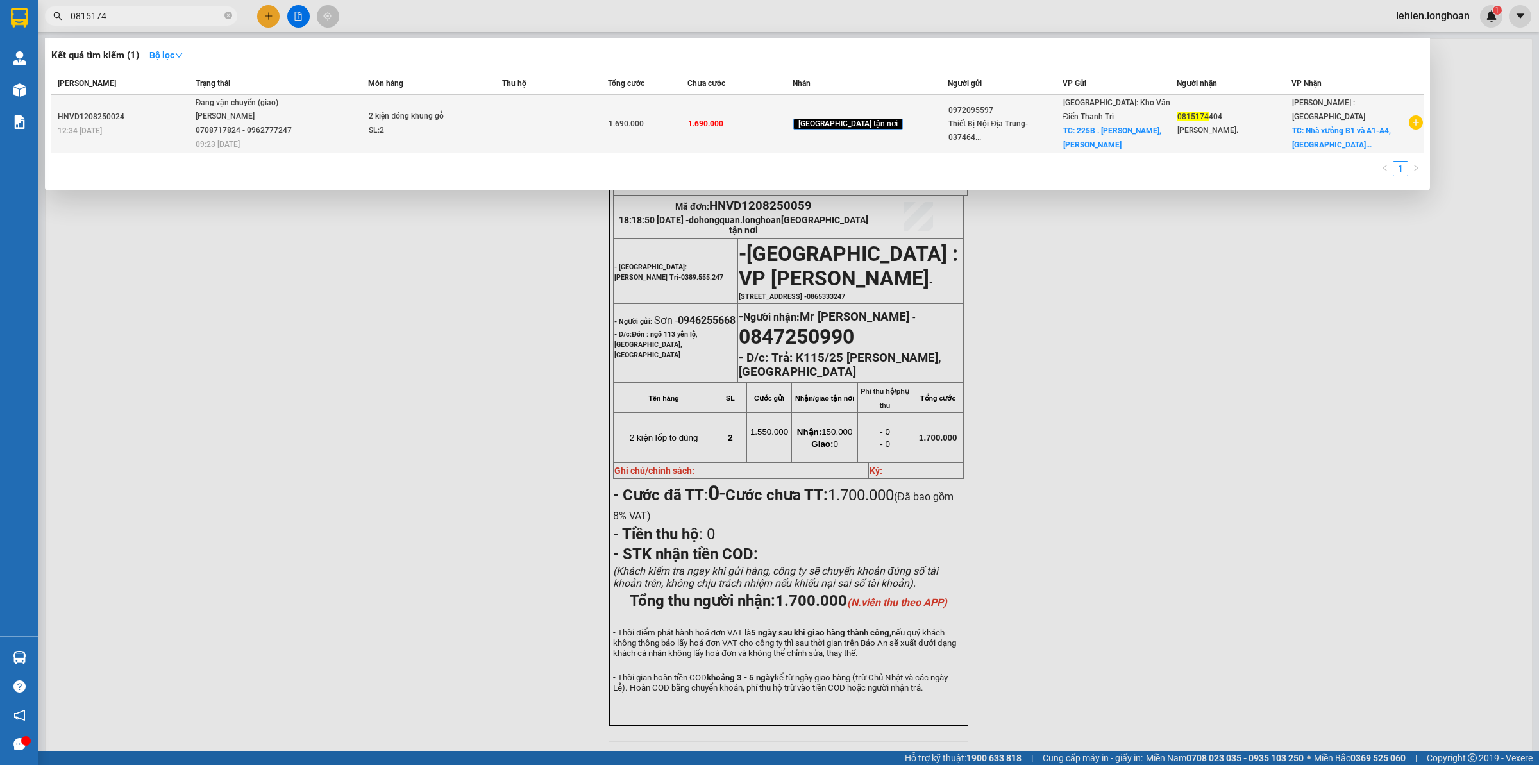
click at [354, 101] on span "Đang vận chuyển (giao) [GEOGRAPHIC_DATA] 0708717824 - 0962777247 09:23 [DATE]" at bounding box center [282, 122] width 172 height 53
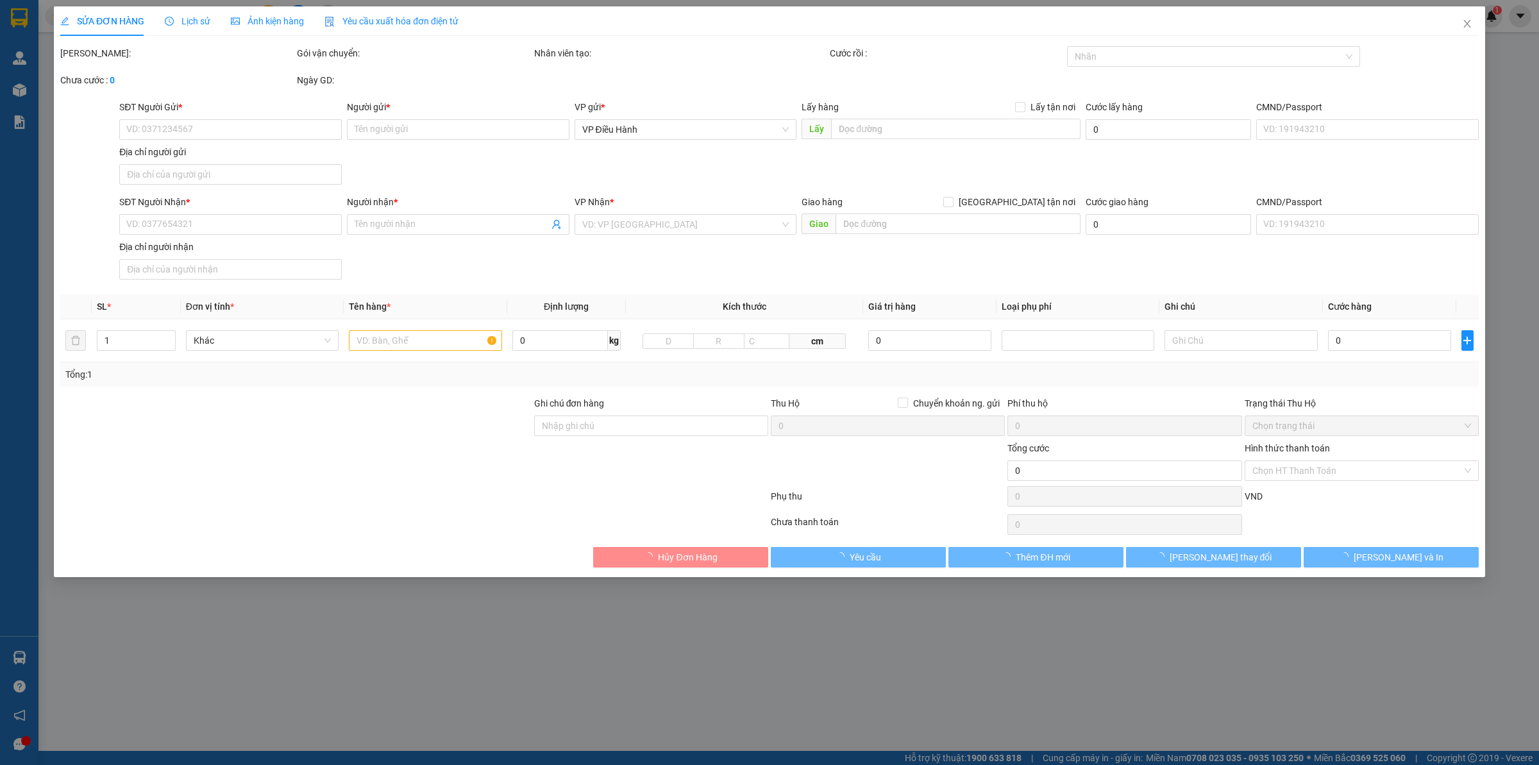
type input "0972095597"
type input "Thiết Bị Nội Địa Trung- 0374643256 Kho"
checkbox input "true"
type input "225B . [PERSON_NAME], [PERSON_NAME], [GEOGRAPHIC_DATA], [GEOGRAPHIC_DATA] (Kính…"
type input "0815174404"
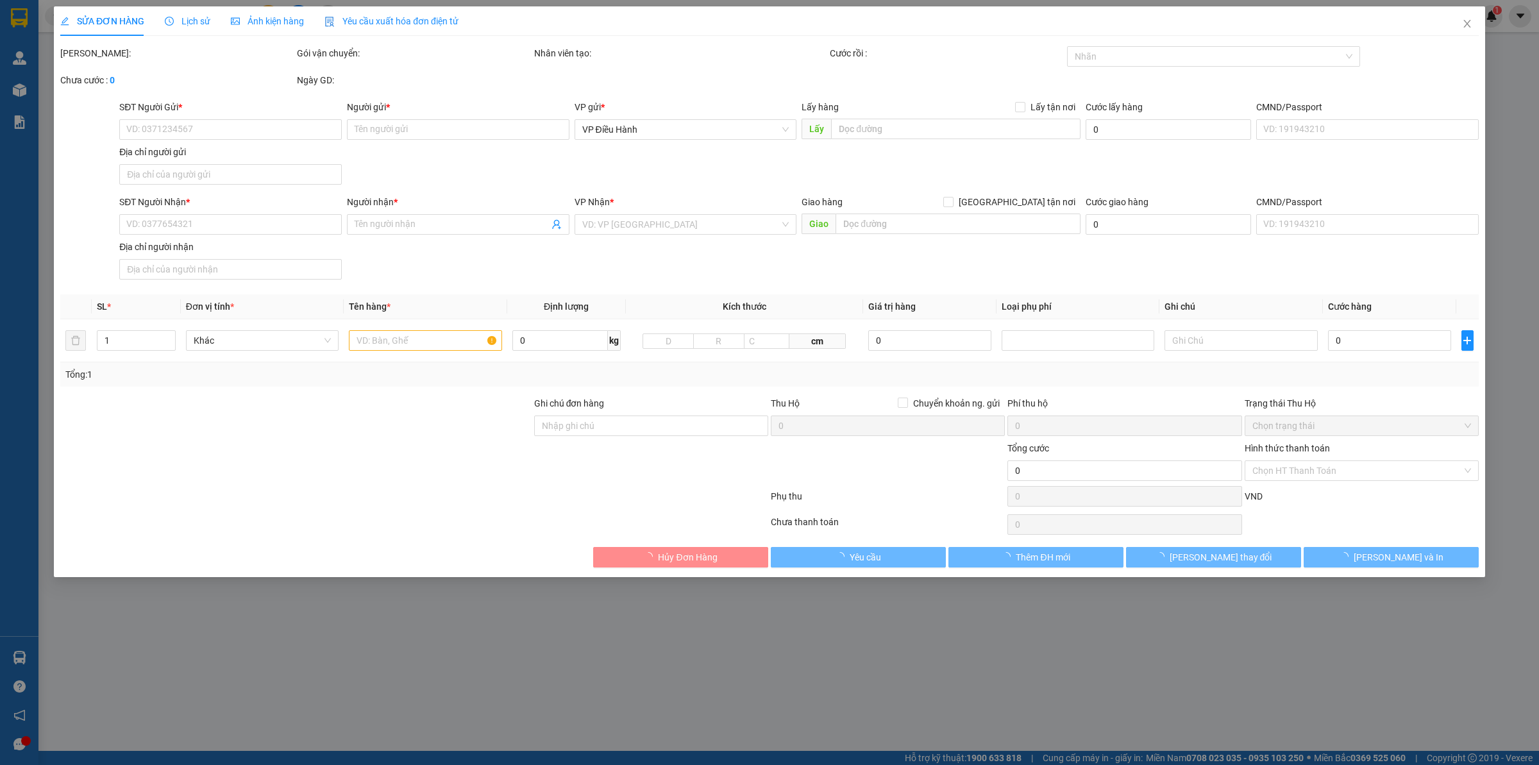
type input "[PERSON_NAME]."
checkbox input "true"
type input "Nhà xưởng B1 và A1-A4, Lô A6-2, A7, A8, A17-1, A18, A19-2, [GEOGRAPHIC_DATA], …"
type input "hàng nhận giao nguyên kiện, hư bể không đền giá trị hàng"
type input "1.690.000"
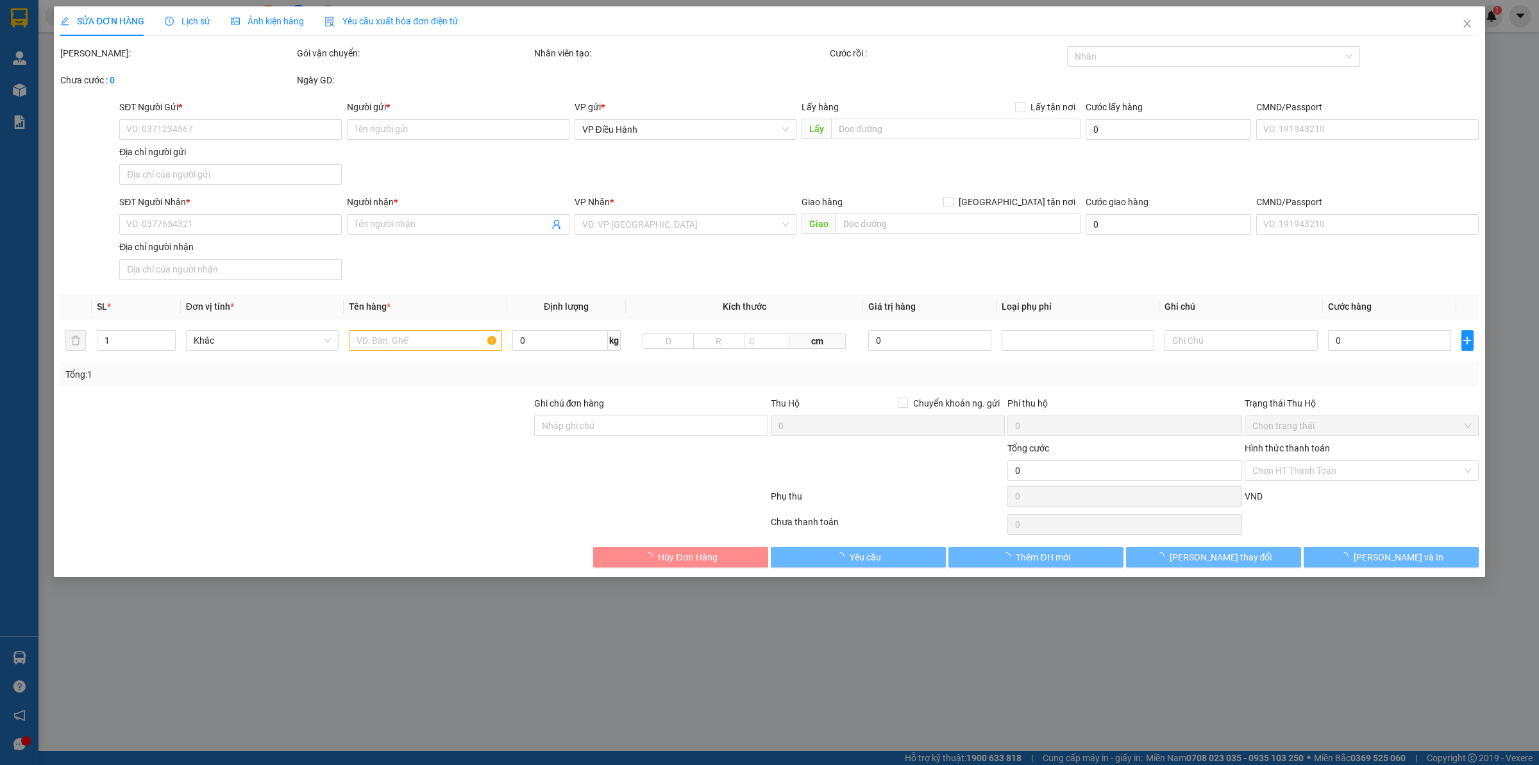
type input "1.690.000"
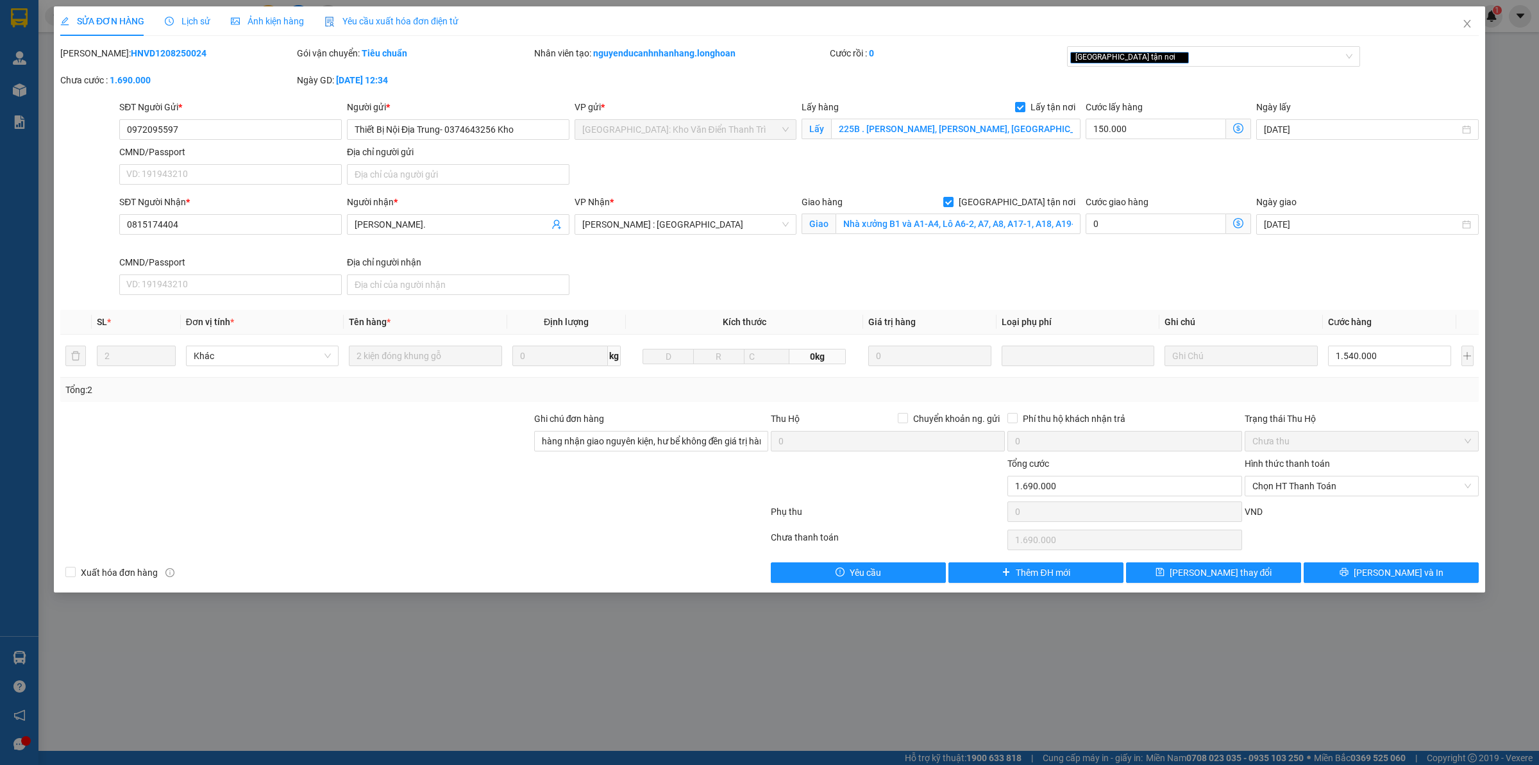
click at [185, 19] on span "Lịch sử" at bounding box center [188, 21] width 46 height 10
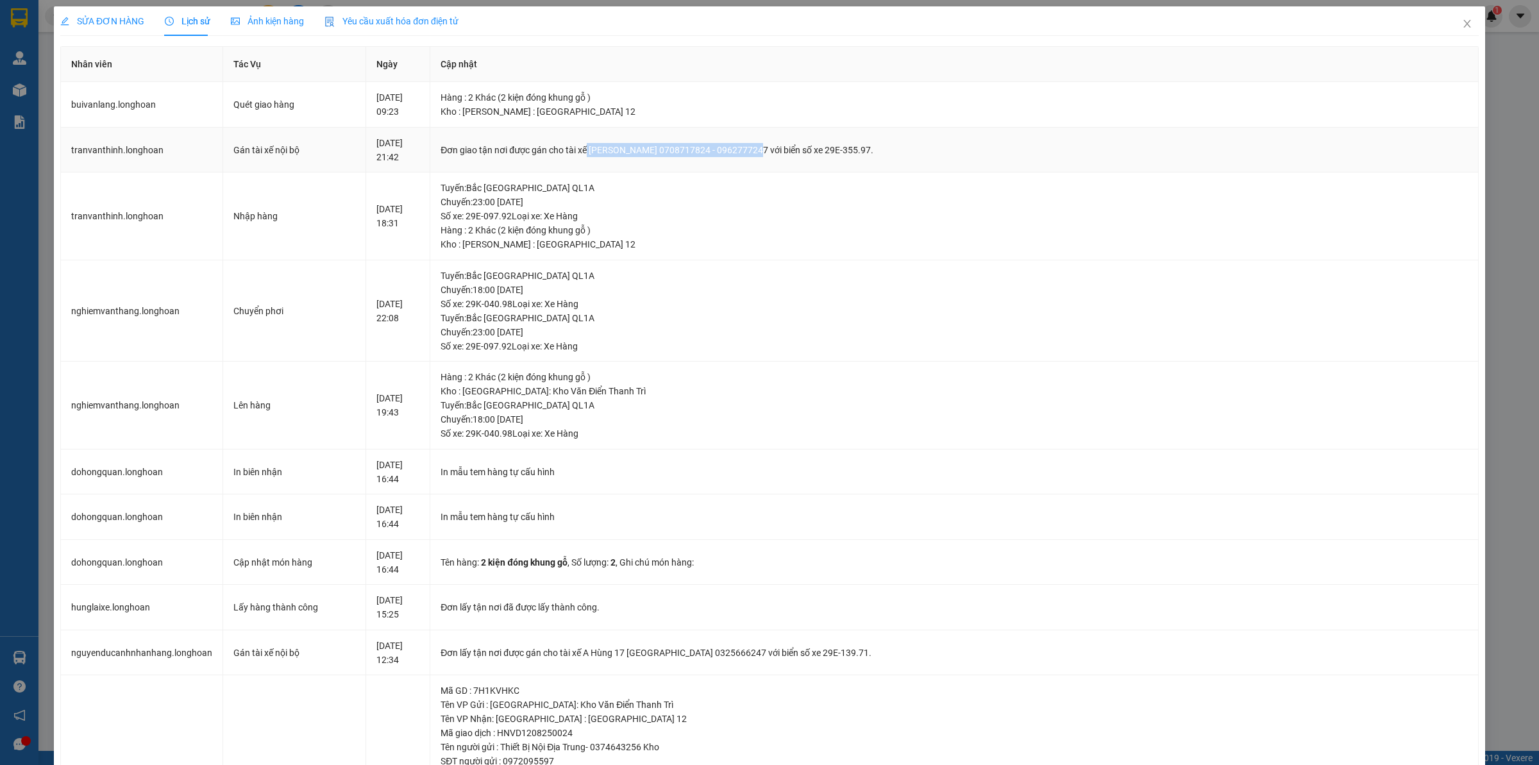
drag, startPoint x: 630, startPoint y: 149, endPoint x: 796, endPoint y: 140, distance: 166.9
click at [796, 140] on td "Đơn giao tận nơi được gán cho tài xế [PERSON_NAME] 0708717824 - 0962777247 với …" at bounding box center [954, 151] width 1048 height 46
copy div "[PERSON_NAME] 0708717824 - 0962777247"
click at [108, 19] on span "SỬA ĐƠN HÀNG" at bounding box center [102, 21] width 84 height 10
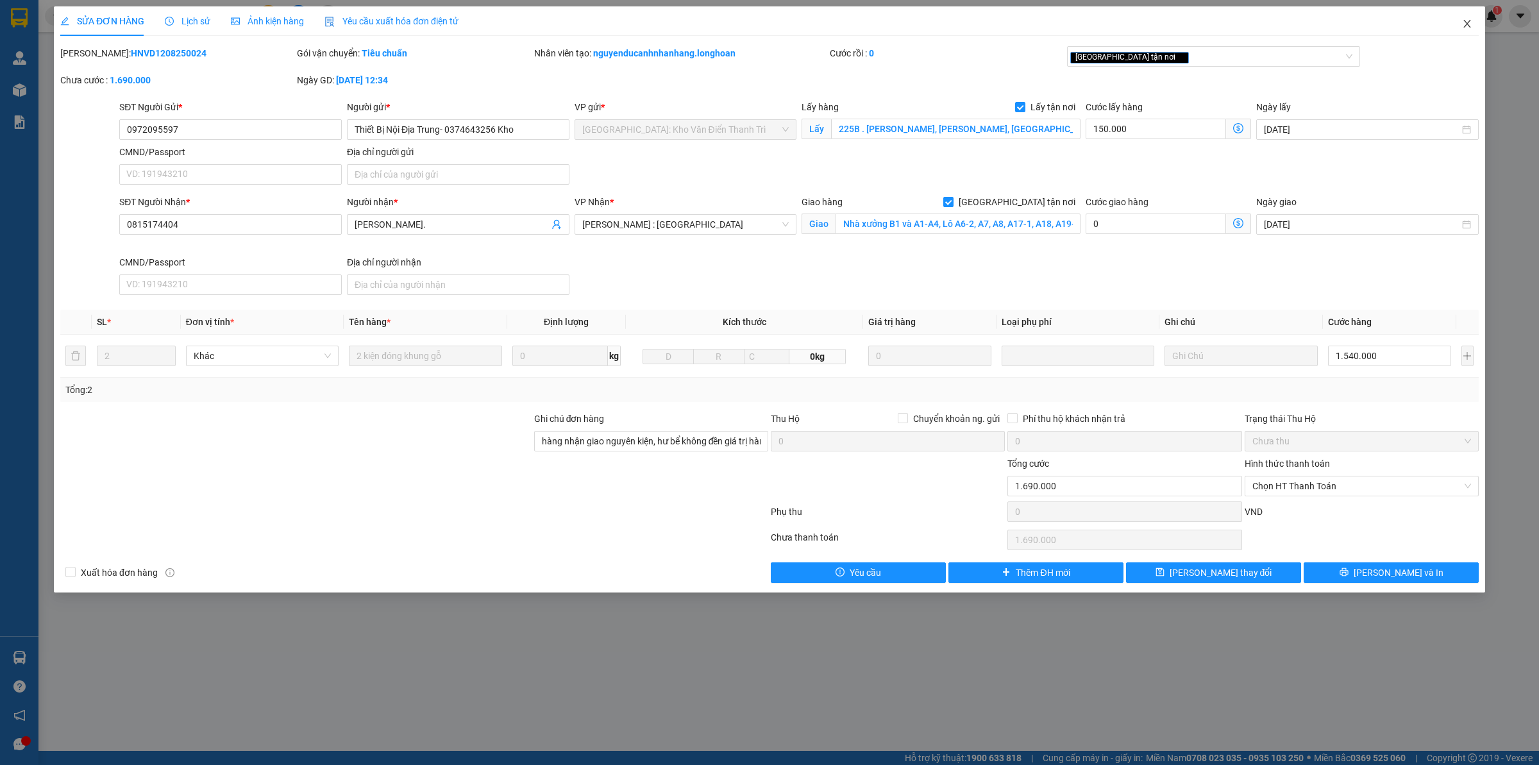
click at [1466, 24] on icon "close" at bounding box center [1466, 24] width 7 height 8
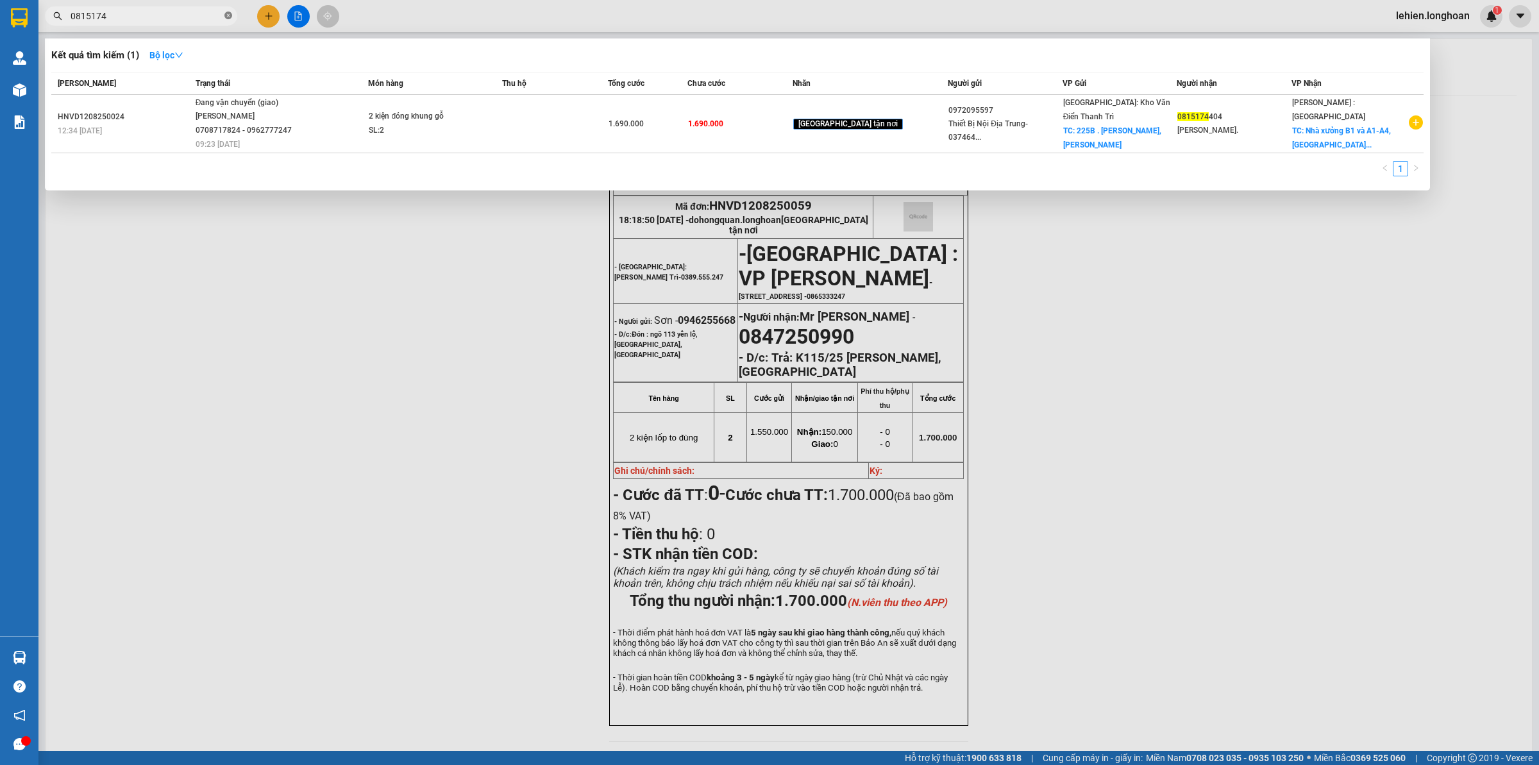
click at [226, 14] on icon "close-circle" at bounding box center [228, 16] width 8 height 8
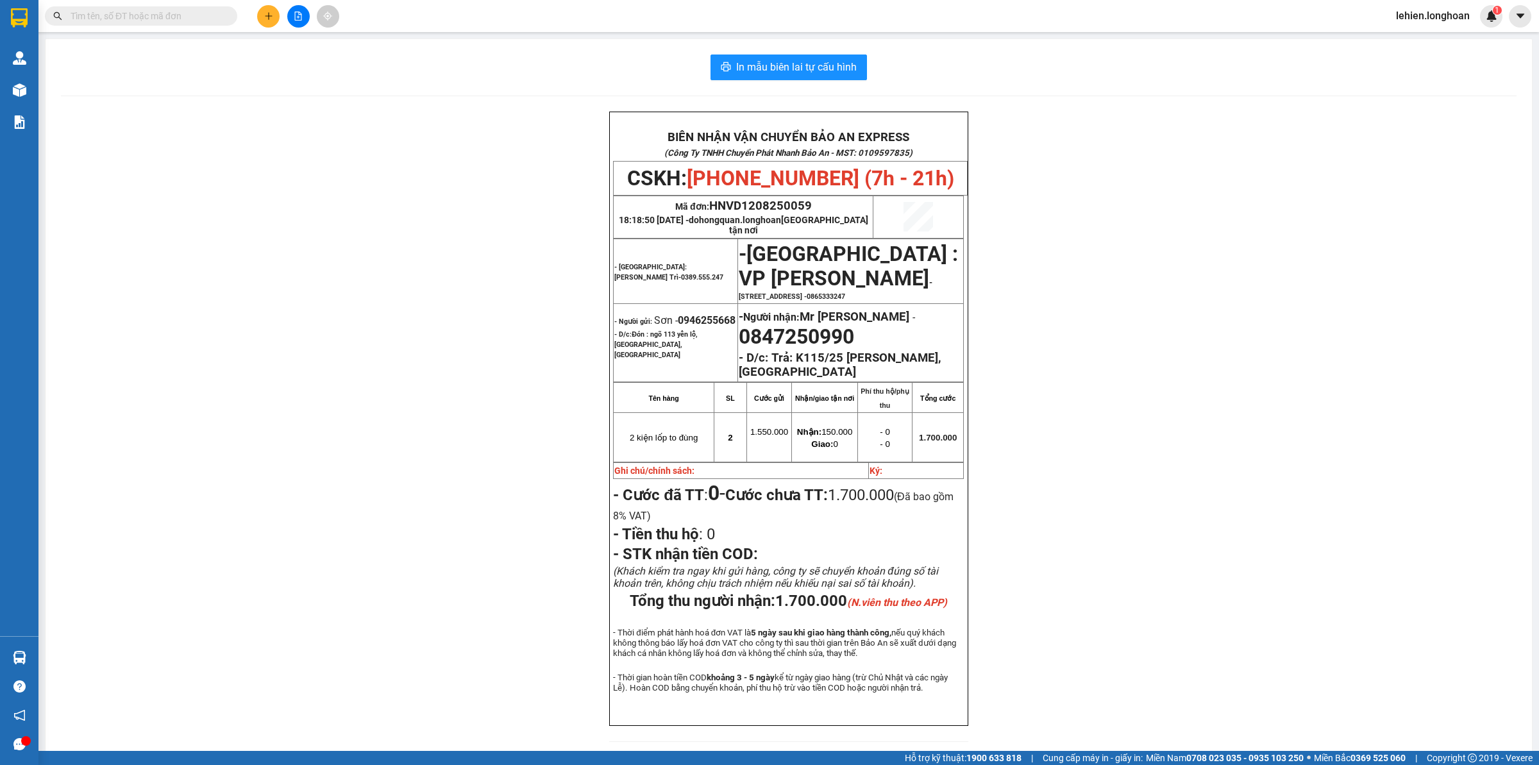
paste input "0877856868"
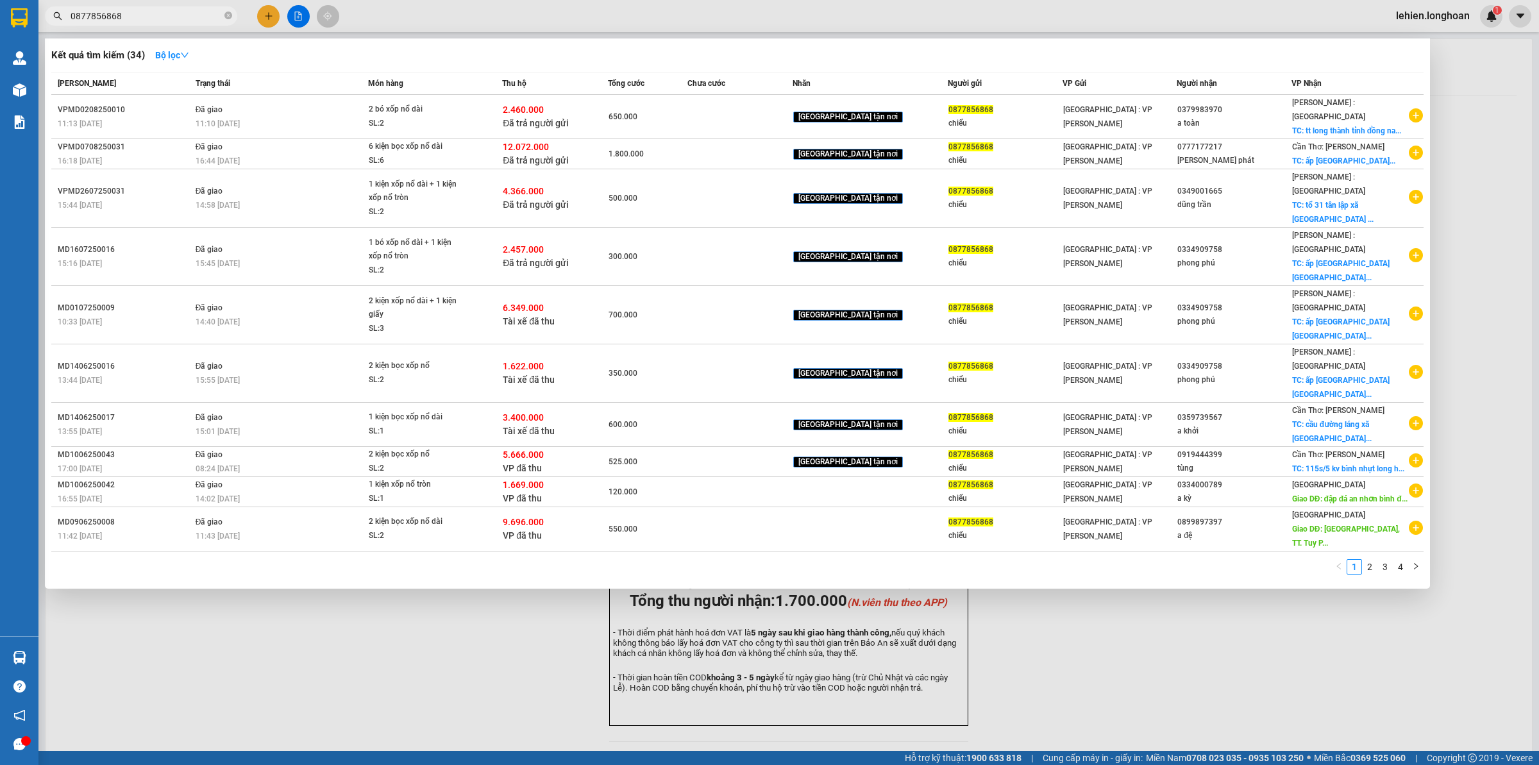
type input "0877856868"
click at [231, 11] on span at bounding box center [228, 16] width 8 height 12
paste input "0766666701"
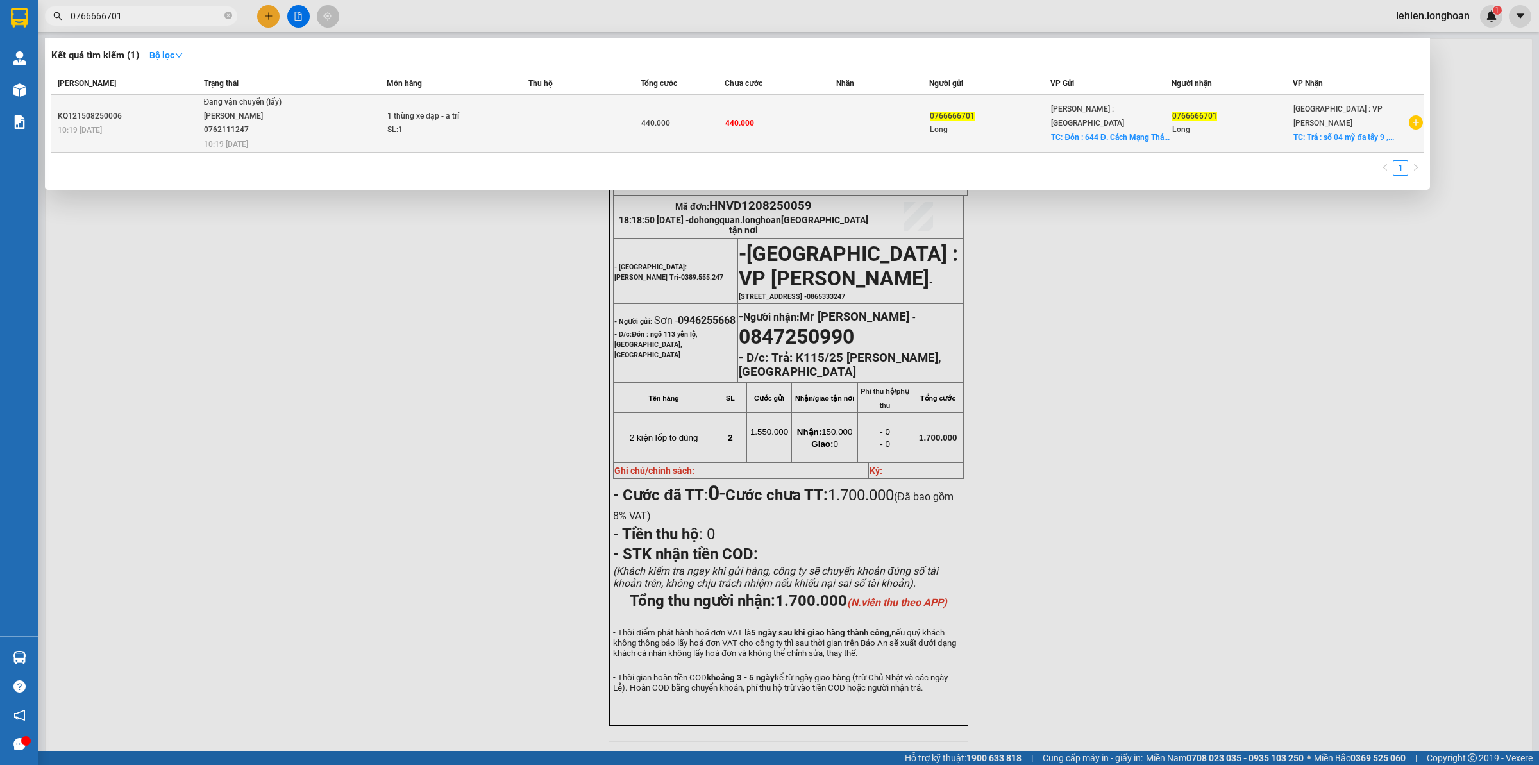
type input "0766666701"
click at [358, 120] on span "Đang vận chuyển (lấy) [PERSON_NAME] 0762111247 10:19 [DATE]" at bounding box center [295, 122] width 183 height 53
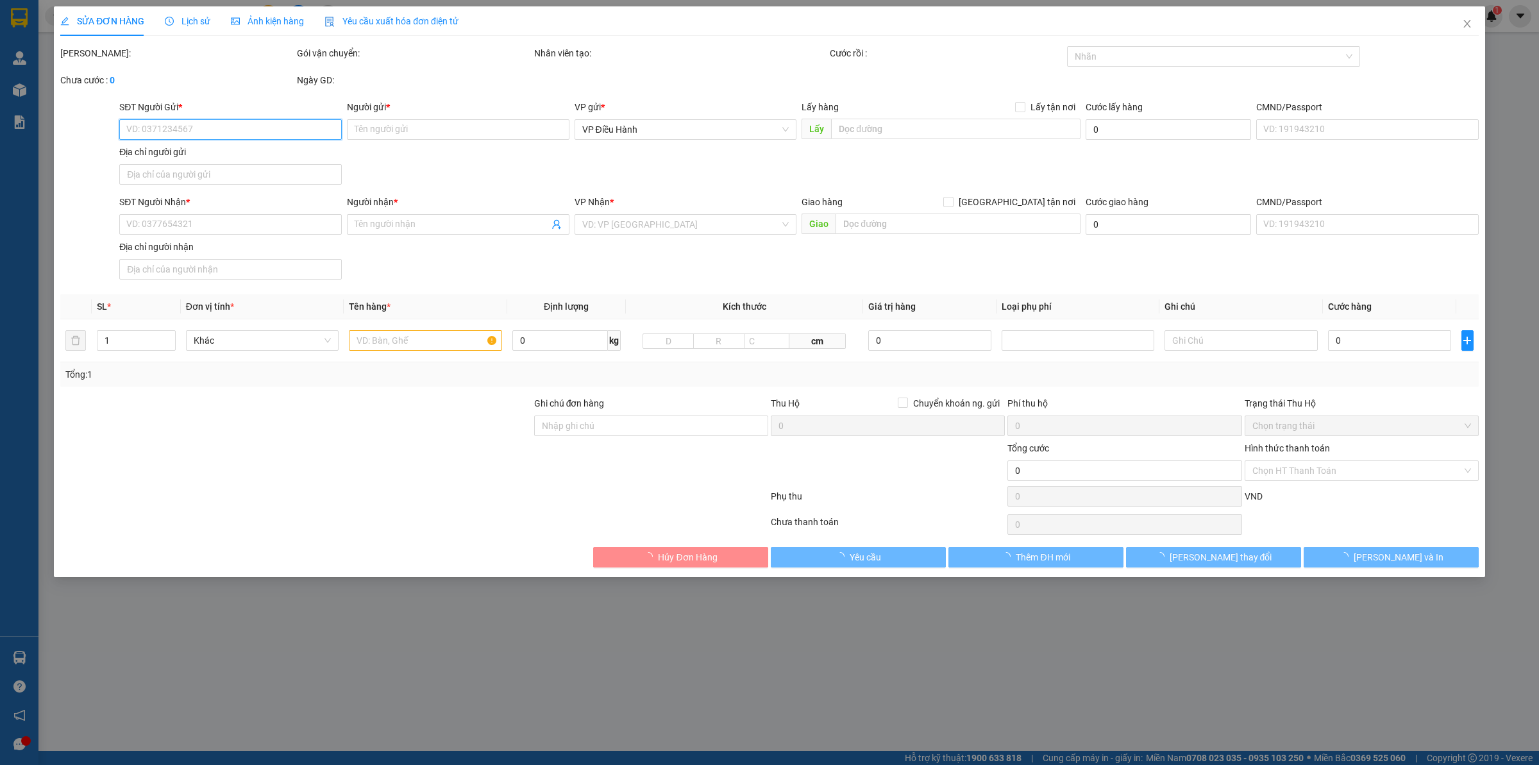
type input "0766666701"
type input "Long"
checkbox input "true"
type input "Đón : 644 Đ. Cách Mạng Tháng Tám, [GEOGRAPHIC_DATA], [GEOGRAPHIC_DATA], [GEOGRA…"
type input "0766666701"
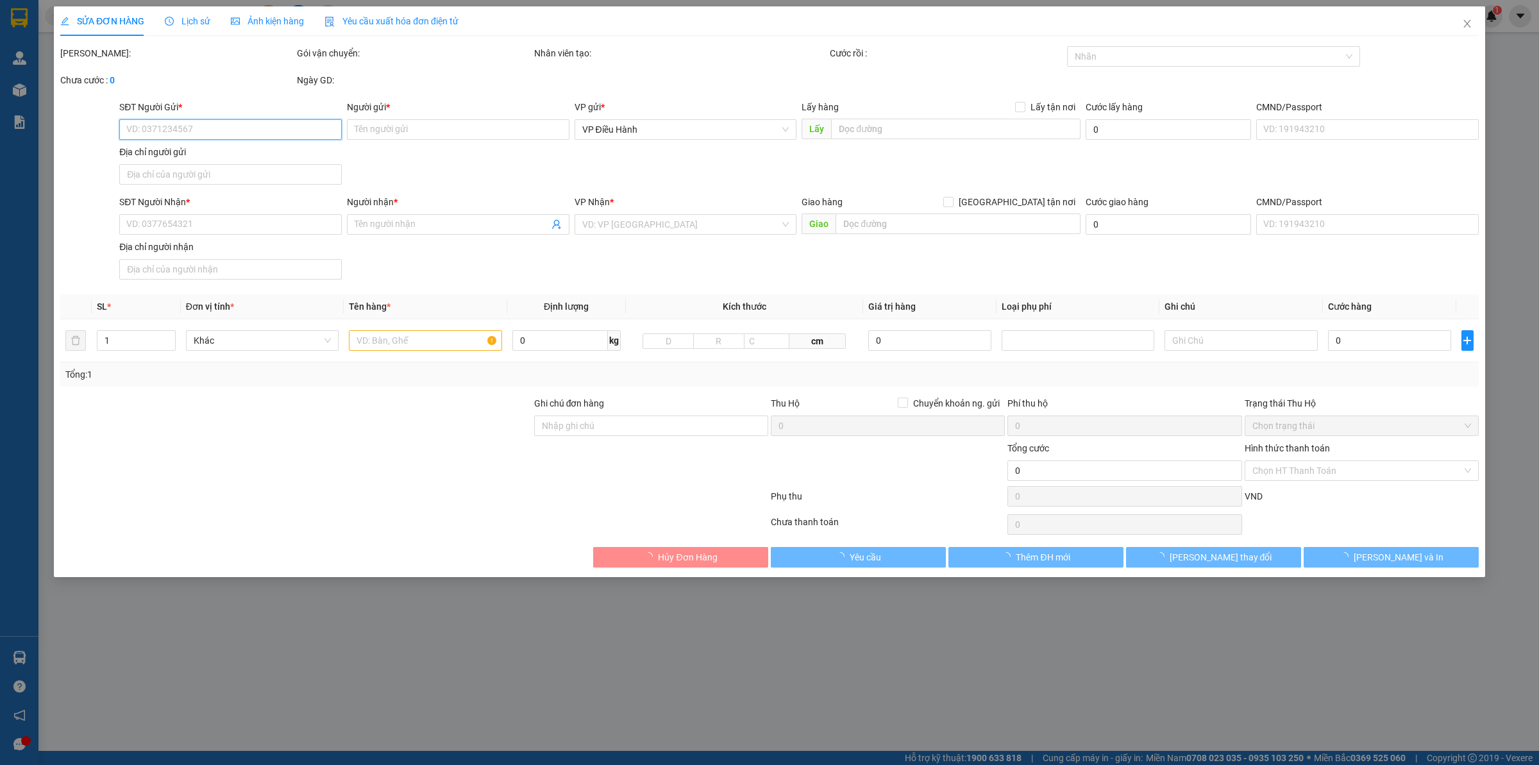
type input "Long"
checkbox input "true"
type input "Trả : số 04 mỹ đa tây 9 , [GEOGRAPHIC_DATA] , [GEOGRAPHIC_DATA]"
type input "440.000"
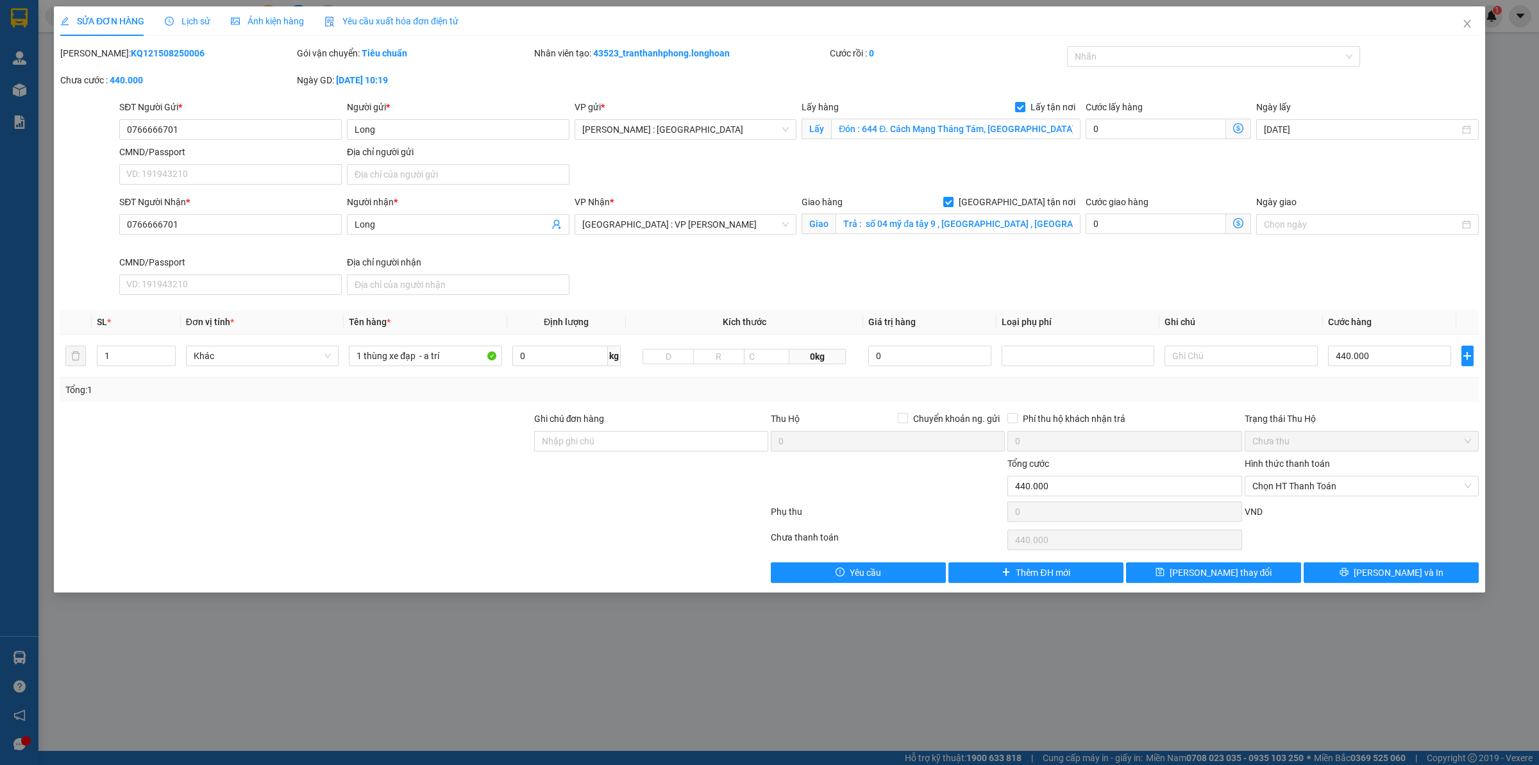
click at [192, 20] on span "Lịch sử" at bounding box center [188, 21] width 46 height 10
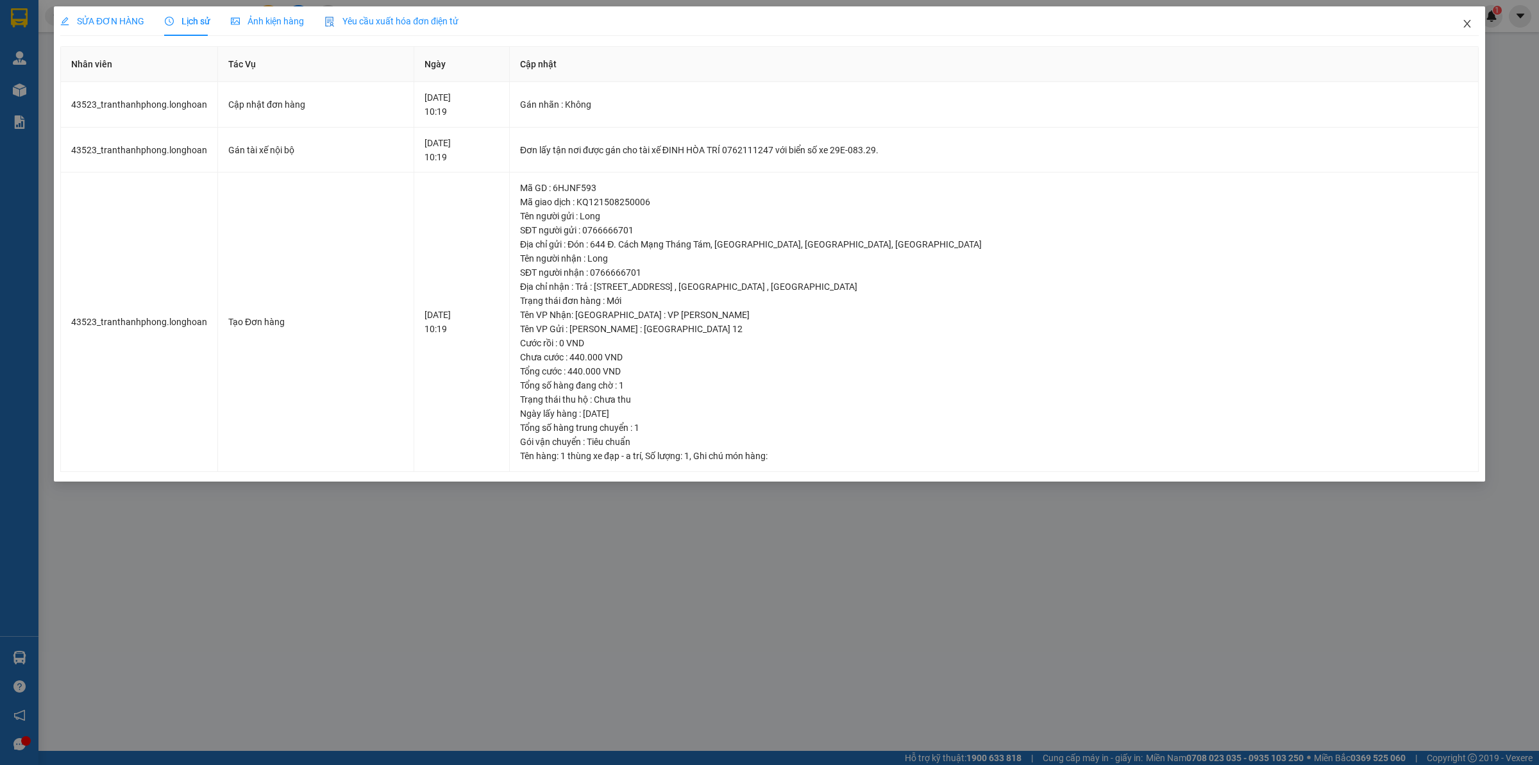
click at [1459, 34] on span "Close" at bounding box center [1467, 24] width 36 height 36
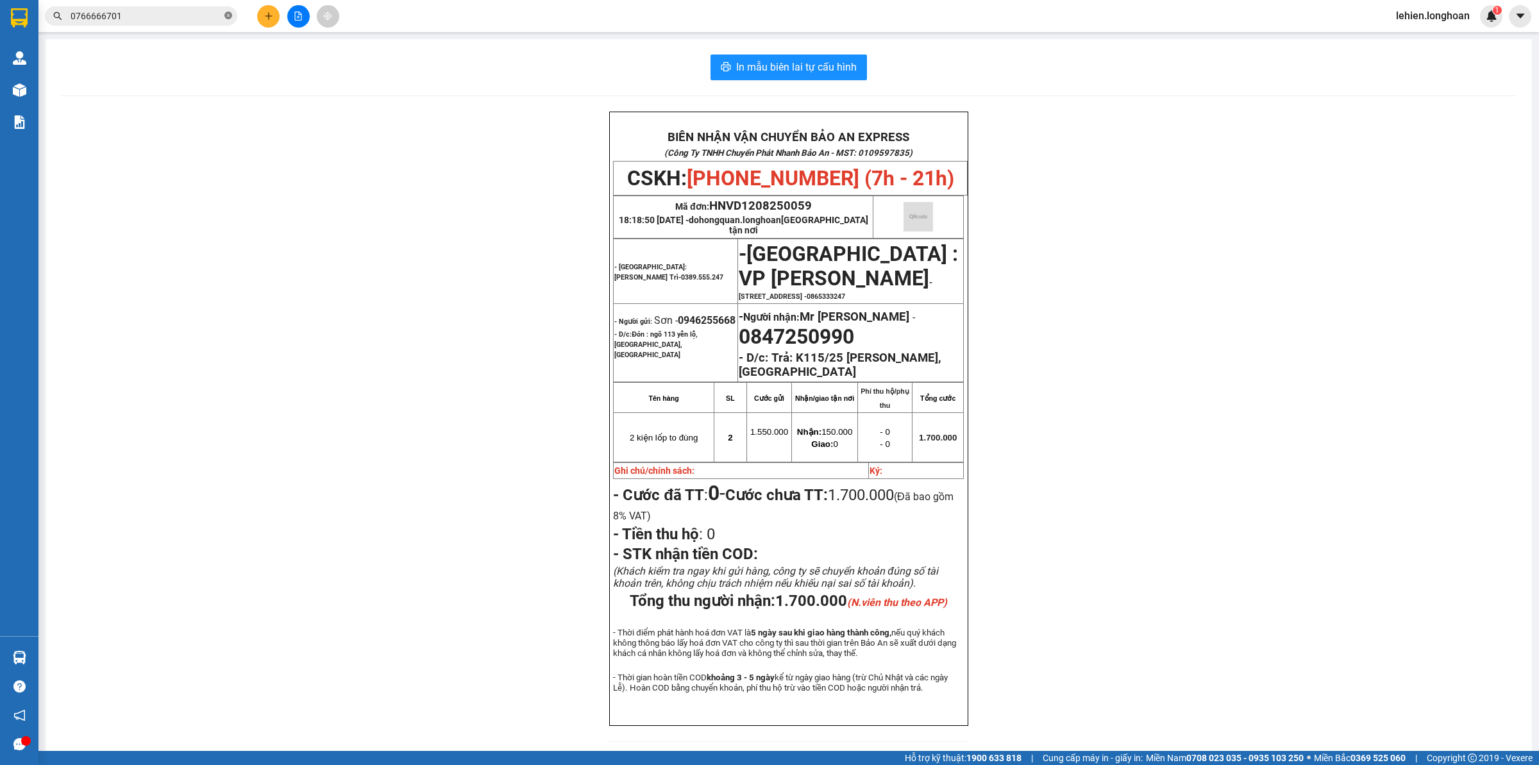
click at [229, 15] on icon "close-circle" at bounding box center [228, 16] width 8 height 8
paste input "0986004016"
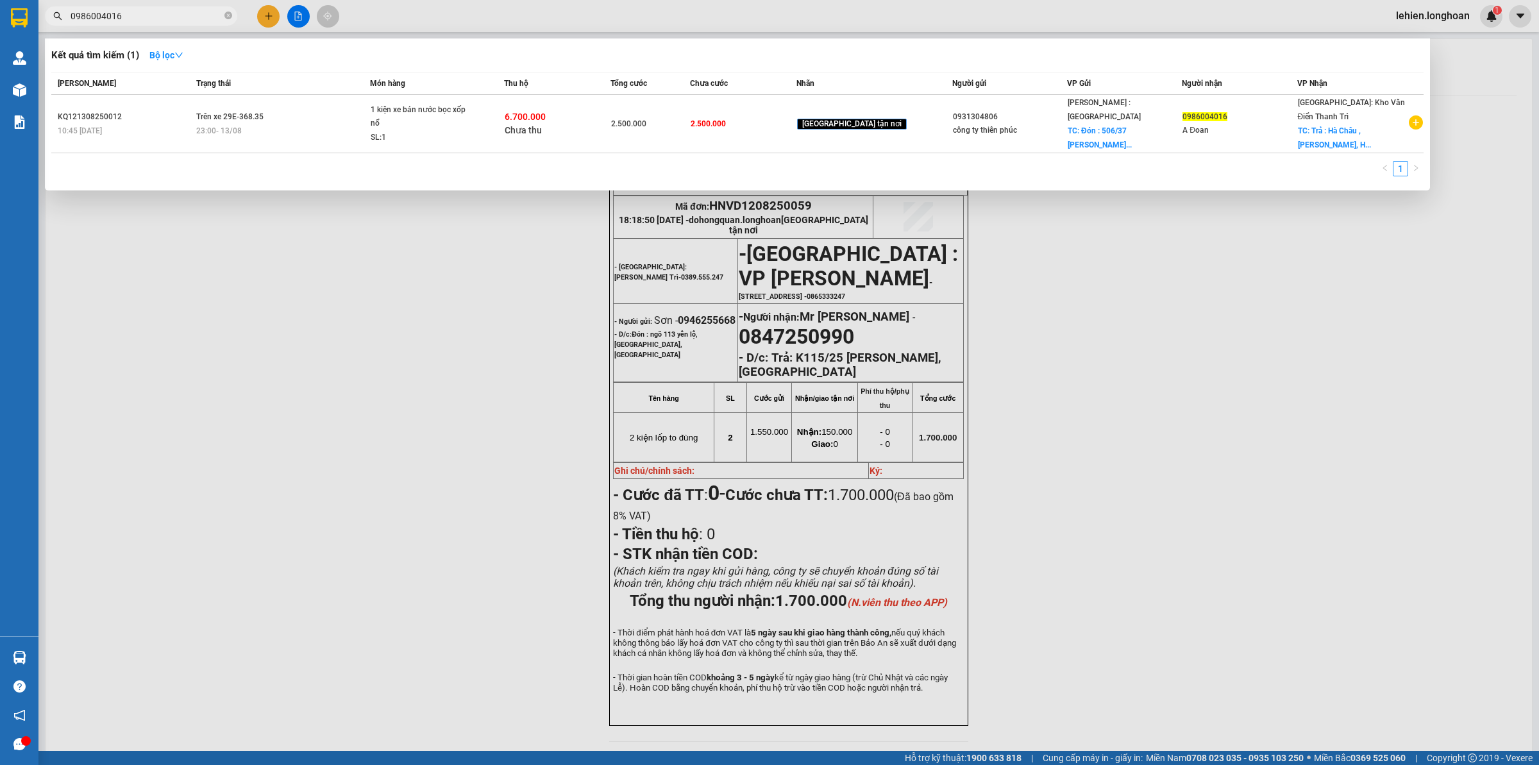
type input "0986004016"
click at [315, 85] on div "Trạng thái" at bounding box center [282, 83] width 173 height 14
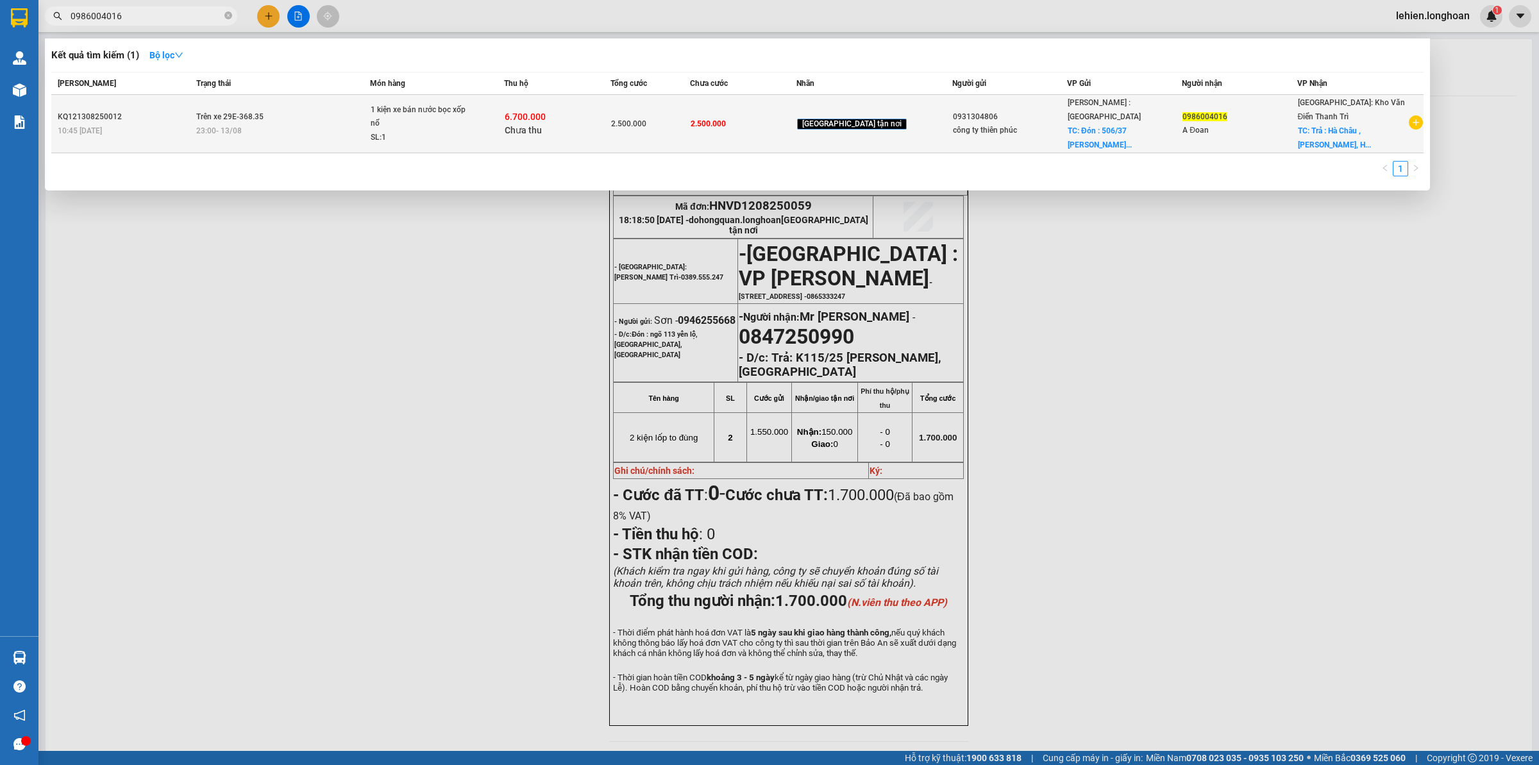
click at [328, 117] on td "Trên xe 29E-368.35 23:00 [DATE]" at bounding box center [281, 124] width 177 height 58
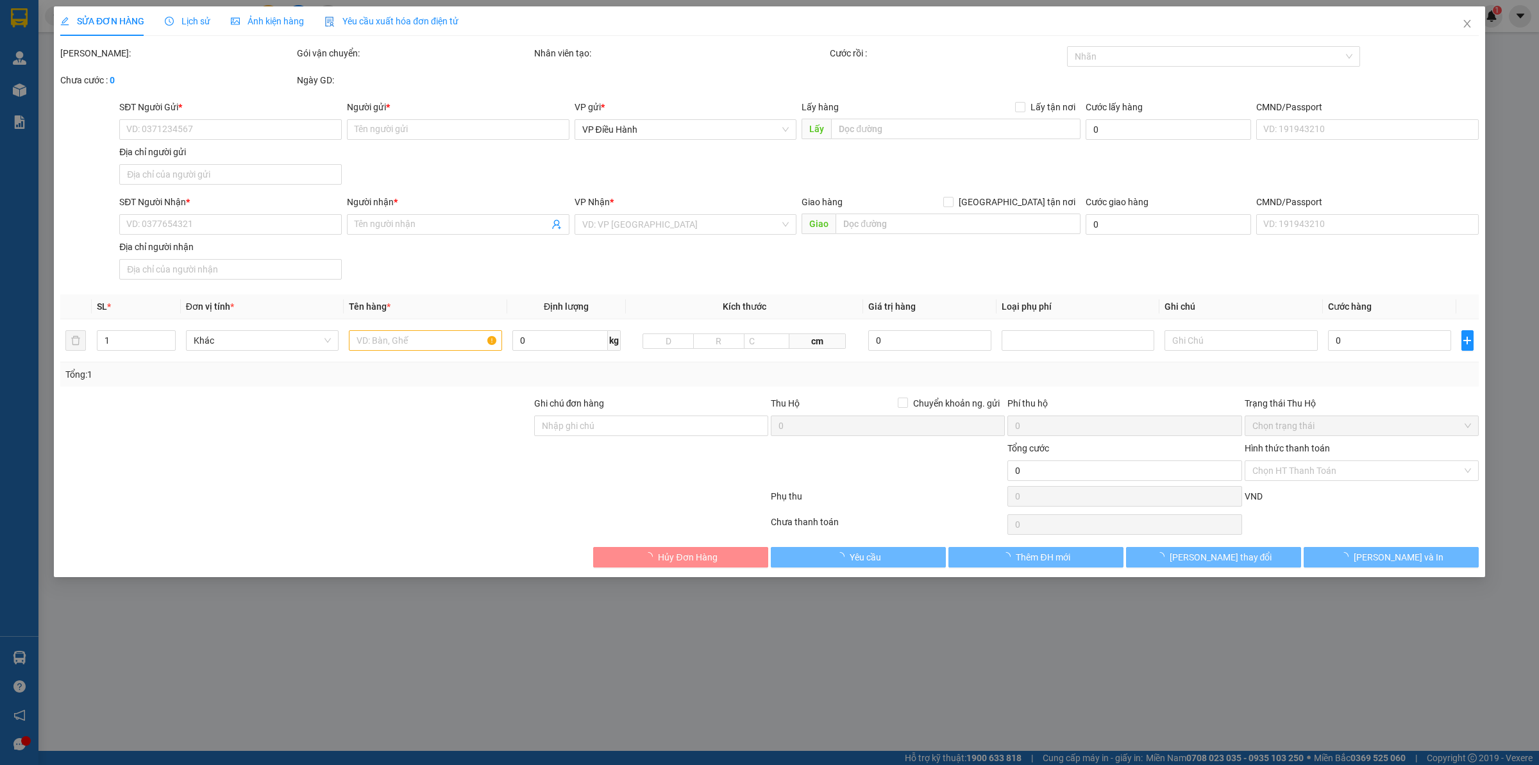
type input "0931304806"
type input "công ty thiên phúc"
checkbox input "true"
type input "Đón : 506/37 Lạc Long Quân Phường 5, Quận 11 HCM"
type input "0986004016"
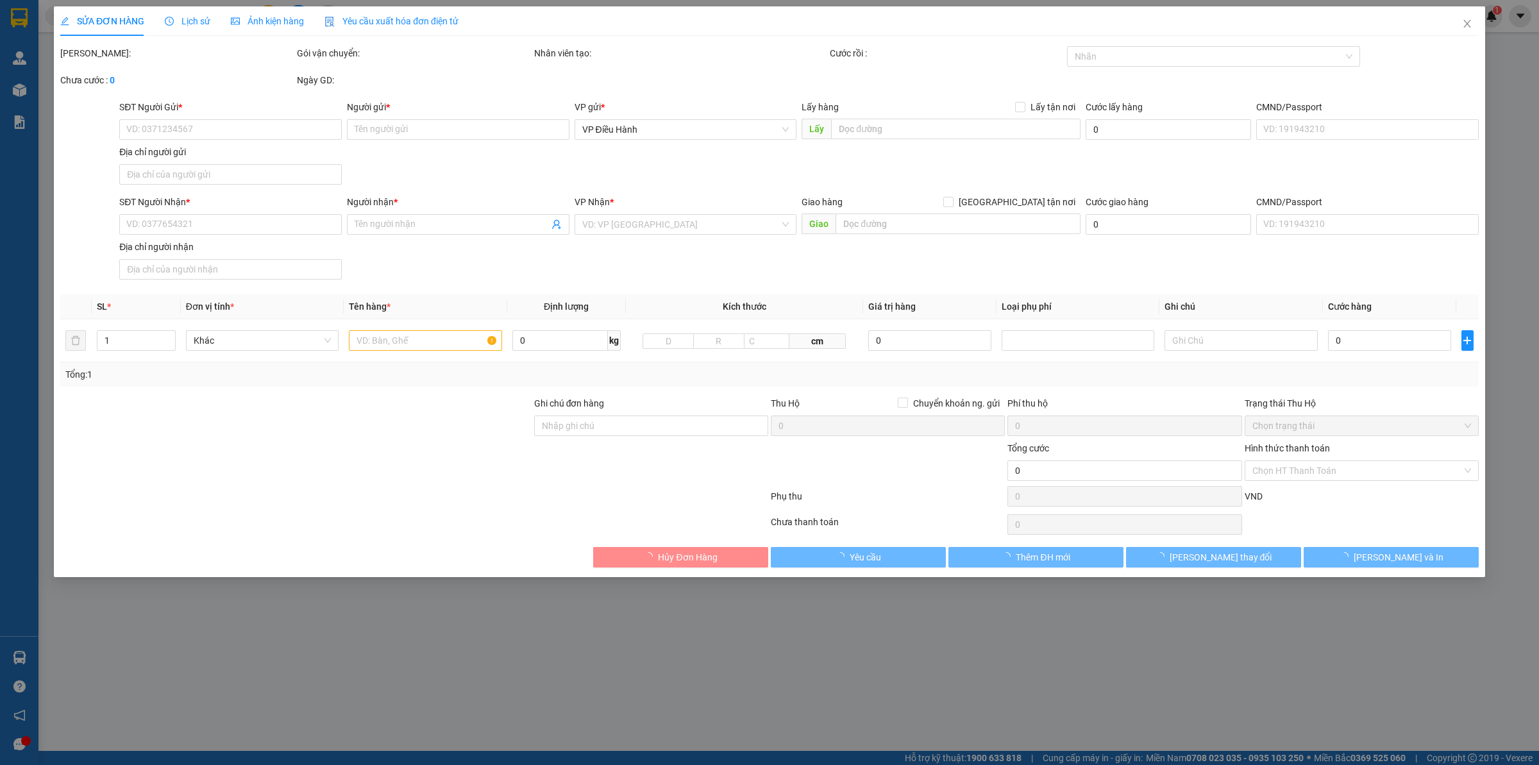
type input "A Đoan"
checkbox input "true"
